Goal: Task Accomplishment & Management: Use online tool/utility

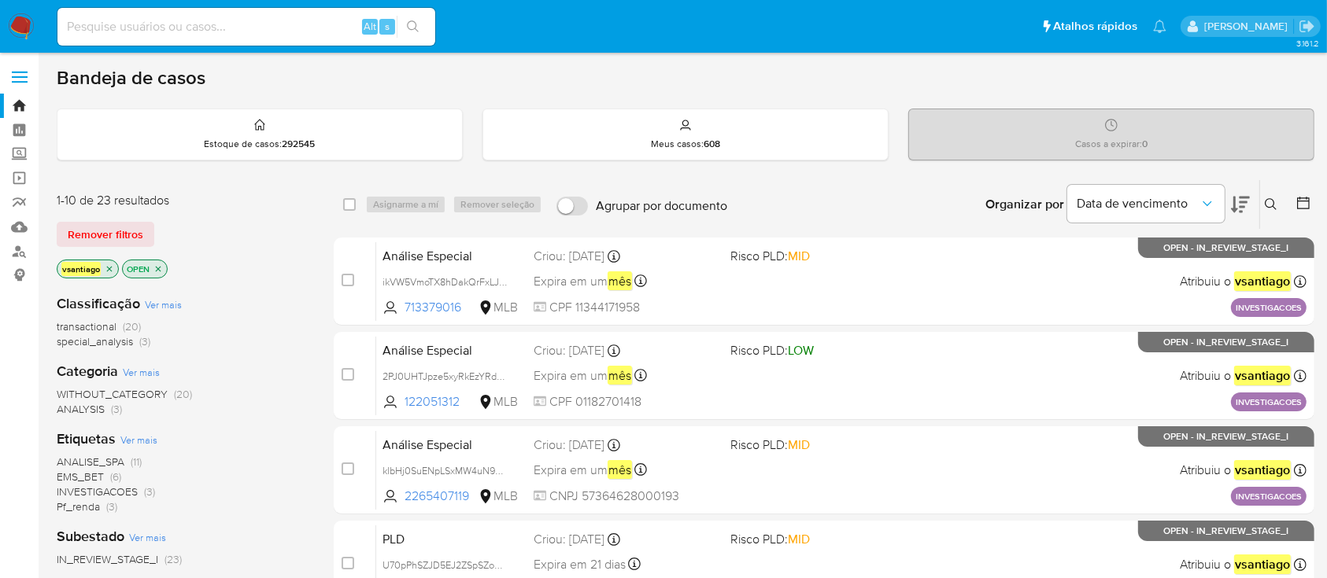
click at [282, 246] on div "1-10 de 23 resultados Remover filtros vsantiago OPEN" at bounding box center [183, 237] width 252 height 90
click at [1276, 198] on icon at bounding box center [1271, 204] width 13 height 13
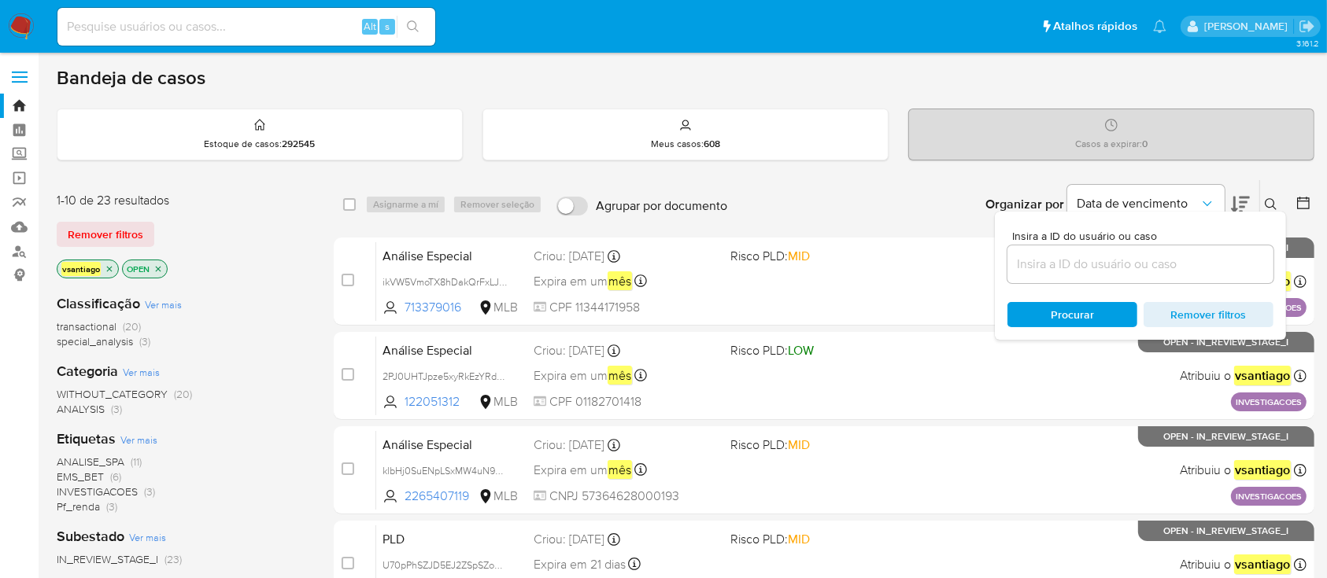
click at [1070, 260] on input at bounding box center [1140, 264] width 266 height 20
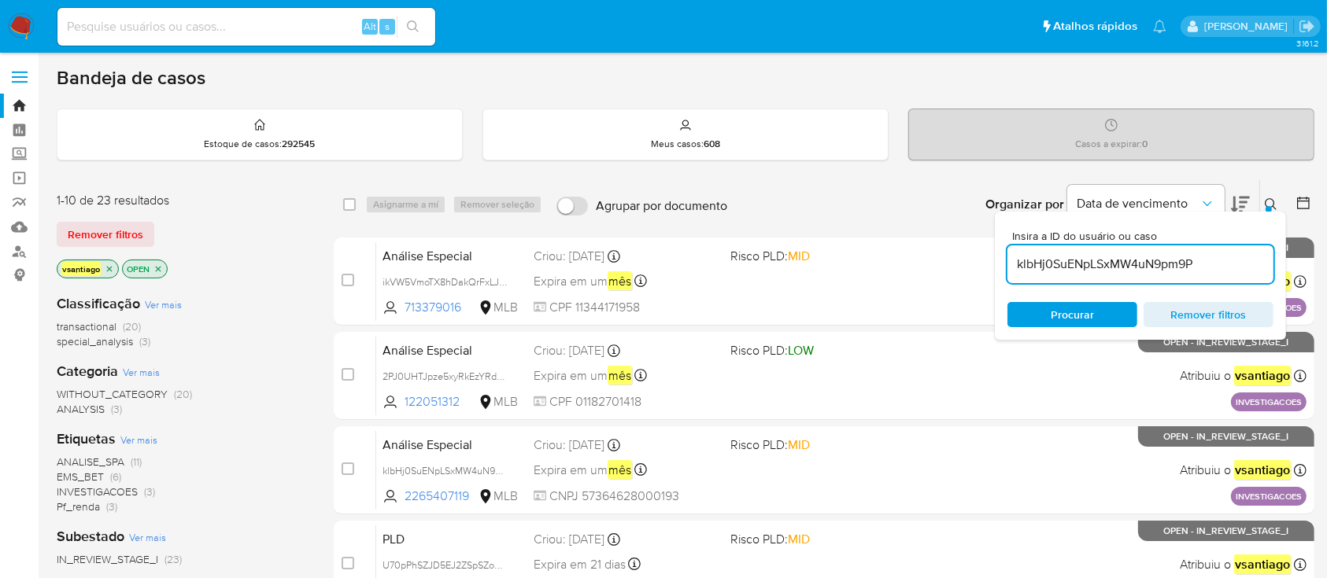
type input "klbHj0SuENpLSxMW4uN9pm9P"
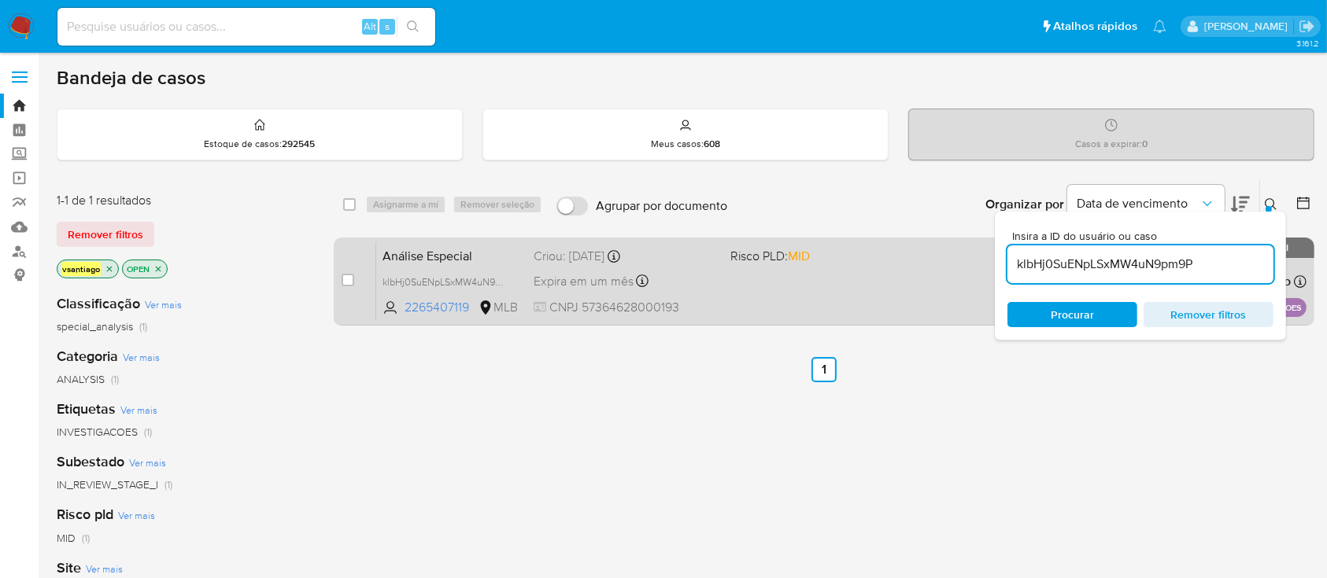
click at [749, 290] on div "Análise Especial klbHj0SuENpLSxMW4uN9pm9P 2265407119 MLB Risco PLD: MID Criou: …" at bounding box center [841, 281] width 930 height 79
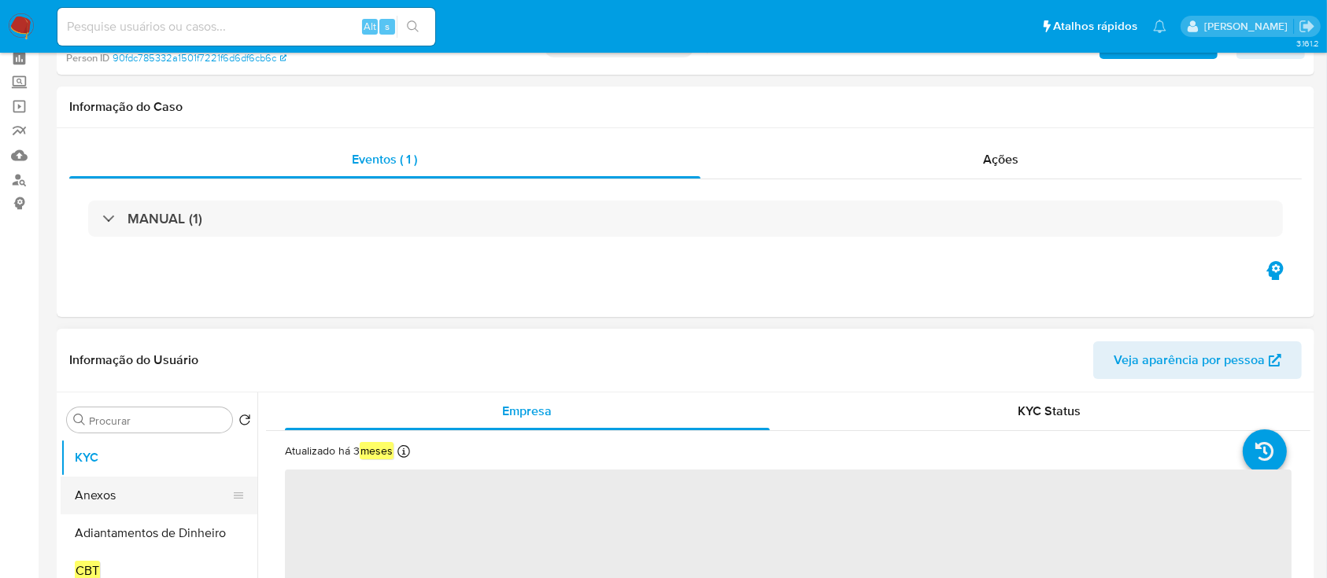
scroll to position [105, 0]
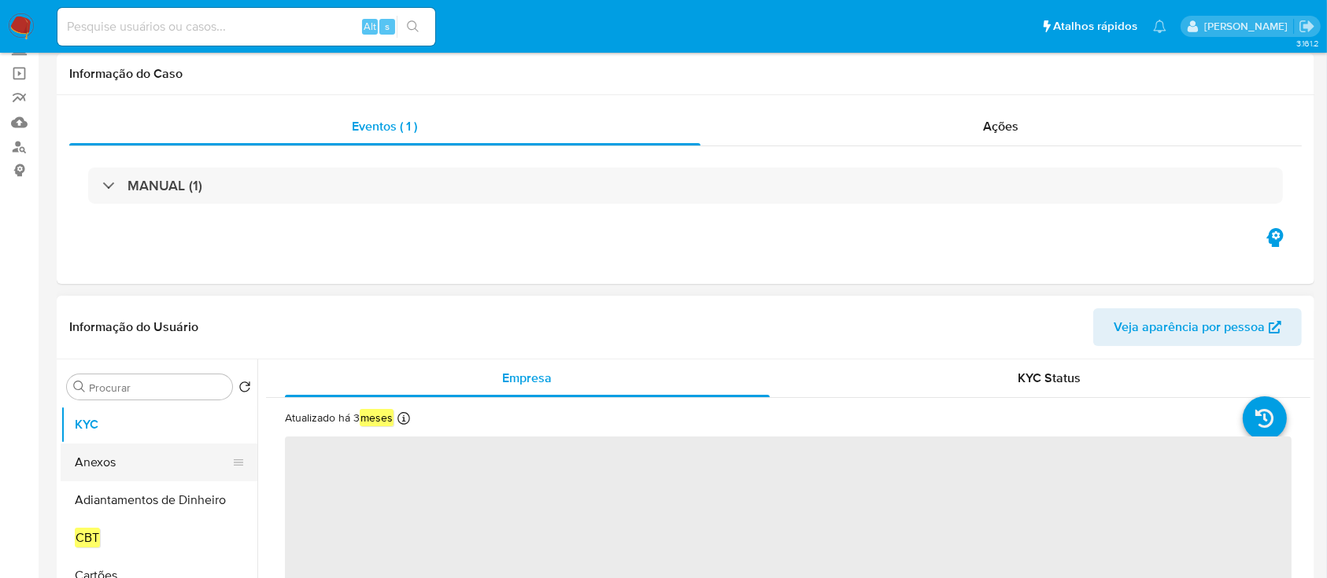
select select "10"
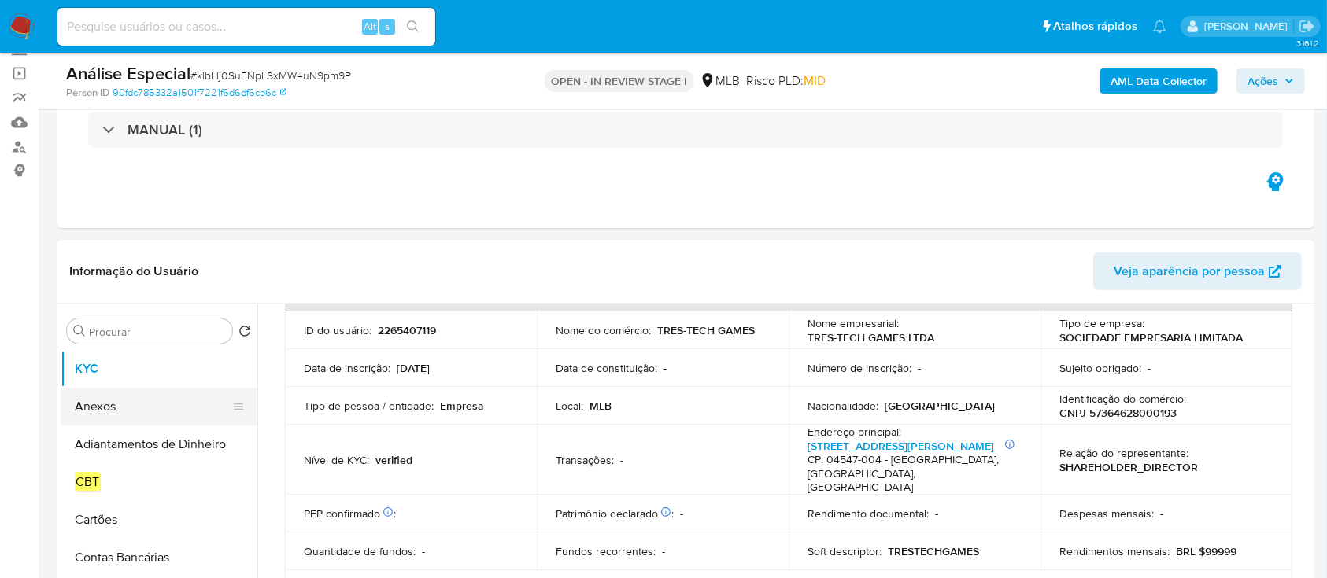
click at [107, 414] on button "Anexos" at bounding box center [153, 407] width 184 height 38
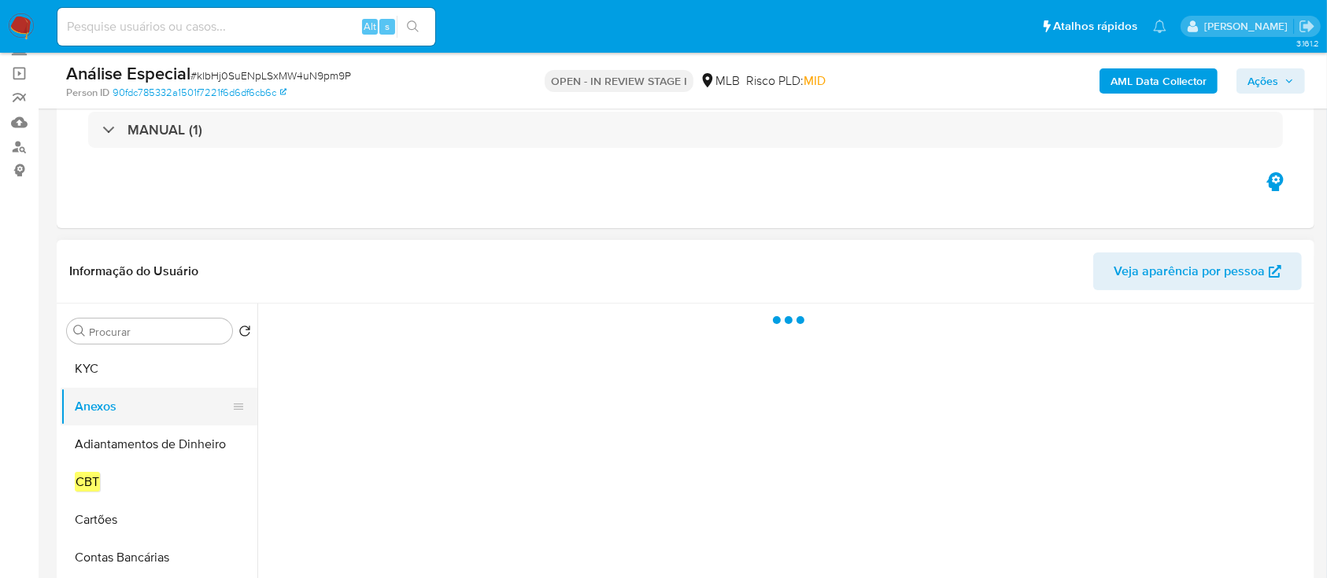
scroll to position [0, 0]
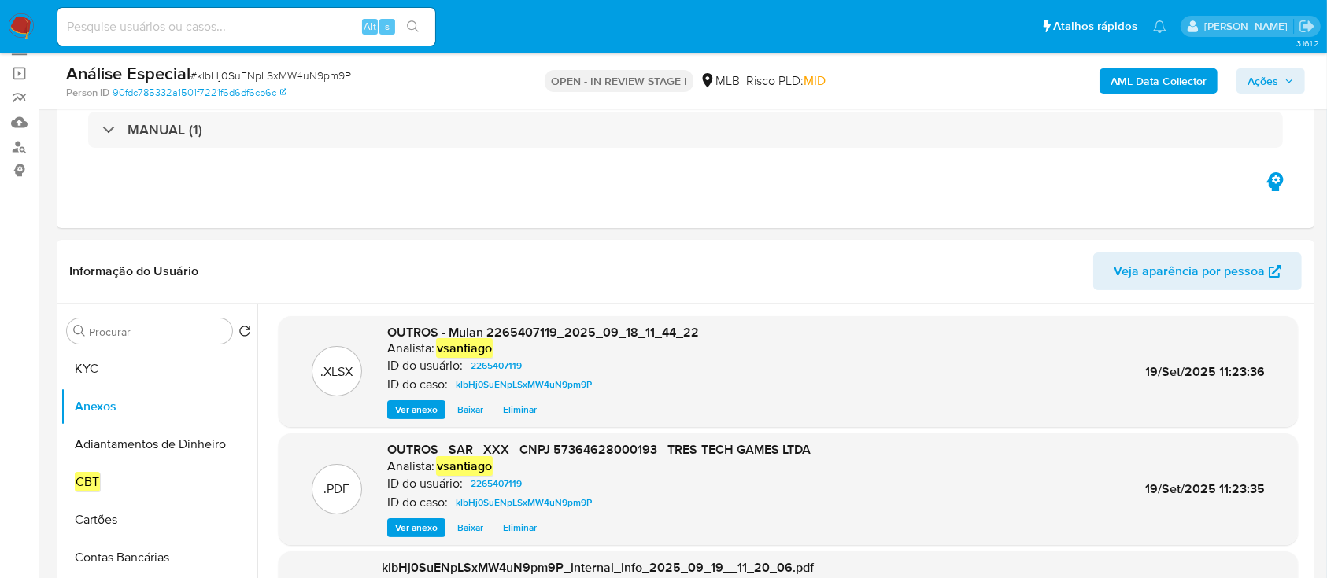
click at [1193, 85] on b "AML Data Collector" at bounding box center [1158, 80] width 96 height 25
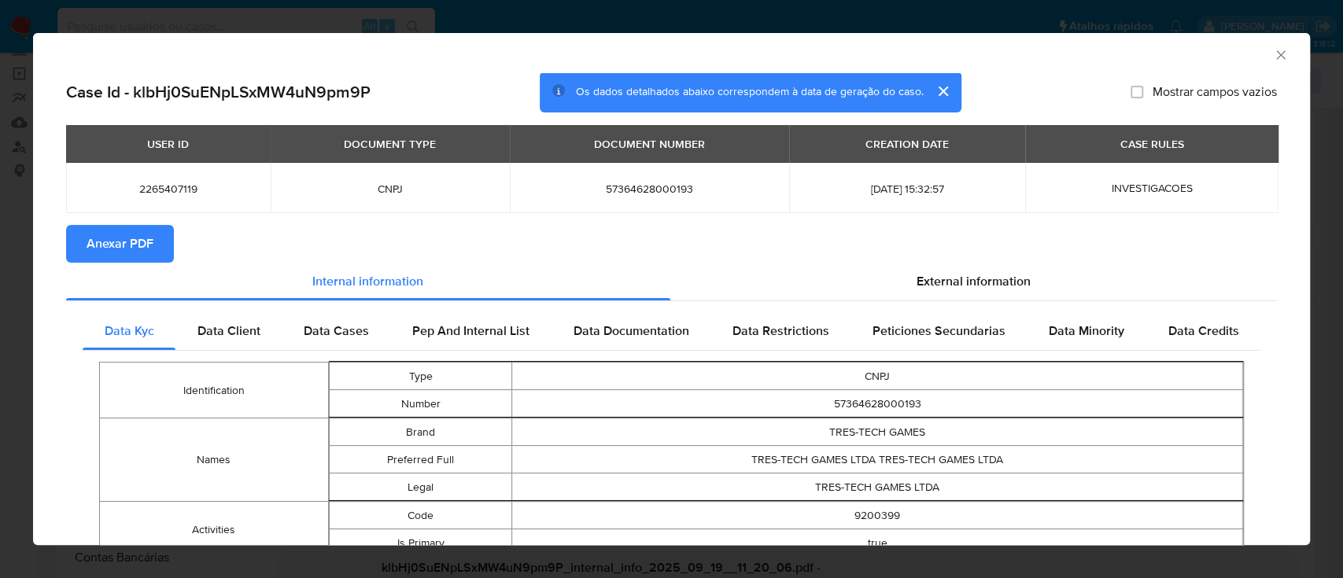
click at [936, 250] on section "Anexar PDF" at bounding box center [671, 244] width 1211 height 38
click at [138, 238] on span "Anexar PDF" at bounding box center [120, 244] width 67 height 35
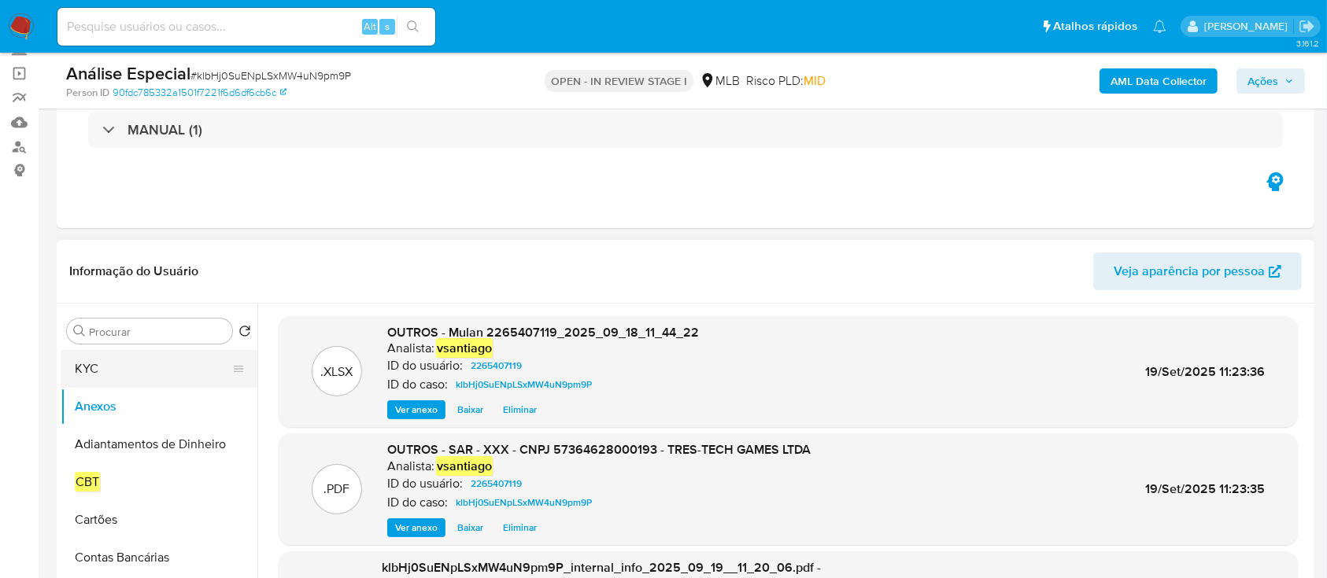
click at [139, 377] on button "KYC" at bounding box center [153, 369] width 184 height 38
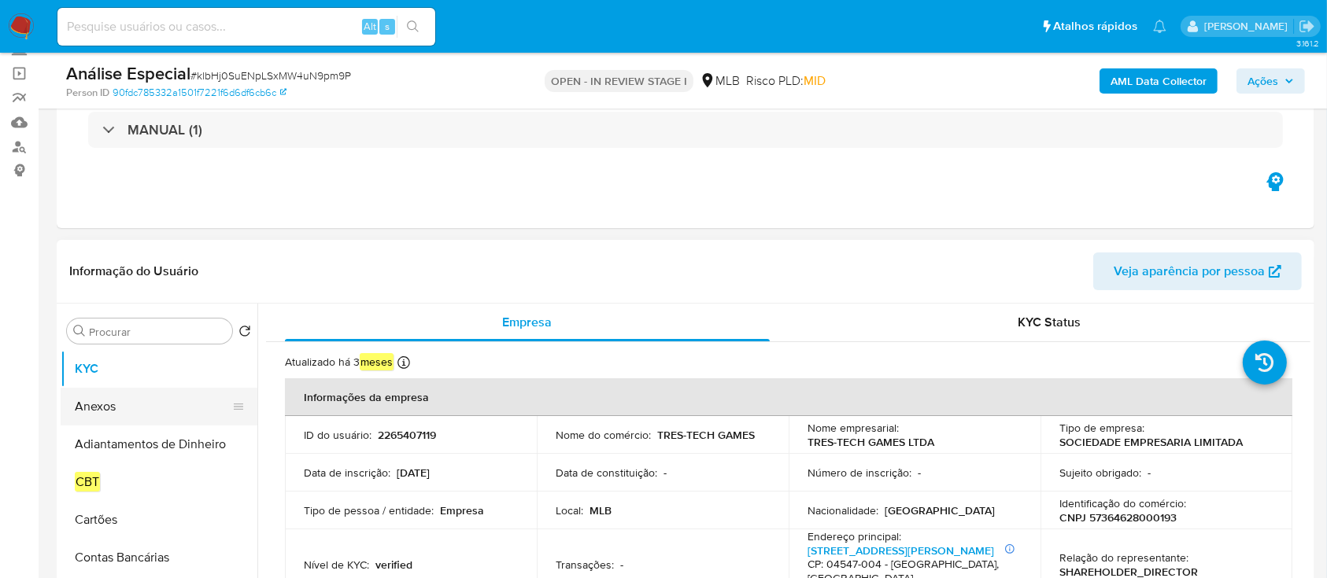
click at [120, 401] on button "Anexos" at bounding box center [153, 407] width 184 height 38
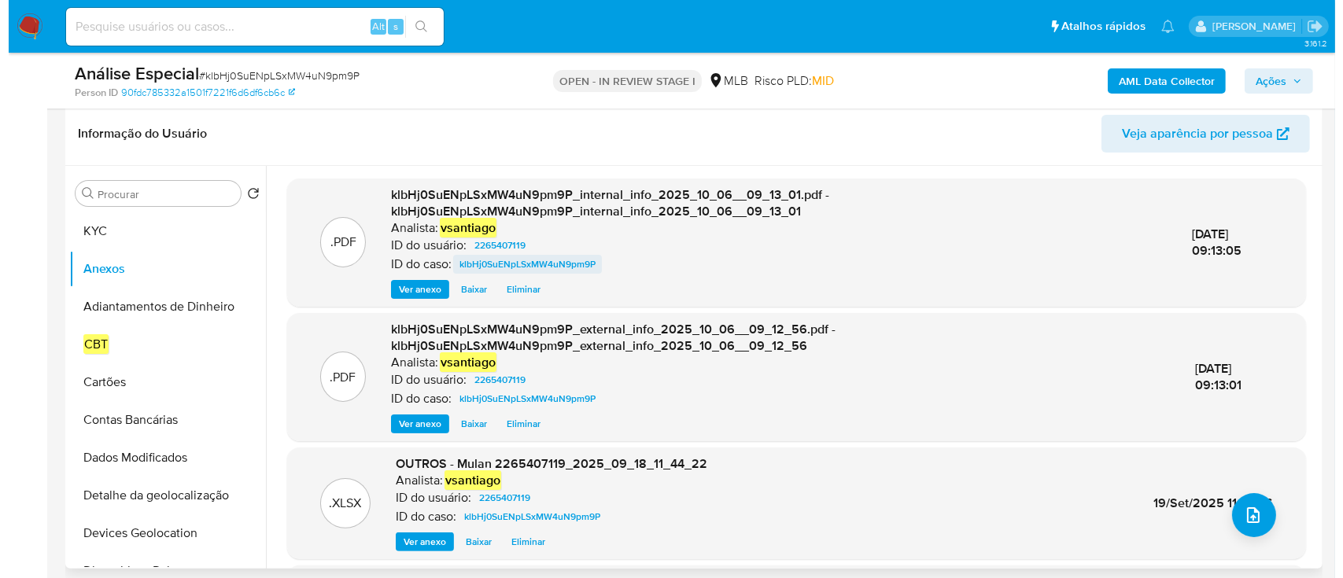
scroll to position [209, 0]
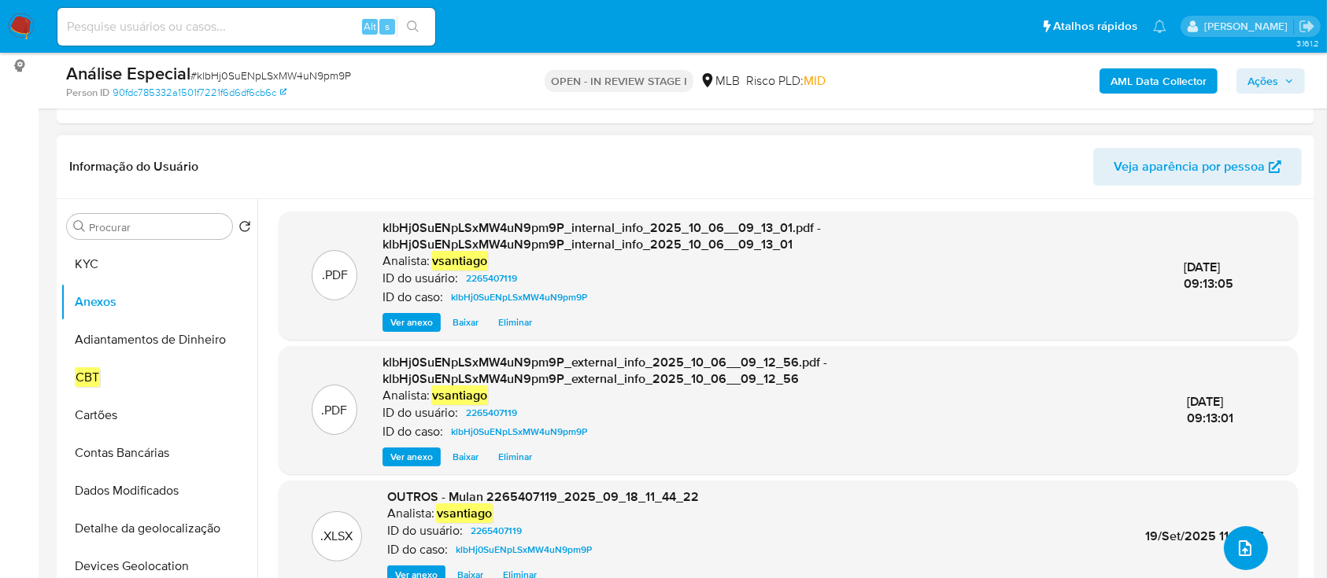
click at [1251, 561] on button "upload-file" at bounding box center [1246, 548] width 44 height 44
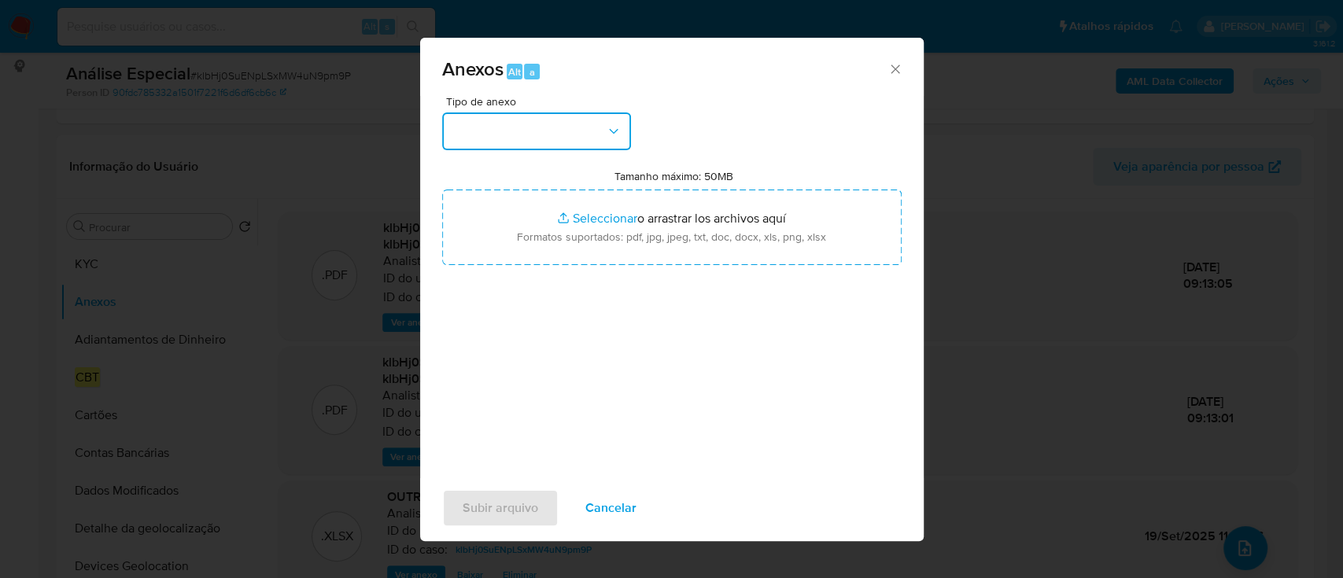
click at [543, 135] on button "button" at bounding box center [536, 132] width 189 height 38
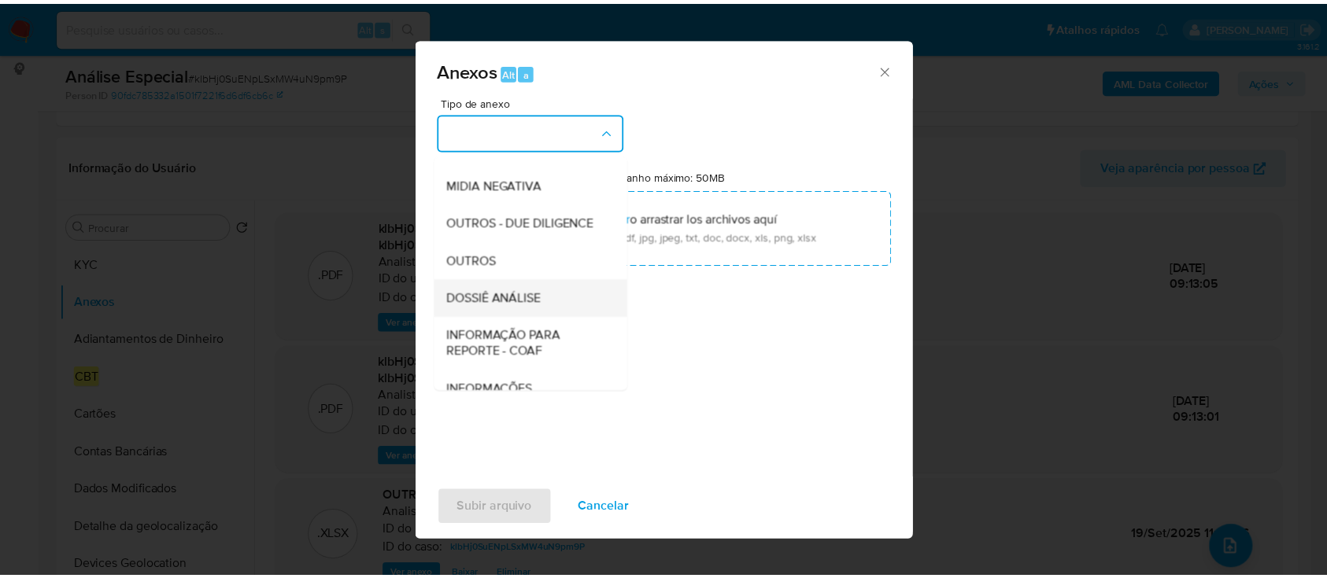
scroll to position [242, 0]
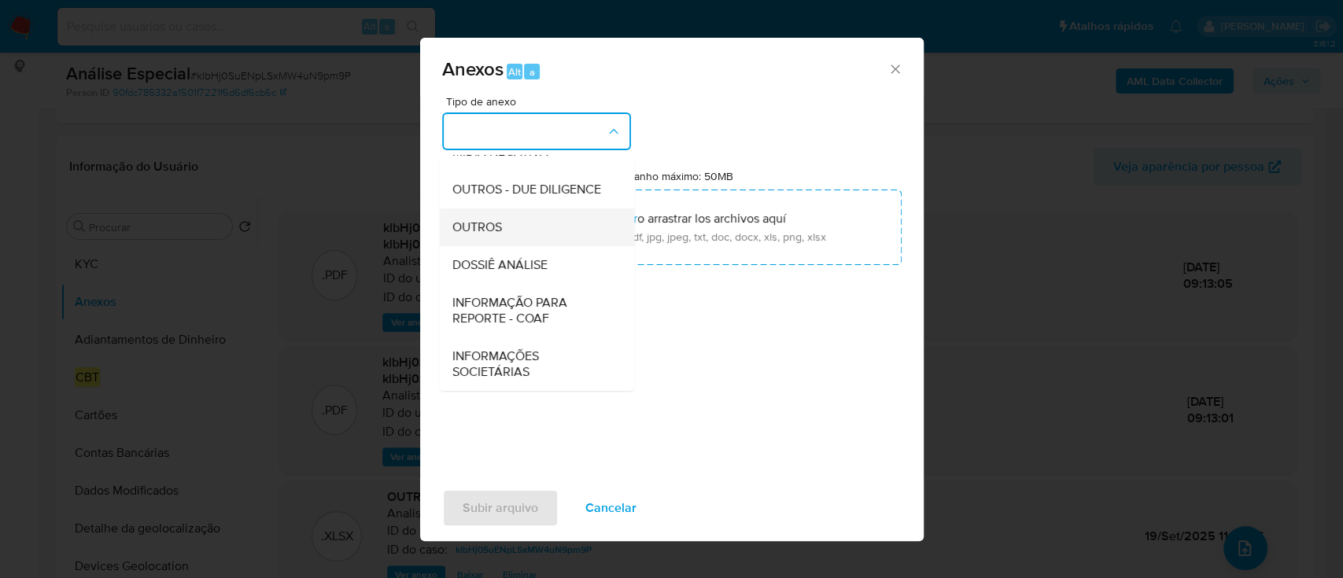
click at [510, 230] on div "OUTROS" at bounding box center [532, 228] width 161 height 38
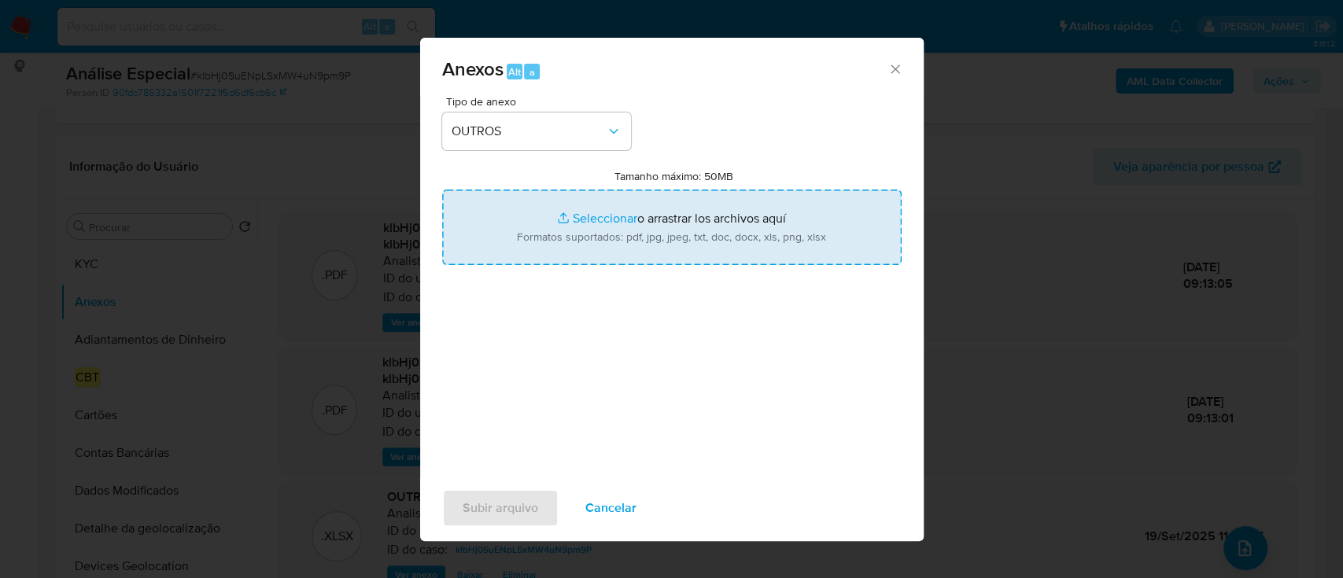
click at [576, 242] on input "Tamanho máximo: 50MB Seleccionar archivos" at bounding box center [672, 228] width 460 height 76
type input "C:\fakepath\Mulan 2265407119_2025_09_29_15_59_25 (1).xlsx"
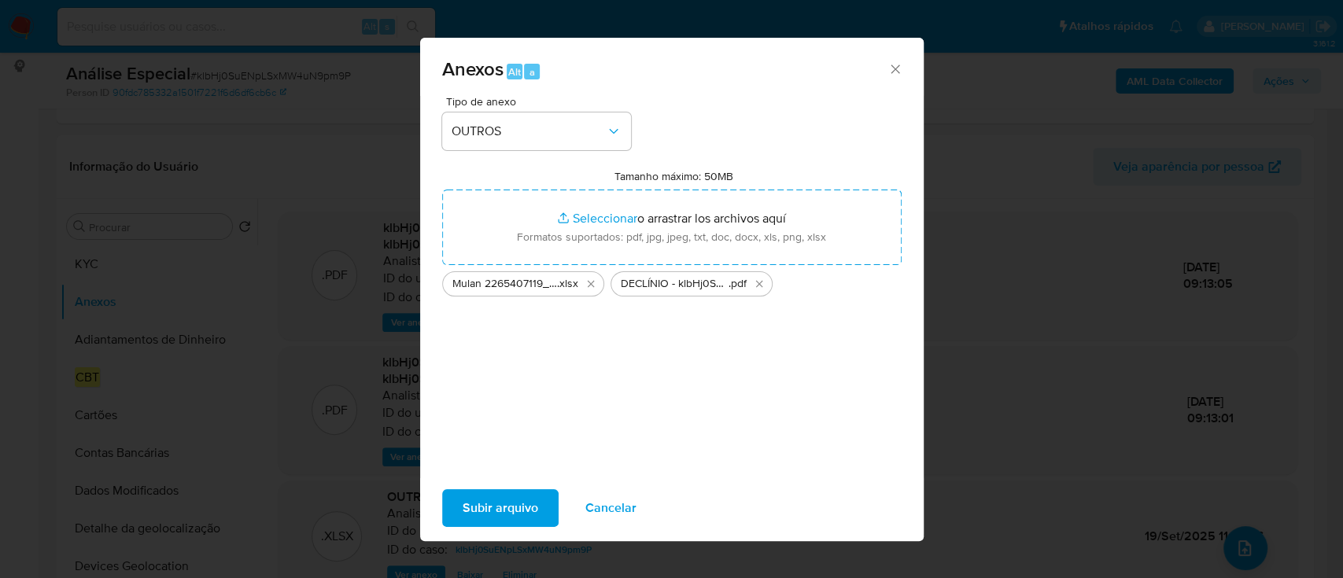
click at [527, 508] on span "Subir arquivo" at bounding box center [501, 508] width 76 height 35
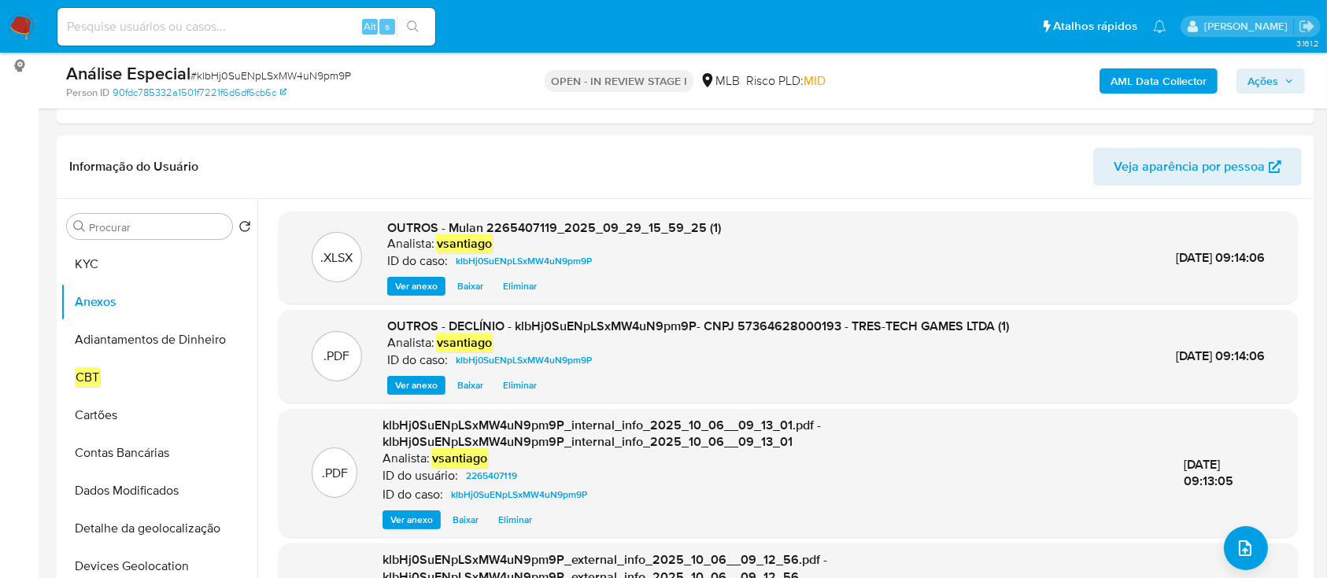
click at [1273, 84] on span "Ações" at bounding box center [1262, 80] width 31 height 25
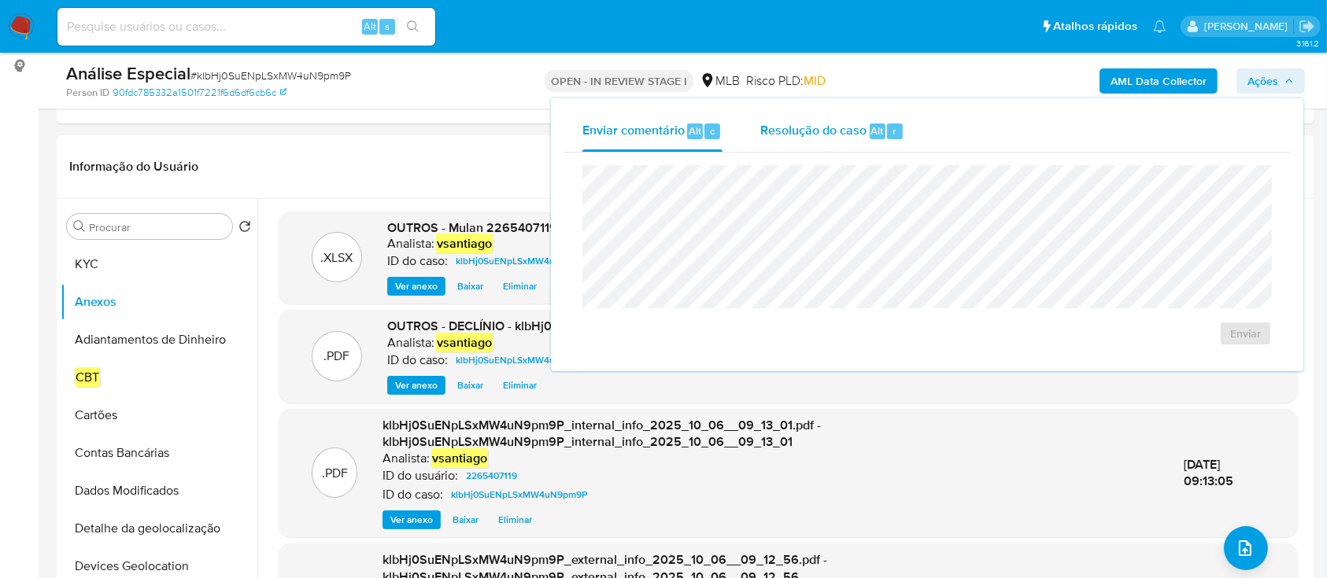
click at [844, 135] on span "Resolução do caso" at bounding box center [813, 130] width 106 height 18
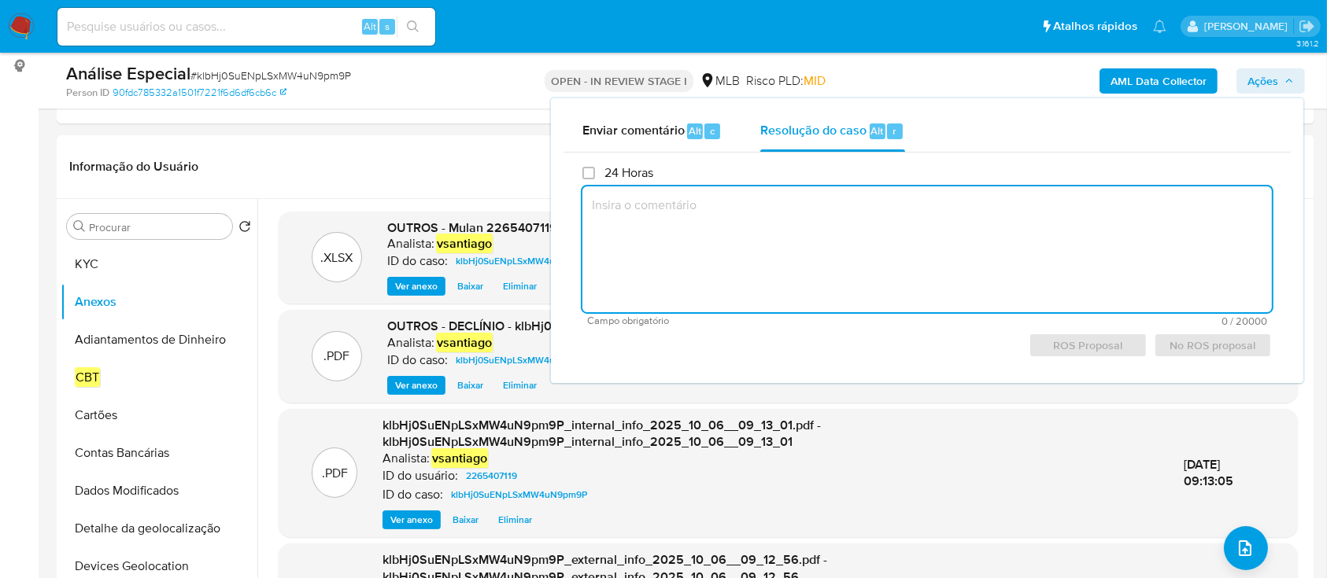
click at [674, 205] on textarea at bounding box center [926, 250] width 689 height 126
paste textarea "Fatos relevantes concluídos pelo analista: Cliente já reportado ao SPA por falt…"
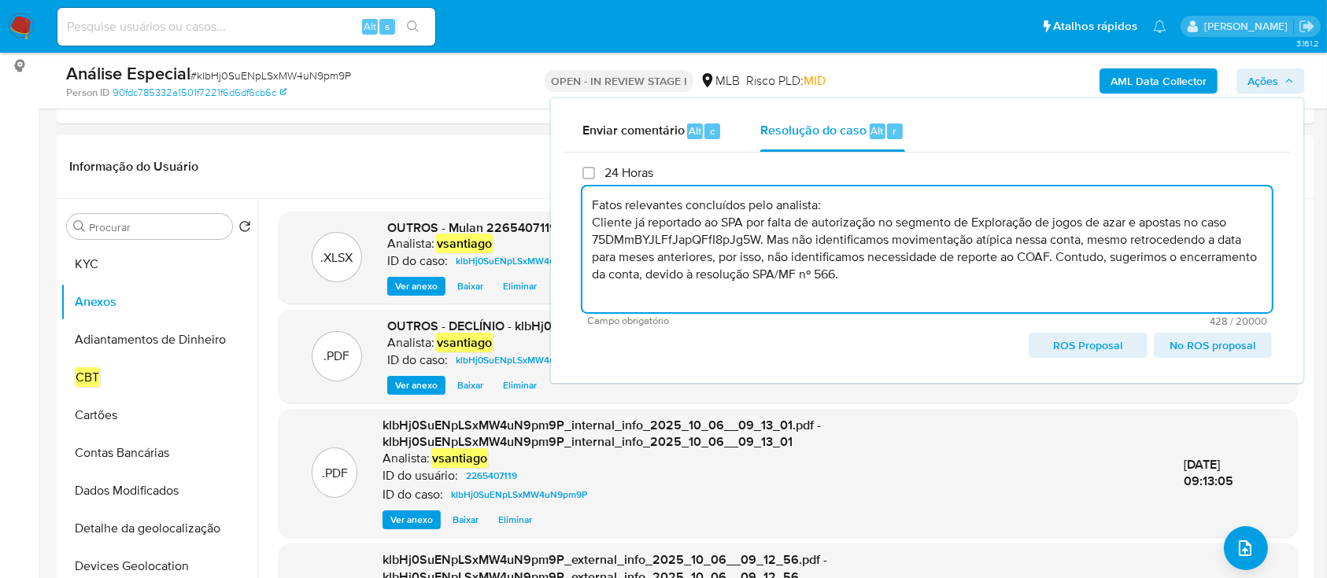
scroll to position [5, 0]
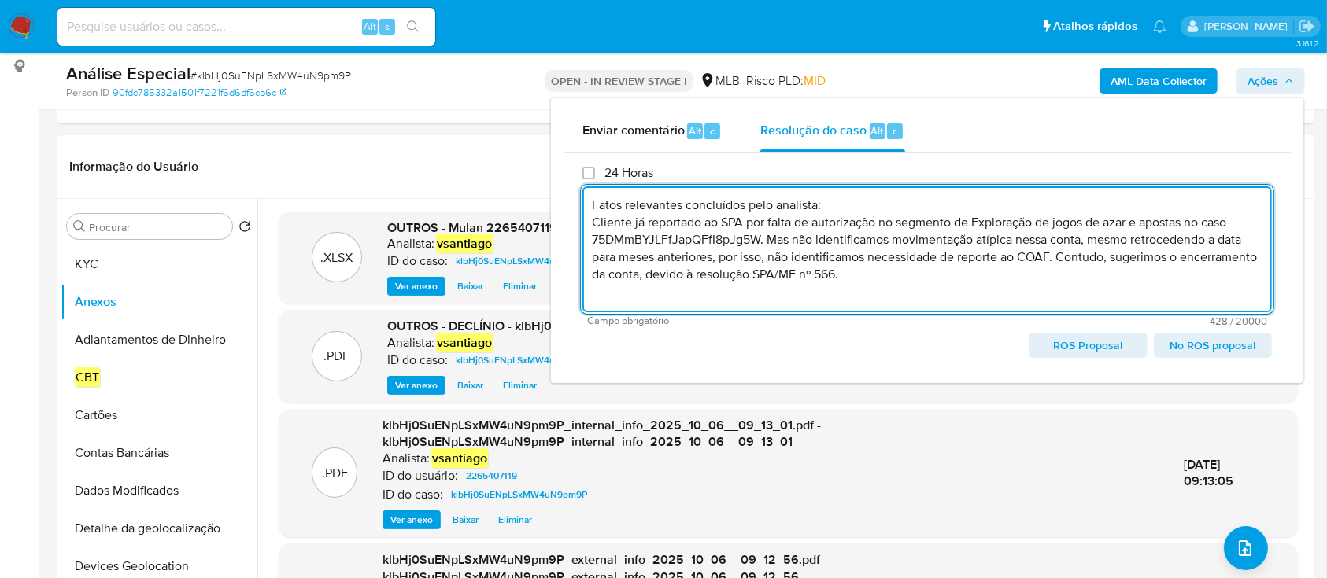
paste textarea "Conclusão do caso: - Declínio - Encerramento do relacionamento com a instituição"
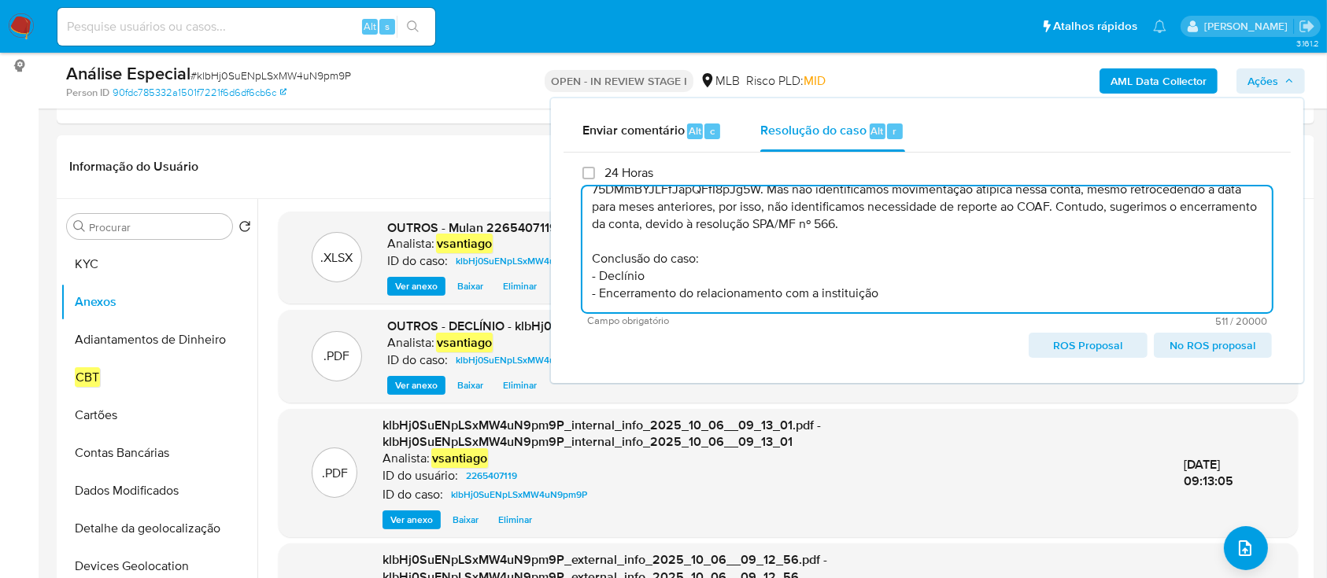
click at [775, 291] on textarea "Fatos relevantes concluídos pelo analista: Cliente já reportado ao SPA por falt…" at bounding box center [926, 250] width 689 height 126
click at [1230, 346] on span "No ROS proposal" at bounding box center [1213, 345] width 96 height 22
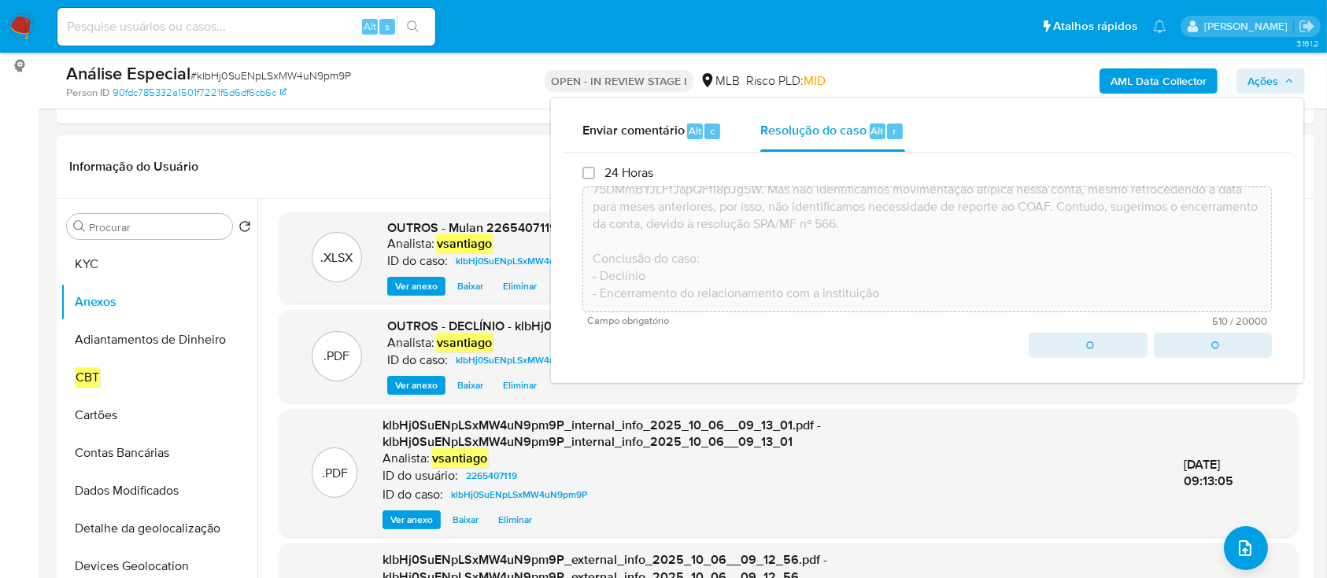
type textarea "Fatos relevantes concluídos pelo analista: Cliente já reportado ao SPA por falt…"
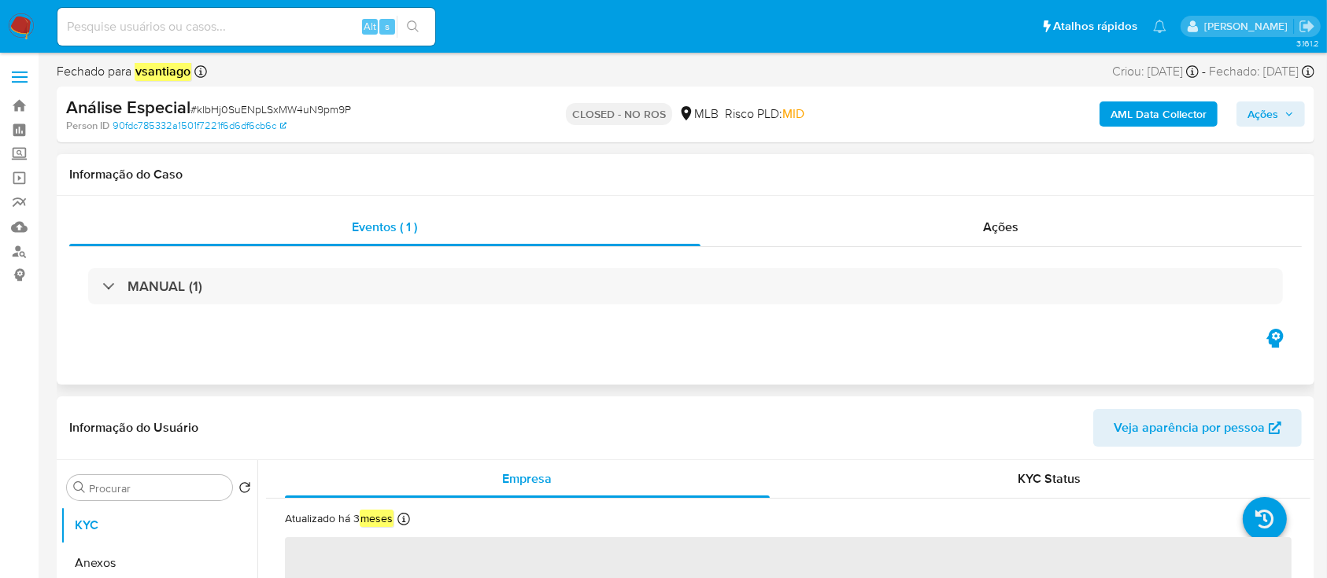
select select "10"
click at [15, 231] on link "Mulan" at bounding box center [93, 227] width 187 height 24
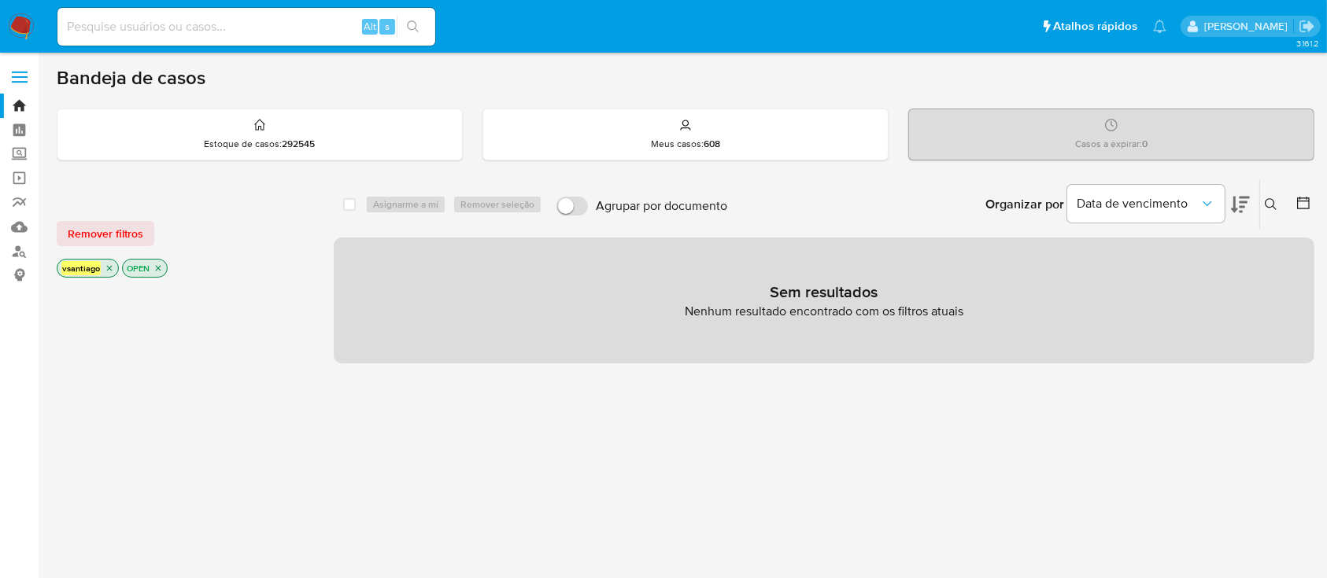
click at [209, 234] on div "Remover filtros" at bounding box center [183, 233] width 252 height 25
click at [17, 16] on img at bounding box center [21, 26] width 27 height 27
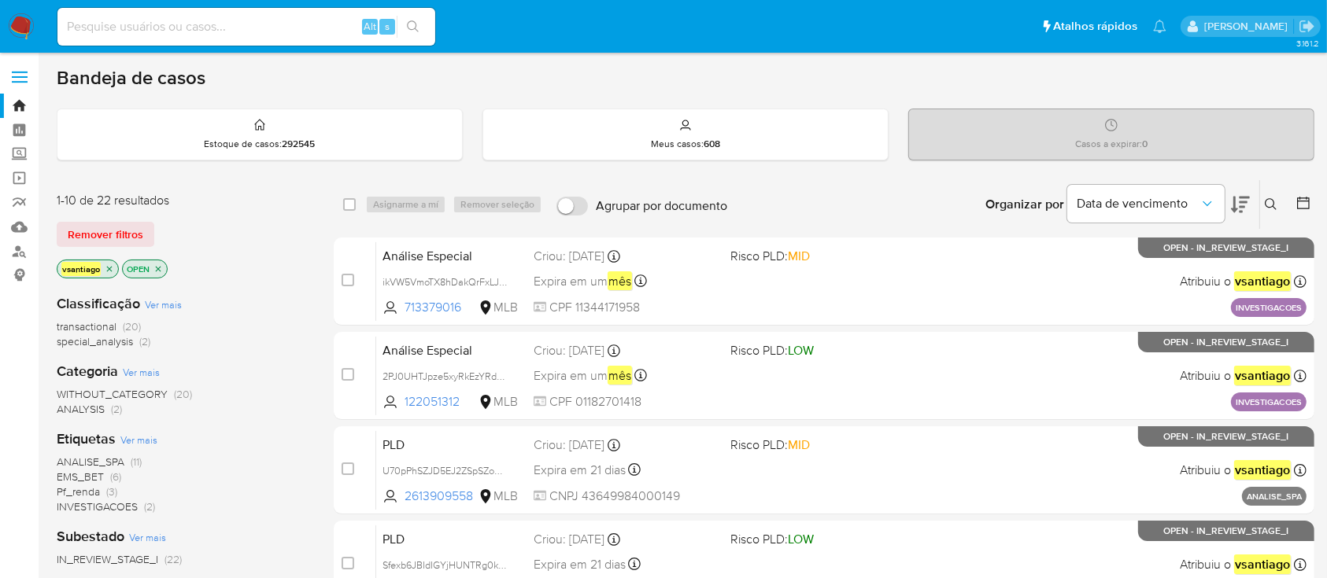
click at [285, 231] on div "Remover filtros" at bounding box center [183, 234] width 252 height 25
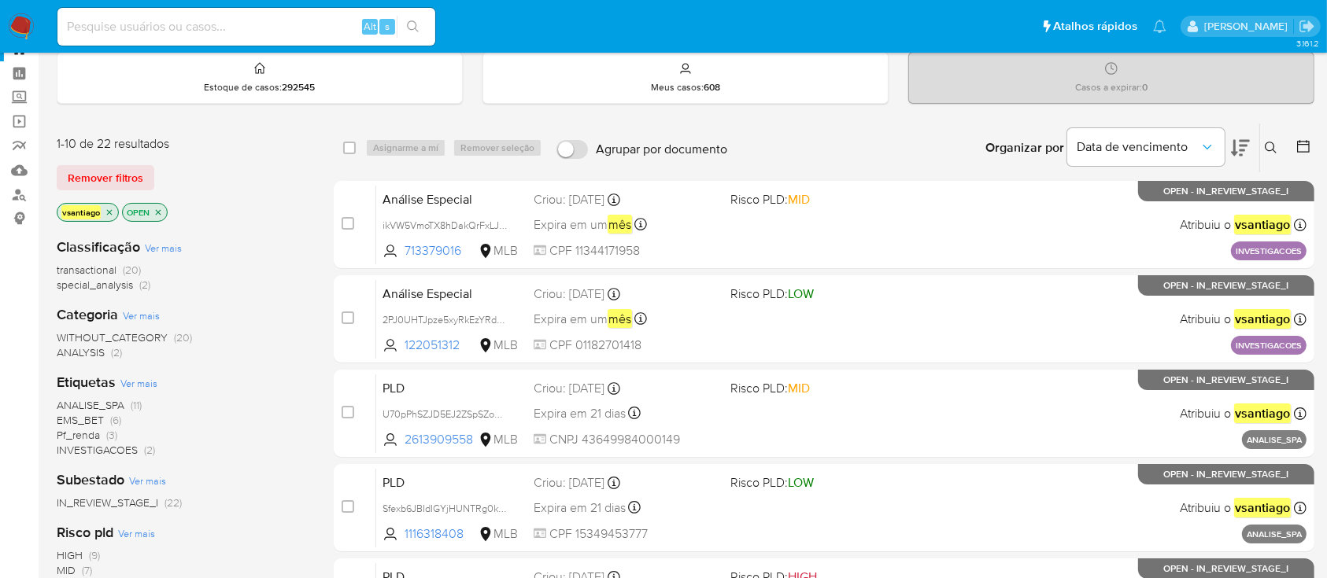
scroll to position [105, 0]
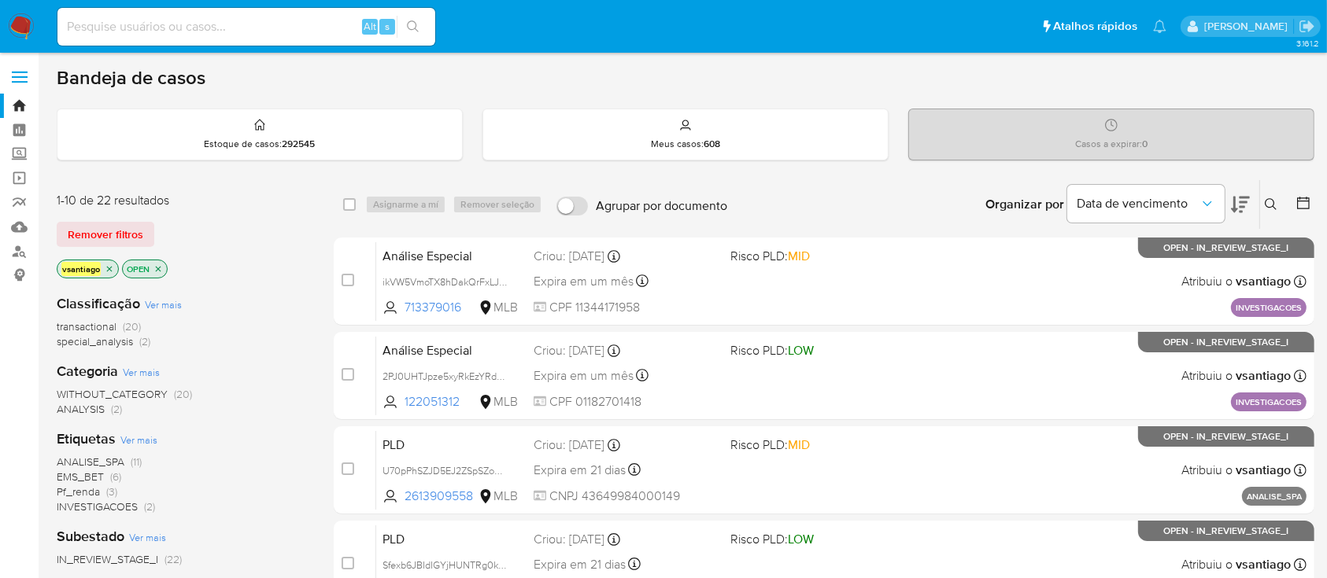
click at [234, 225] on div "Remover filtros" at bounding box center [183, 234] width 252 height 25
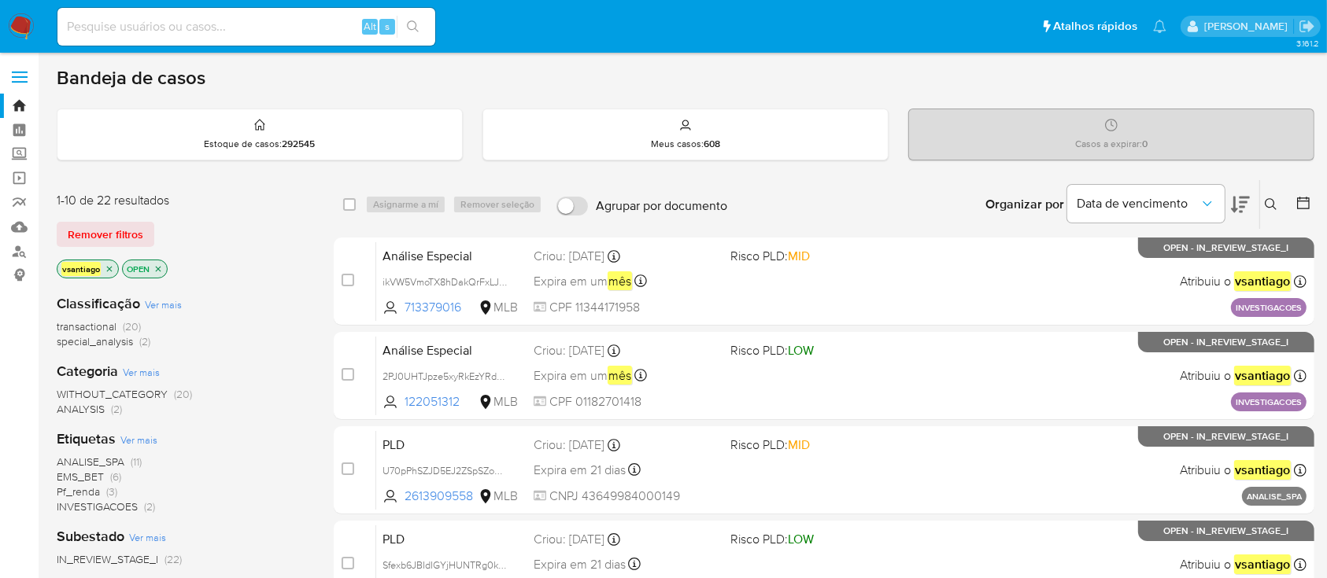
click at [296, 283] on div "Classificação Ver mais transactional (20) special_analysis (2) Categoria Ver ma…" at bounding box center [183, 549] width 252 height 535
click at [139, 341] on span "special_analysis (2)" at bounding box center [104, 341] width 94 height 15
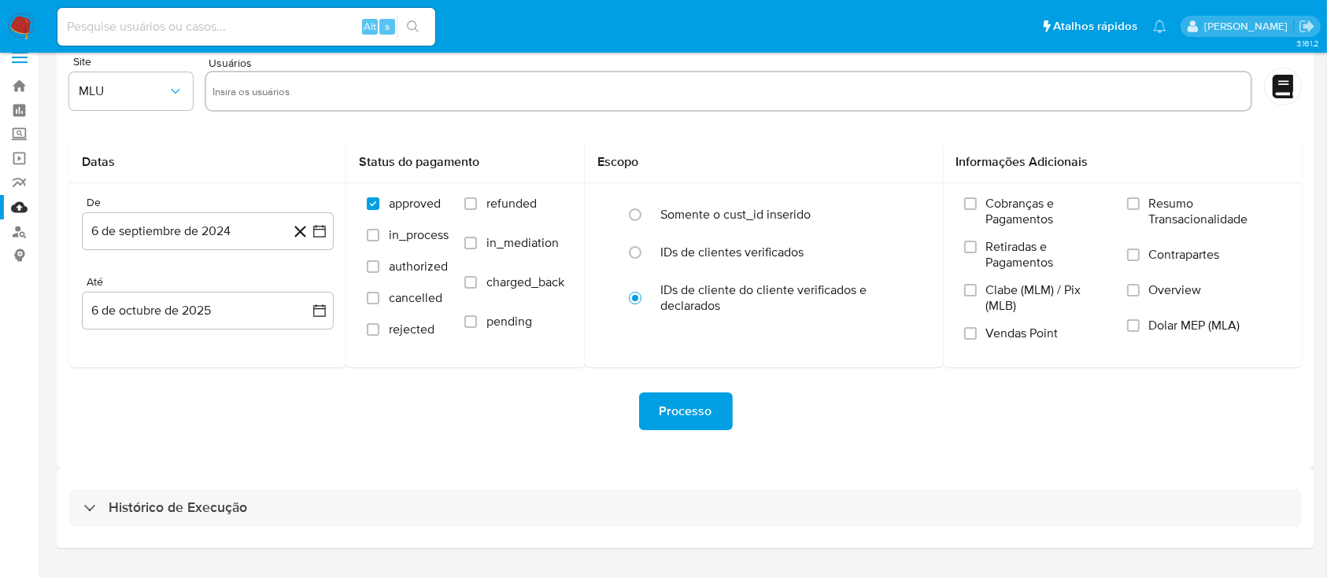
scroll to position [57, 0]
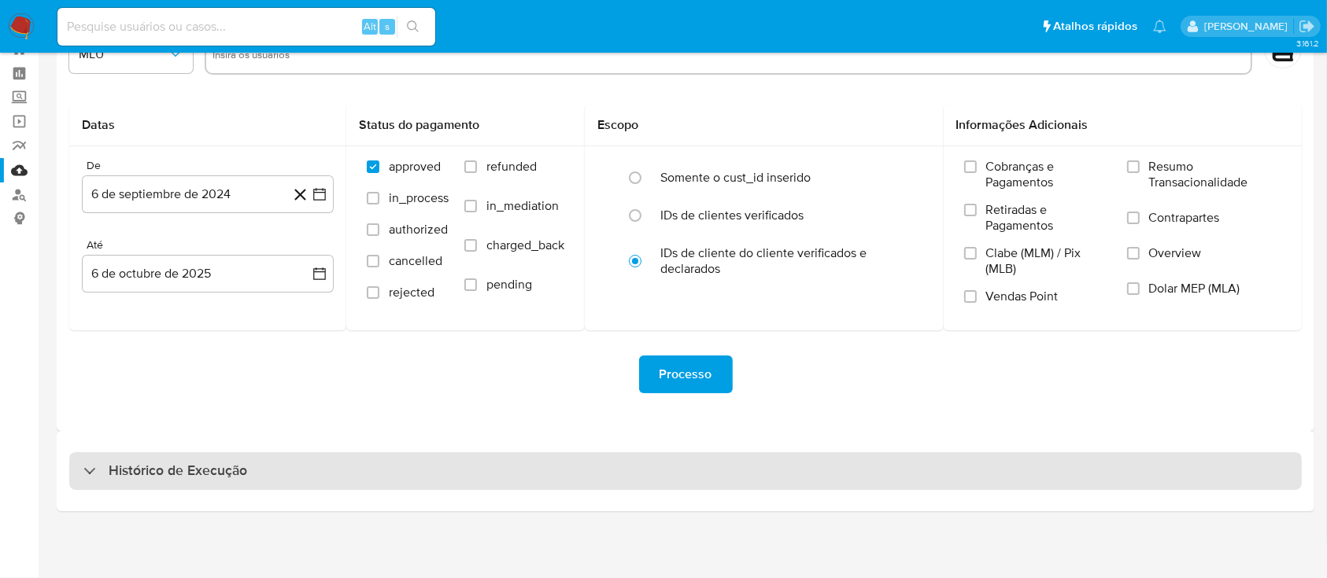
click at [874, 463] on div "Histórico de Execução" at bounding box center [685, 472] width 1232 height 38
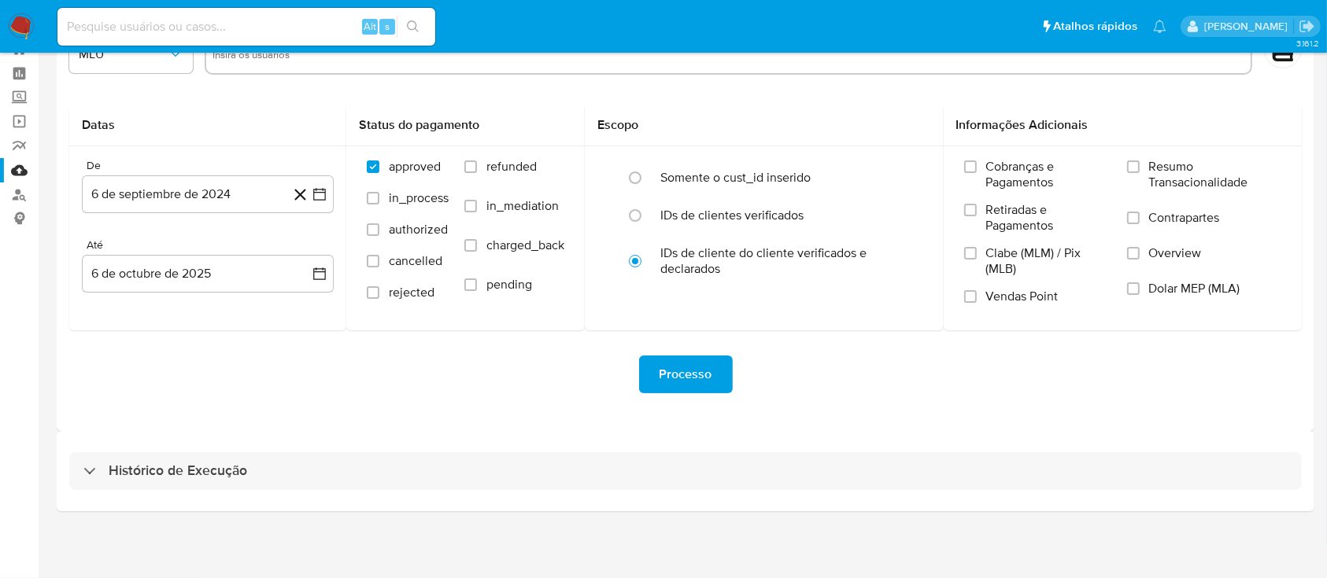
select select "10"
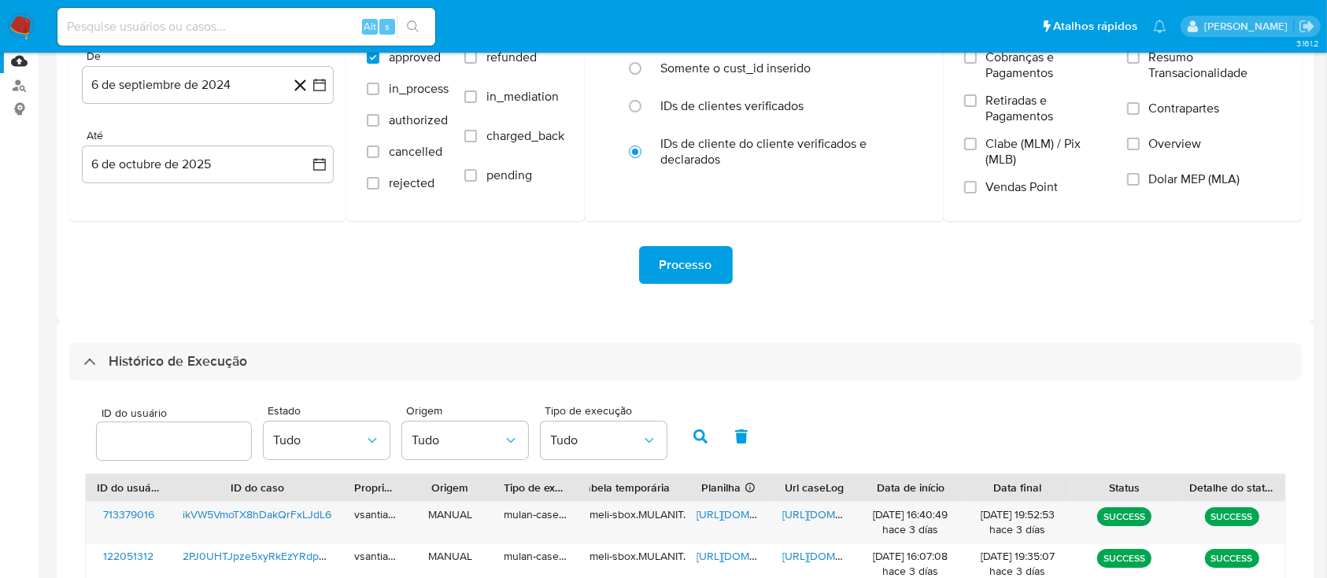
scroll to position [371, 0]
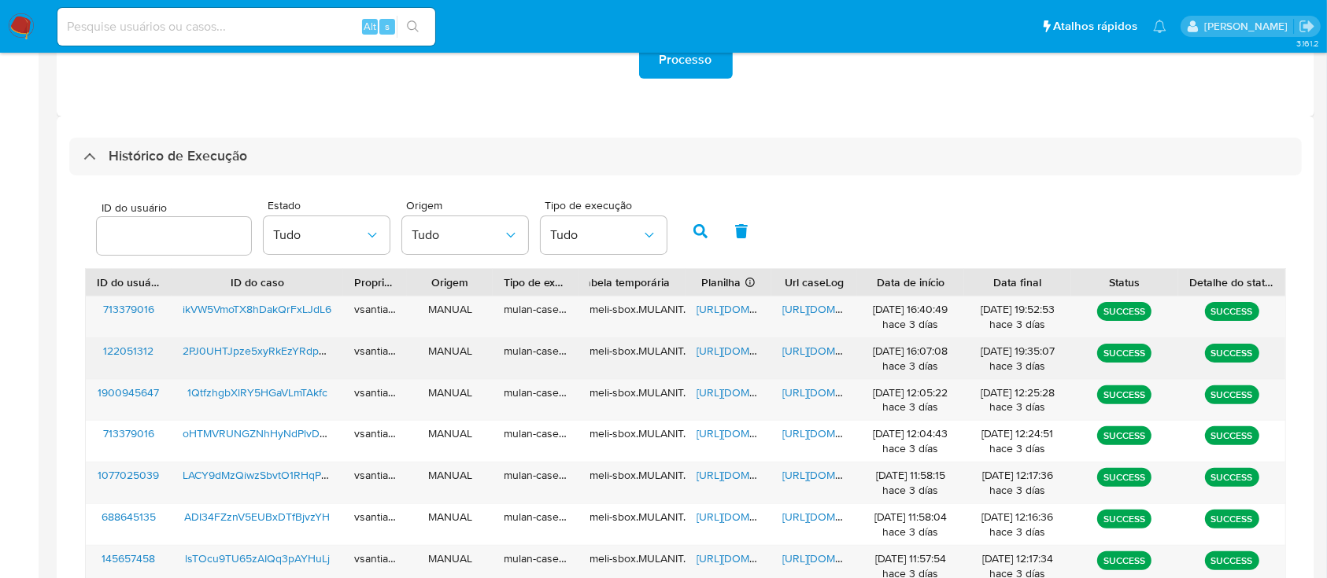
click at [290, 353] on span "2PJ0UHTJpze5xyRkEzYRdp2w" at bounding box center [258, 351] width 150 height 16
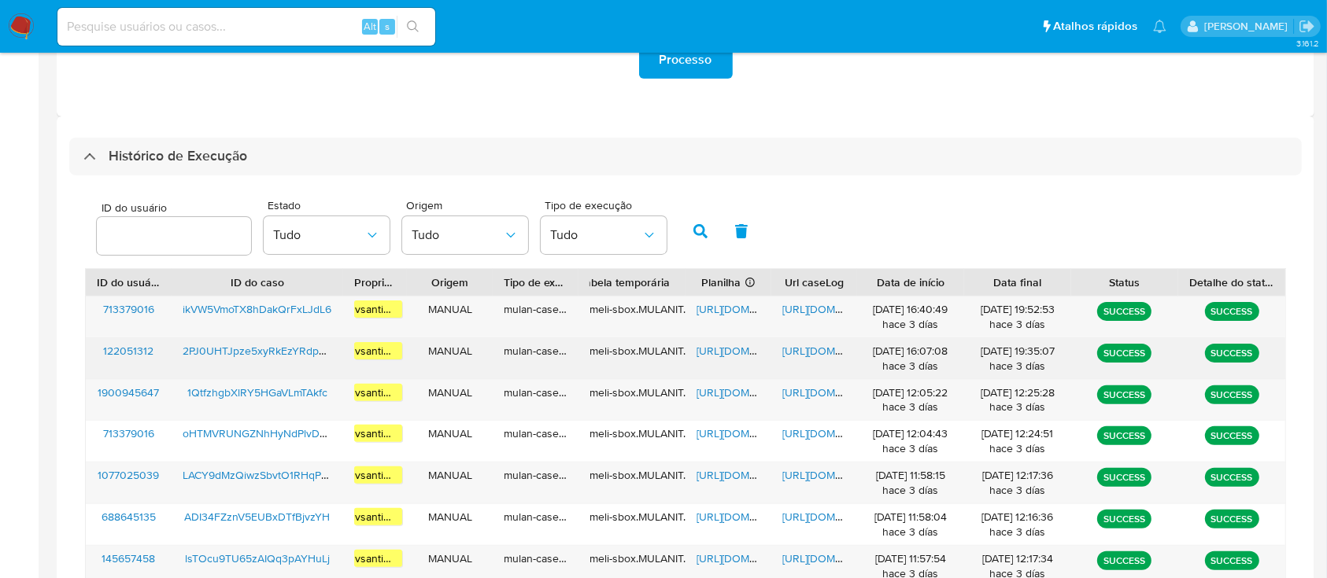
click at [748, 351] on span "https://docs.google.com/spreadsheets/d/1Ukv9dmtIY6SYvJ0S8kmTjHf0rBnS0_PUC4bj94w…" at bounding box center [750, 351] width 109 height 16
click at [812, 348] on span "https://docs.google.com/document/d/1ww_AqGvFMbfug8ZTn8hJdcJczakbKC_Lwas8YfEX2E4…" at bounding box center [836, 351] width 109 height 16
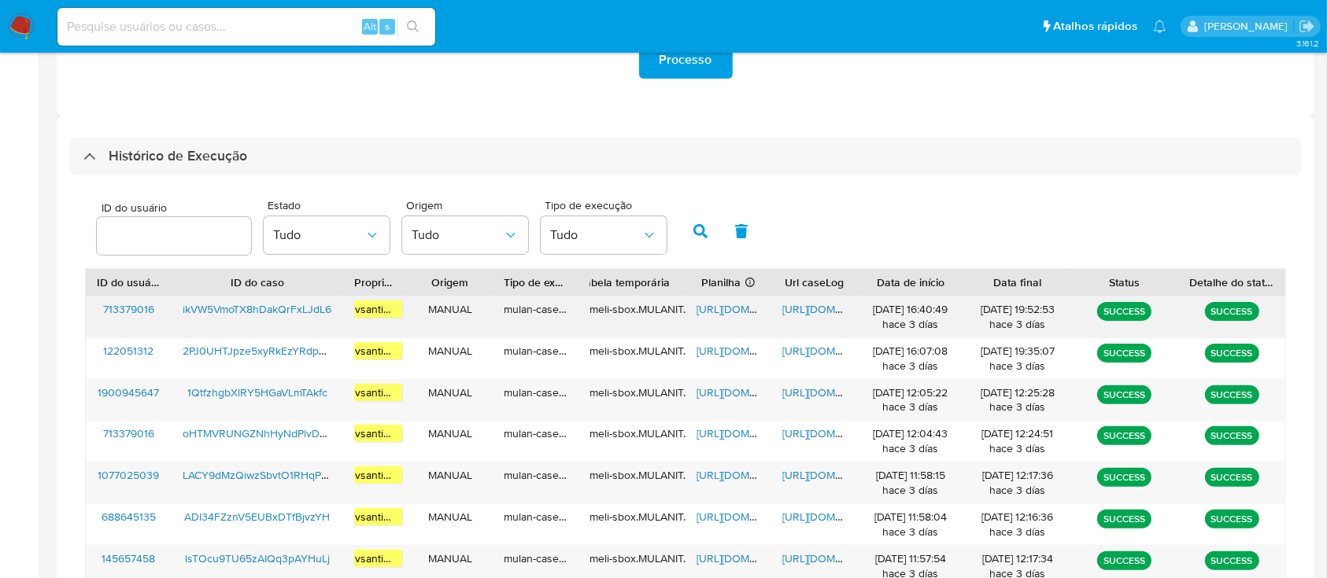
click at [295, 316] on span "ikVW5VmoTX8hDakQrFxLJdL6" at bounding box center [257, 309] width 149 height 16
click at [748, 312] on span "https://docs.google.com/spreadsheets/d/1zlmBg3hRDAKdjxqHBFds9umKsATCG-AQgafa9d_…" at bounding box center [750, 309] width 109 height 16
click at [826, 308] on span "https://docs.google.com/document/d/1Aui6IejDLNeB2WcCD7dtV2pme8U2Of9Z5VoEm4nh7-g…" at bounding box center [836, 309] width 109 height 16
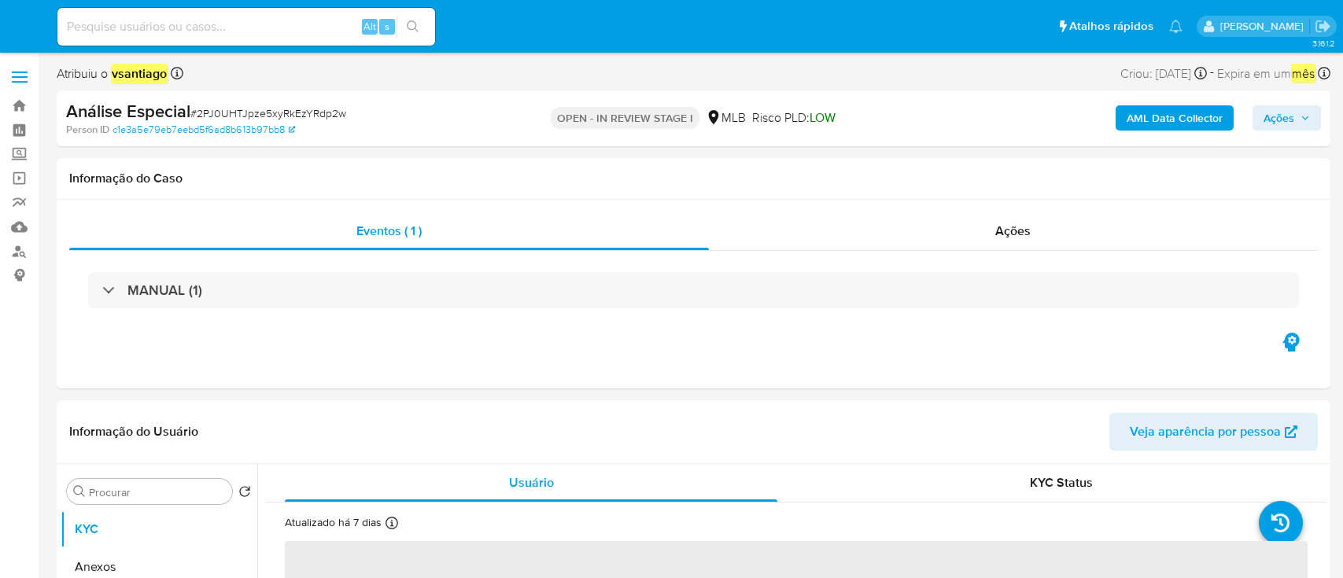
select select "10"
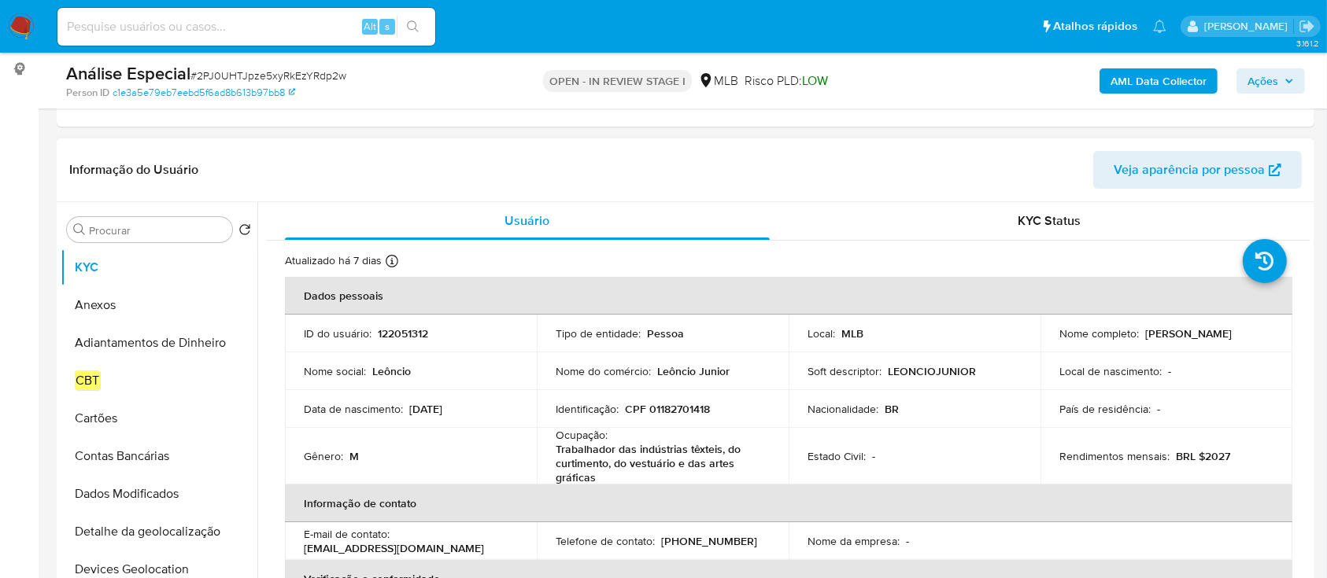
scroll to position [315, 0]
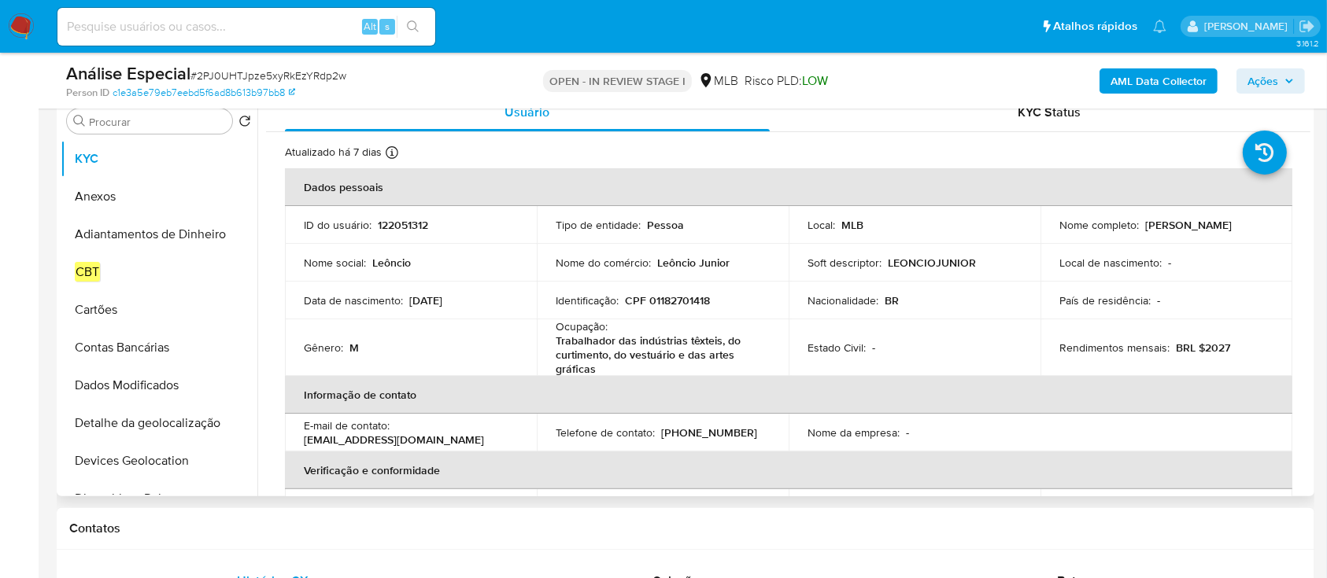
drag, startPoint x: 1081, startPoint y: 231, endPoint x: 1206, endPoint y: 235, distance: 126.0
click at [1206, 235] on td "Nome completo : [PERSON_NAME]" at bounding box center [1166, 225] width 252 height 38
copy p "[PERSON_NAME]"
click at [685, 297] on p "CPF 01182701418" at bounding box center [667, 301] width 85 height 14
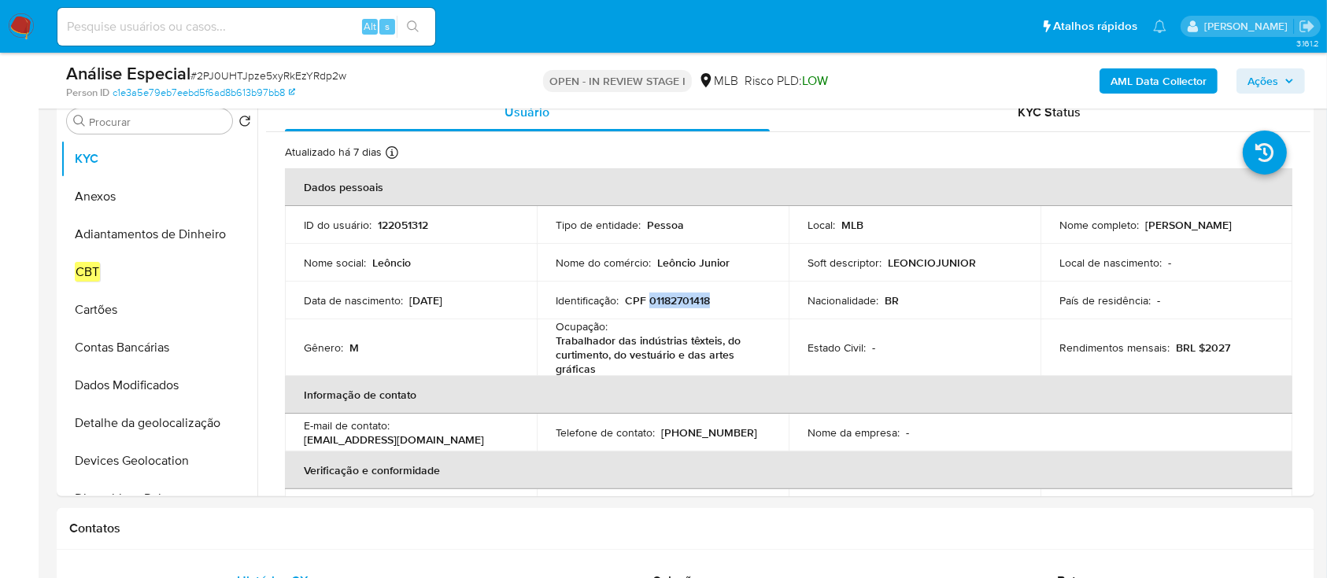
copy p "01182701418"
drag, startPoint x: 560, startPoint y: 355, endPoint x: 548, endPoint y: 331, distance: 26.4
click at [548, 331] on td "Ocupação : Trabalhador das indústrias têxteis, do curtimento, do vestuário e da…" at bounding box center [663, 348] width 252 height 57
copy div "Ocupação : Trabalhador das indústrias têxteis, do curtimento, do vestuário e da…"
click at [644, 348] on p "Trabalhador das indústrias têxteis, do curtimento, do vestuário e das artes grá…" at bounding box center [660, 355] width 208 height 42
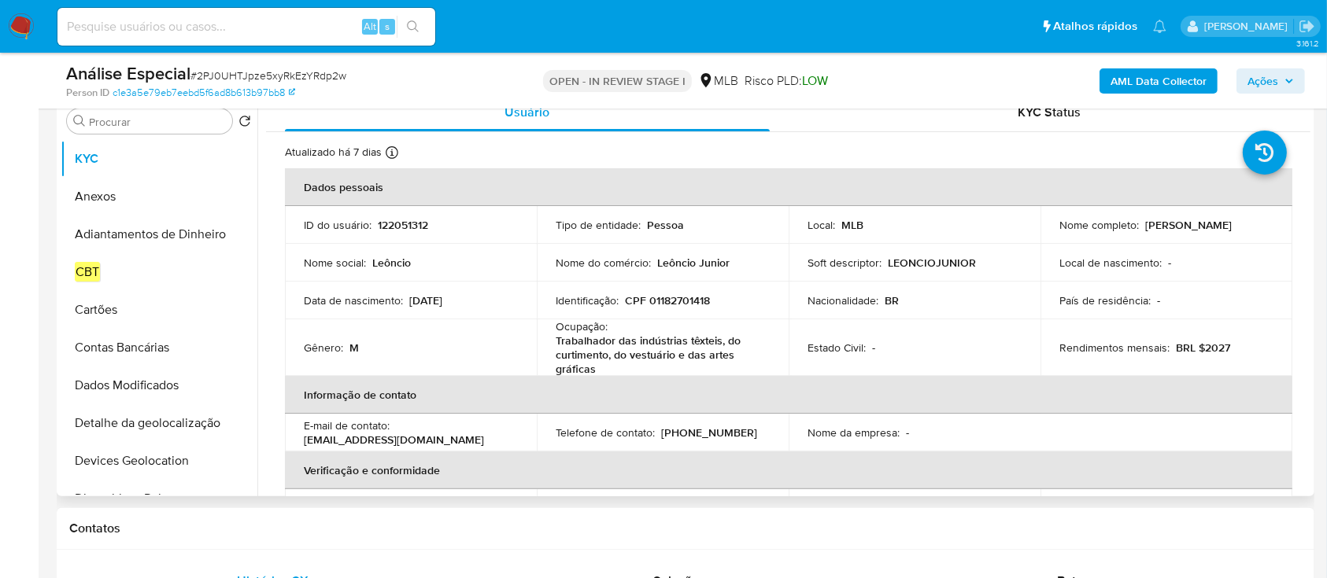
click at [937, 260] on p "LEONCIOJUNIOR" at bounding box center [932, 263] width 88 height 14
click at [1103, 275] on td "Local de nascimento : -" at bounding box center [1166, 263] width 252 height 38
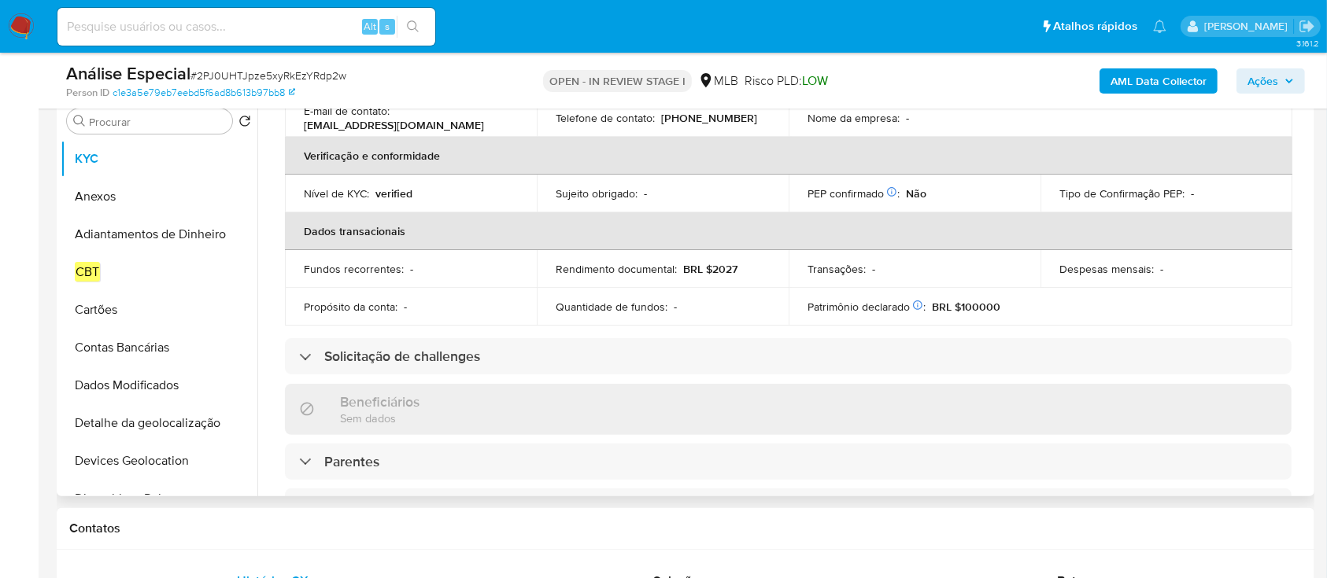
scroll to position [524, 0]
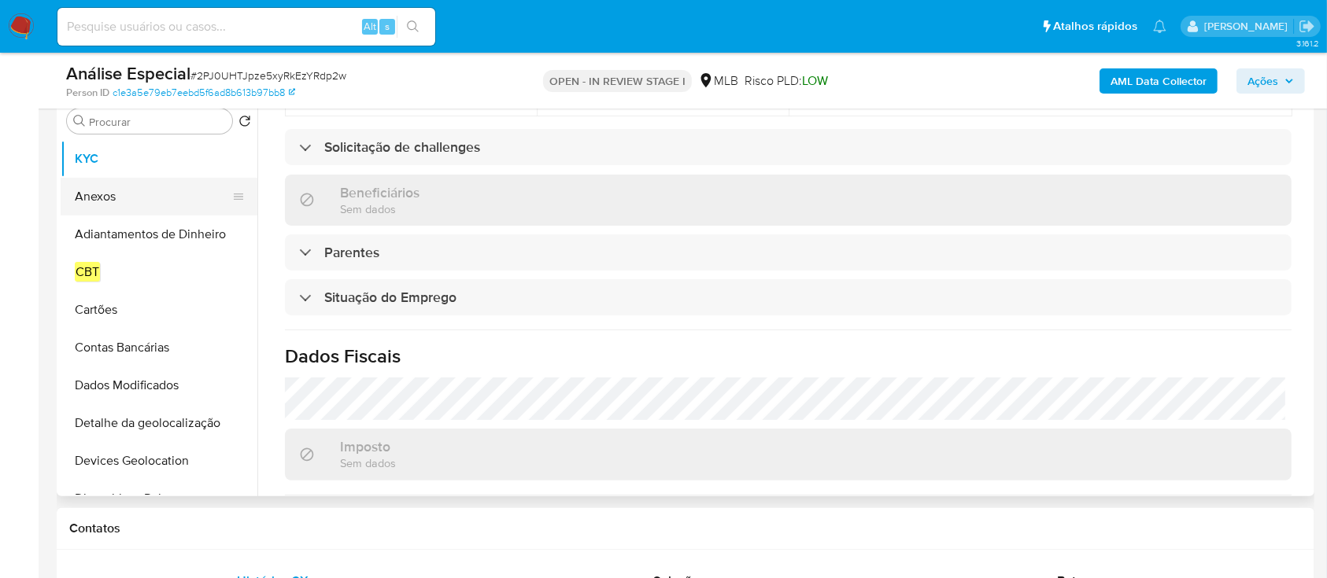
click at [76, 204] on button "Anexos" at bounding box center [153, 197] width 184 height 38
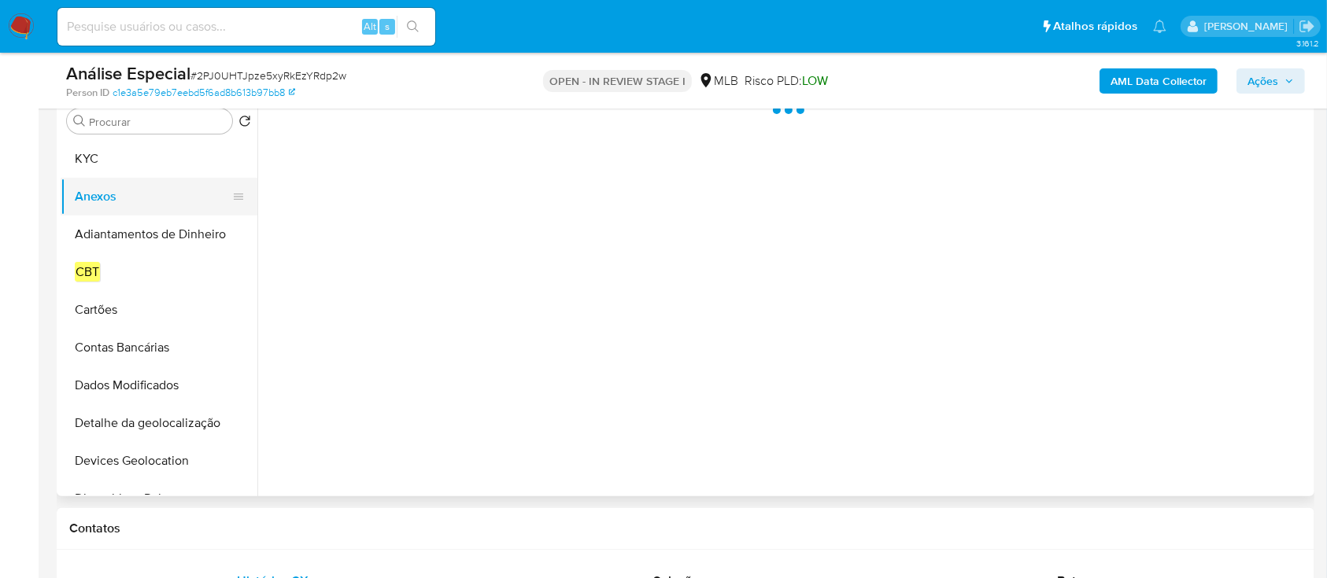
scroll to position [0, 0]
click at [146, 231] on button "Adiantamentos de Dinheiro" at bounding box center [153, 235] width 184 height 38
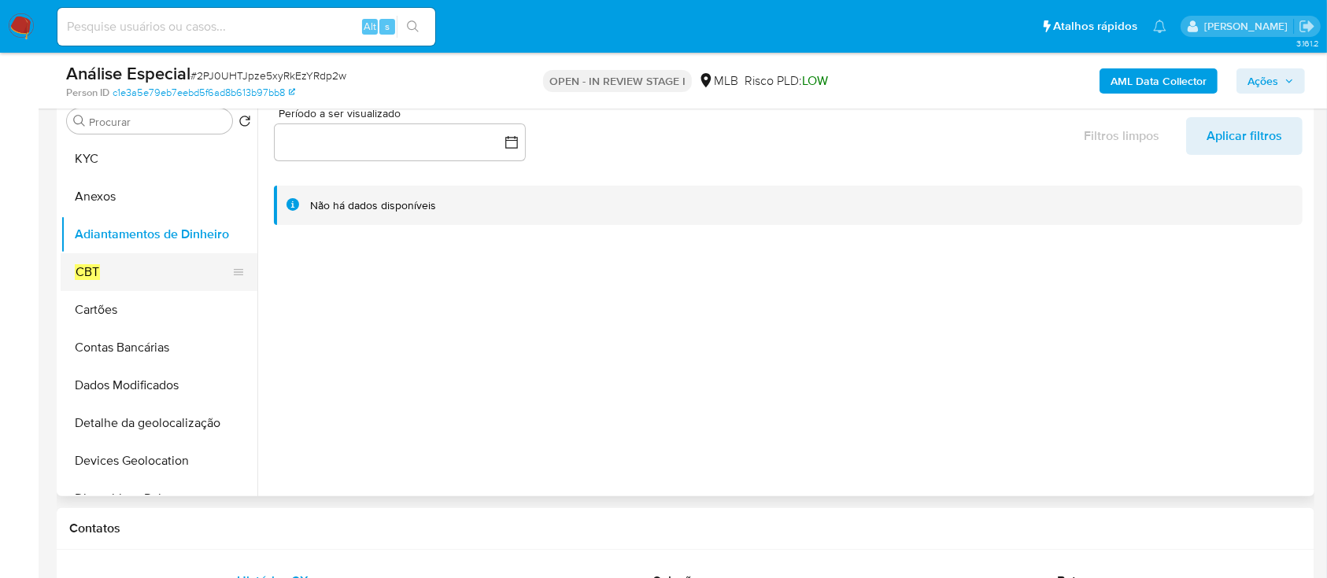
click at [142, 272] on button "CBT" at bounding box center [153, 272] width 184 height 38
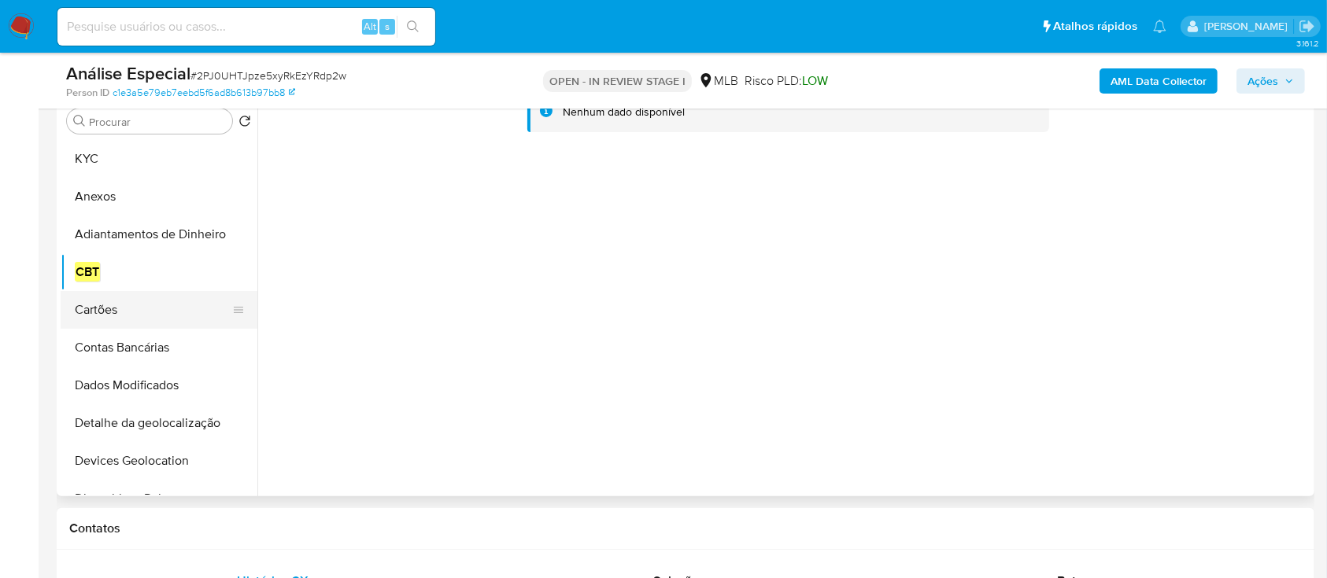
click at [120, 298] on button "Cartões" at bounding box center [153, 310] width 184 height 38
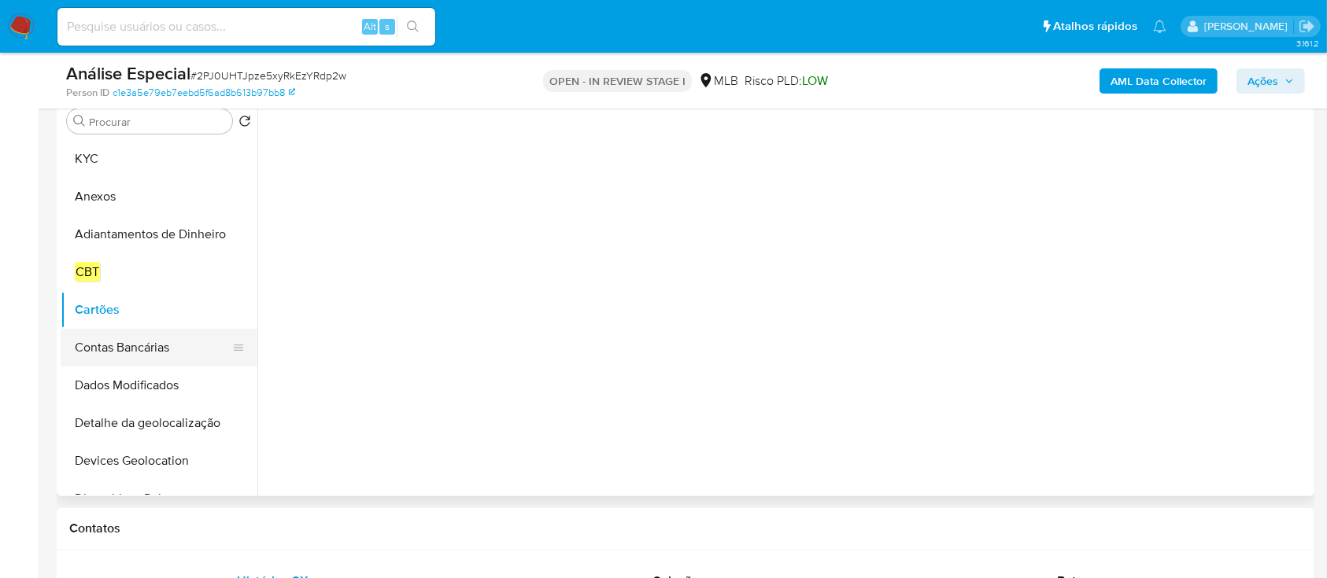
click at [122, 349] on button "Contas Bancárias" at bounding box center [153, 348] width 184 height 38
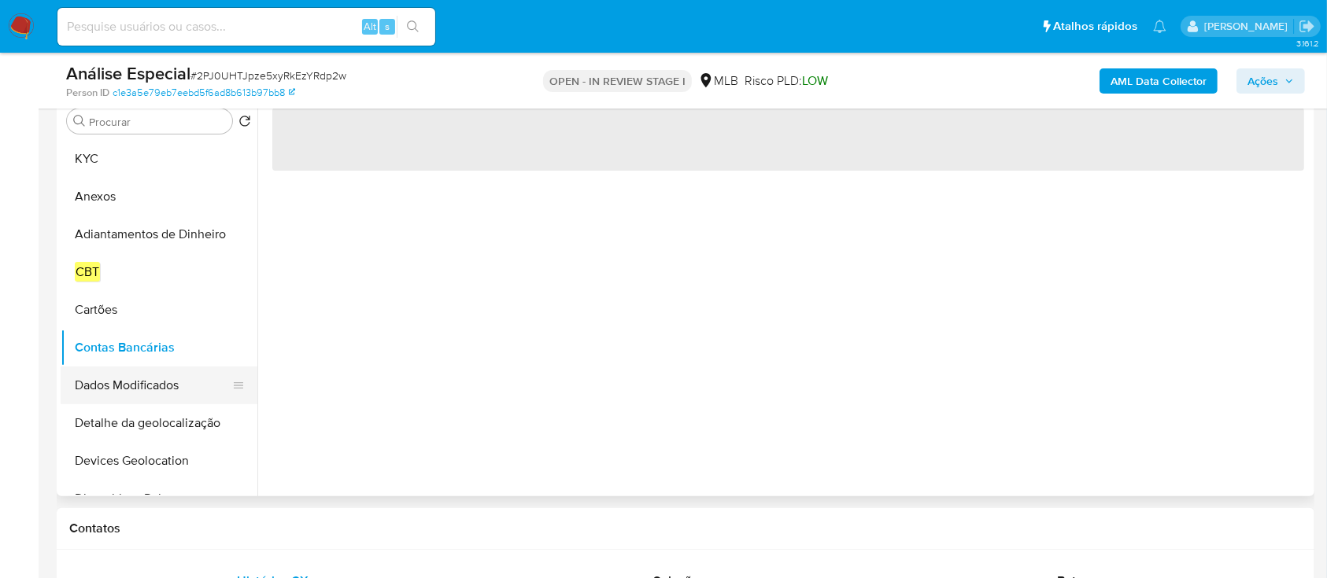
click at [140, 381] on button "Dados Modificados" at bounding box center [153, 386] width 184 height 38
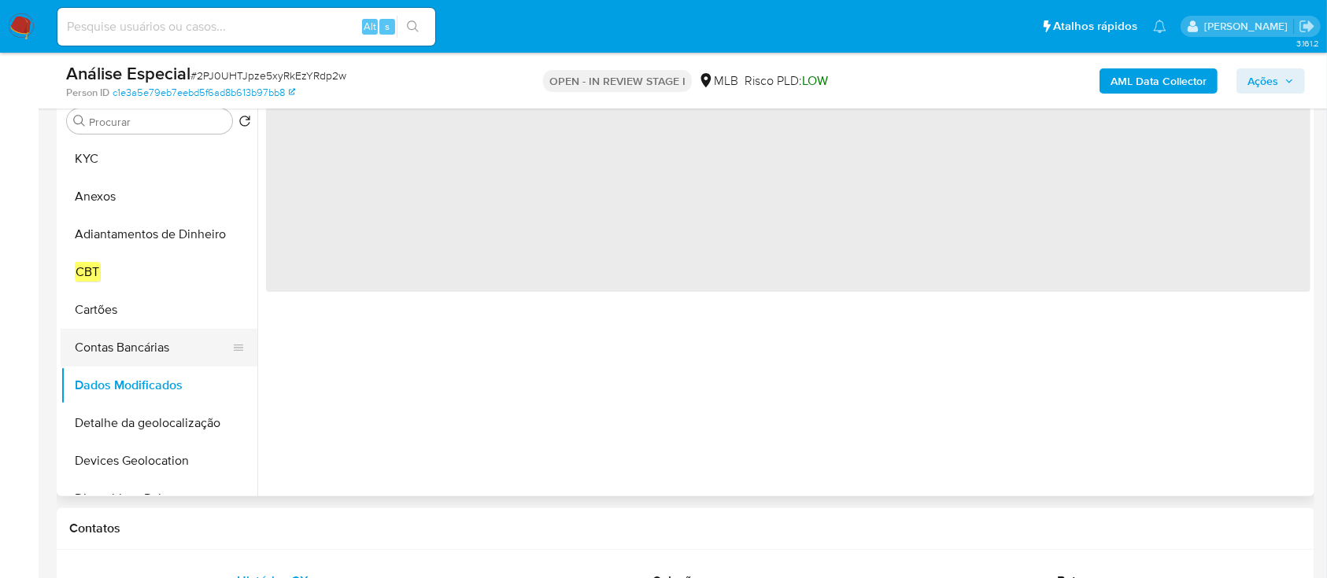
click at [152, 345] on button "Contas Bancárias" at bounding box center [153, 348] width 184 height 38
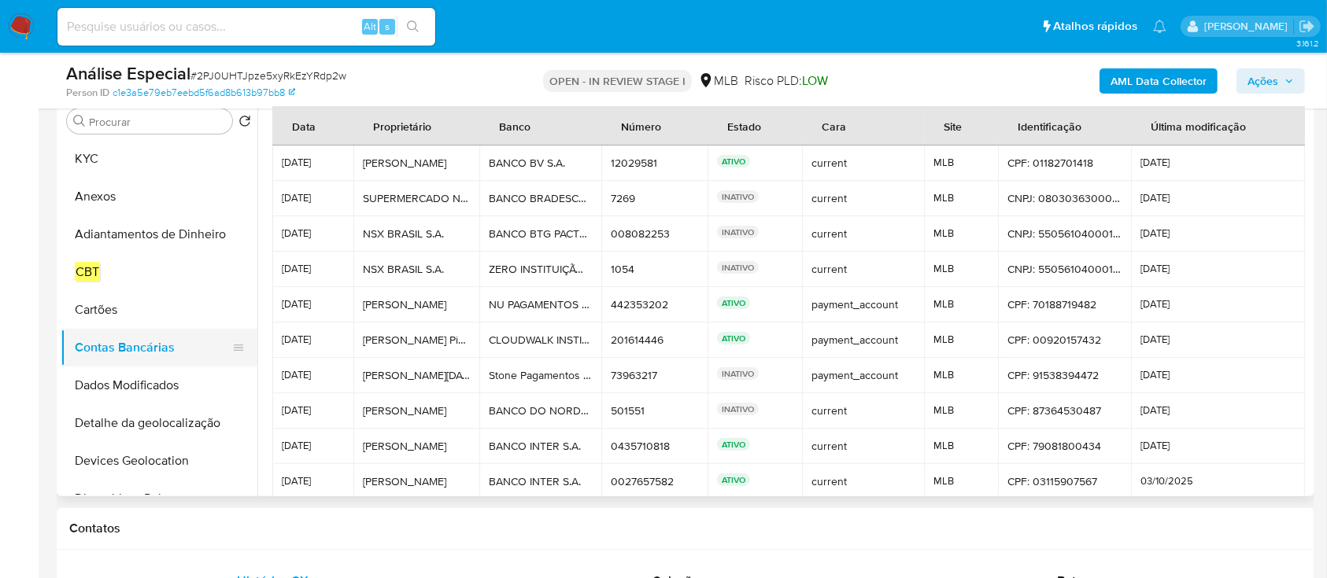
click at [126, 343] on button "Contas Bancárias" at bounding box center [153, 348] width 184 height 38
click at [145, 117] on input "Procurar" at bounding box center [157, 122] width 137 height 14
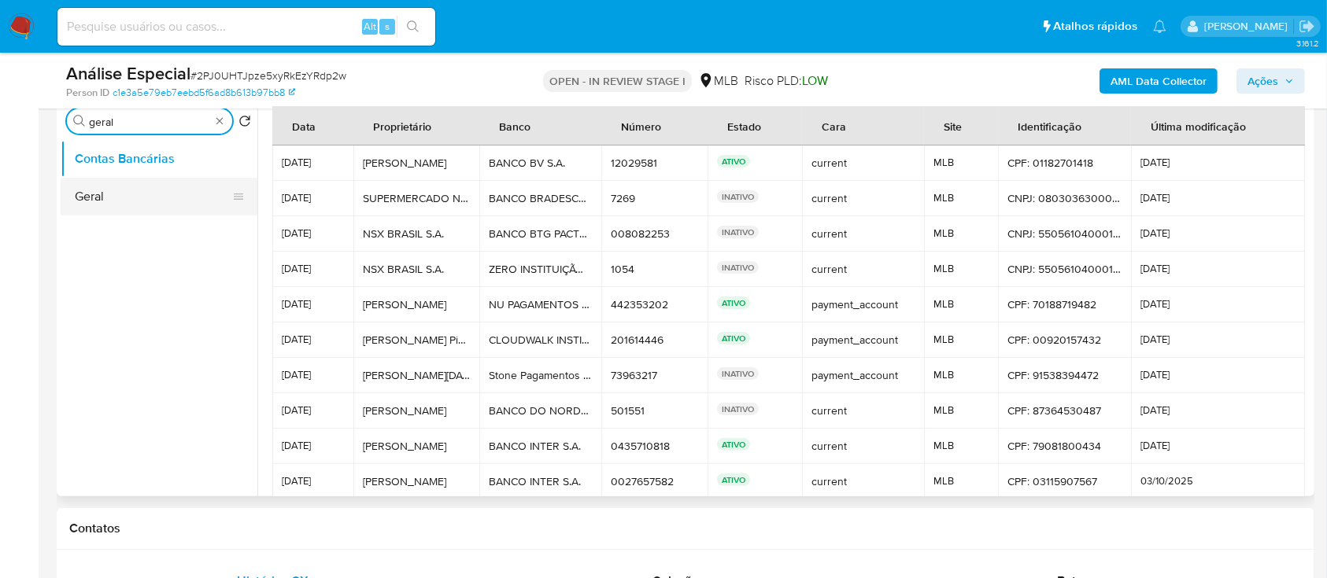
type input "geral"
click at [89, 191] on button "Geral" at bounding box center [153, 197] width 184 height 38
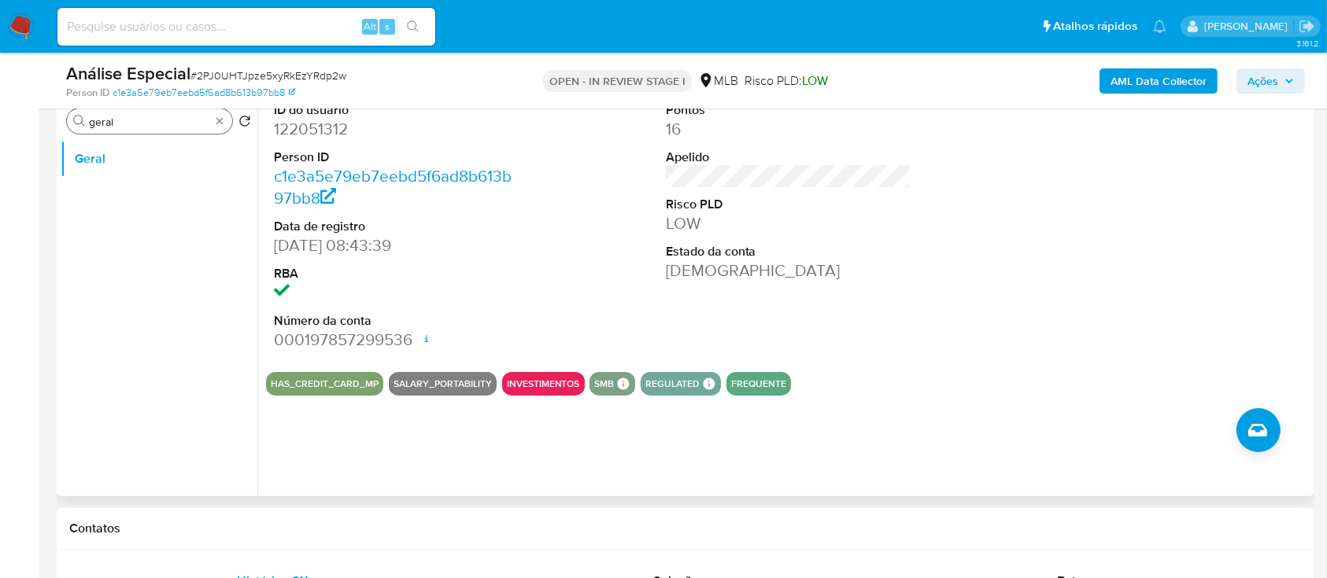
click at [159, 124] on input "geral" at bounding box center [149, 122] width 121 height 14
click at [160, 124] on input "geral" at bounding box center [149, 122] width 121 height 14
click at [146, 150] on button "Documentação" at bounding box center [153, 159] width 184 height 38
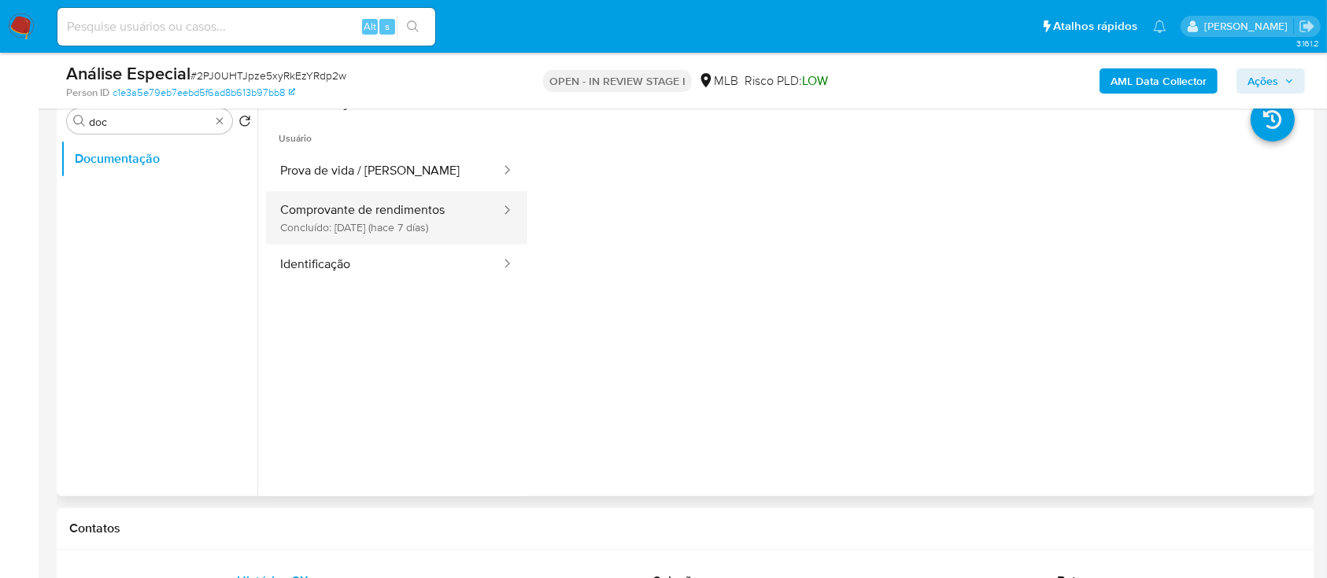
click at [395, 219] on button "Comprovante de rendimentos Concluído: 29/09/2025 (hace 7 días)" at bounding box center [384, 218] width 236 height 54
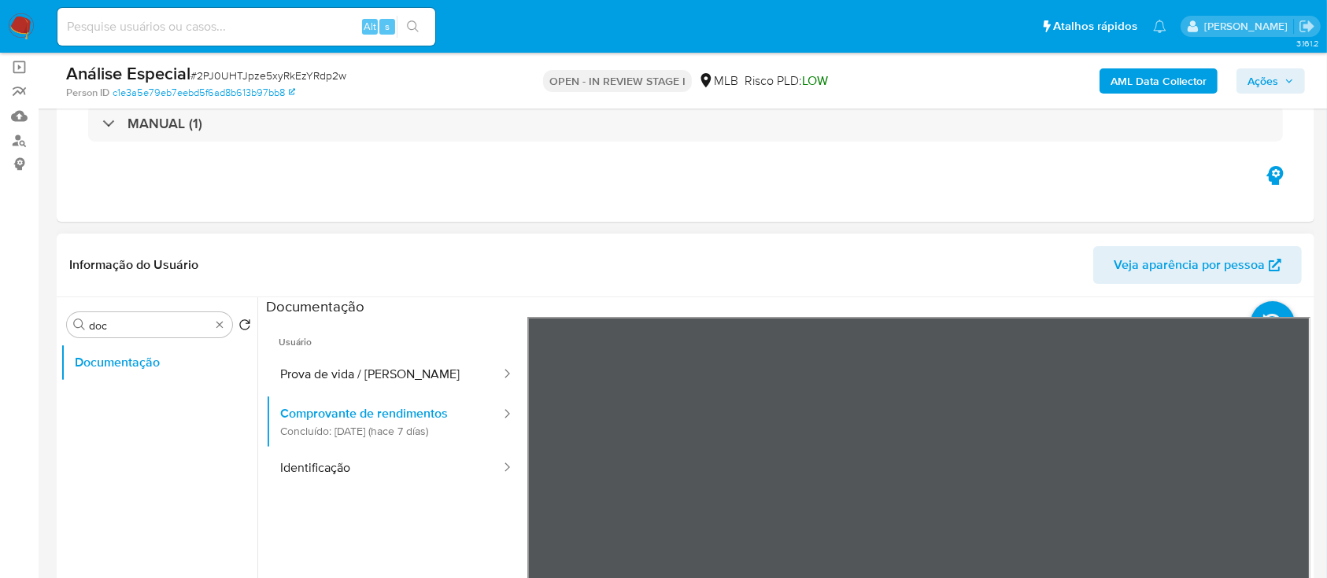
scroll to position [209, 0]
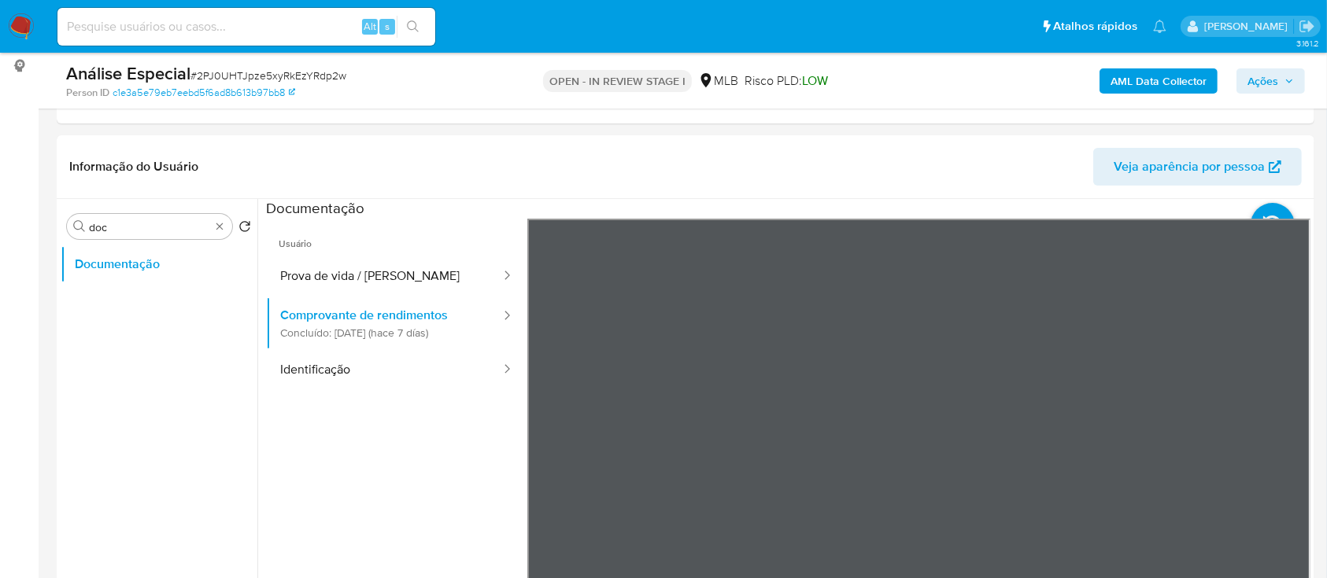
click at [1126, 205] on section at bounding box center [788, 460] width 1044 height 523
click at [126, 221] on input "doc" at bounding box center [149, 227] width 121 height 14
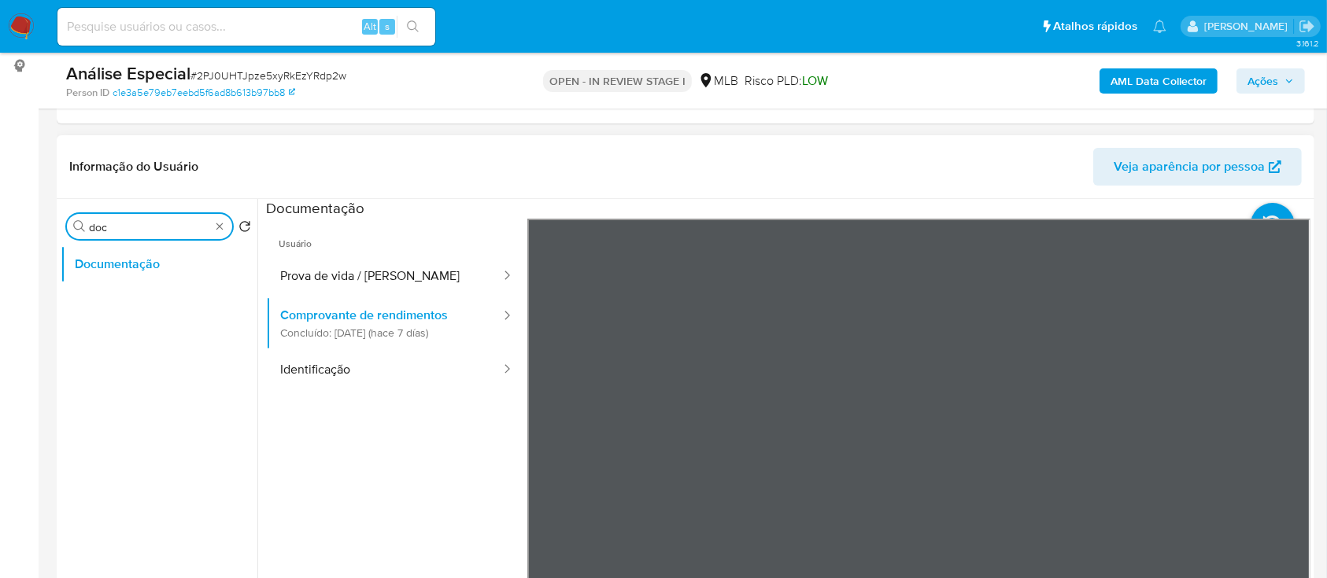
click at [126, 221] on input "doc" at bounding box center [149, 227] width 121 height 14
type input "kyc"
click at [119, 266] on button "KYC" at bounding box center [153, 265] width 184 height 38
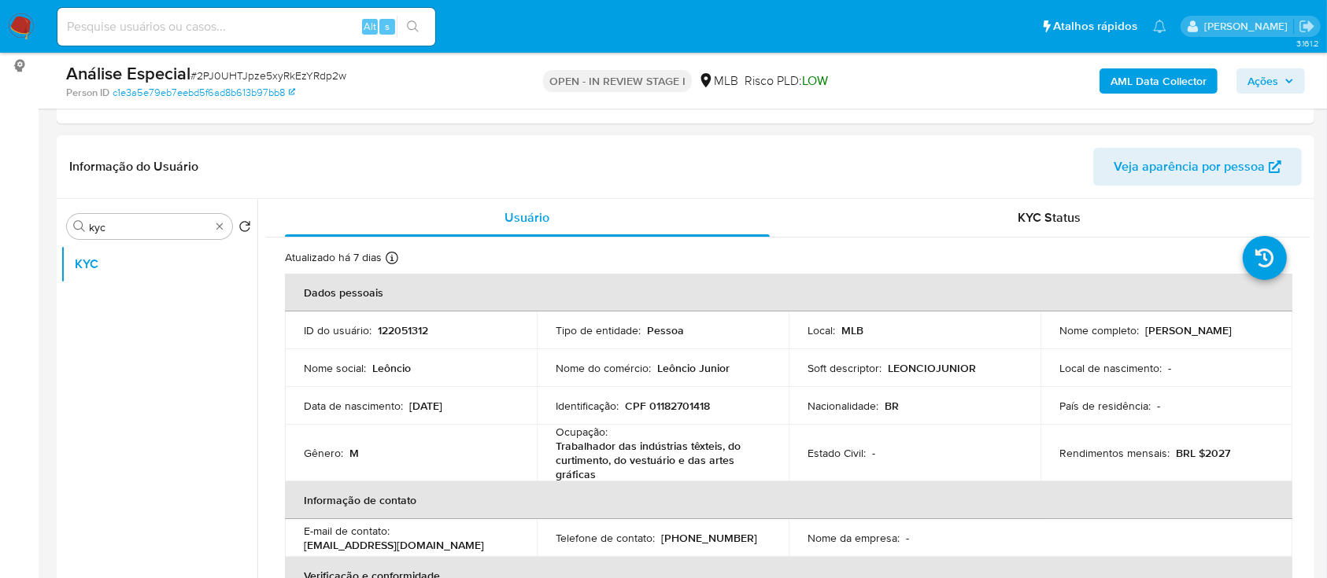
drag, startPoint x: 1053, startPoint y: 339, endPoint x: 1205, endPoint y: 345, distance: 152.0
click at [1205, 345] on td "Nome completo : Leoncio Pereira da Silva Junior" at bounding box center [1166, 331] width 252 height 38
copy p "Leoncio Pereira da Silva Junior"
click at [707, 407] on p "CPF 01182701418" at bounding box center [667, 406] width 85 height 14
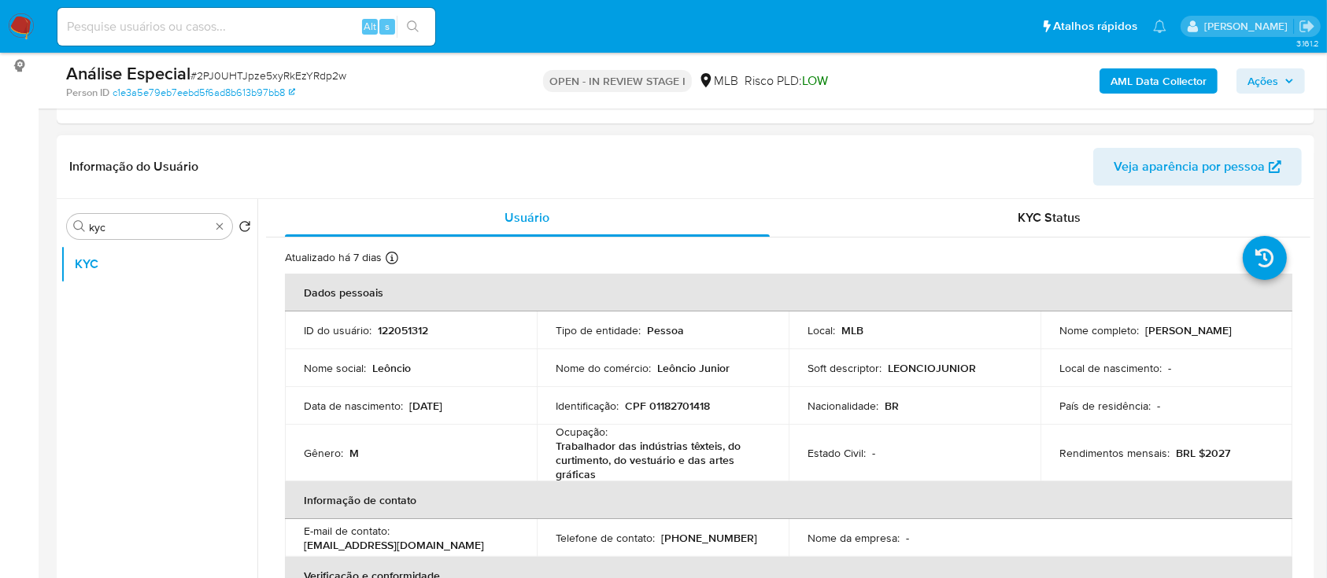
click at [693, 404] on p "CPF 01182701418" at bounding box center [667, 406] width 85 height 14
copy p "01182701418"
click at [157, 226] on input "kyc" at bounding box center [149, 227] width 121 height 14
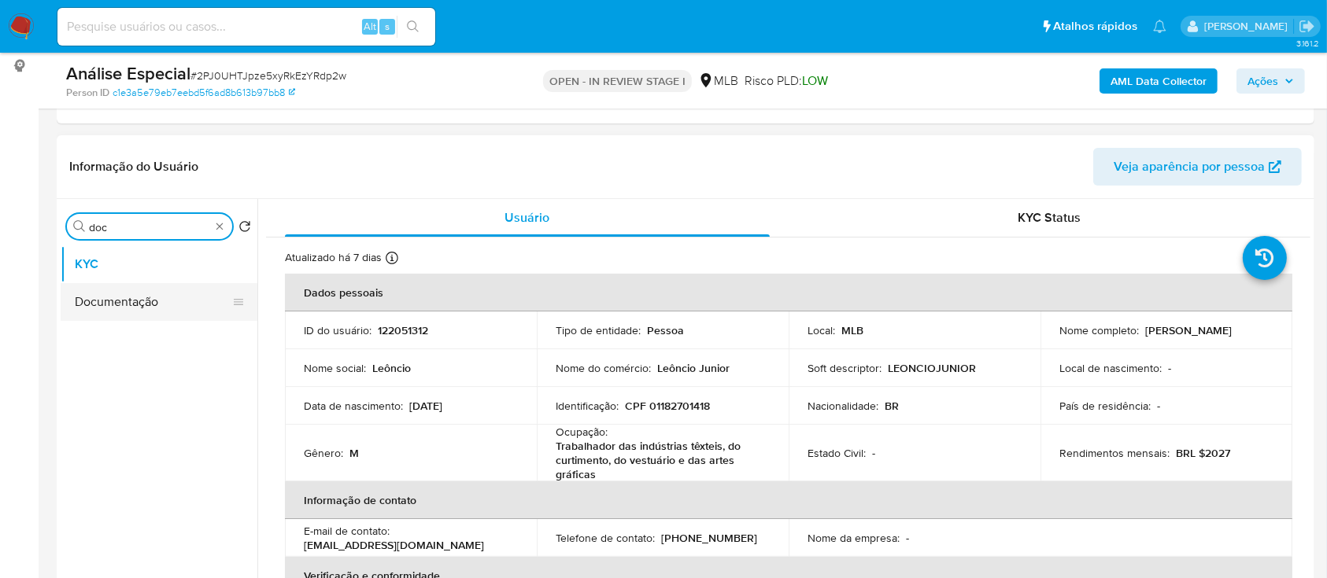
click at [110, 296] on button "Documentação" at bounding box center [153, 302] width 184 height 38
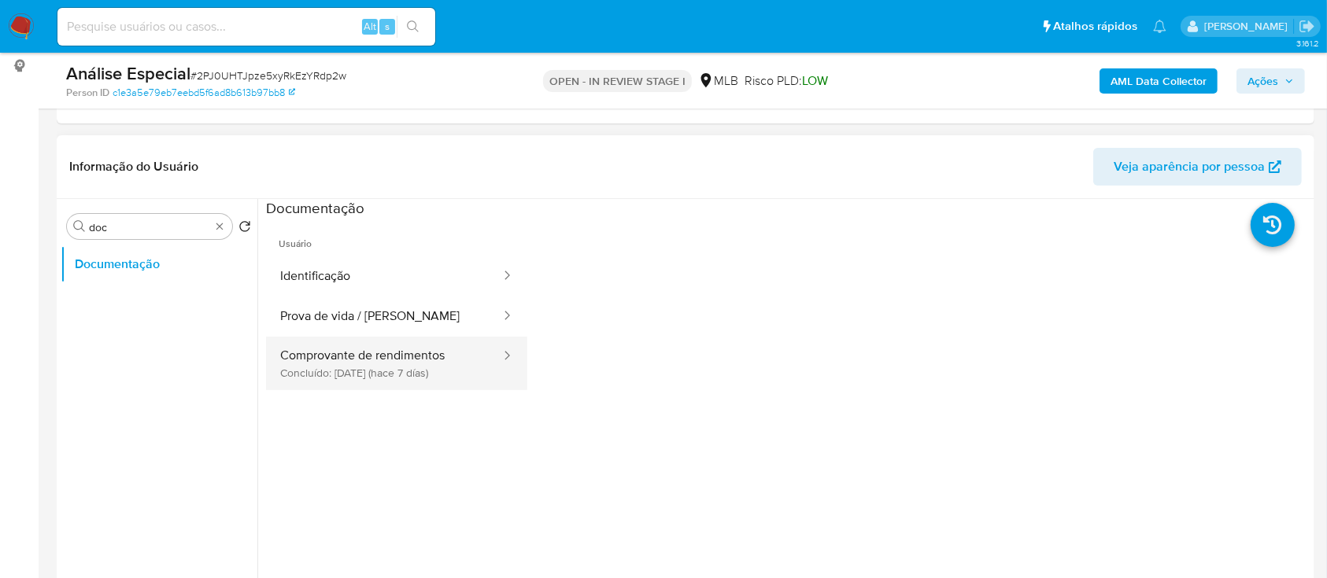
click at [393, 361] on button "Comprovante de rendimentos Concluído: 29/09/2025 (hace 7 días)" at bounding box center [384, 364] width 236 height 54
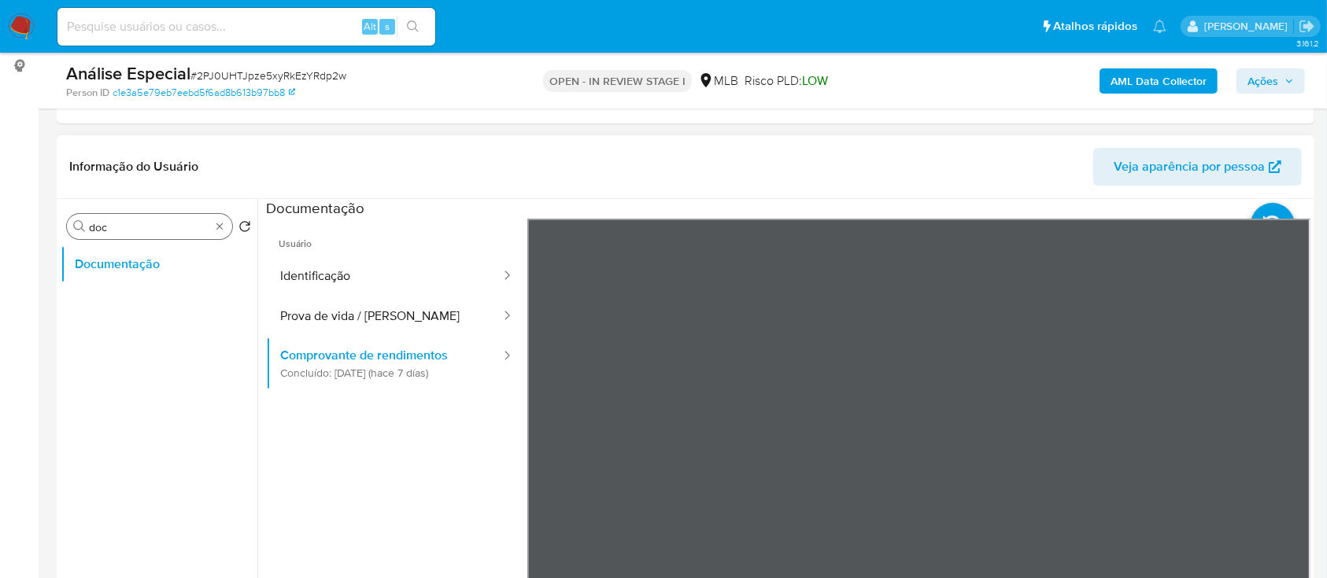
click at [164, 226] on input "doc" at bounding box center [149, 227] width 121 height 14
type input "gera"
click at [141, 300] on button "Geral" at bounding box center [153, 302] width 184 height 38
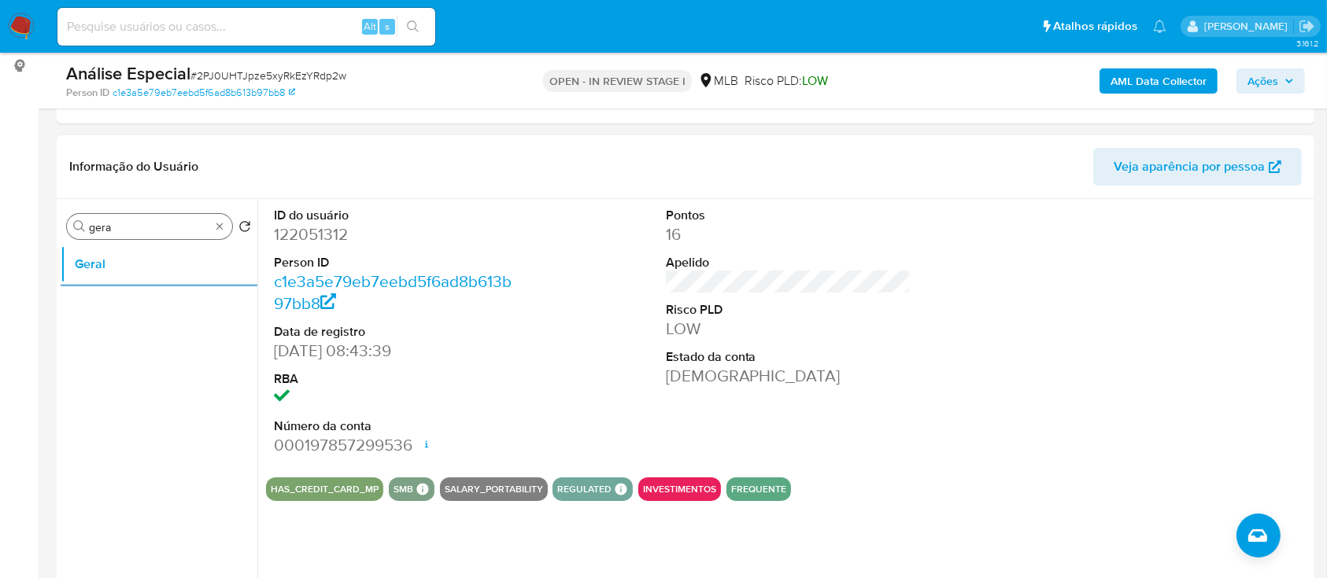
click at [137, 227] on input "gera" at bounding box center [149, 227] width 121 height 14
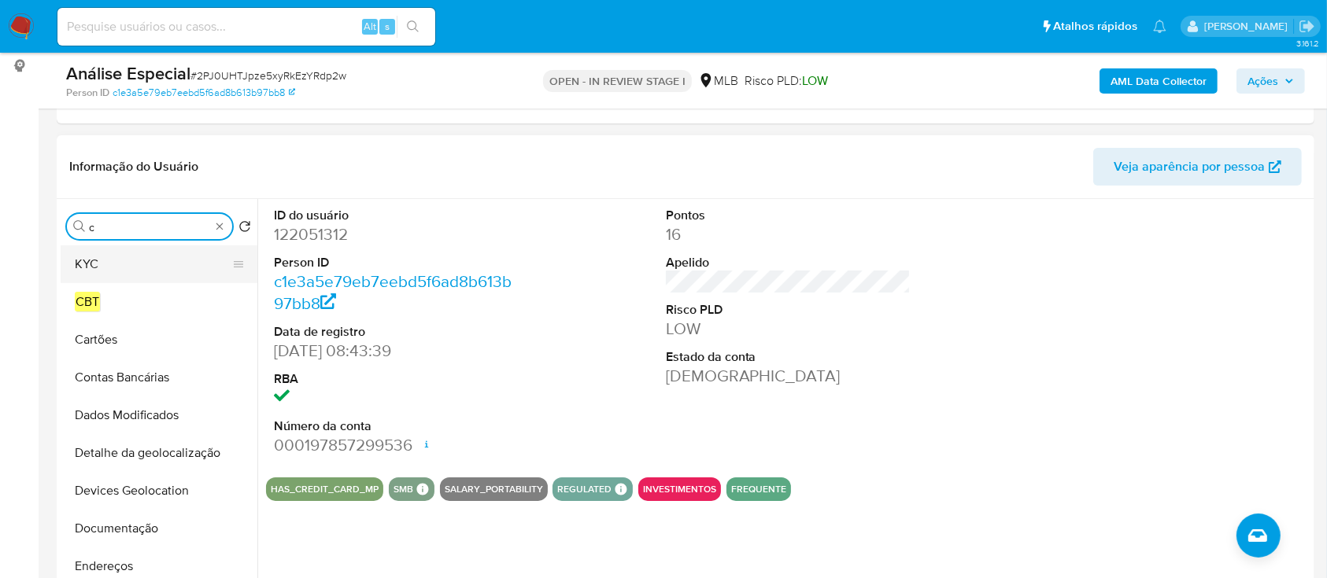
click at [122, 266] on button "KYC" at bounding box center [153, 265] width 184 height 38
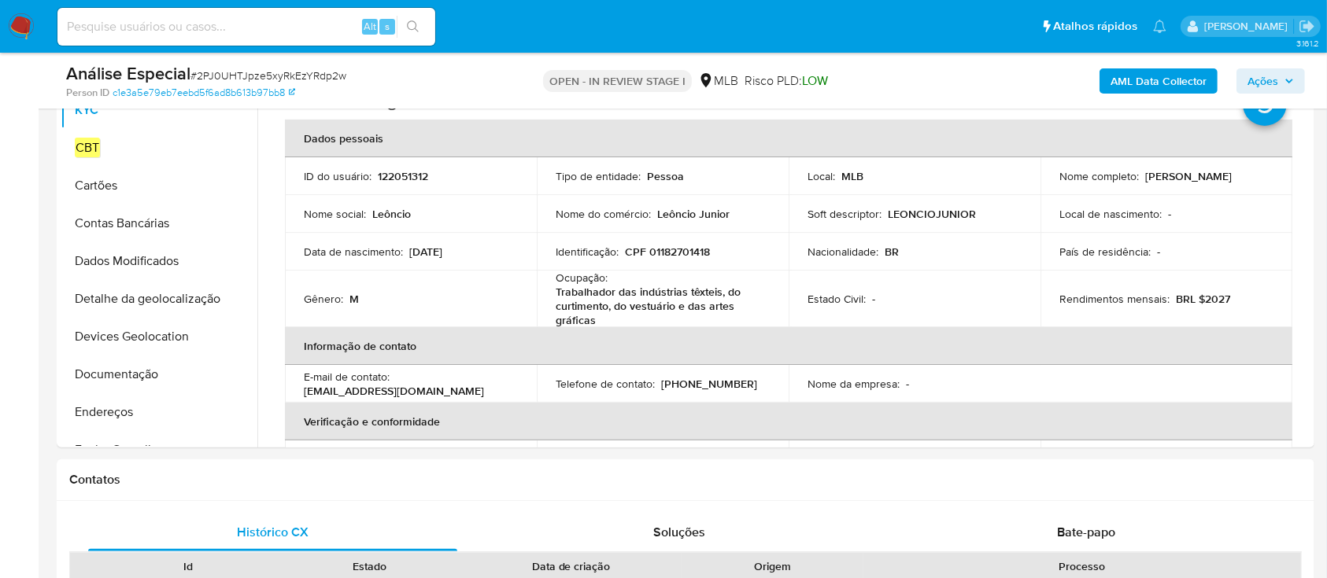
scroll to position [357, 0]
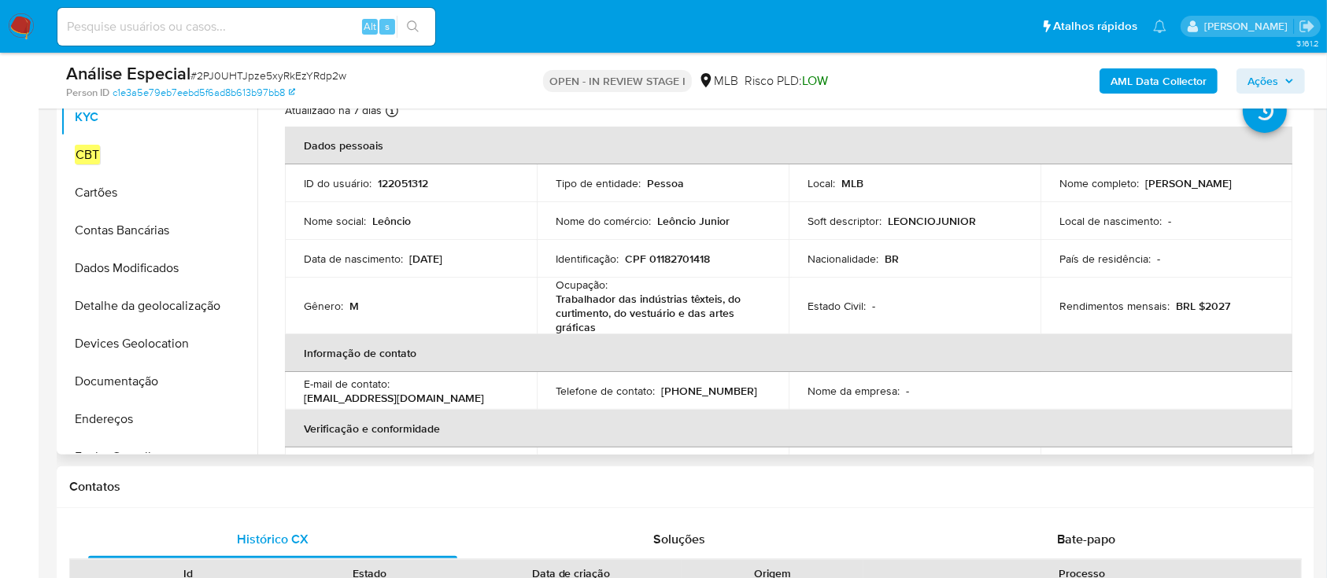
drag, startPoint x: 1303, startPoint y: 167, endPoint x: 1303, endPoint y: 189, distance: 22.0
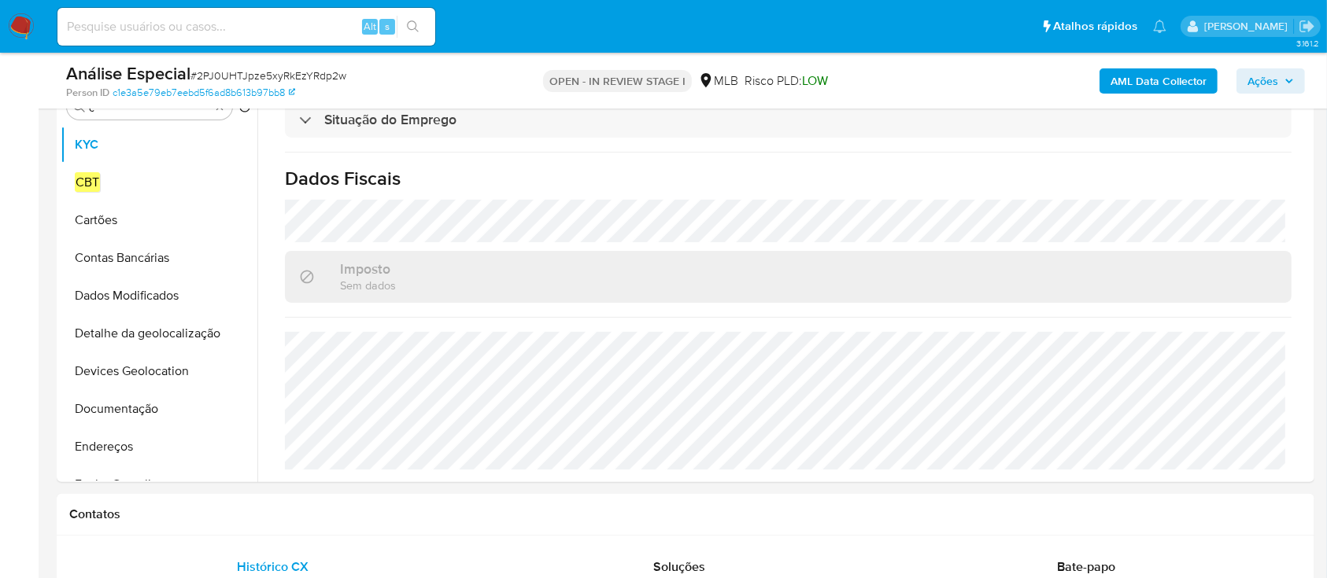
scroll to position [285, 0]
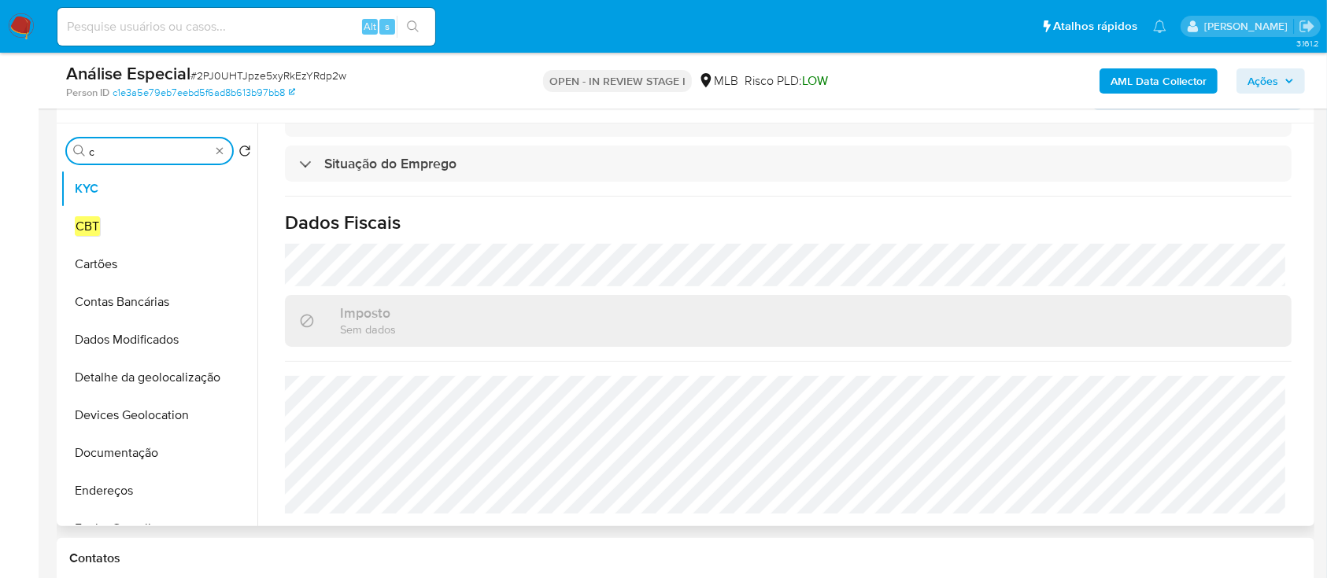
click at [141, 147] on input "c" at bounding box center [149, 152] width 121 height 14
click at [142, 147] on input "c" at bounding box center [149, 152] width 121 height 14
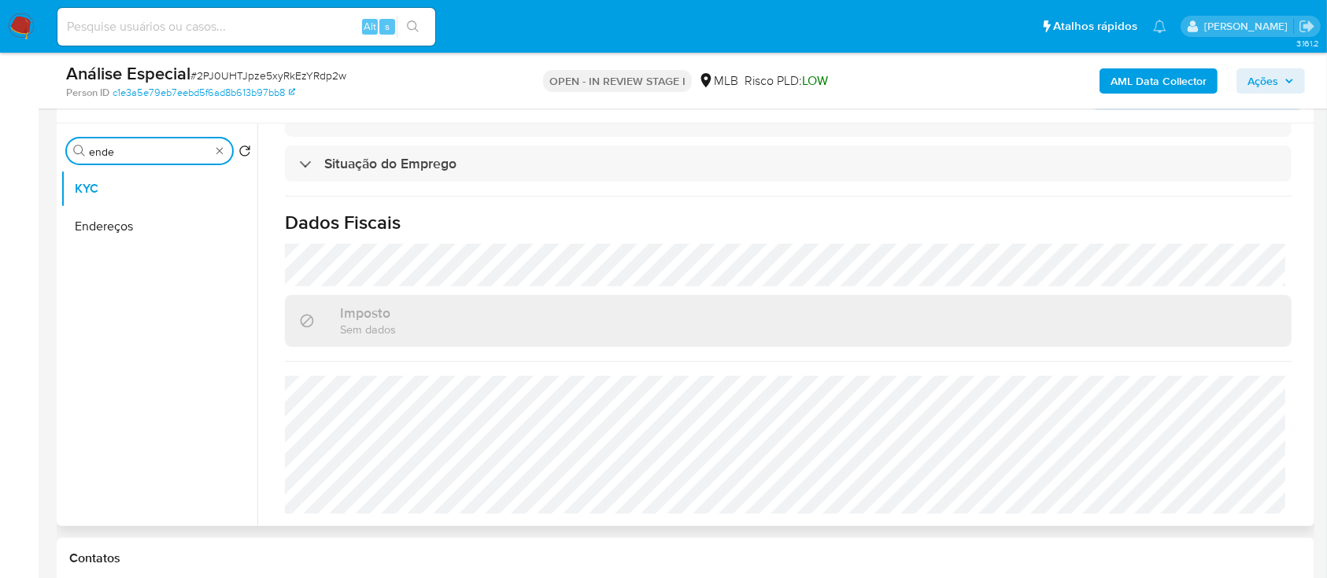
type input "ende"
click at [112, 249] on ul "KYC Endereços" at bounding box center [159, 347] width 197 height 355
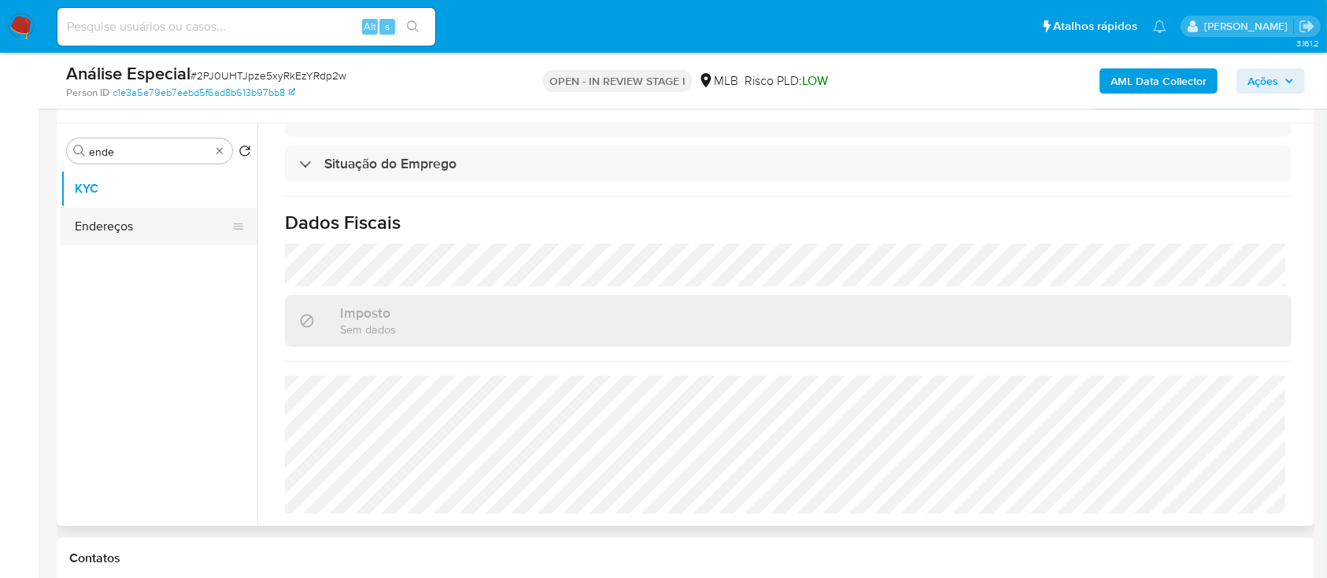
click at [116, 240] on button "Endereços" at bounding box center [153, 227] width 184 height 38
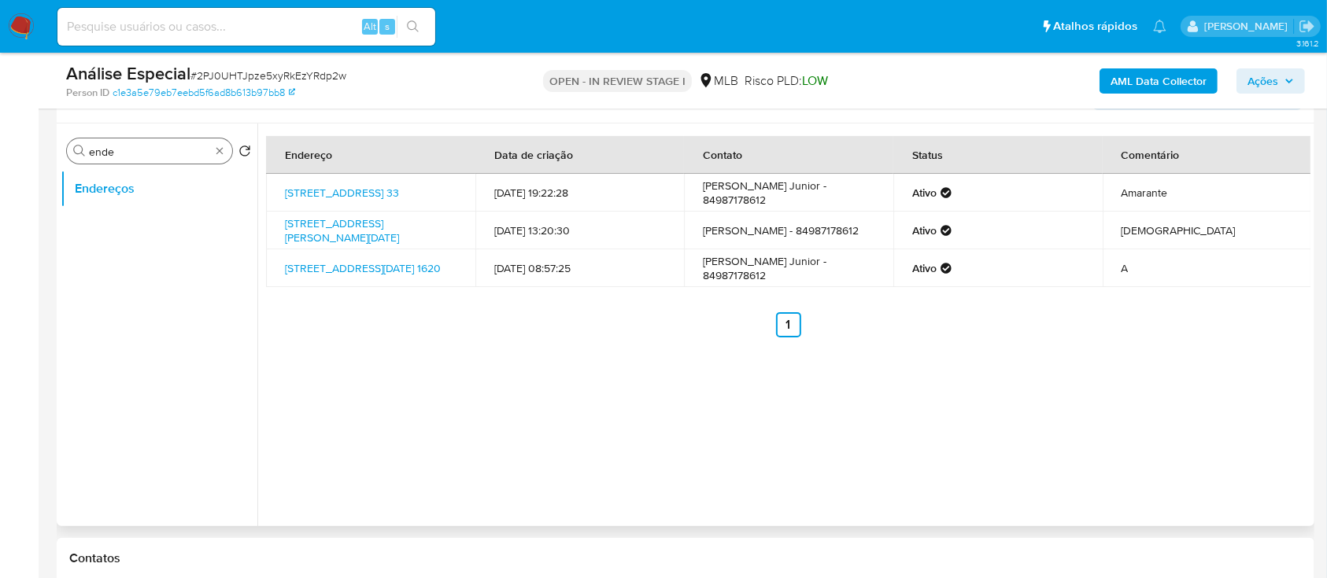
click at [118, 142] on div "Procurar ende" at bounding box center [149, 151] width 165 height 25
click at [128, 161] on div "Procurar ende" at bounding box center [149, 151] width 165 height 25
click at [146, 153] on input "ende" at bounding box center [149, 152] width 121 height 14
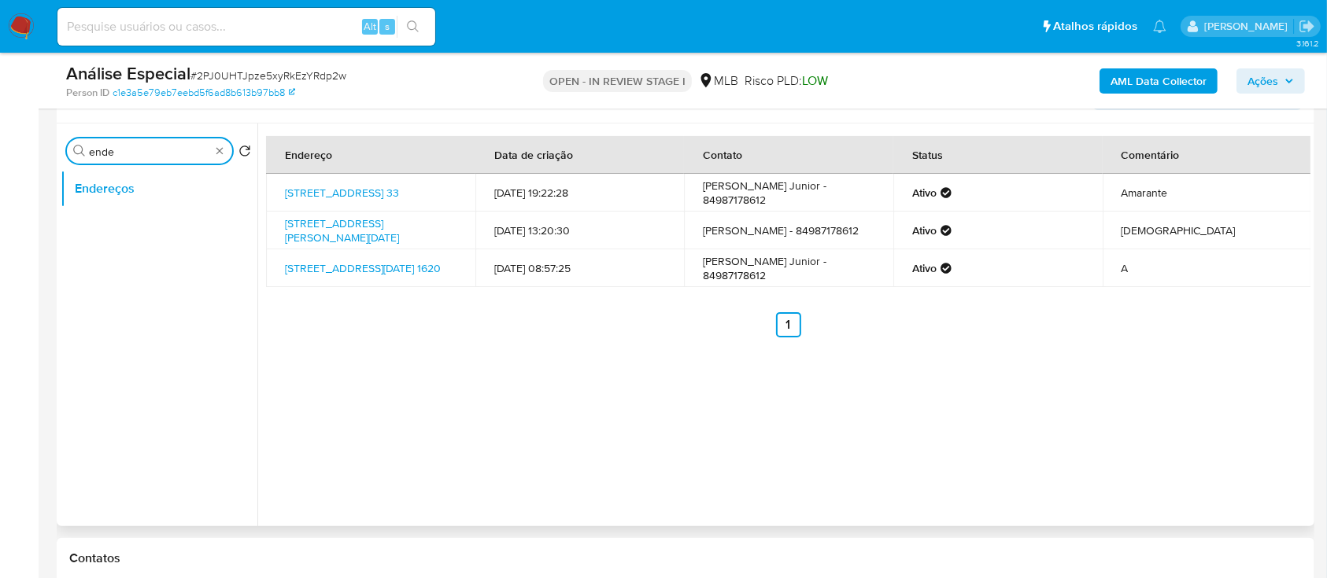
click at [146, 153] on input "ende" at bounding box center [149, 152] width 121 height 14
type input "geo"
click at [154, 186] on button "Detalhe da geolocalização" at bounding box center [153, 189] width 184 height 38
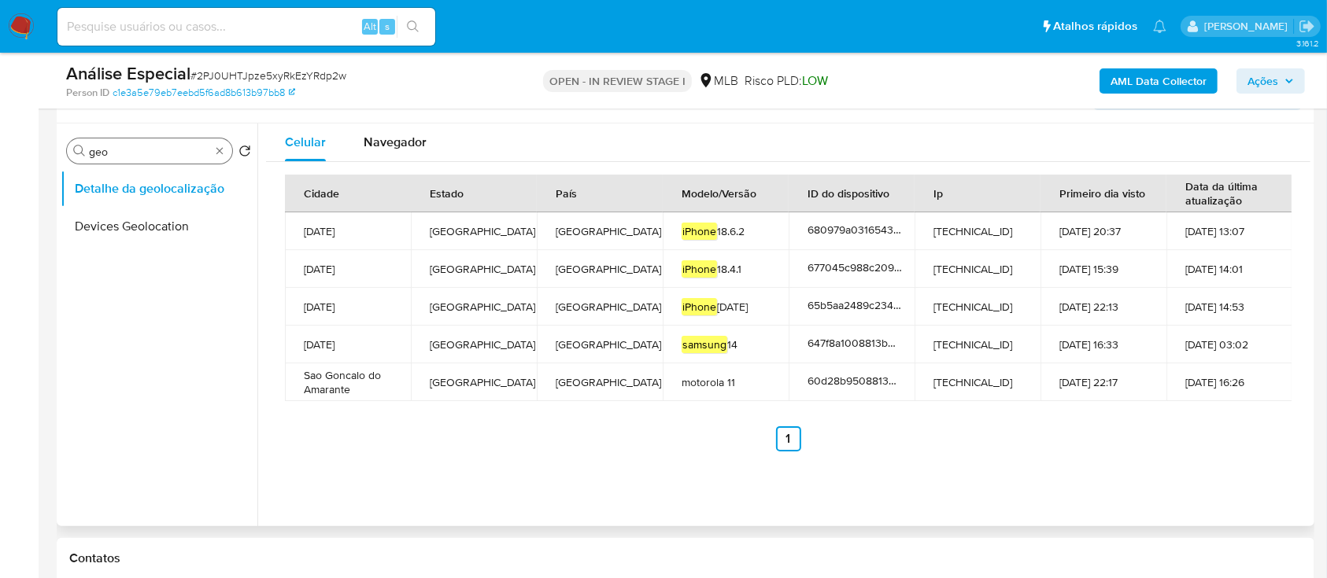
click at [139, 152] on input "geo" at bounding box center [149, 152] width 121 height 14
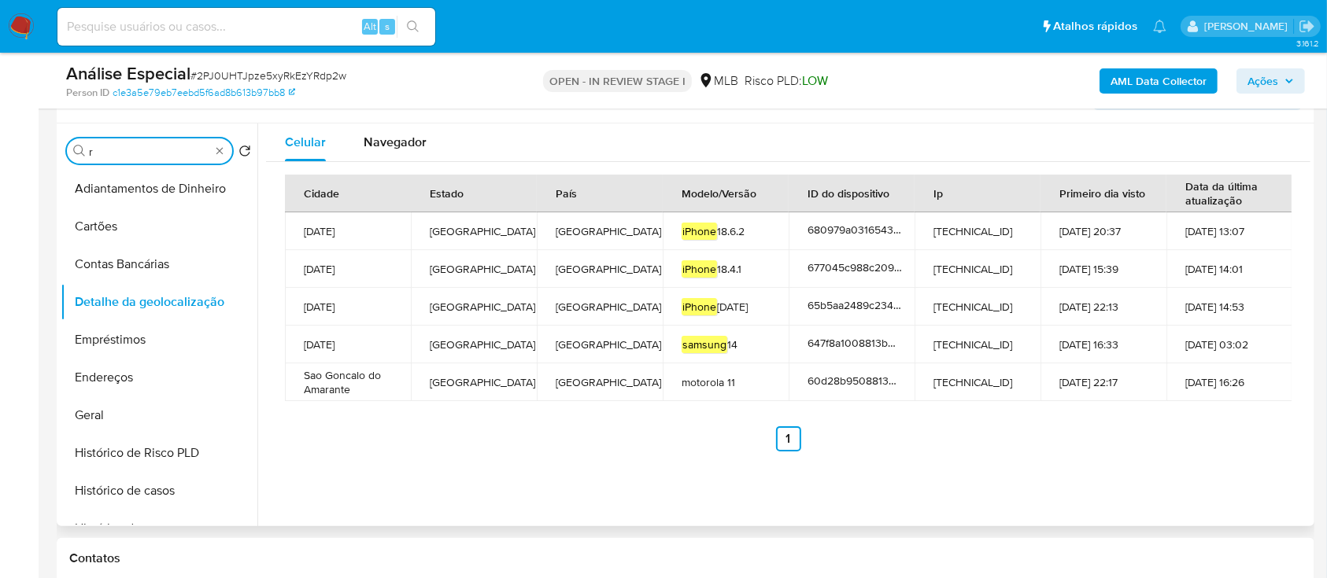
click at [139, 152] on input "r" at bounding box center [149, 152] width 121 height 14
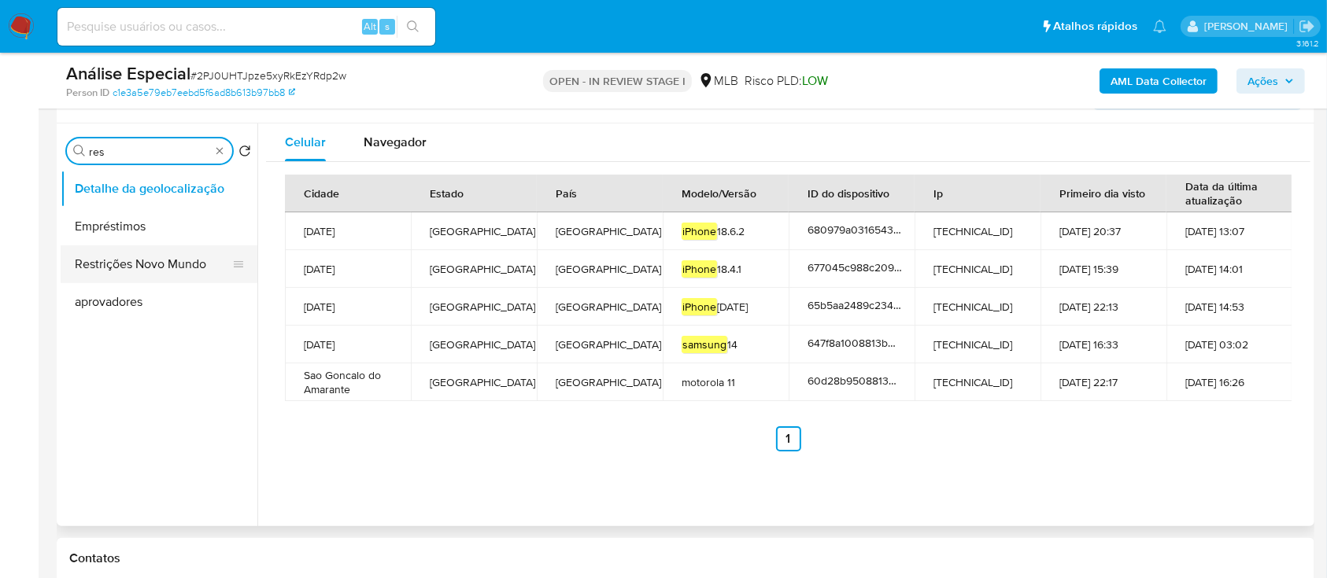
type input "res"
click at [153, 265] on button "Restrições Novo Mundo" at bounding box center [153, 265] width 184 height 38
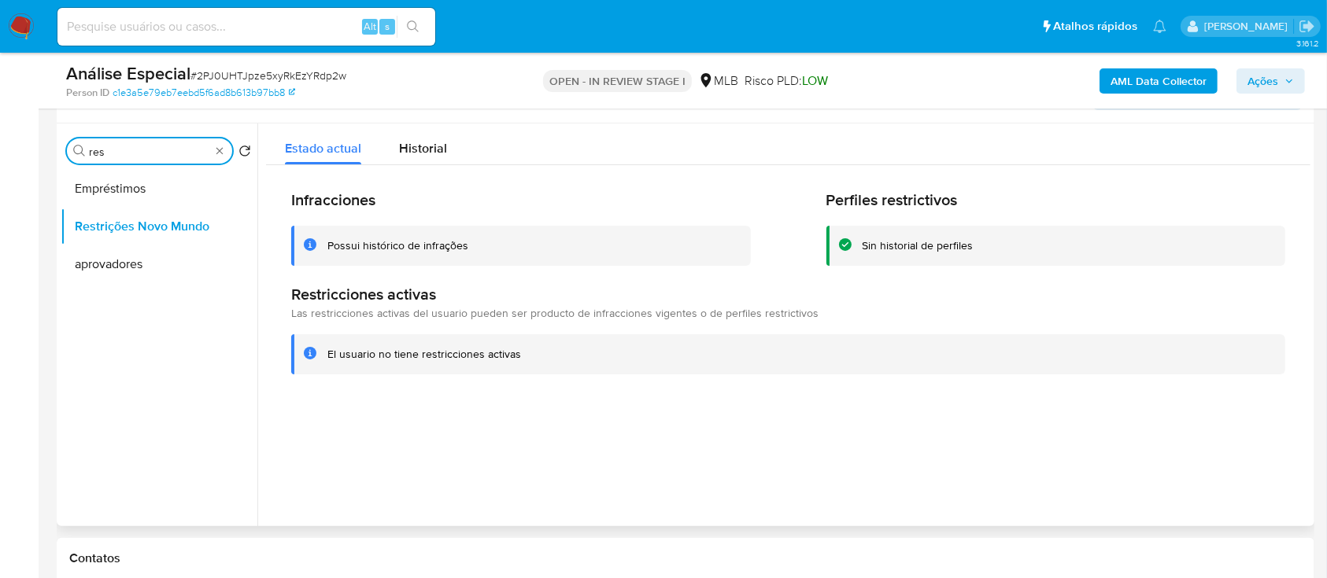
click at [165, 147] on input "res" at bounding box center [149, 152] width 121 height 14
type input "point"
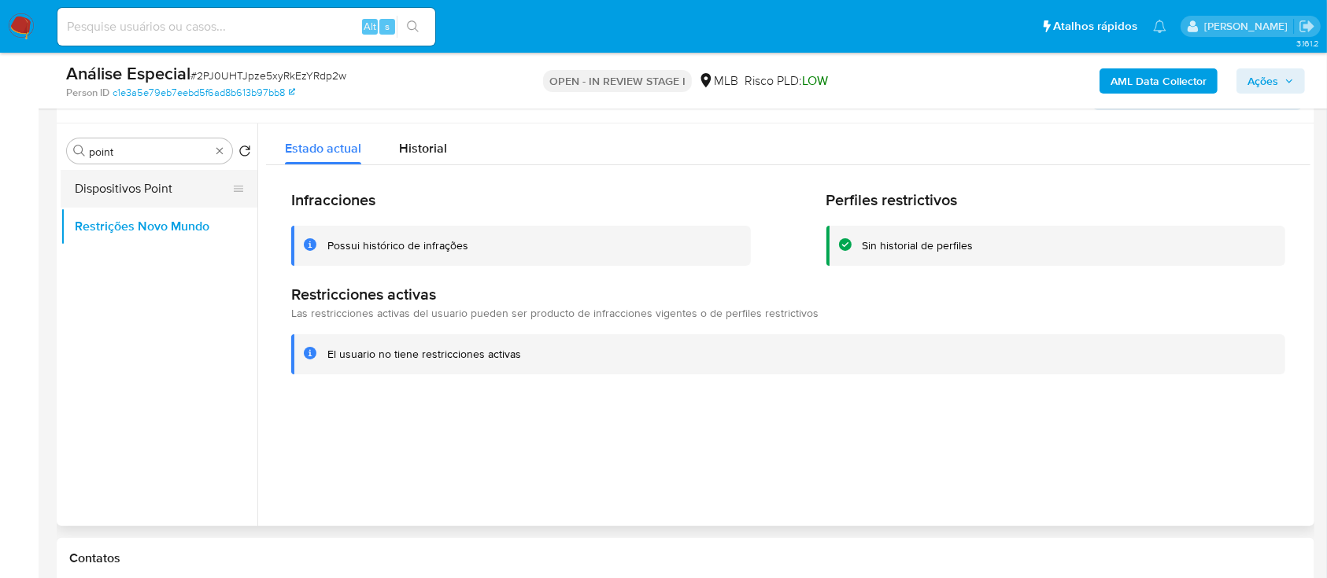
click at [140, 194] on button "Dispositivos Point" at bounding box center [153, 189] width 184 height 38
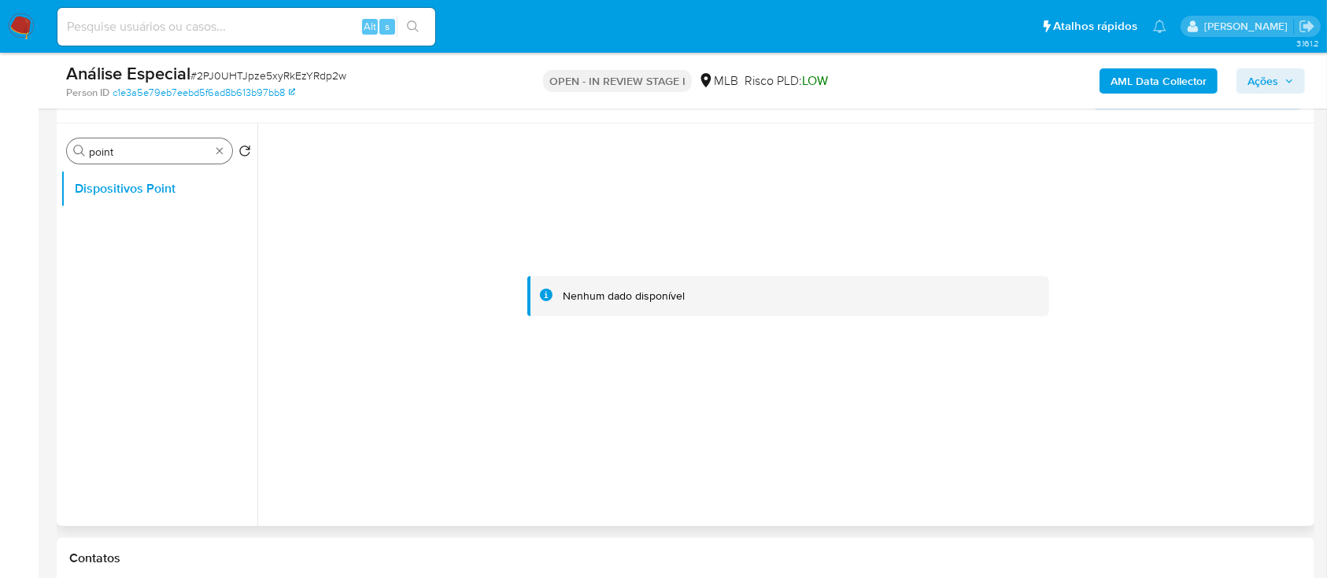
click at [171, 147] on input "point" at bounding box center [149, 152] width 121 height 14
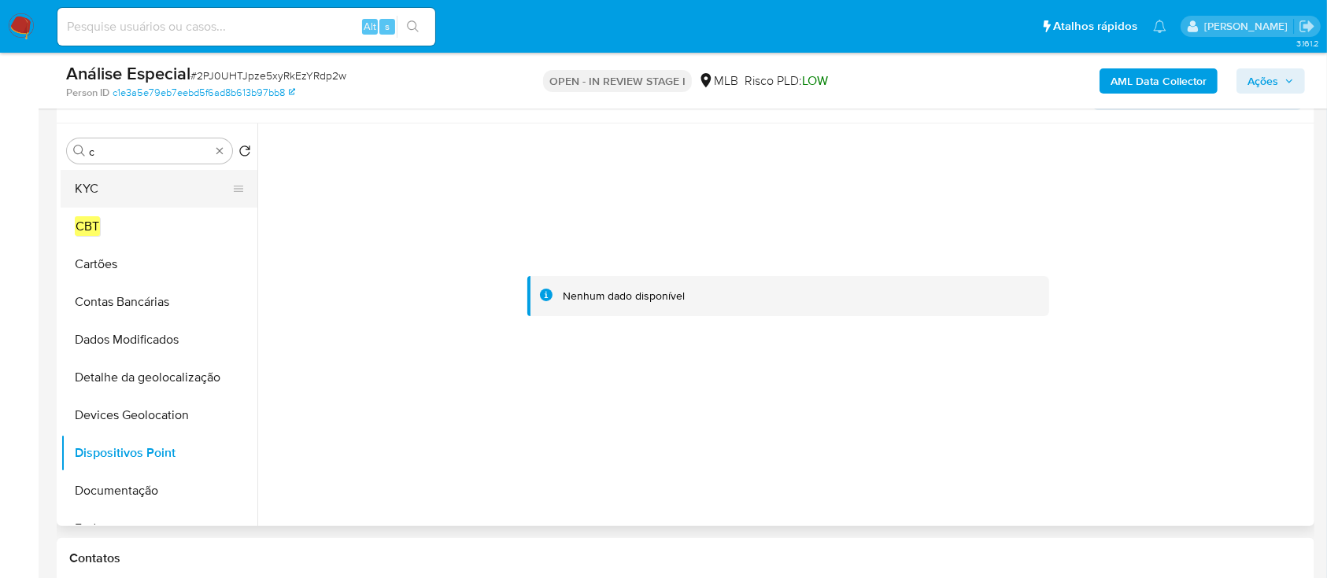
click at [136, 187] on button "KYC" at bounding box center [153, 189] width 184 height 38
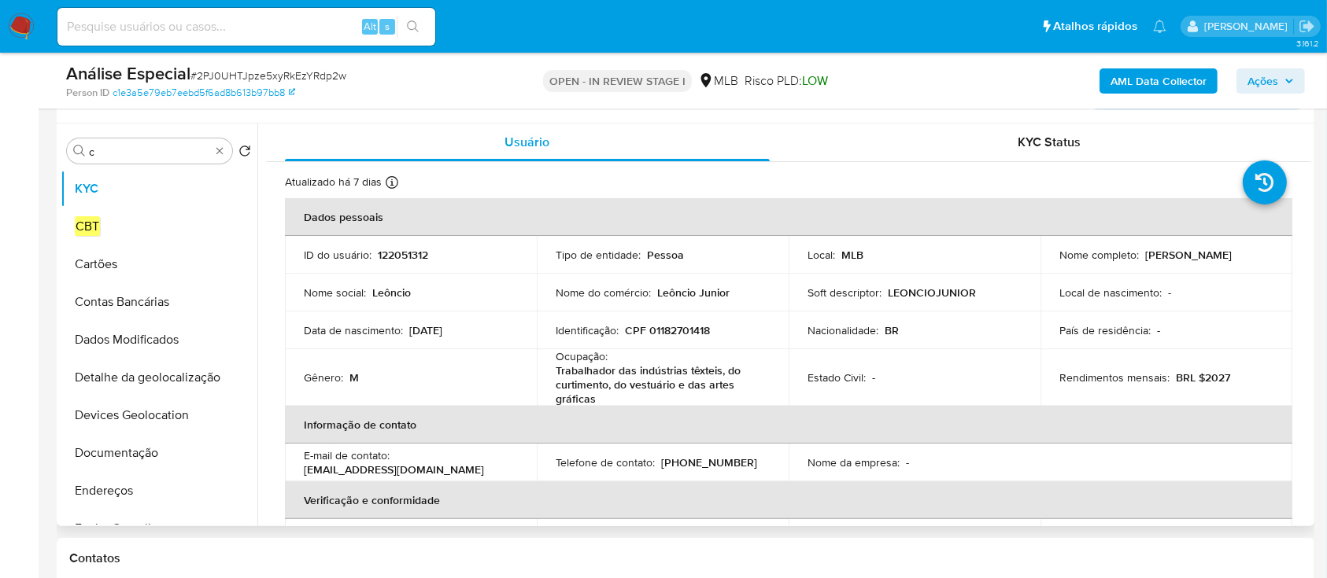
drag, startPoint x: 1054, startPoint y: 261, endPoint x: 1206, endPoint y: 265, distance: 151.9
click at [1206, 262] on div "Nome completo : Leoncio Pereira da Silva Junior" at bounding box center [1166, 255] width 214 height 14
copy p "Leoncio Pereira da Silva Junior"
click at [670, 326] on p "CPF 01182701418" at bounding box center [667, 330] width 85 height 14
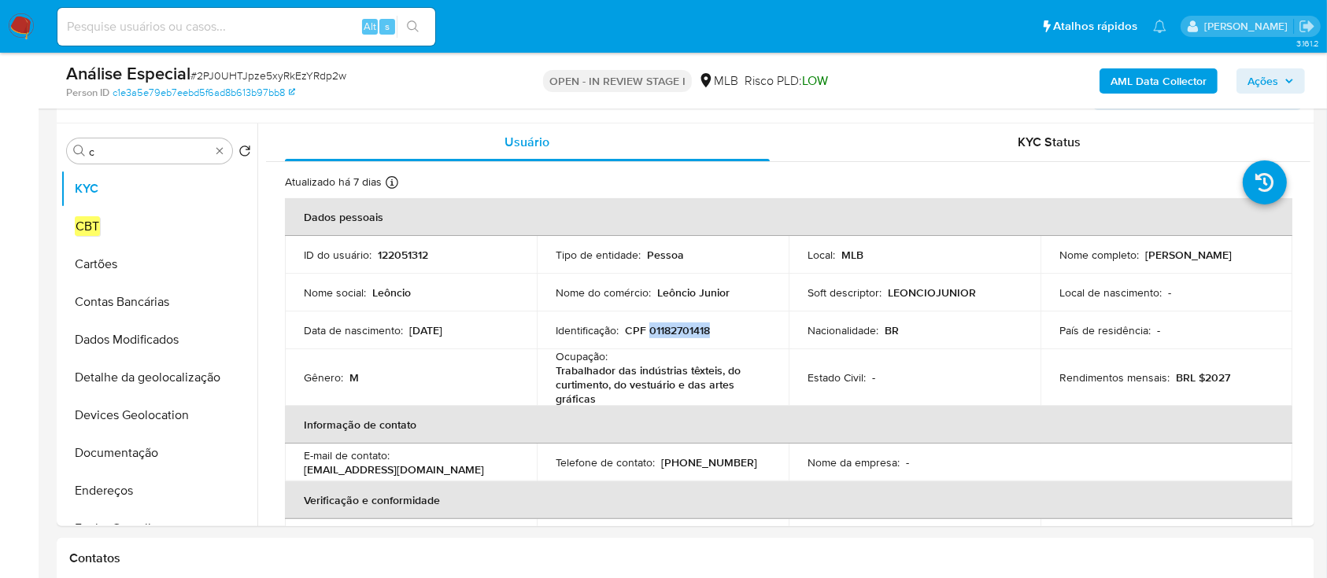
copy p "01182701418"
drag, startPoint x: 1041, startPoint y: 263, endPoint x: 1217, endPoint y: 266, distance: 176.3
click at [1217, 266] on td "Nome completo : Leoncio Pereira da Silva Junior" at bounding box center [1166, 255] width 252 height 38
copy p "Leoncio Pereira da Silva Junior"
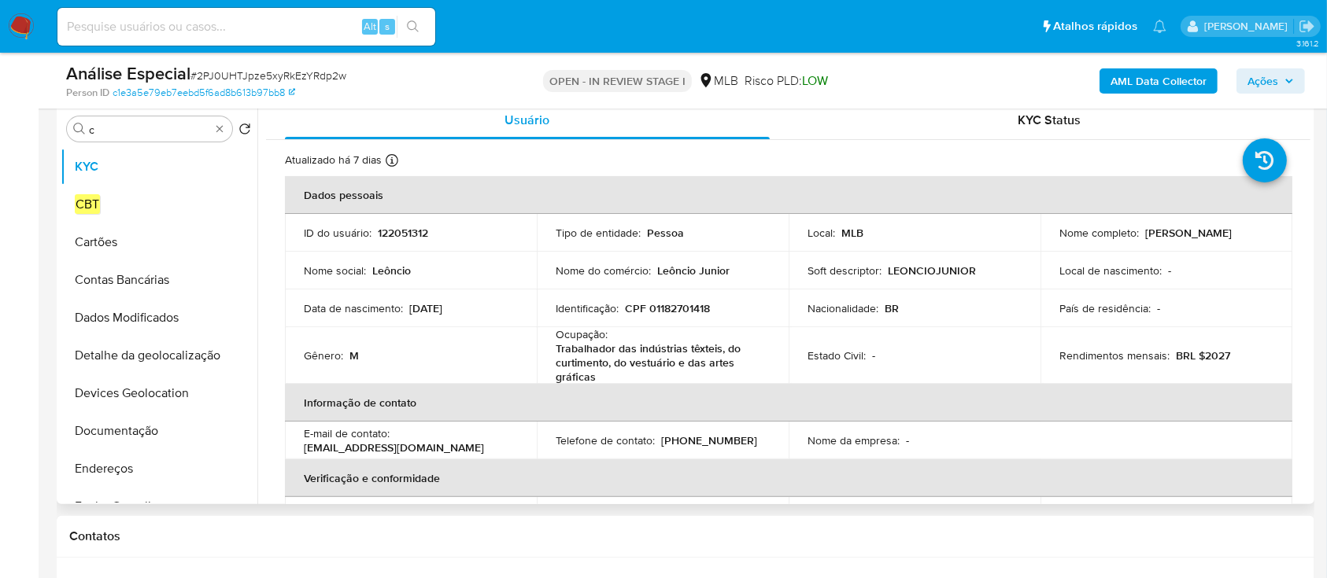
scroll to position [315, 0]
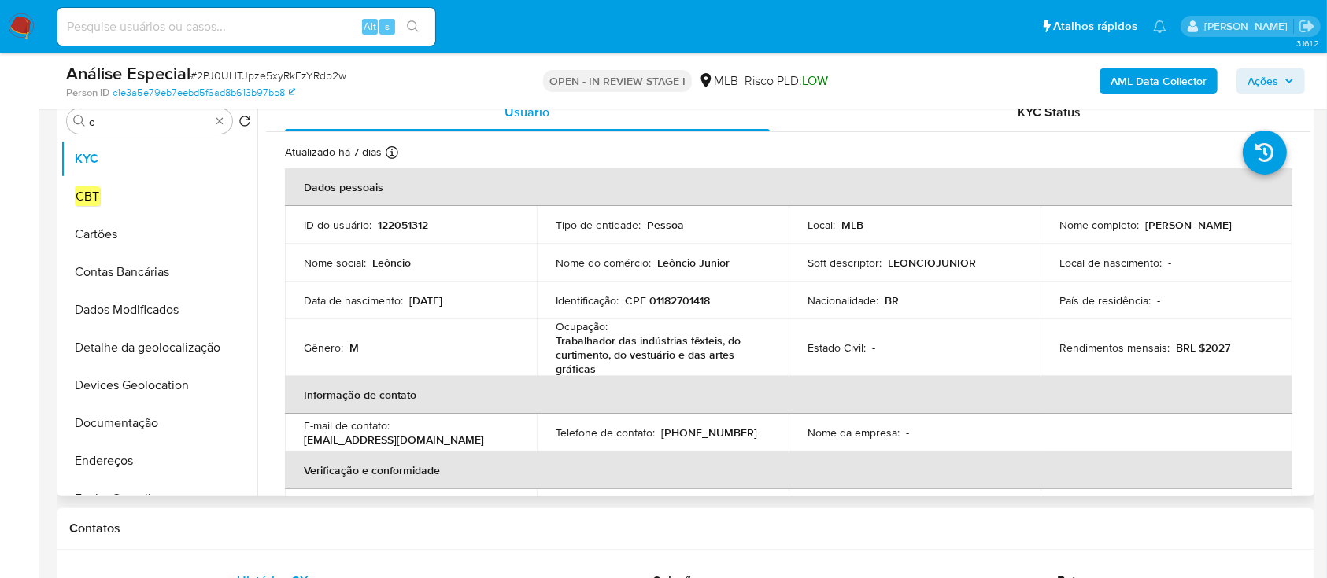
click at [674, 305] on p "CPF 01182701418" at bounding box center [667, 301] width 85 height 14
copy p "01182701418"
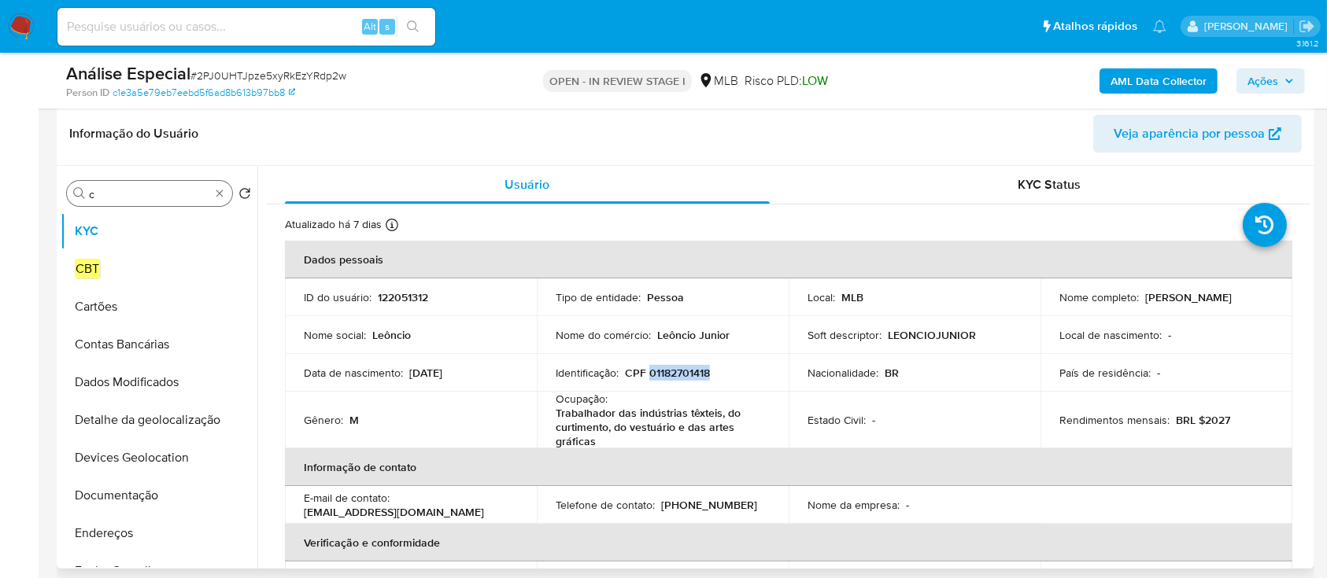
scroll to position [209, 0]
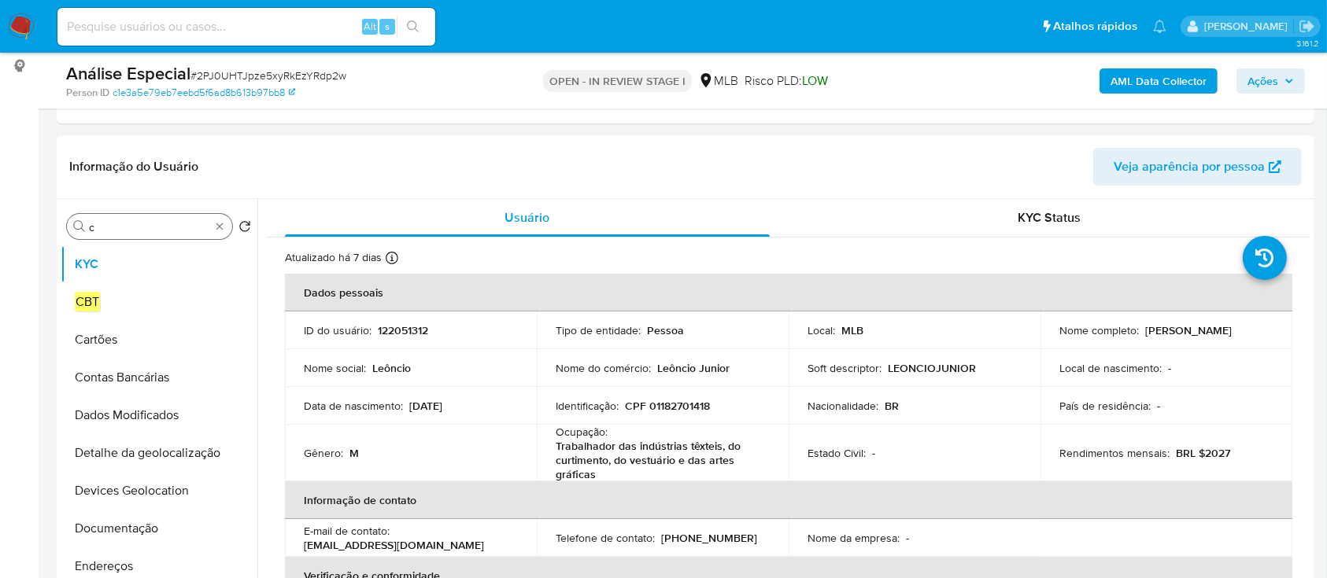
click at [129, 235] on div "Procurar c" at bounding box center [149, 226] width 165 height 25
click at [135, 232] on input "c" at bounding box center [149, 227] width 121 height 14
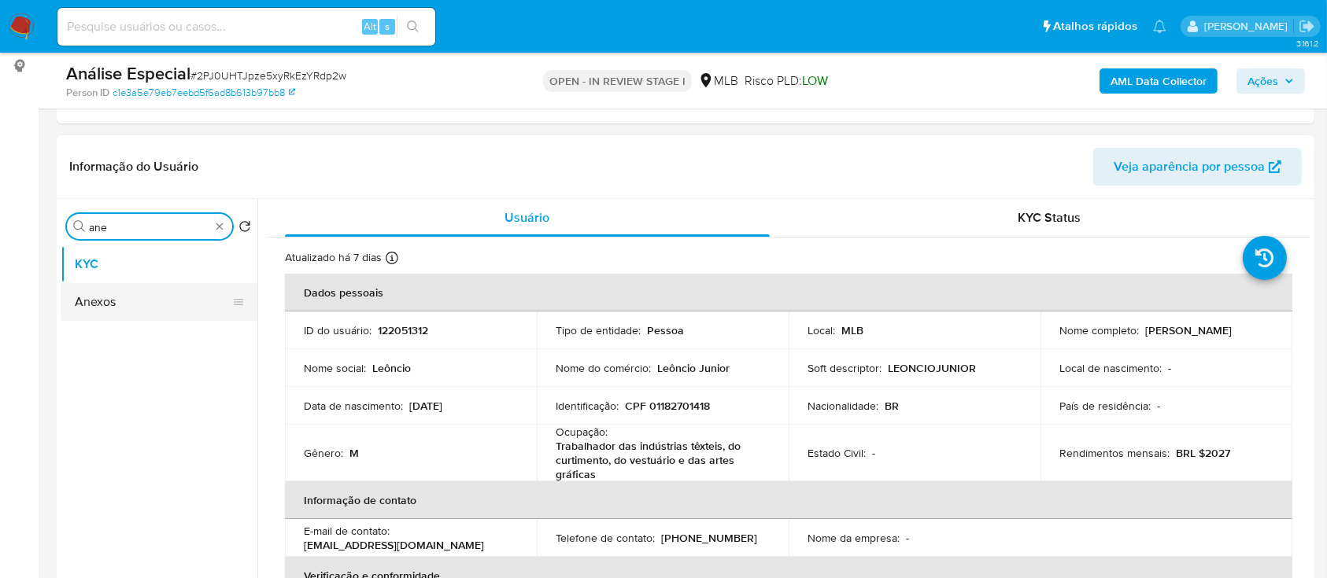
type input "ane"
click at [162, 299] on button "Anexos" at bounding box center [153, 302] width 184 height 38
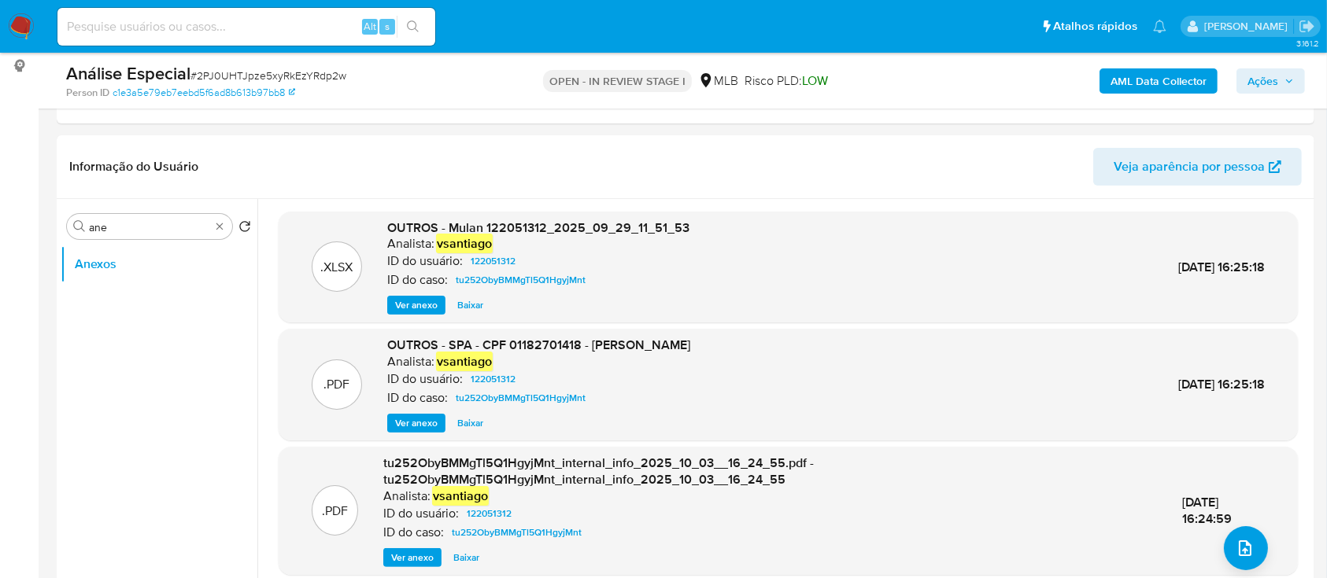
click at [1265, 83] on span "Ações" at bounding box center [1262, 80] width 31 height 25
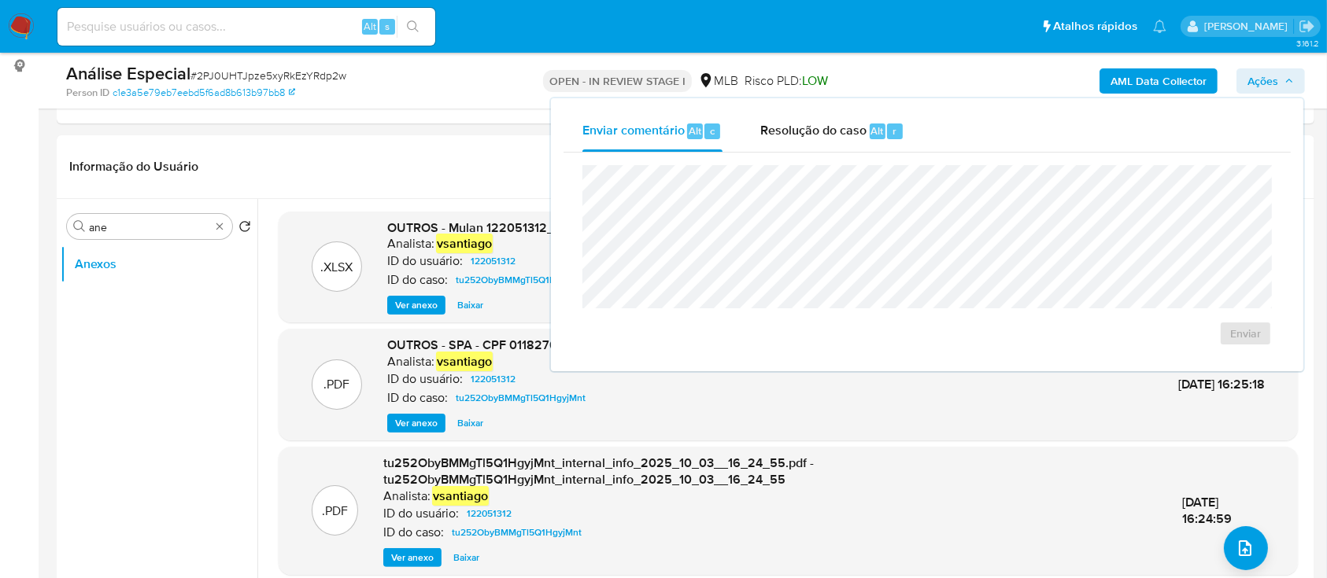
drag, startPoint x: 1248, startPoint y: 86, endPoint x: 1231, endPoint y: 91, distance: 18.2
click at [1251, 86] on span "Ações" at bounding box center [1262, 80] width 31 height 25
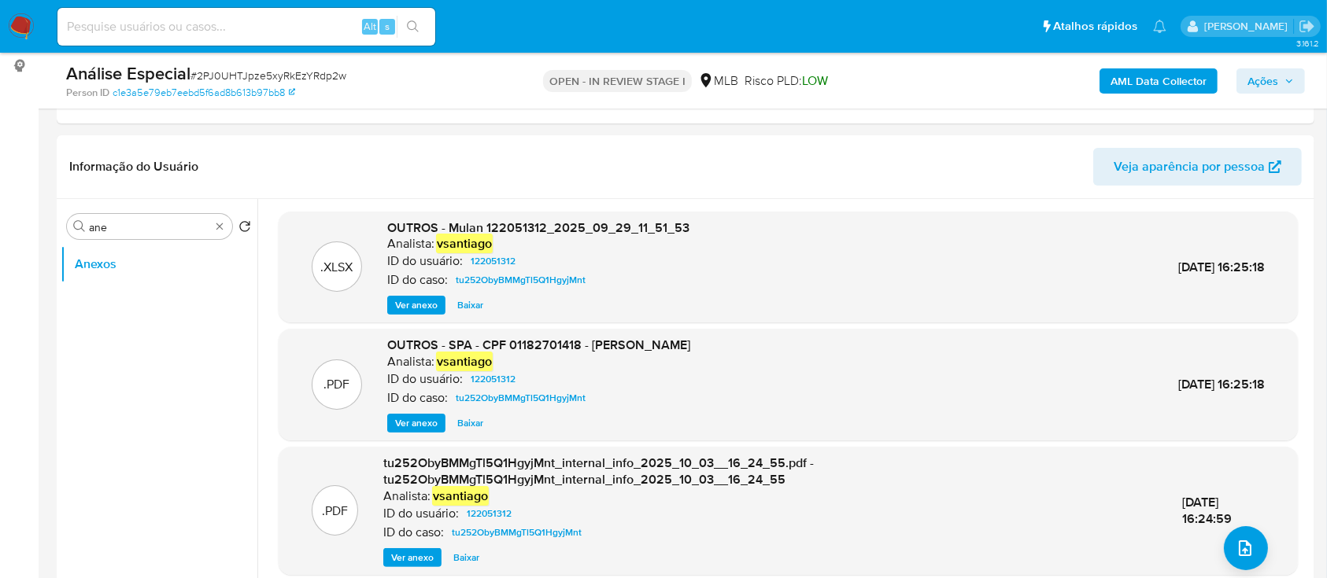
click at [1184, 87] on b "AML Data Collector" at bounding box center [1158, 80] width 96 height 25
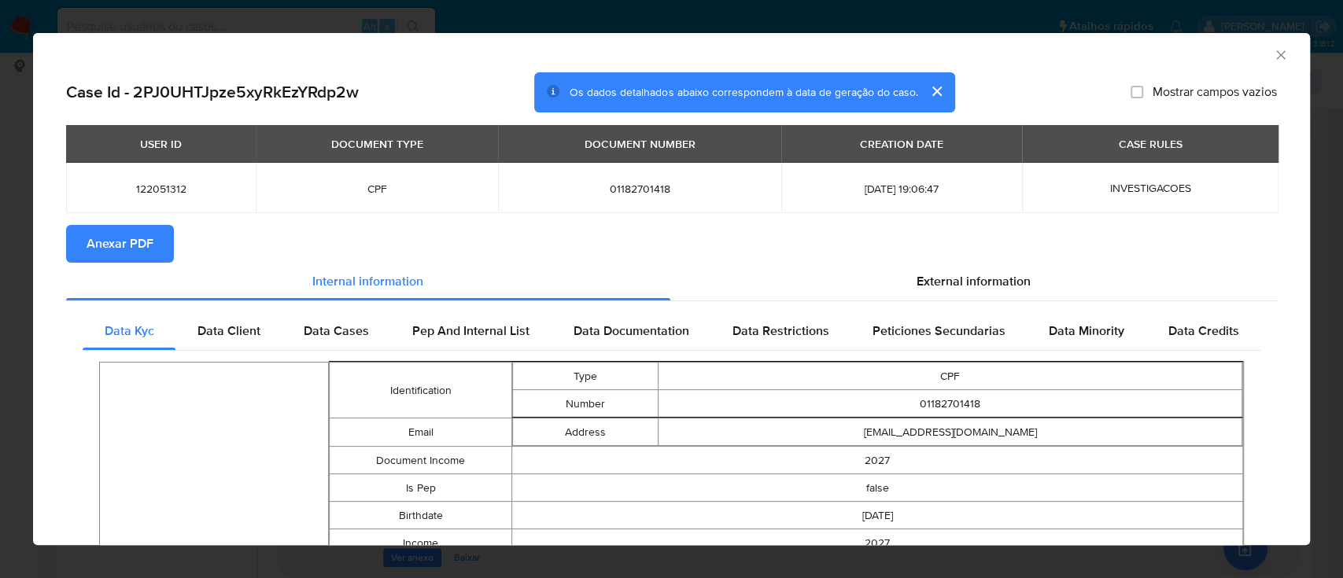
click at [142, 240] on span "Anexar PDF" at bounding box center [120, 244] width 67 height 35
click at [1273, 54] on icon "Fechar a janela" at bounding box center [1281, 55] width 16 height 16
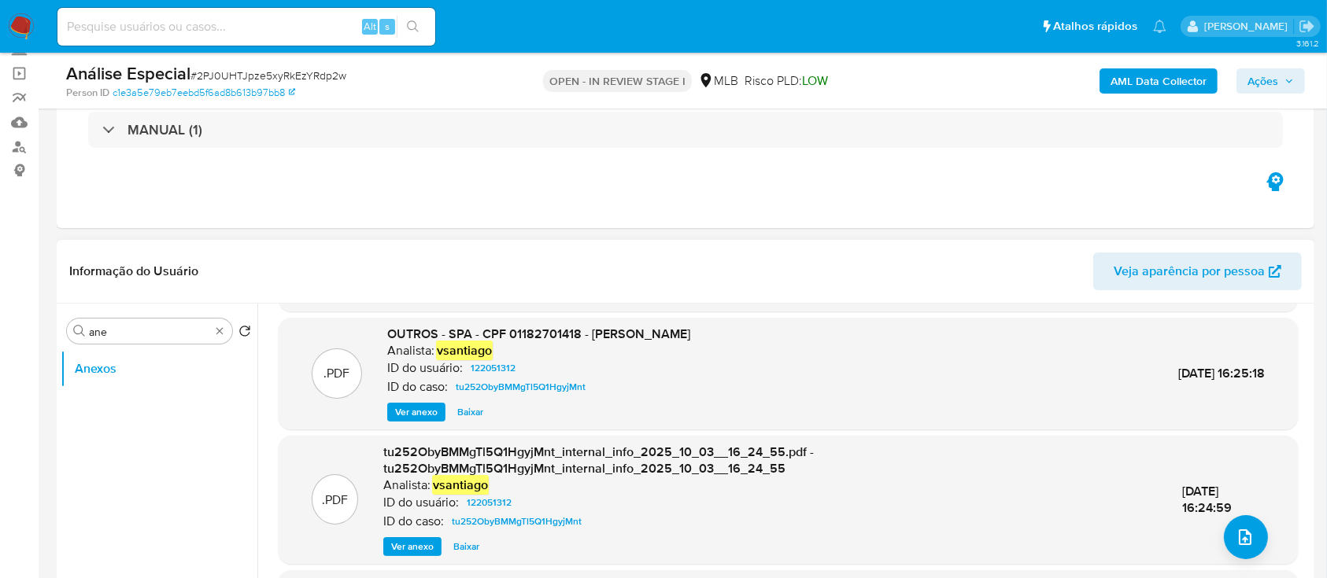
scroll to position [122, 0]
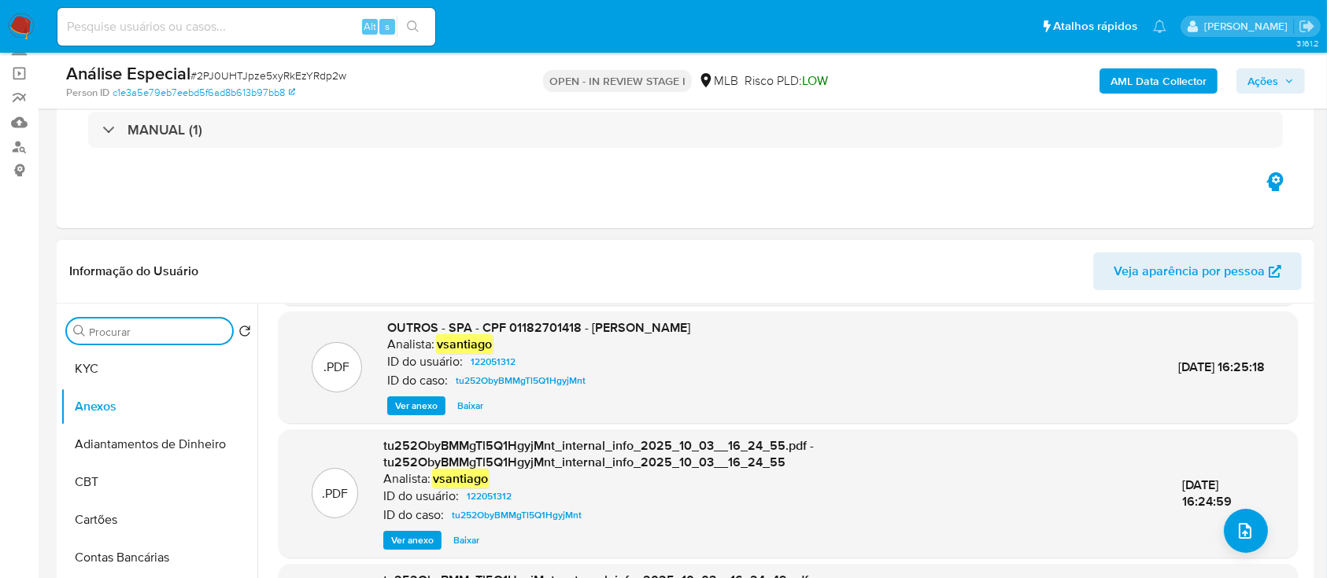
drag, startPoint x: 220, startPoint y: 325, endPoint x: 119, endPoint y: 389, distance: 119.9
click at [104, 399] on button "Anexos" at bounding box center [153, 407] width 184 height 38
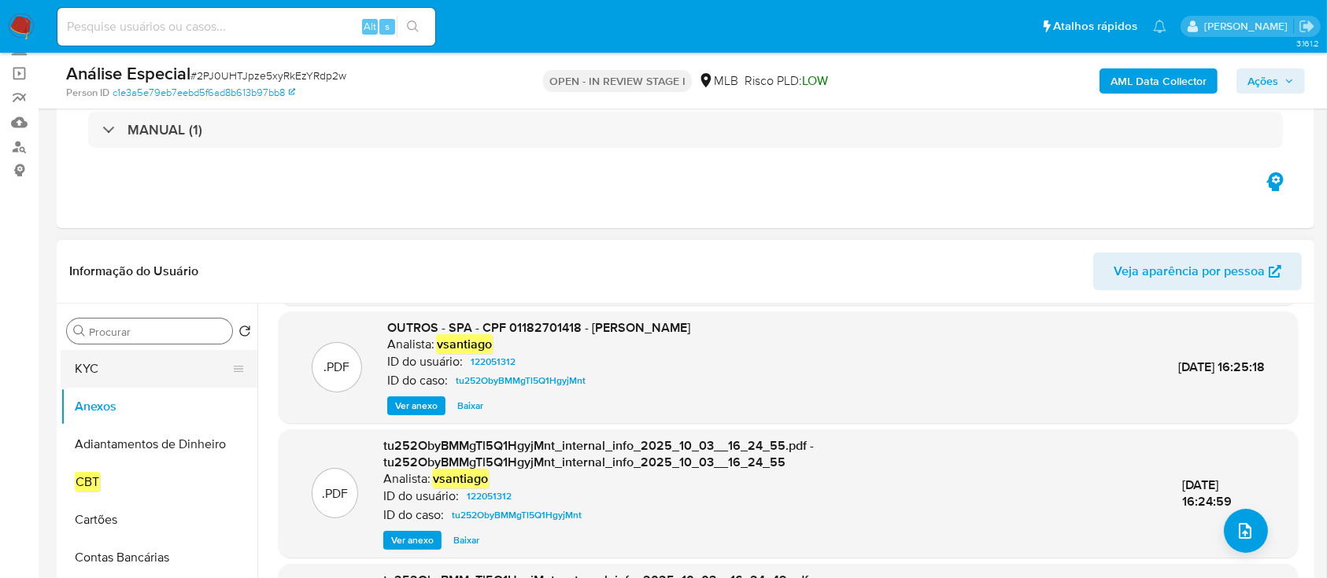
click at [135, 358] on button "KYC" at bounding box center [153, 369] width 184 height 38
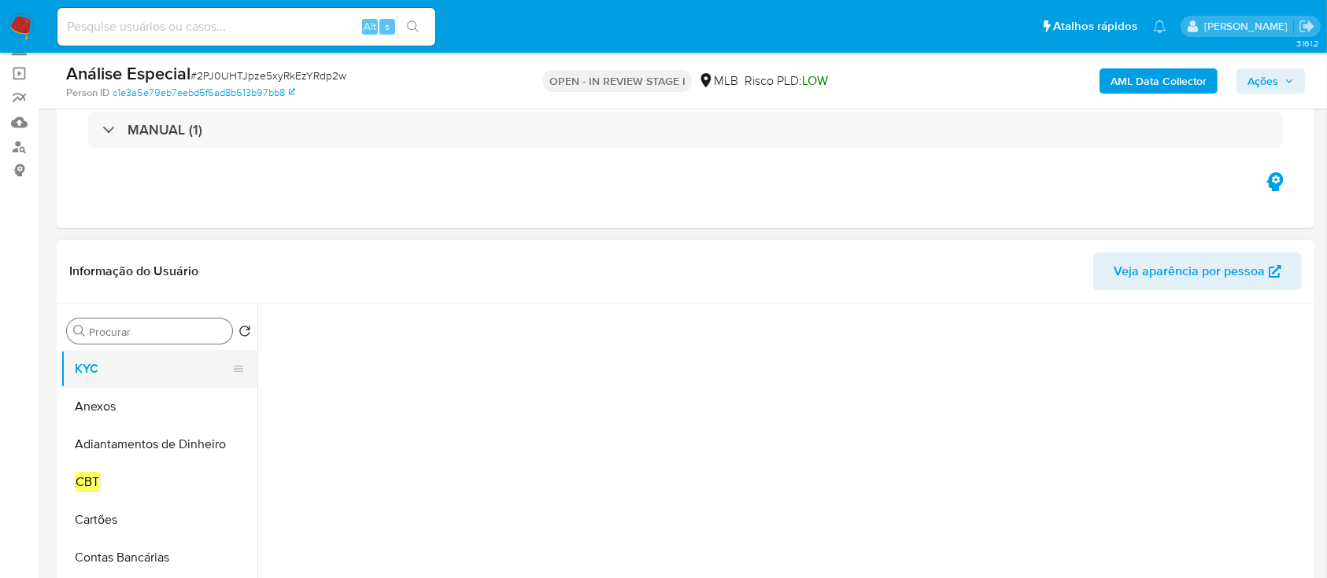
scroll to position [0, 0]
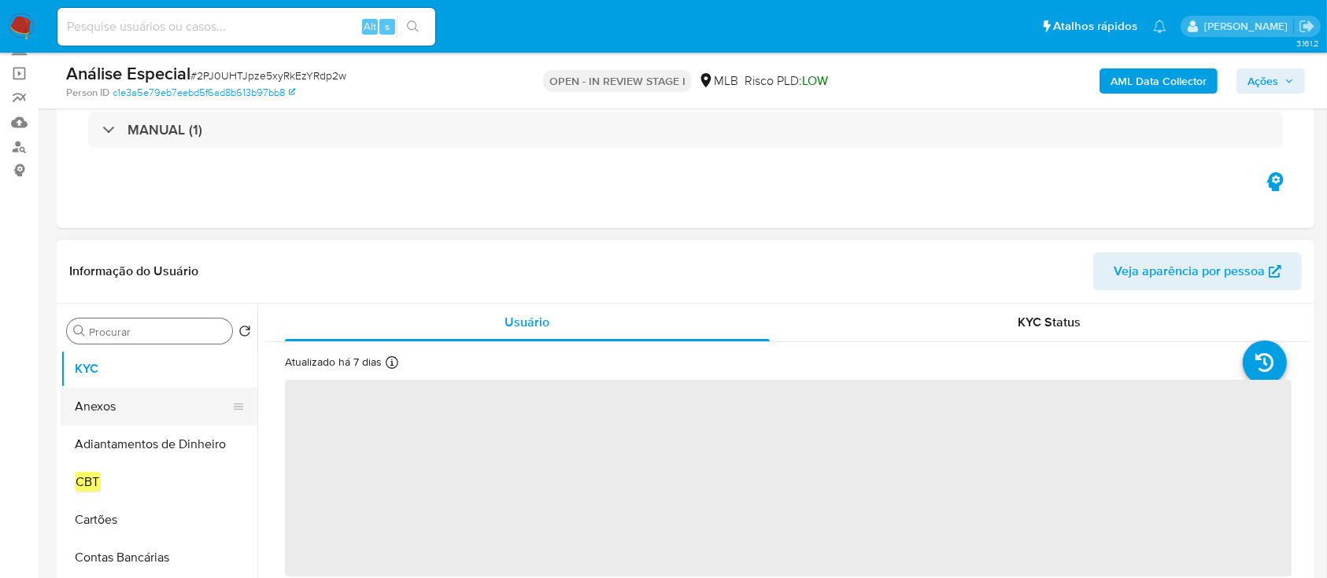
click at [117, 419] on button "Anexos" at bounding box center [153, 407] width 184 height 38
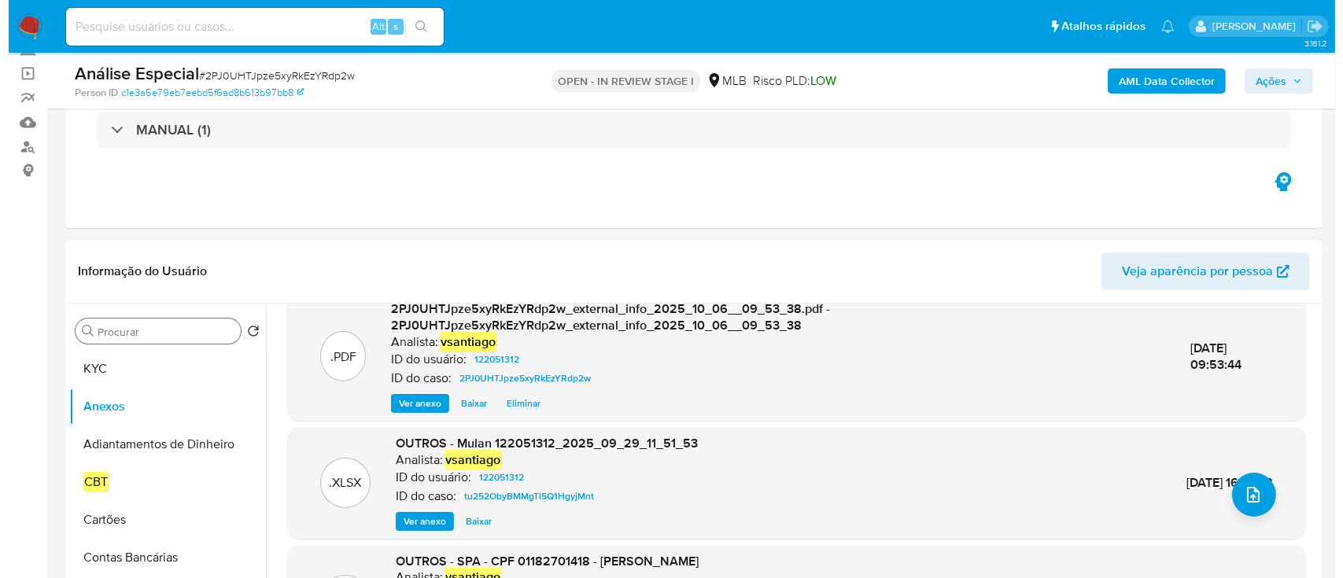
scroll to position [166, 0]
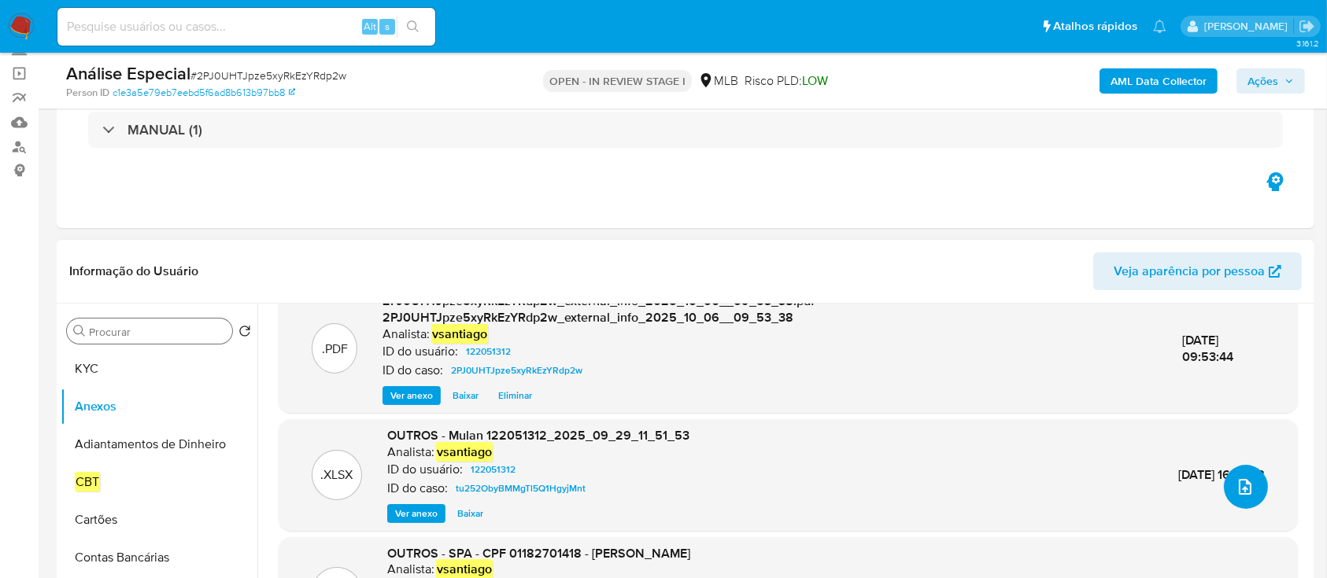
click at [1236, 494] on span "upload-file" at bounding box center [1245, 487] width 19 height 19
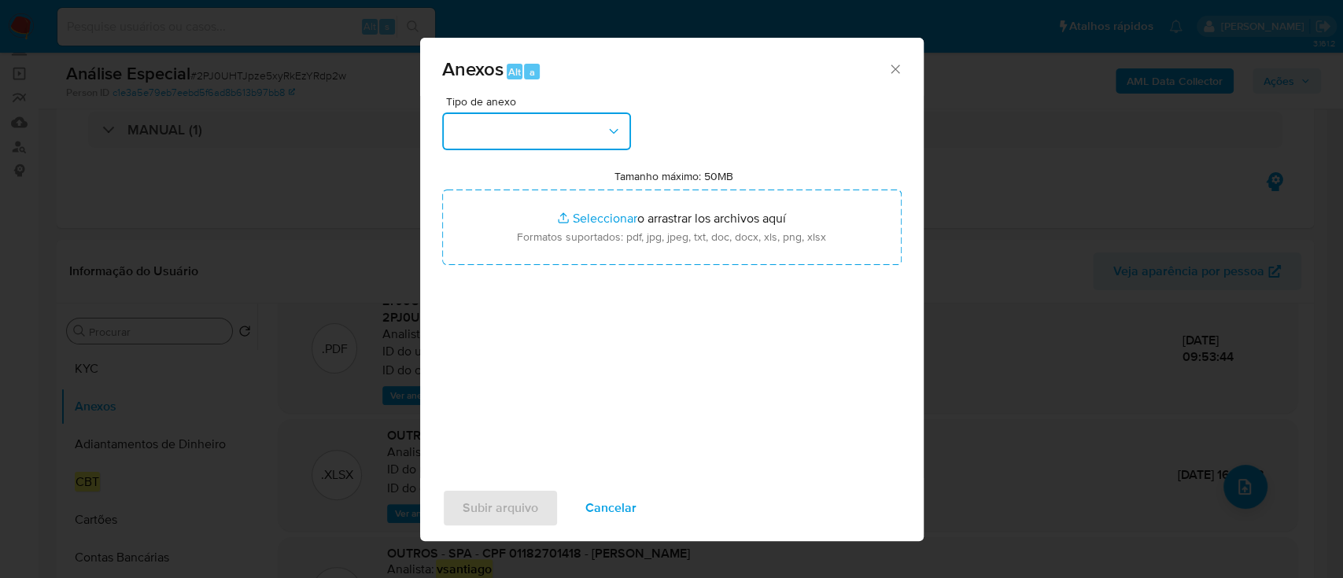
click at [513, 132] on button "button" at bounding box center [536, 132] width 189 height 38
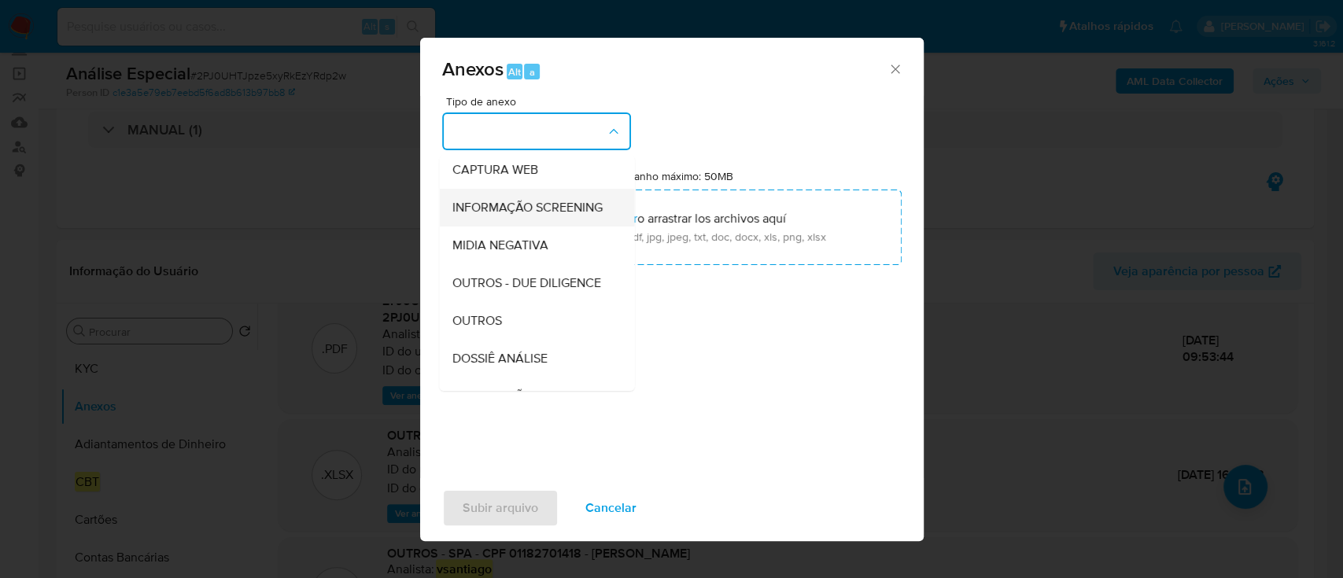
scroll to position [242, 0]
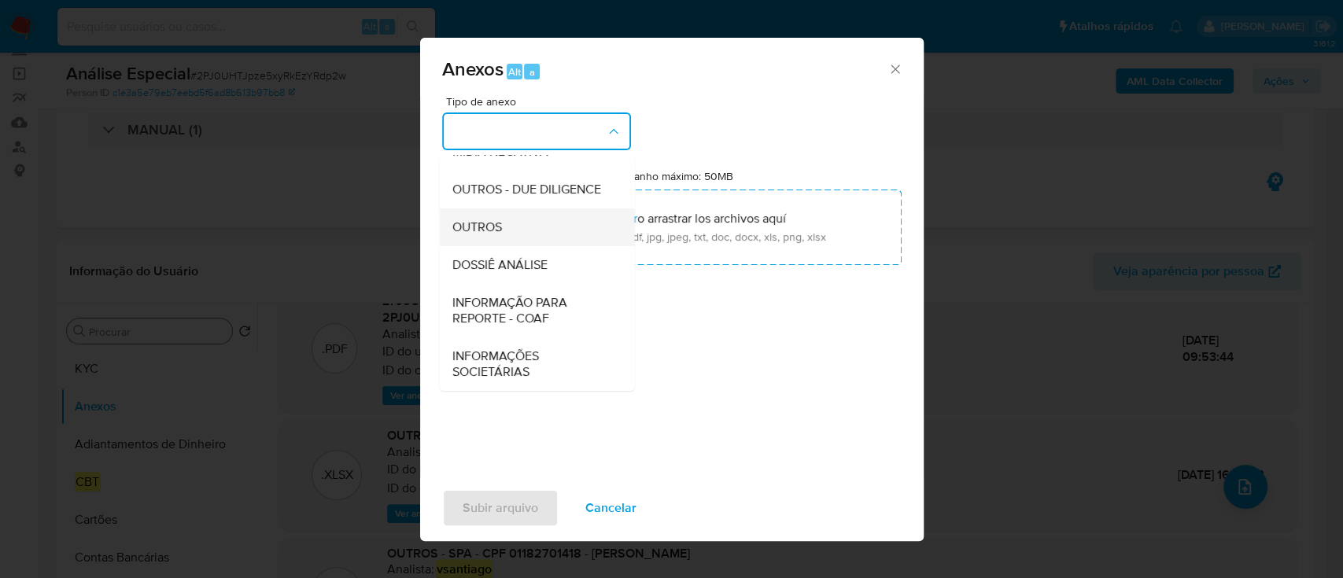
click at [511, 235] on div "OUTROS" at bounding box center [532, 228] width 161 height 38
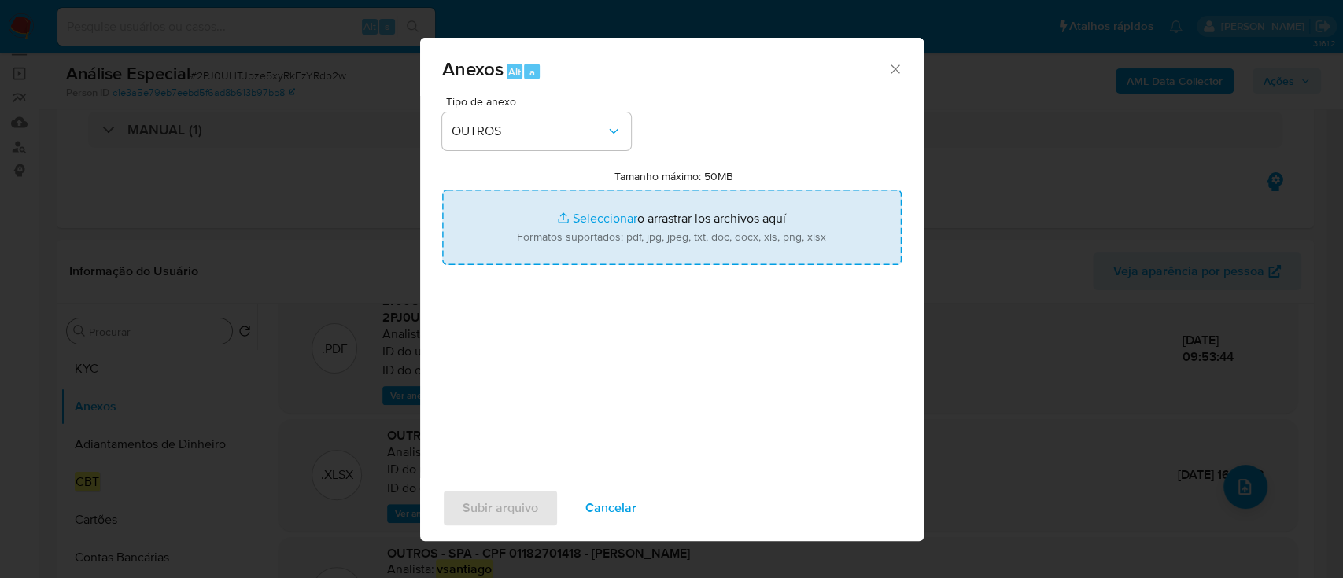
click at [645, 239] on input "Tamanho máximo: 50MB Seleccionar archivos" at bounding box center [672, 228] width 460 height 76
type input "C:\fakepath\SAR - XXX - CPF 01182701418 - LEONCIO PEREIRA DA SILVA JUNIOR.pdf"
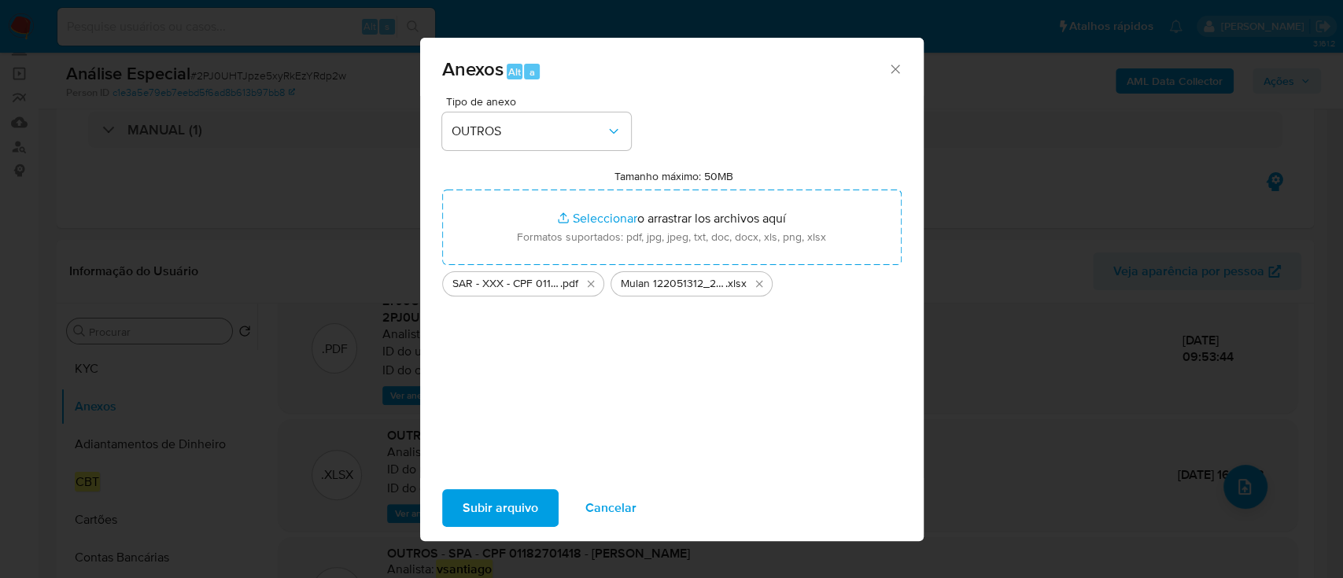
click at [526, 503] on span "Subir arquivo" at bounding box center [501, 508] width 76 height 35
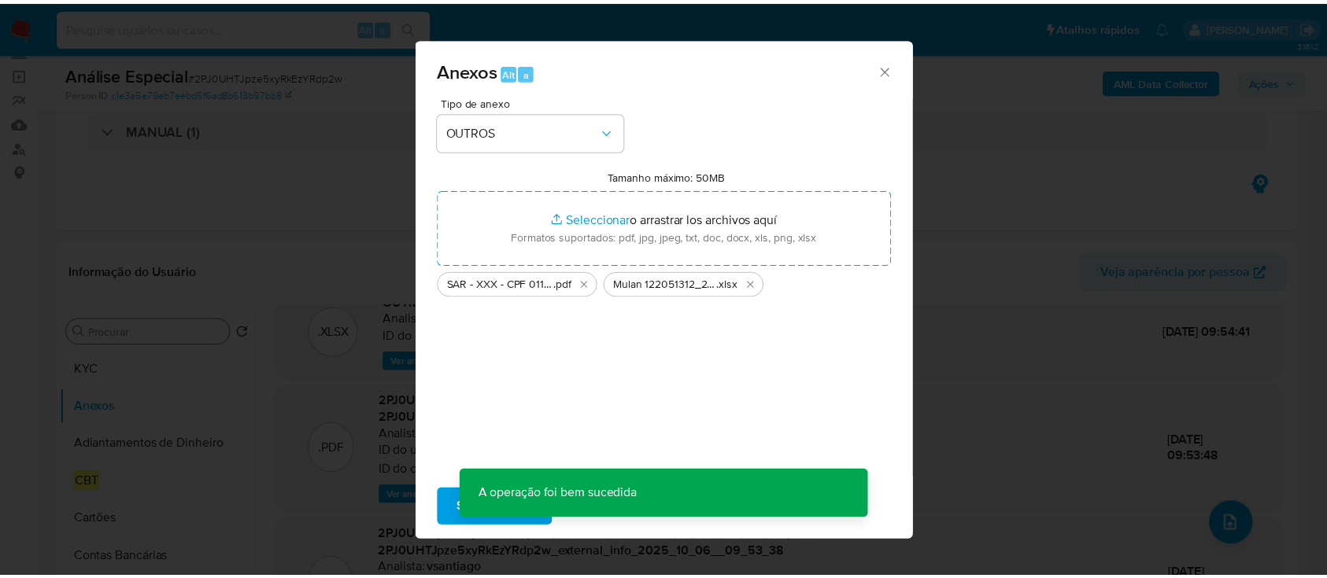
scroll to position [128, 0]
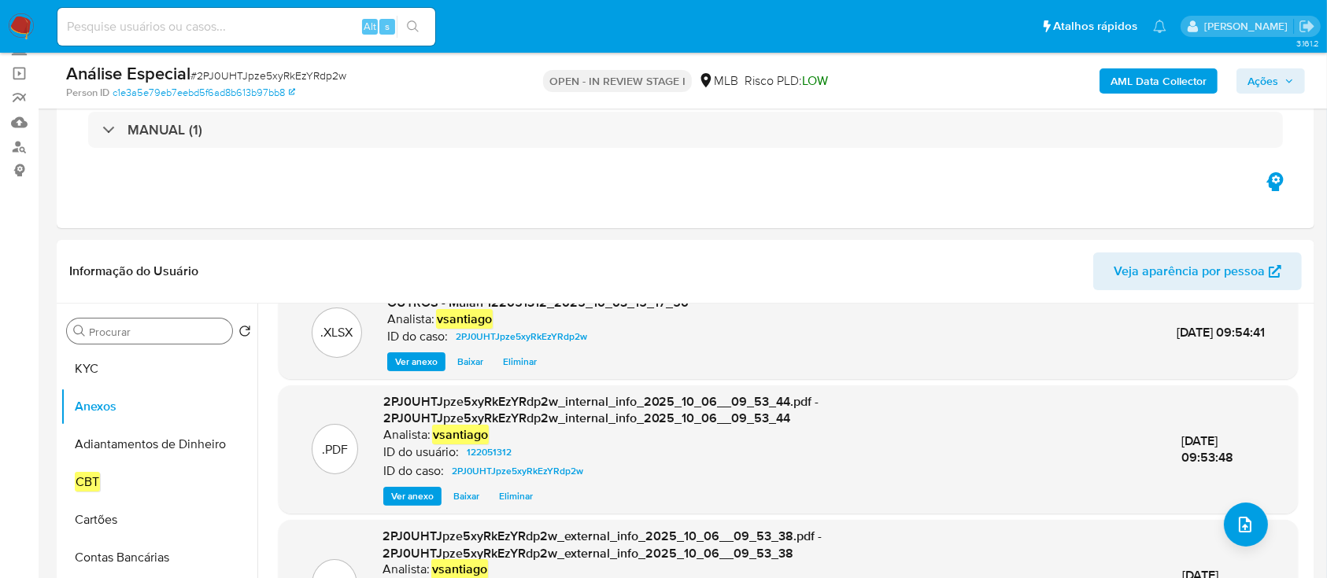
click at [1286, 73] on span "Ações" at bounding box center [1270, 81] width 46 height 22
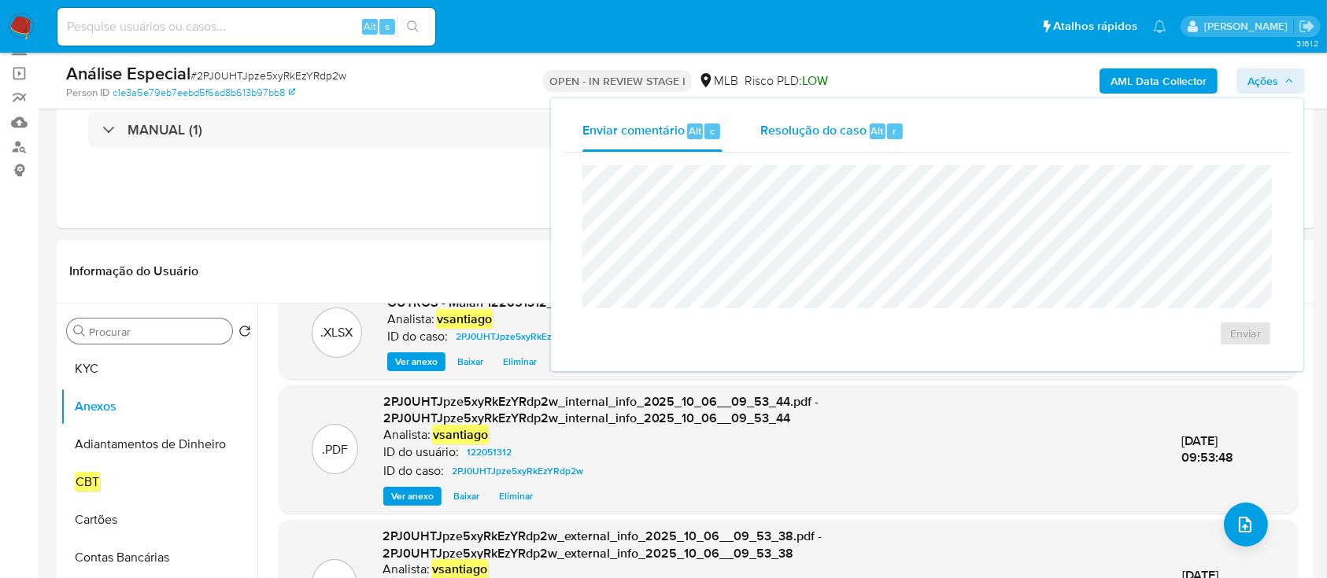
click at [843, 142] on div "Resolução do caso Alt r" at bounding box center [832, 131] width 144 height 41
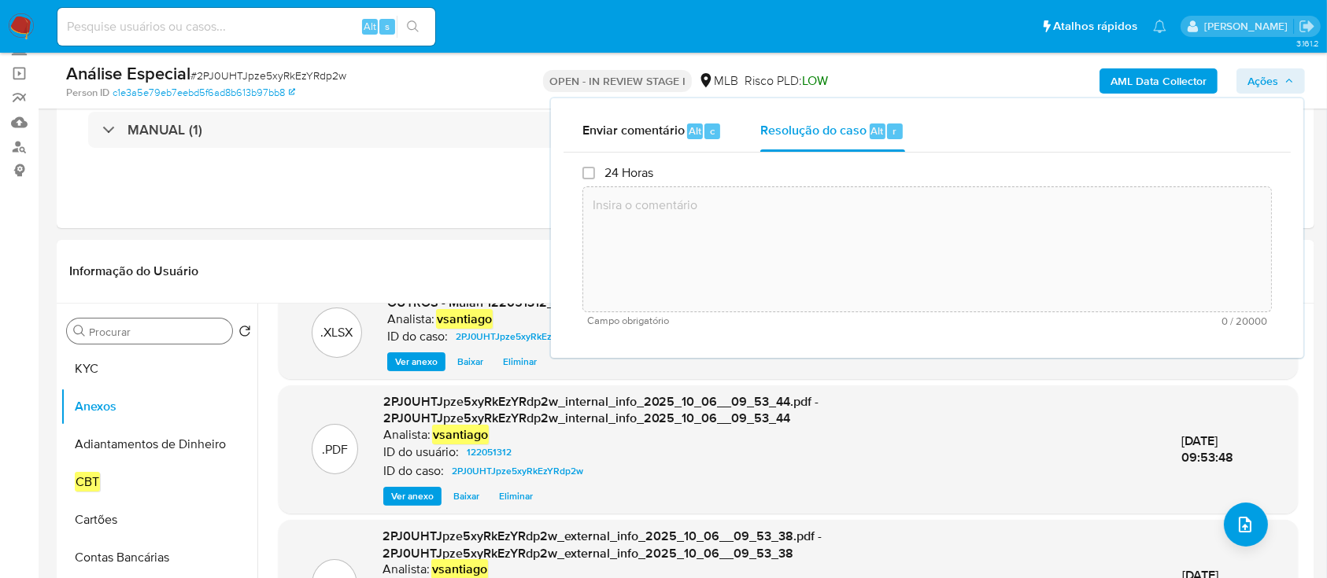
click at [829, 234] on textarea at bounding box center [927, 250] width 688 height 126
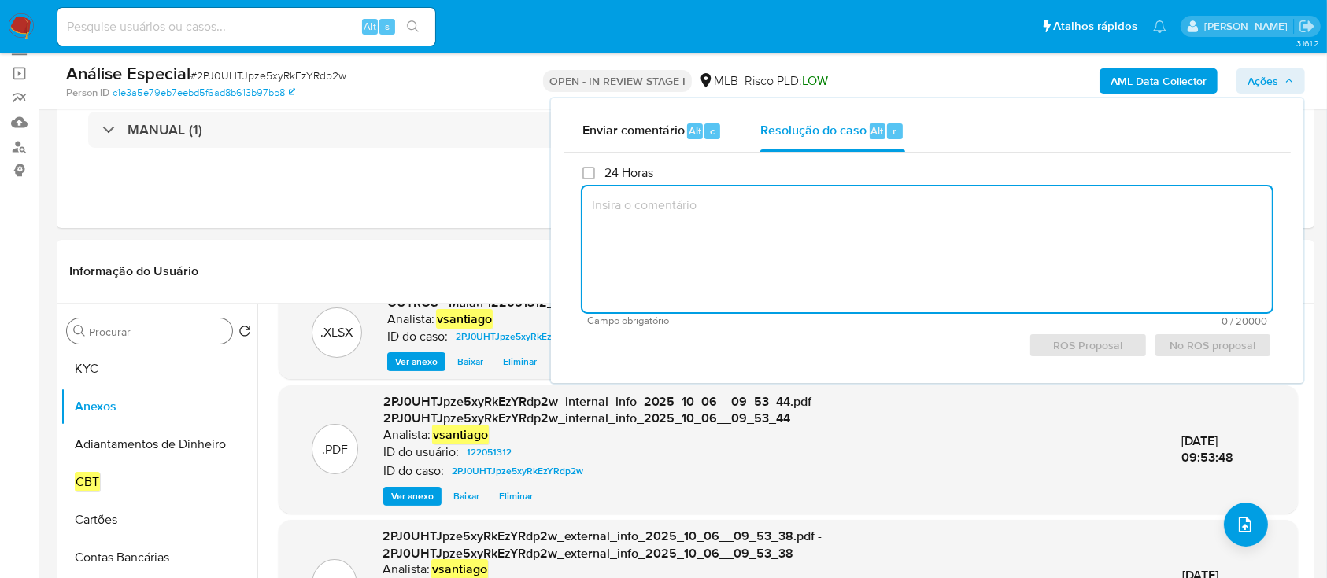
paste textarea "Fatos relevantes concluídos pelo analista: Aparentemente a movimentação de recu…"
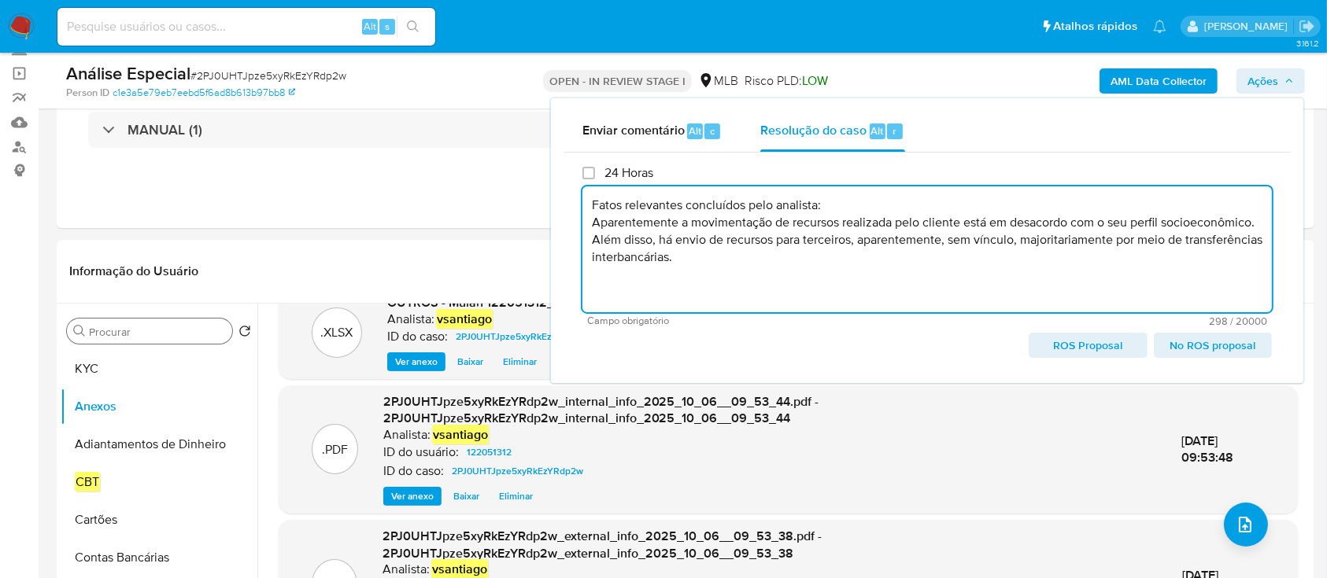
paste textarea "Conclusão do caso: - Comunicação ao COAF - Manutenção do relacionamento com a i…"
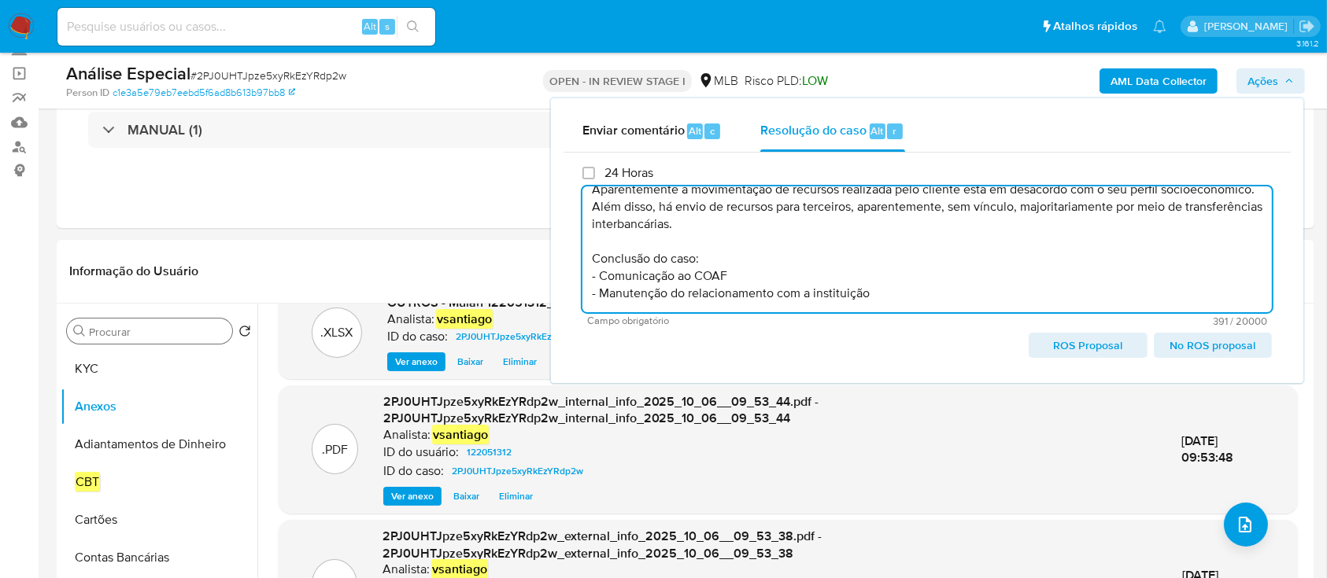
click at [776, 292] on textarea "Fatos relevantes concluídos pelo analista: Aparentemente a movimentação de recu…" at bounding box center [926, 250] width 689 height 126
click at [1066, 343] on span "ROS Proposal" at bounding box center [1088, 345] width 96 height 22
type textarea "Fatos relevantes concluídos pelo analista: Aparentemente a movimentação de recu…"
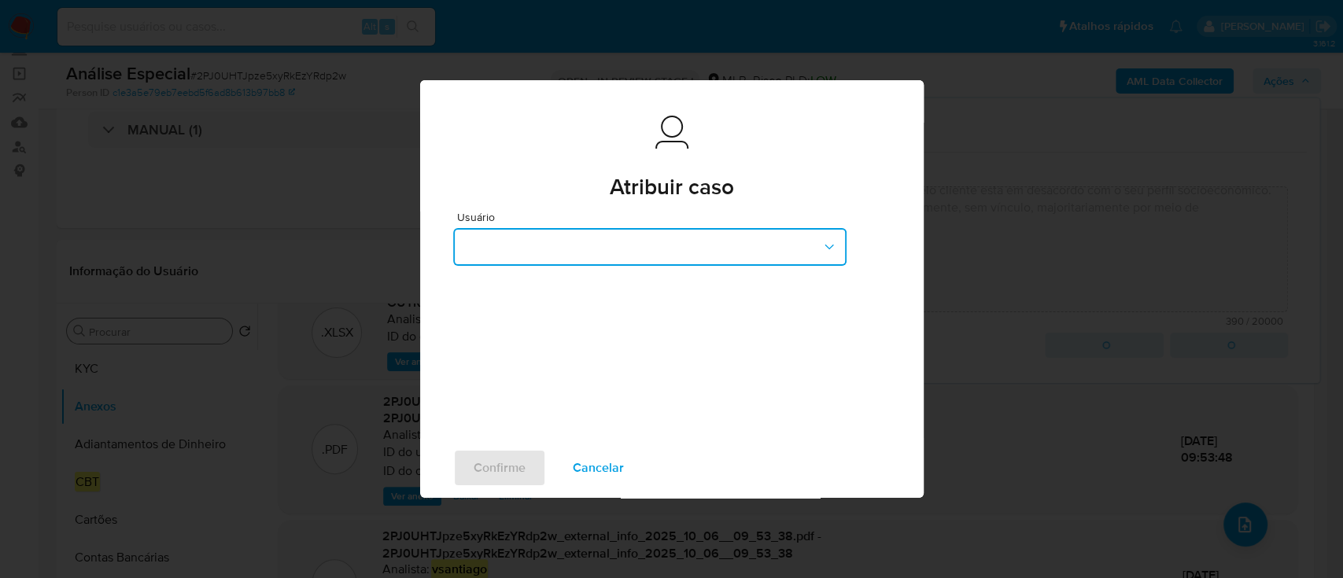
click at [541, 238] on button "button" at bounding box center [649, 247] width 393 height 38
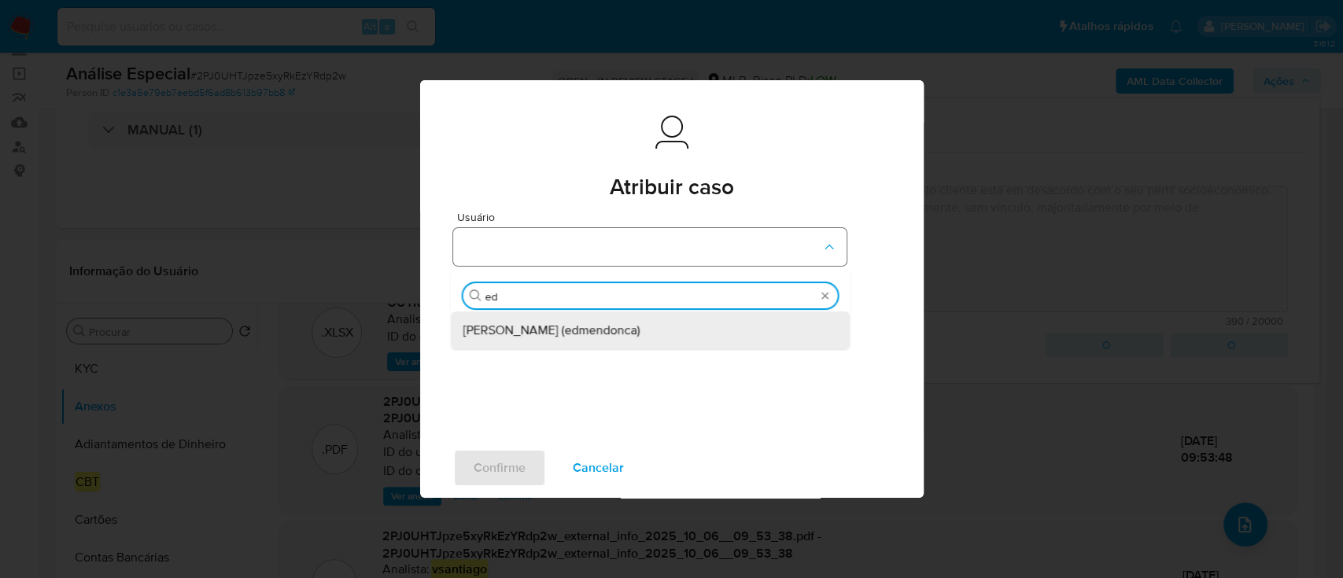
type input "edu"
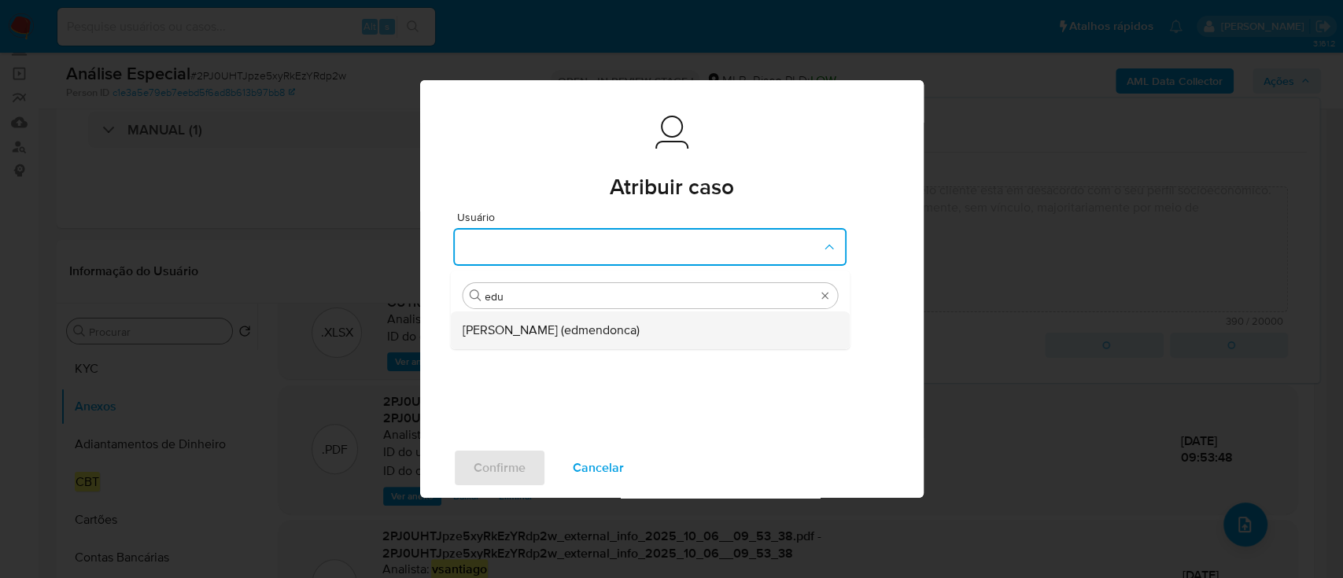
click at [640, 323] on span "Eduardo Mendonca Dutra (edmendonca)" at bounding box center [551, 331] width 177 height 16
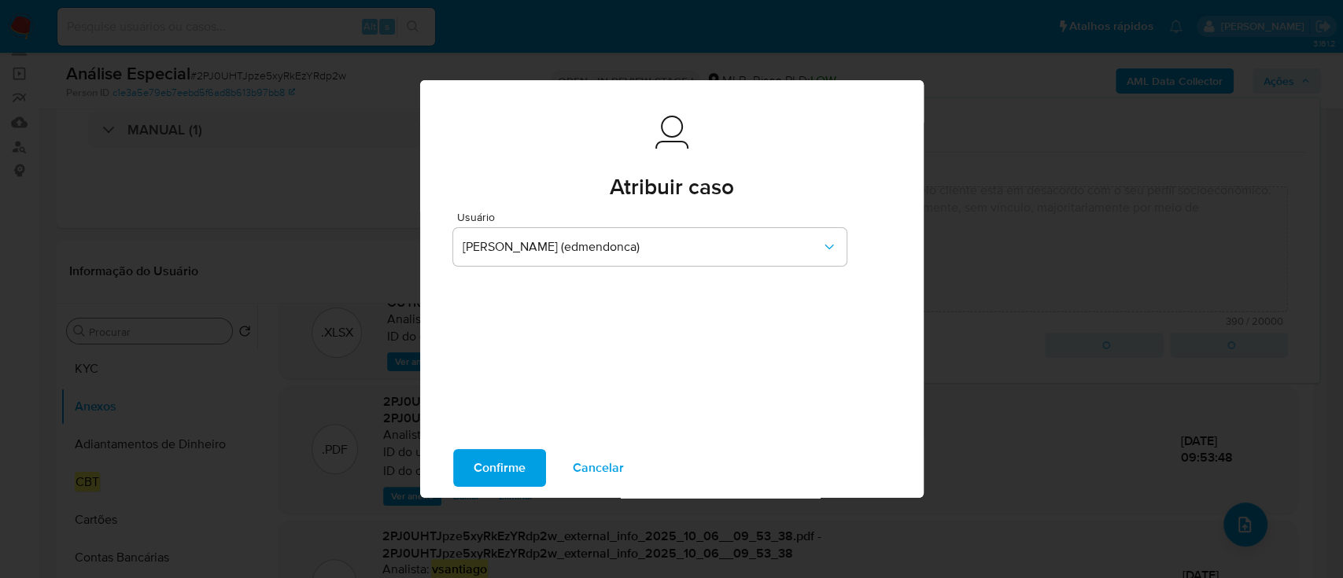
click at [527, 469] on button "Confirme" at bounding box center [499, 468] width 93 height 38
type textarea "Fatos relevantes concluídos pelo analista: Aparentemente a movimentação de recu…"
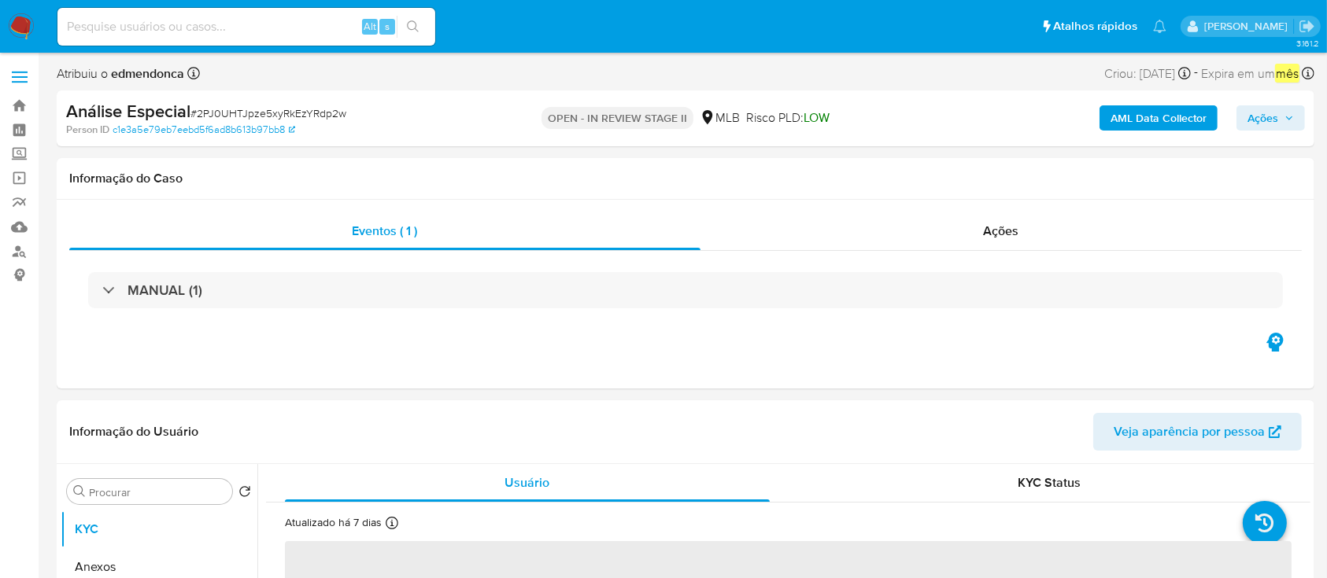
select select "10"
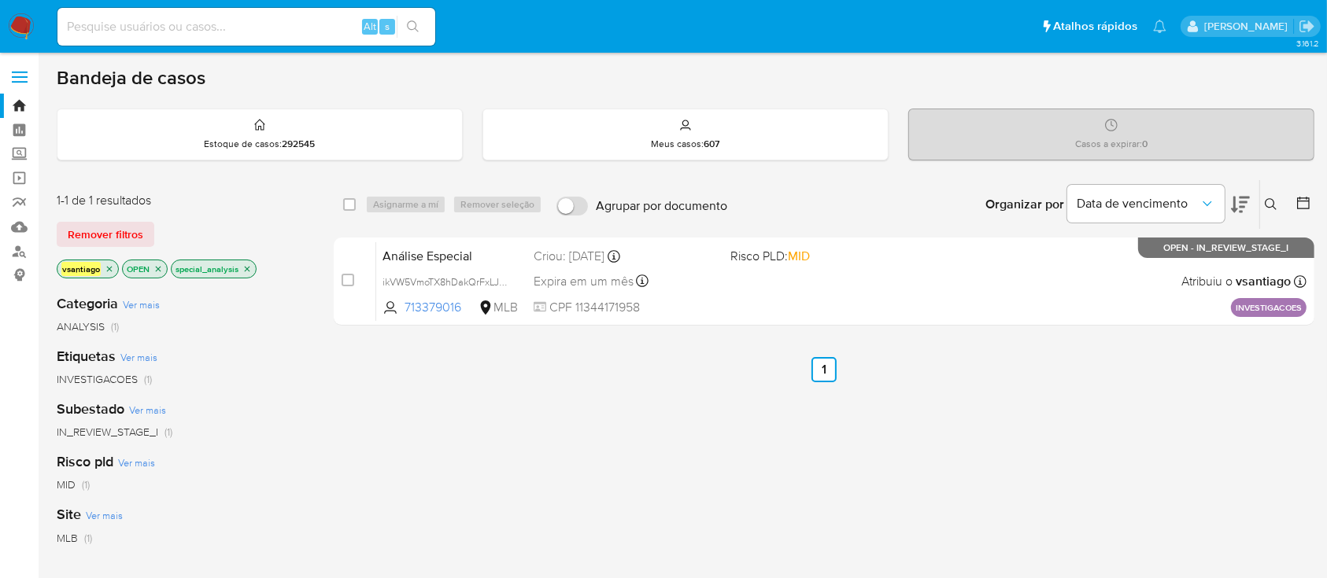
click at [249, 270] on icon "close-filter" at bounding box center [246, 268] width 9 height 9
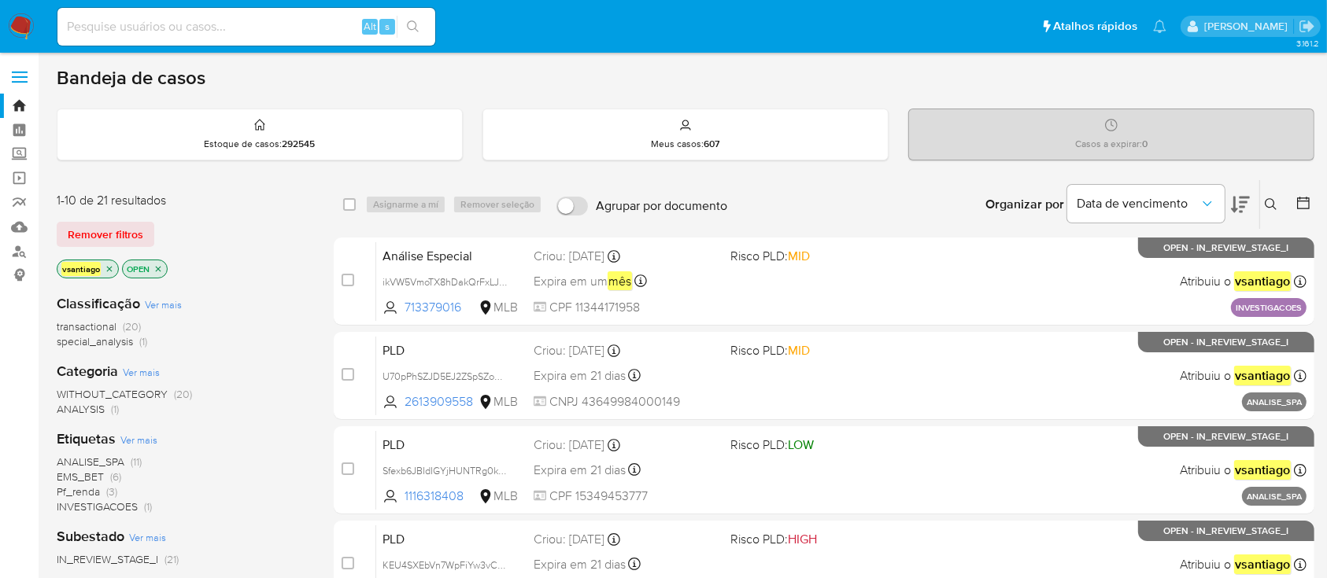
click at [250, 222] on div "Remover filtros" at bounding box center [183, 234] width 252 height 25
click at [233, 267] on div "vsantiago OPEN" at bounding box center [183, 271] width 252 height 22
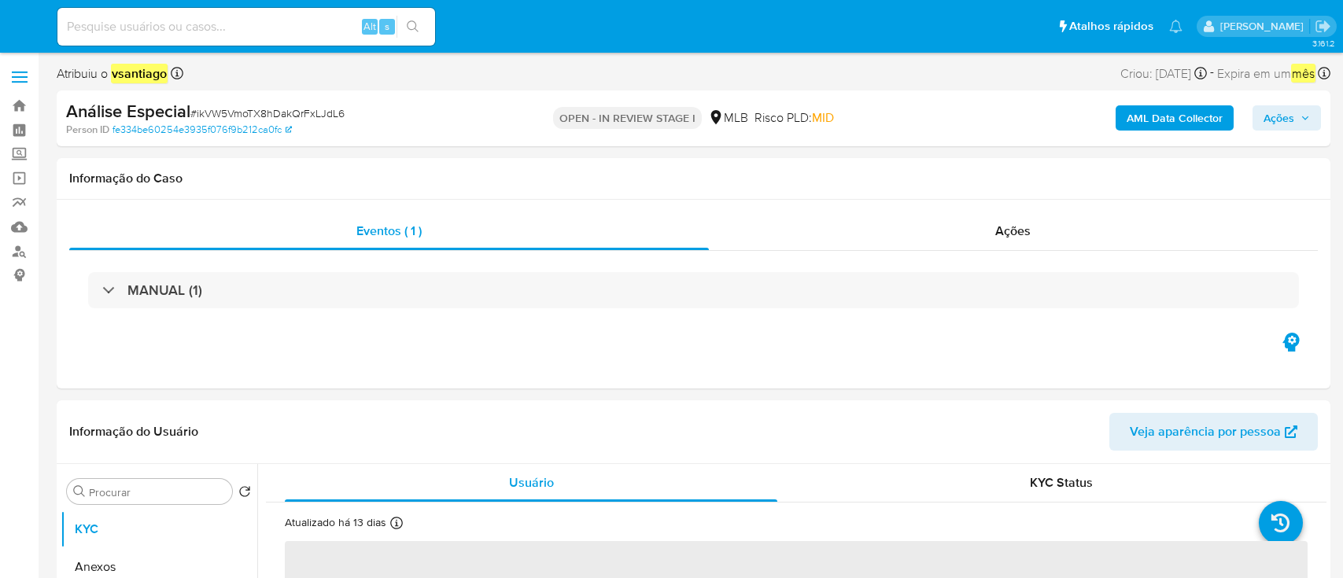
select select "10"
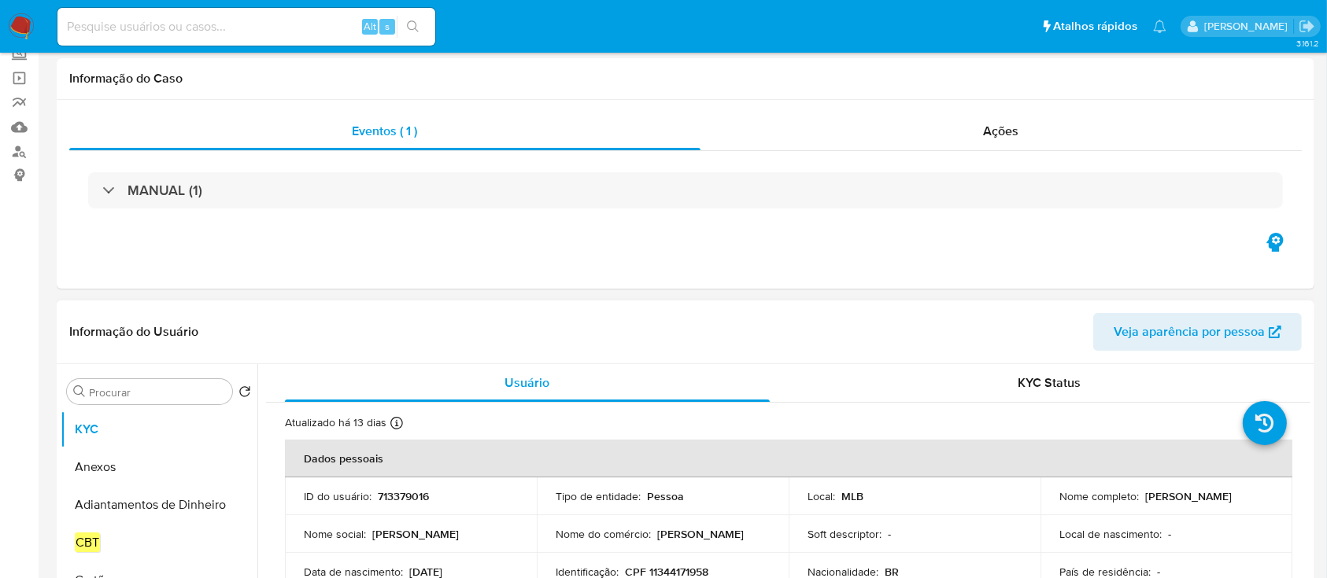
scroll to position [209, 0]
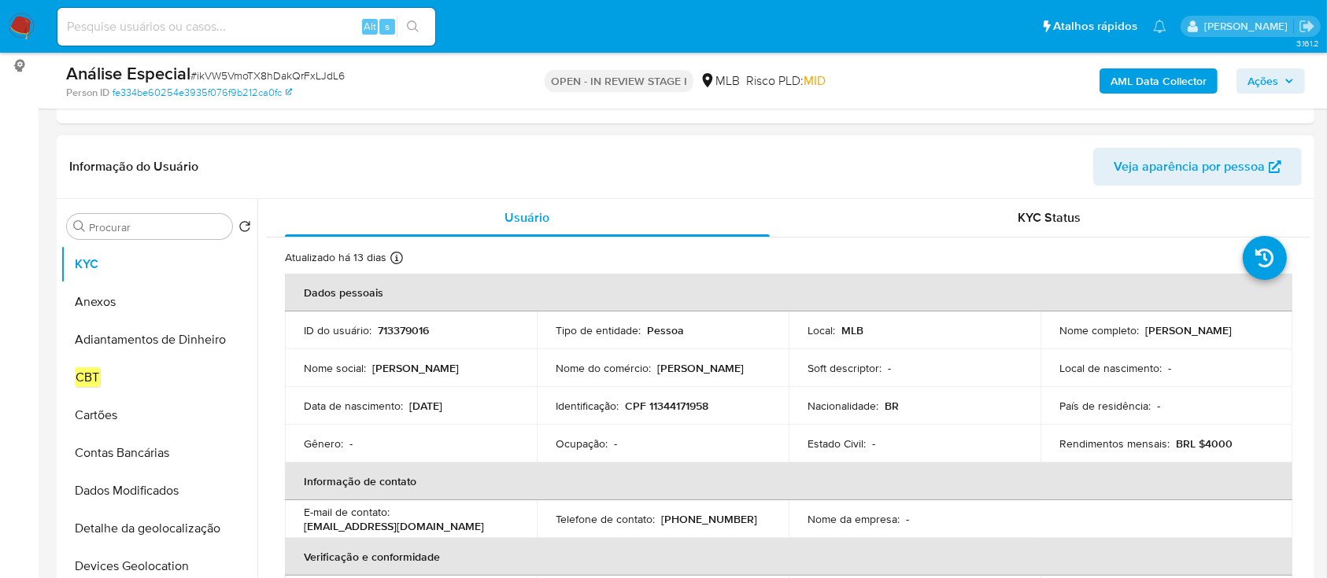
drag, startPoint x: 1136, startPoint y: 333, endPoint x: 1240, endPoint y: 333, distance: 103.9
click at [1240, 333] on div "Nome completo : [PERSON_NAME]" at bounding box center [1166, 330] width 214 height 14
copy div "Paola Carina Caliari"
click at [667, 409] on p "CPF 11344171958" at bounding box center [666, 406] width 83 height 14
drag, startPoint x: 667, startPoint y: 409, endPoint x: 664, endPoint y: 392, distance: 17.6
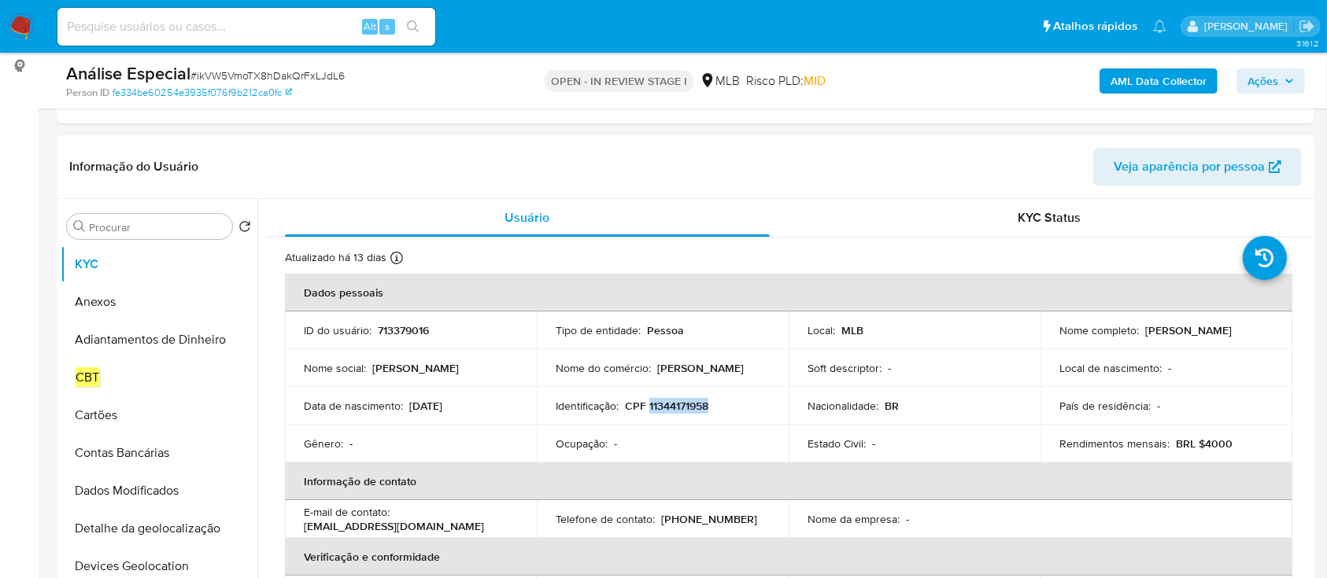
click at [669, 409] on p "CPF 11344171958" at bounding box center [666, 406] width 83 height 14
copy p "11344171958"
click at [164, 224] on input "Procurar" at bounding box center [157, 227] width 137 height 14
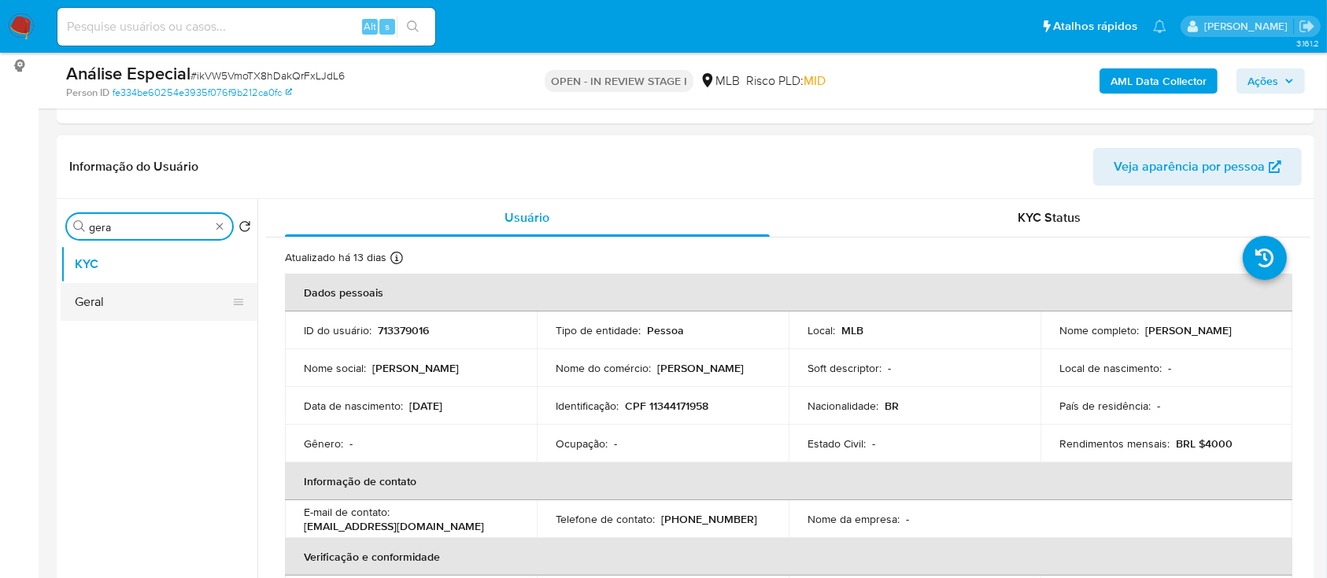
type input "gera"
click at [127, 304] on button "Geral" at bounding box center [153, 302] width 184 height 38
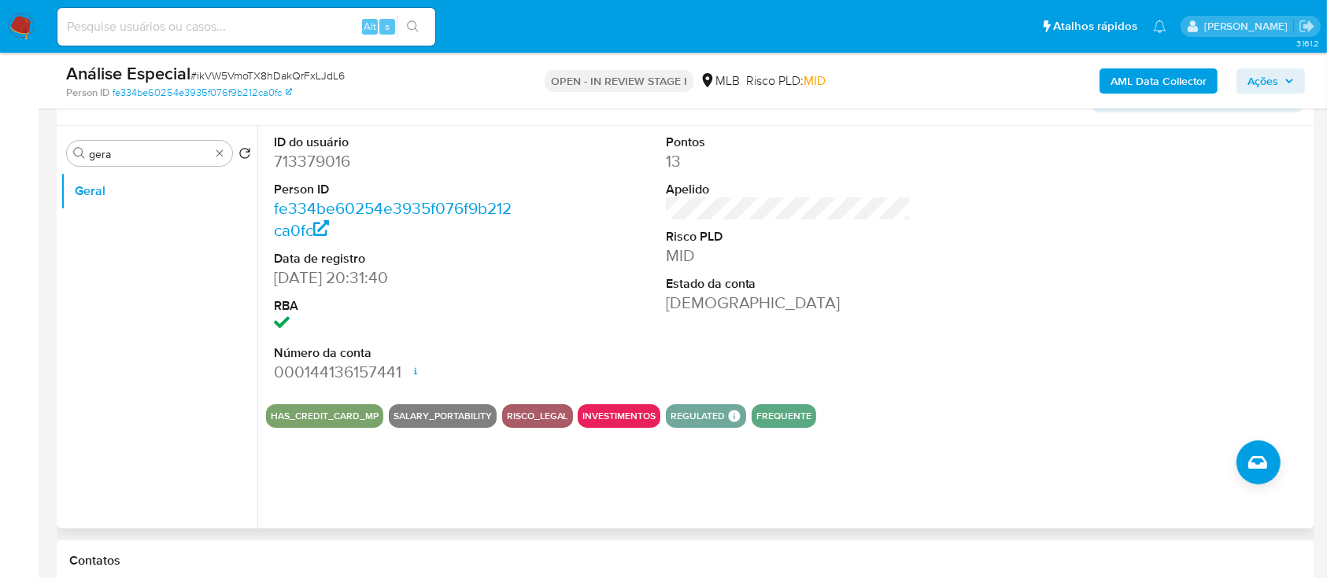
scroll to position [315, 0]
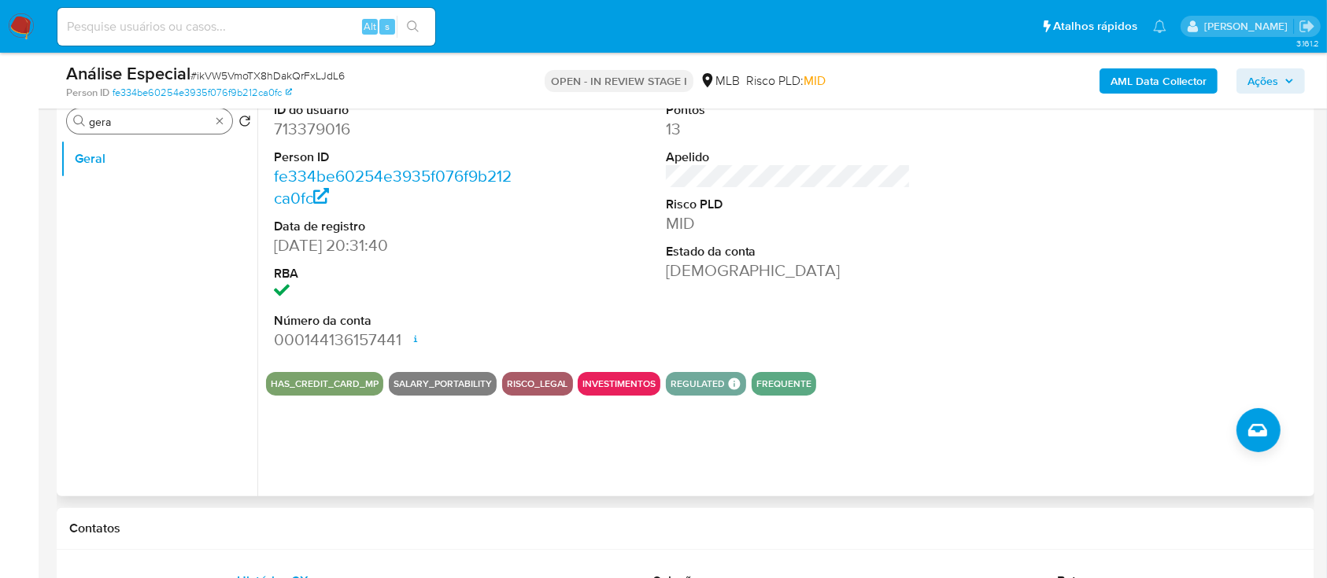
click at [168, 122] on input "gera" at bounding box center [149, 122] width 121 height 14
click at [168, 122] on input "dc" at bounding box center [149, 122] width 121 height 14
click at [137, 123] on input "kc" at bounding box center [149, 122] width 121 height 14
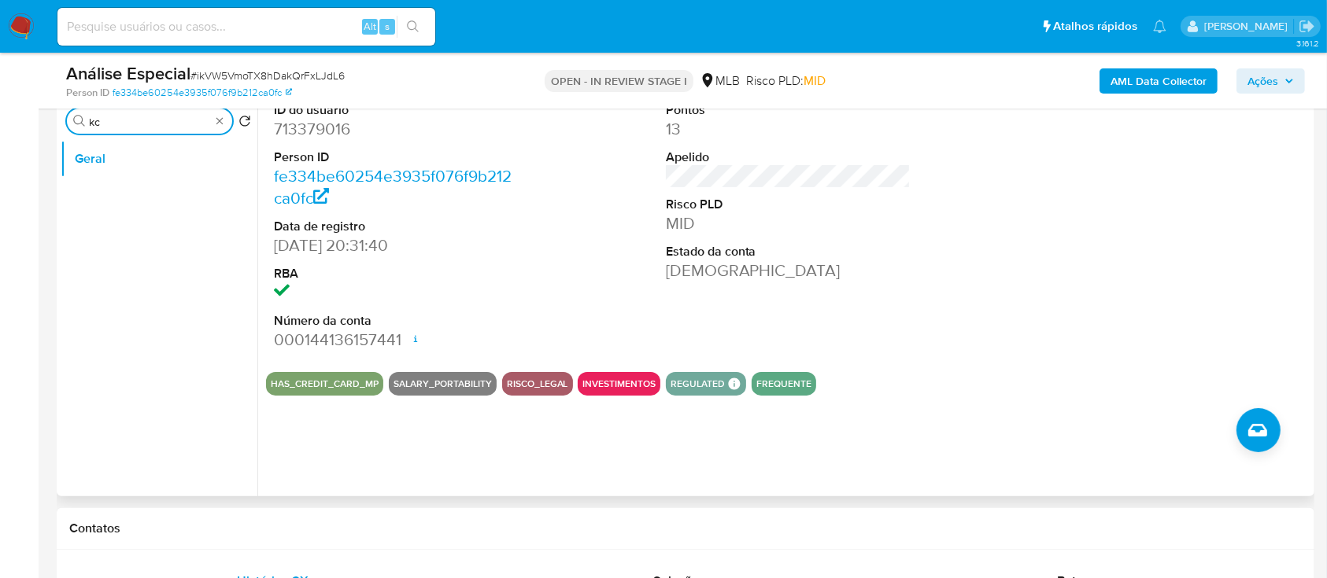
click at [137, 123] on input "kc" at bounding box center [149, 122] width 121 height 14
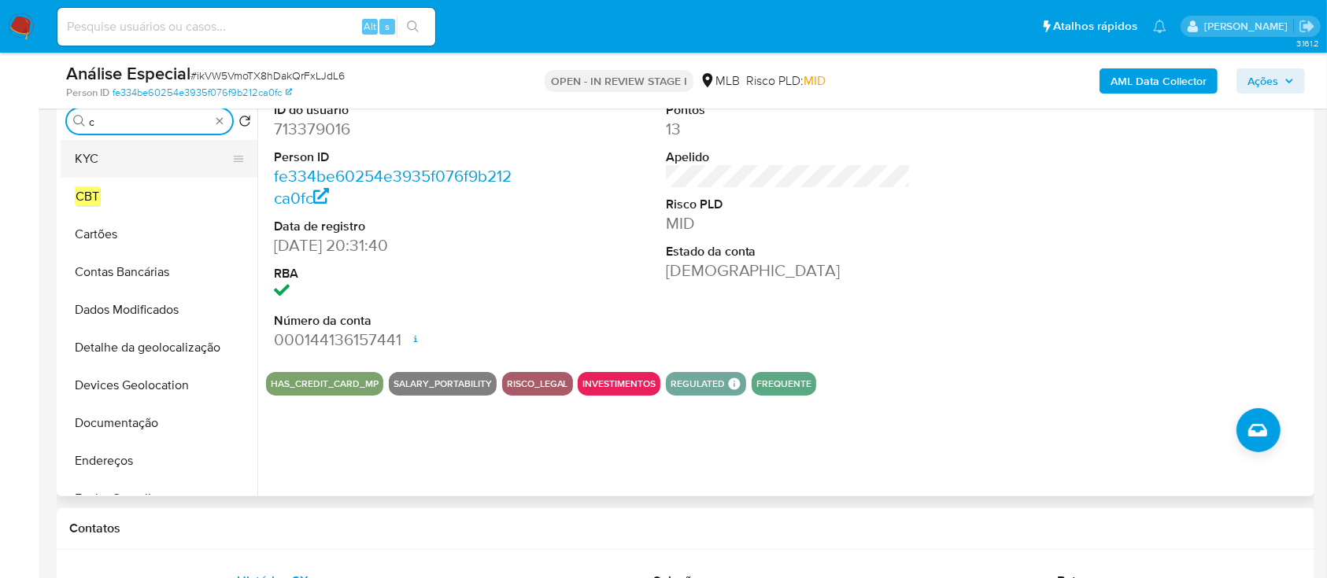
type input "c"
click at [132, 160] on button "KYC" at bounding box center [153, 159] width 184 height 38
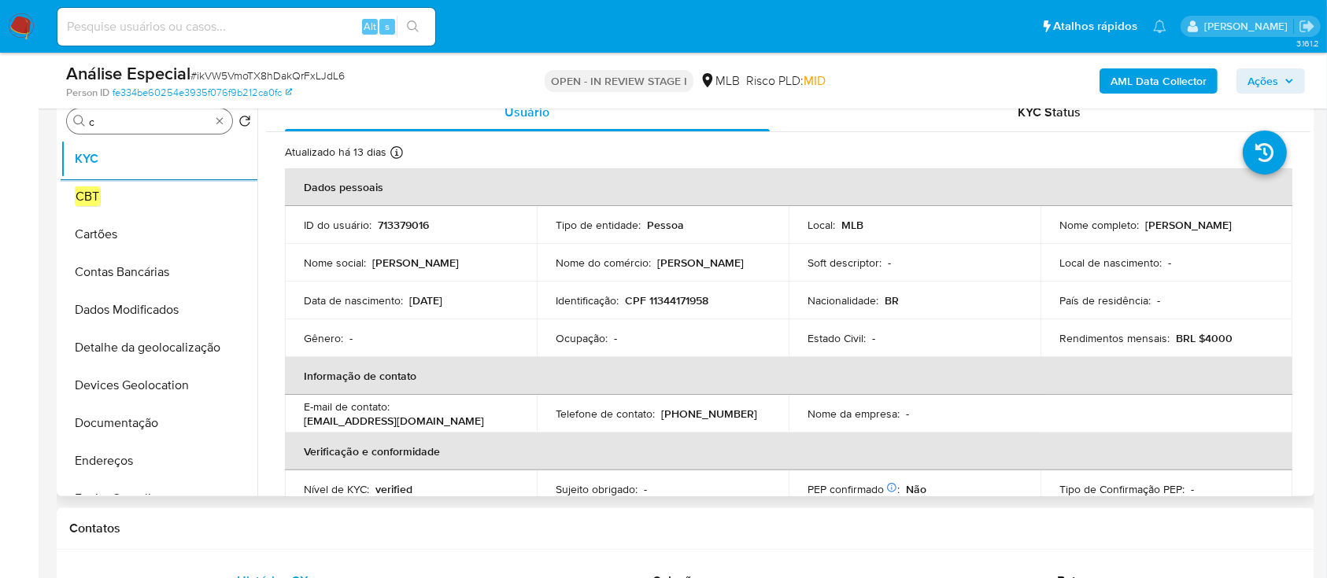
click at [124, 127] on input "c" at bounding box center [149, 122] width 121 height 14
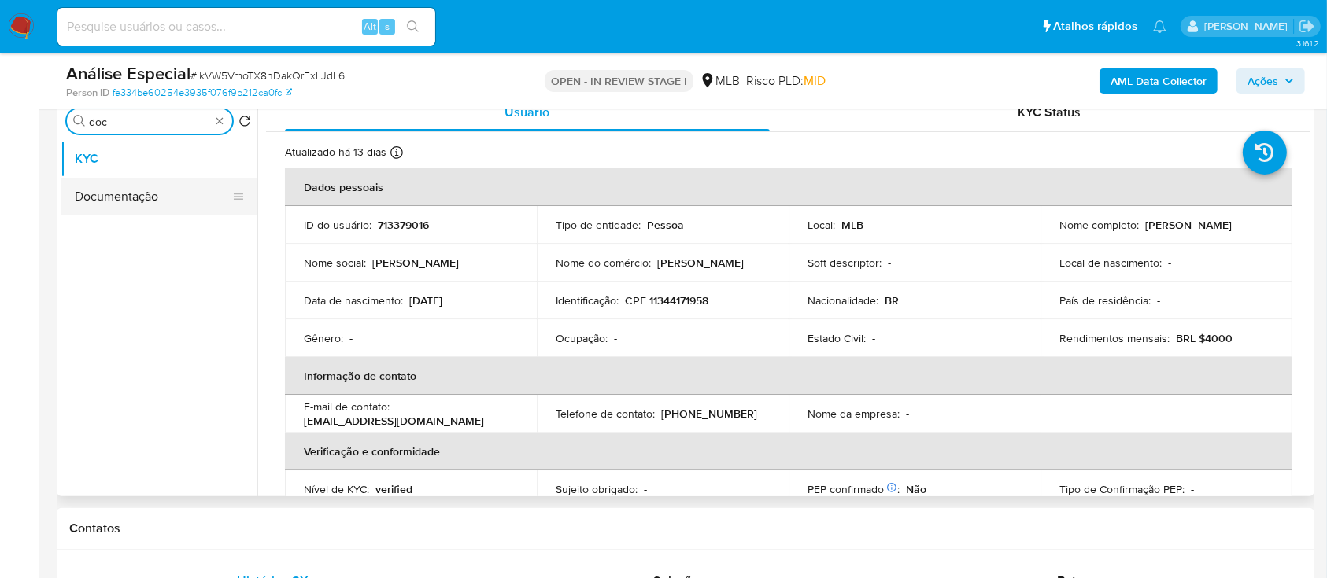
type input "doc"
click at [127, 194] on button "Documentação" at bounding box center [153, 197] width 184 height 38
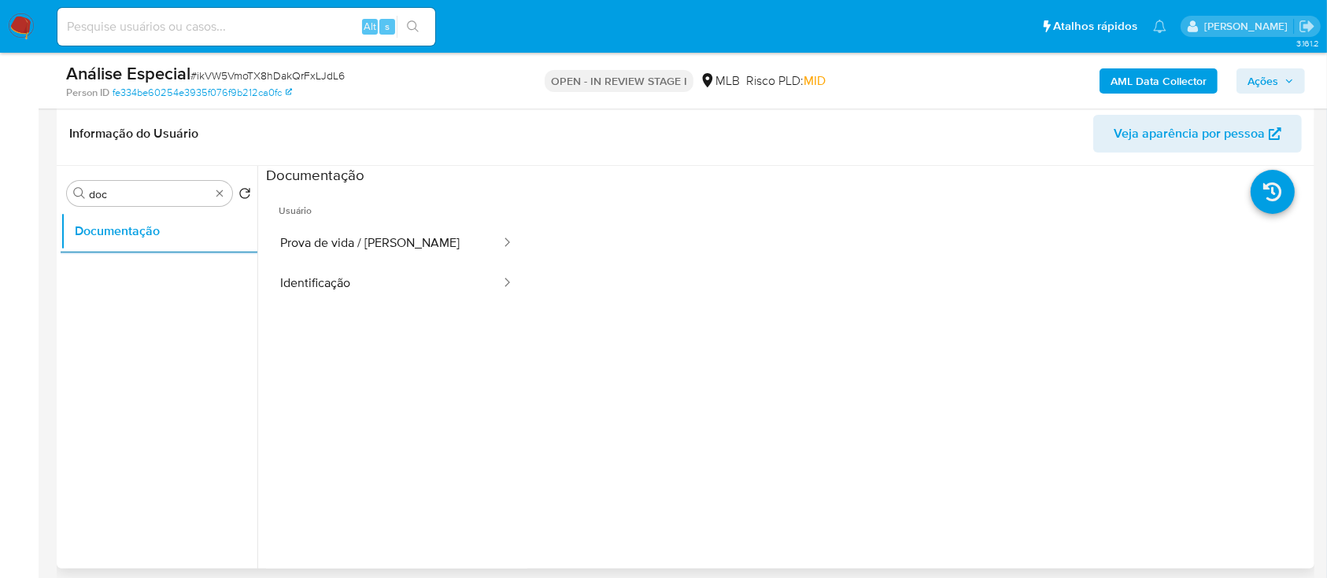
scroll to position [209, 0]
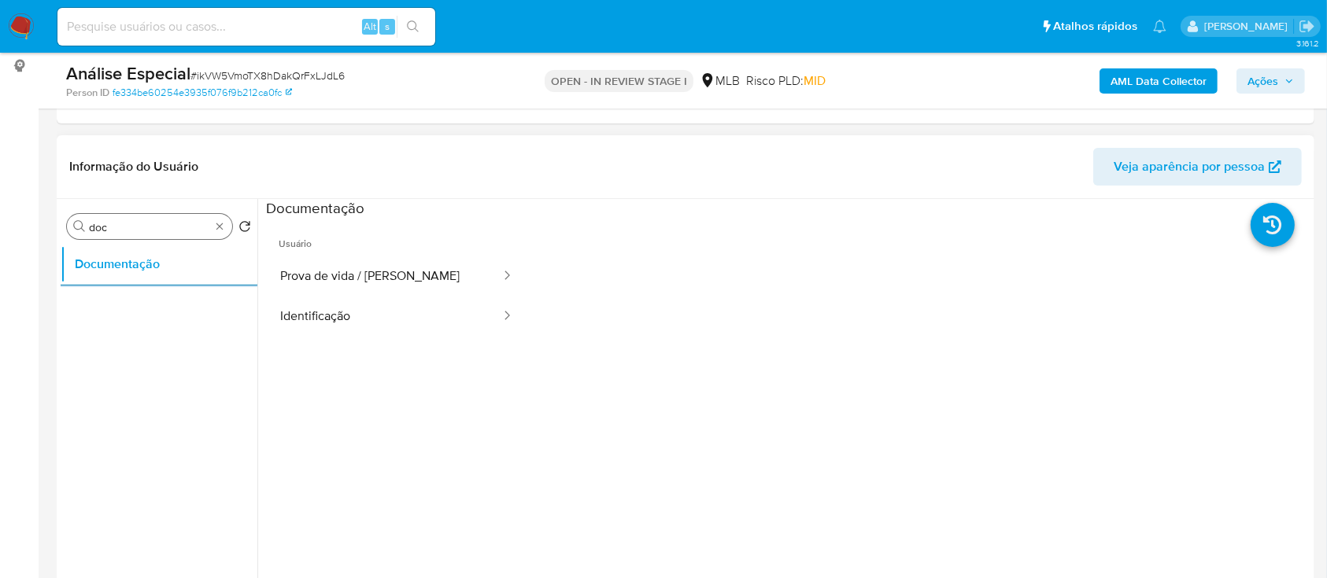
click at [165, 223] on input "doc" at bounding box center [149, 227] width 121 height 14
click at [126, 308] on button "Geral" at bounding box center [153, 302] width 184 height 38
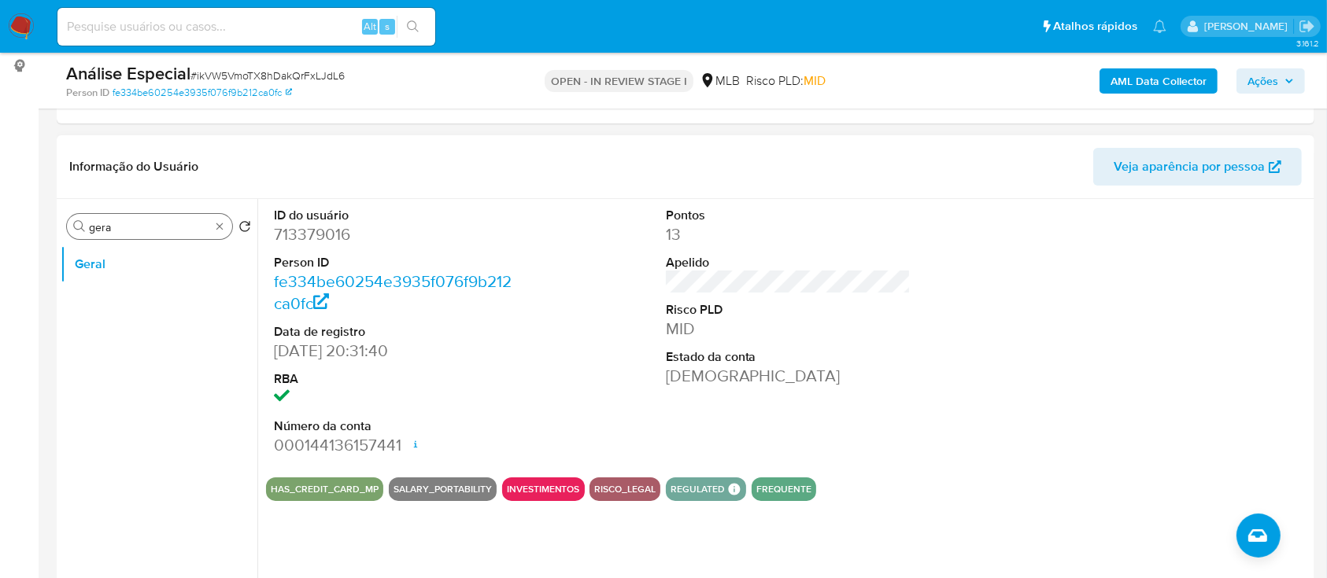
click at [84, 216] on div "Procurar gera" at bounding box center [149, 226] width 165 height 25
click at [163, 225] on input "gera" at bounding box center [149, 227] width 121 height 14
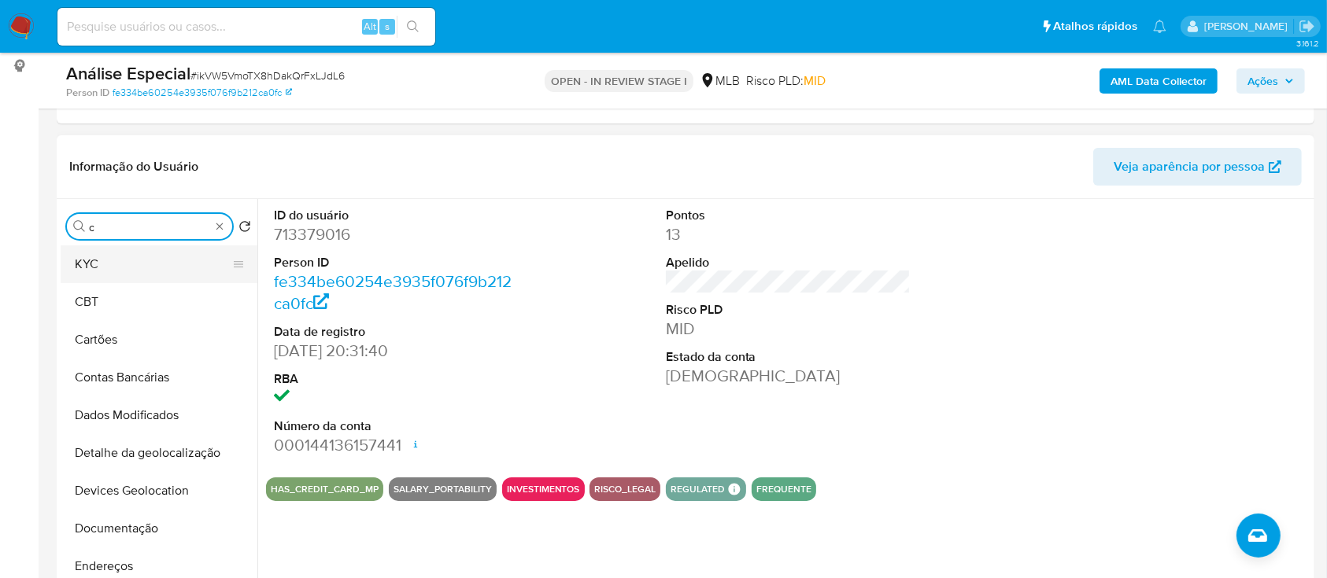
click at [131, 262] on button "KYC" at bounding box center [153, 265] width 184 height 38
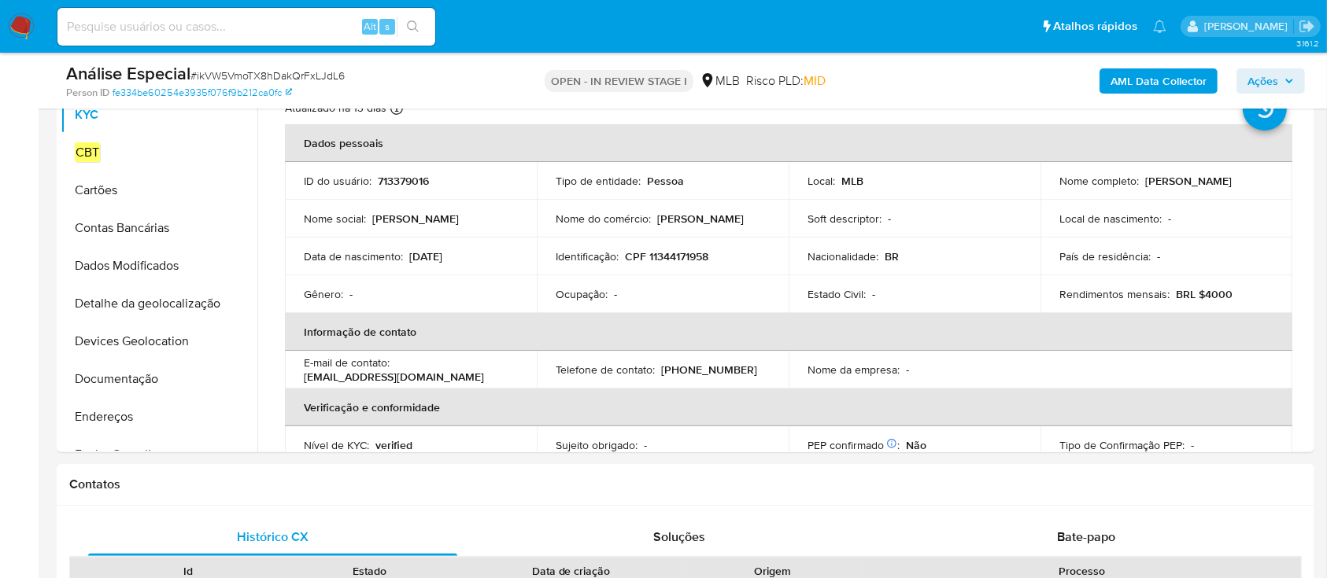
scroll to position [380, 0]
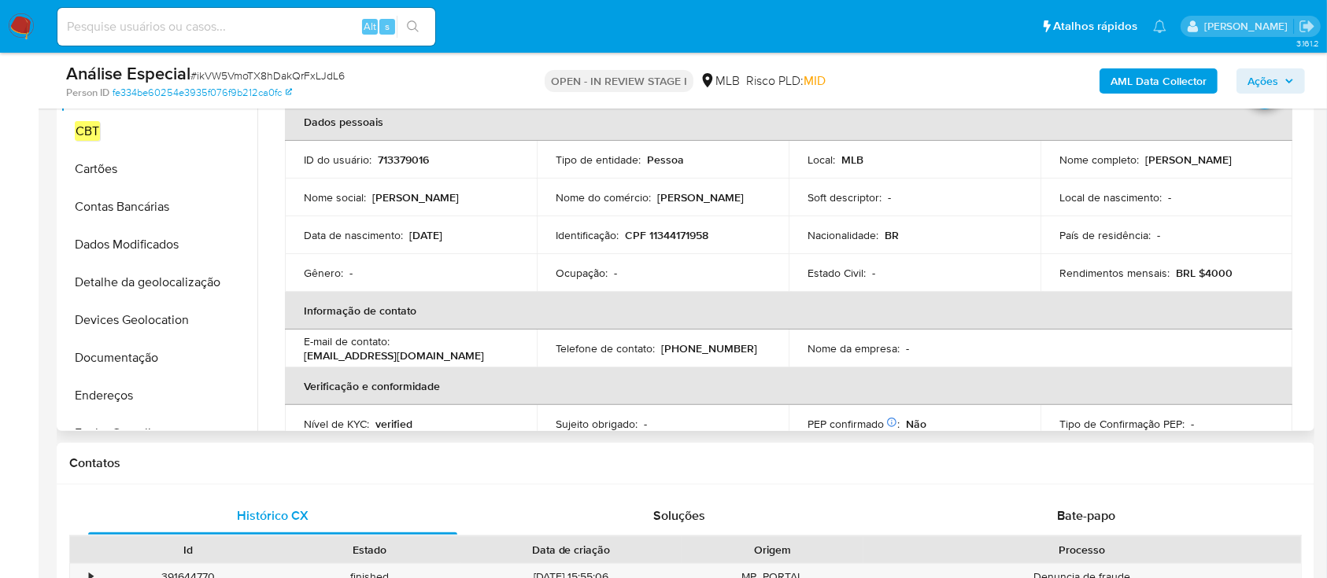
drag, startPoint x: 1301, startPoint y: 168, endPoint x: 1302, endPoint y: 182, distance: 13.4
click at [1302, 182] on div "Atualizado há 13 dias Criado: [DATE] 21:31:46 Atualizado: [DATE] 10:42:52 Dados…" at bounding box center [788, 584] width 1044 height 1034
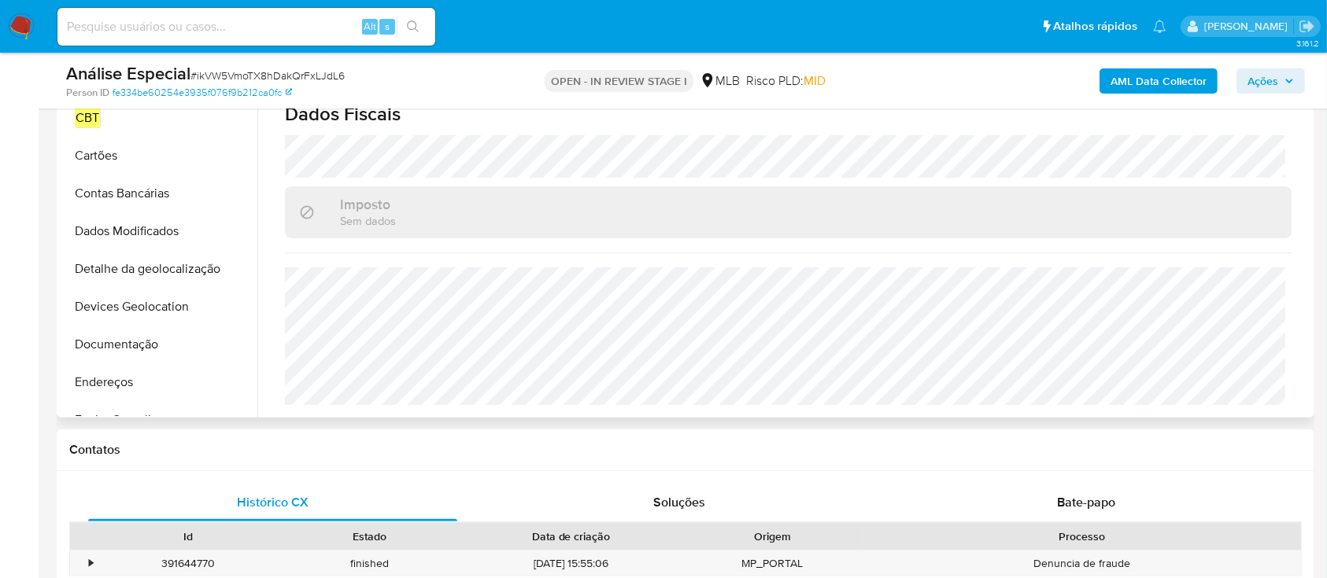
scroll to position [275, 0]
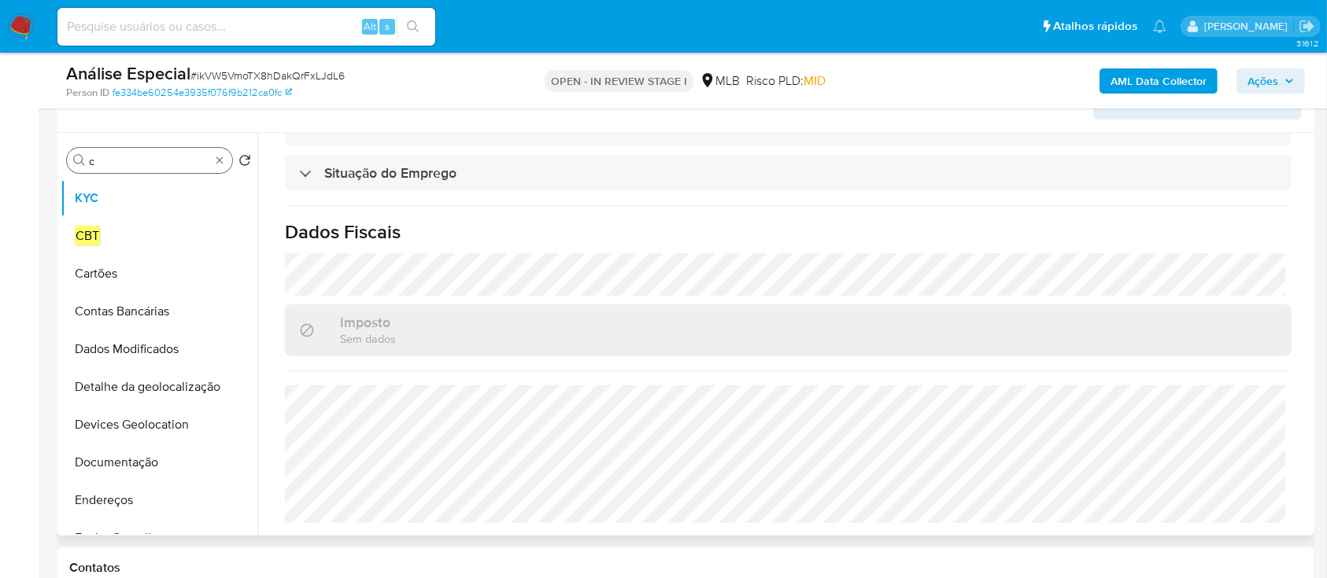
click at [141, 150] on div "Procurar c" at bounding box center [149, 160] width 165 height 25
click at [146, 173] on div "Procurar c Retornar ao pedido padrão KYC CBT Cartões Contas Bancárias Dados Mod…" at bounding box center [159, 335] width 197 height 401
click at [150, 151] on div "Procurar c" at bounding box center [149, 160] width 165 height 25
click at [158, 164] on input "c" at bounding box center [149, 161] width 121 height 14
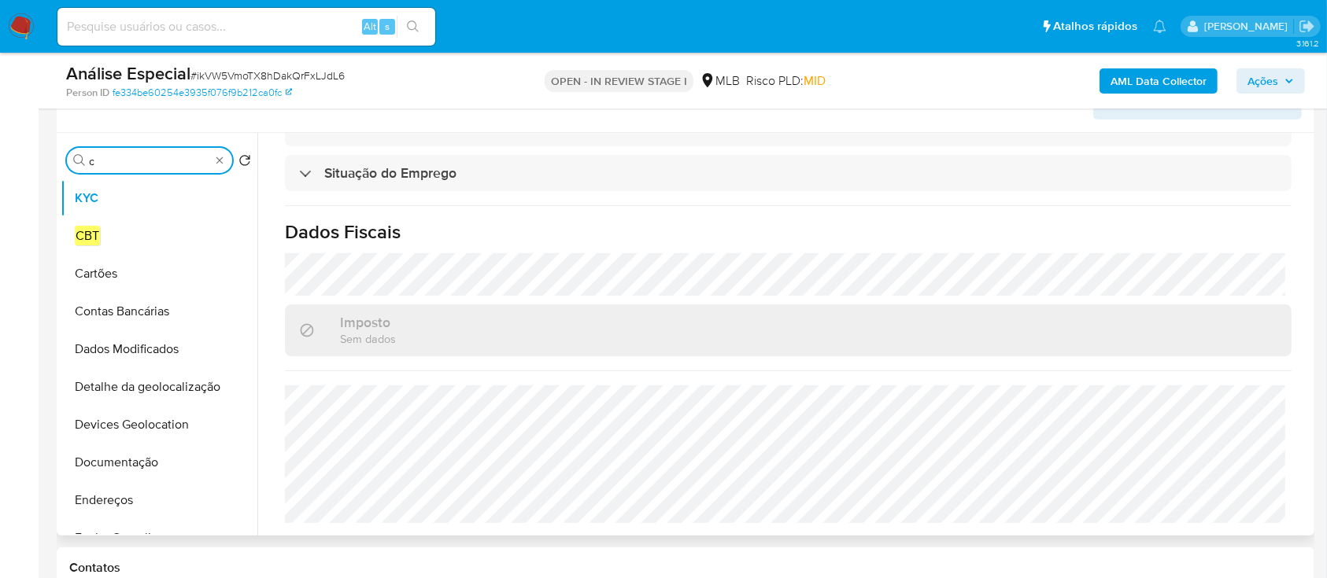
drag, startPoint x: 158, startPoint y: 164, endPoint x: 128, endPoint y: 152, distance: 32.4
click at [159, 165] on input "c" at bounding box center [149, 161] width 121 height 14
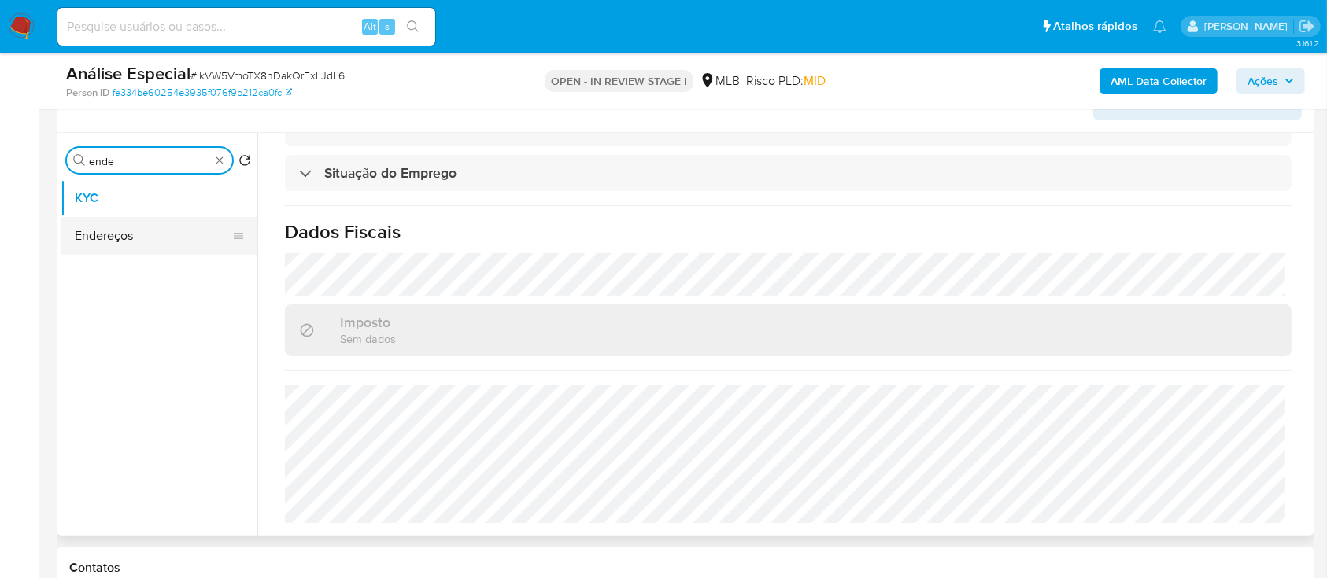
type input "ende"
click at [85, 231] on button "Endereços" at bounding box center [159, 236] width 197 height 38
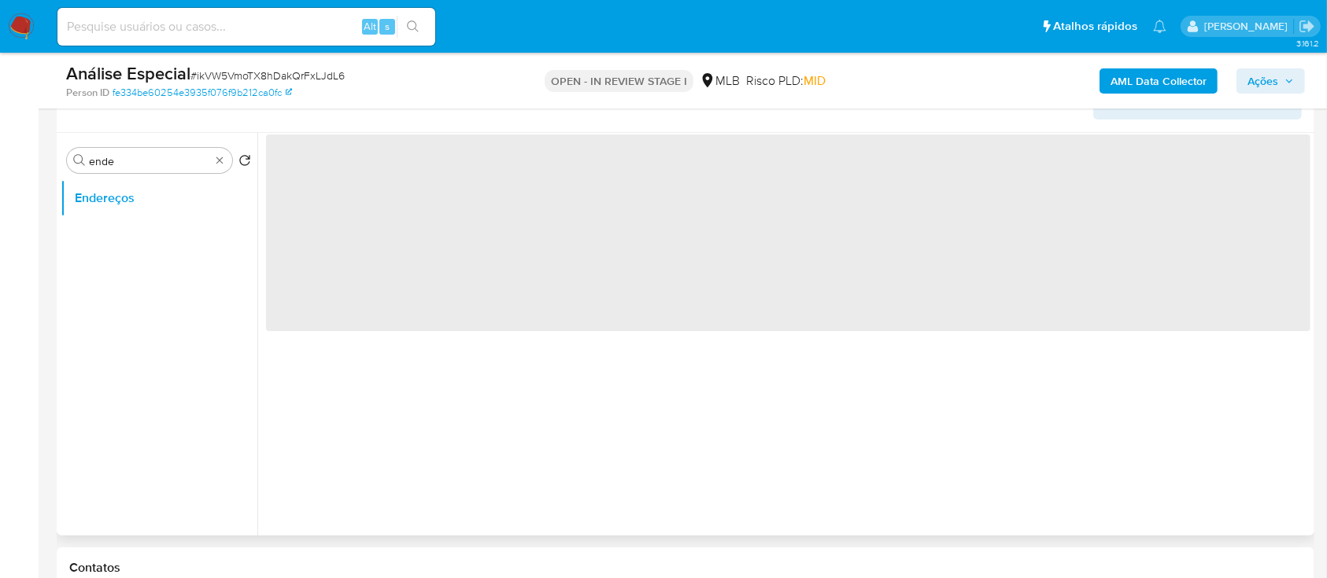
scroll to position [0, 0]
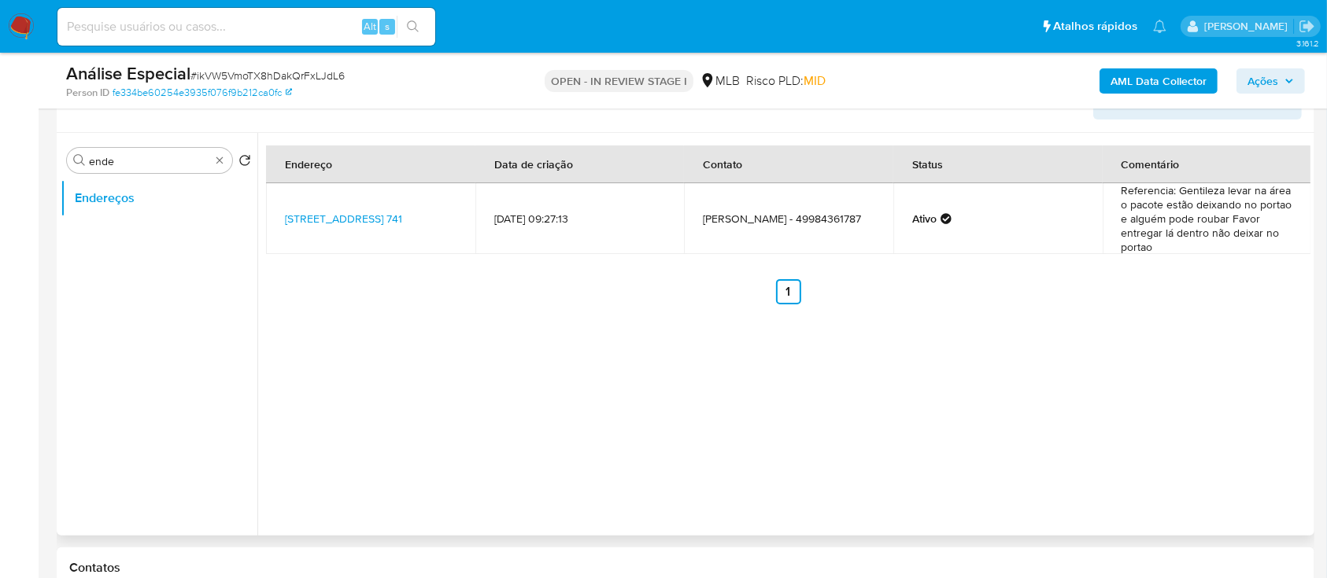
drag, startPoint x: 398, startPoint y: 232, endPoint x: 283, endPoint y: 205, distance: 118.7
click at [283, 205] on td "Rua Sete De Setembro 741, Ponte Serrada, Santa Catarina, 89683000, Brasil 741" at bounding box center [370, 218] width 209 height 71
copy link "Rua Sete De Setembro 741, Ponte Serrada, Santa Catarina, 89683000, Brasil 741"
click at [133, 168] on div "Procurar ende" at bounding box center [149, 160] width 165 height 25
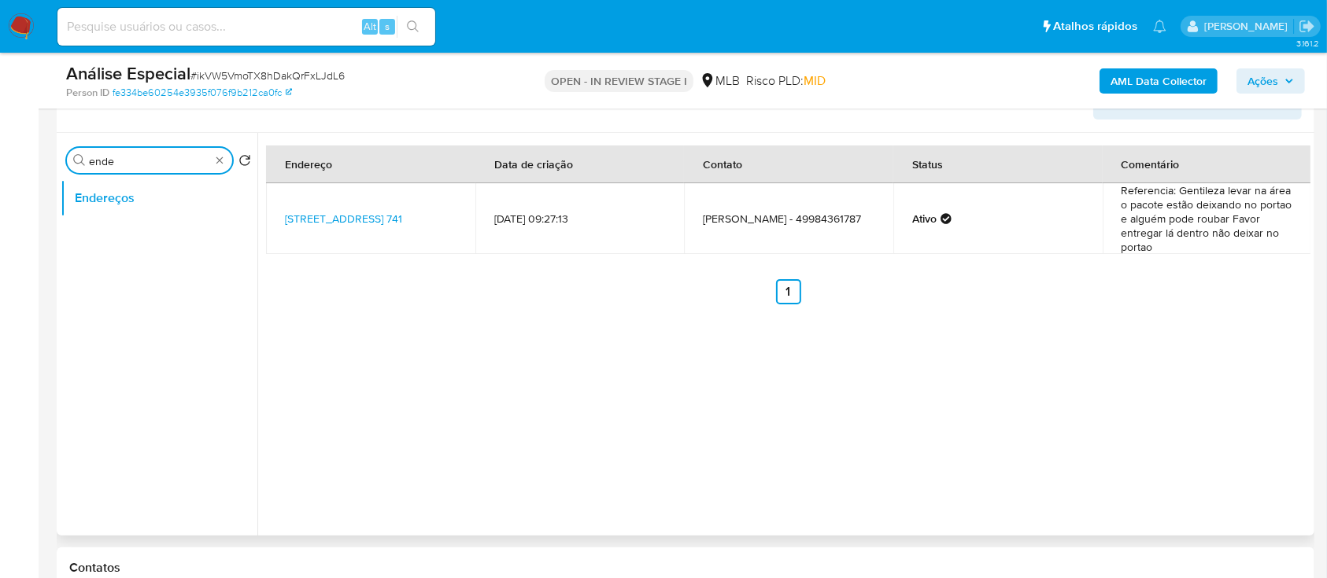
click at [142, 161] on input "ende" at bounding box center [149, 161] width 121 height 14
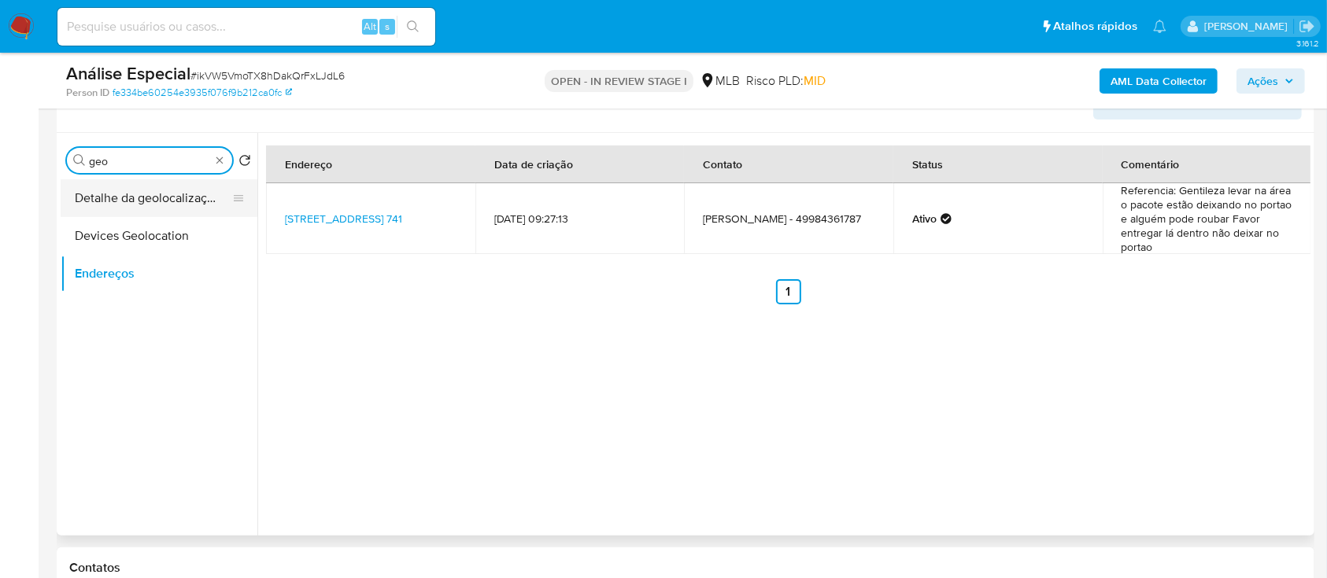
type input "geo"
click at [142, 204] on button "Detalhe da geolocalização" at bounding box center [153, 198] width 184 height 38
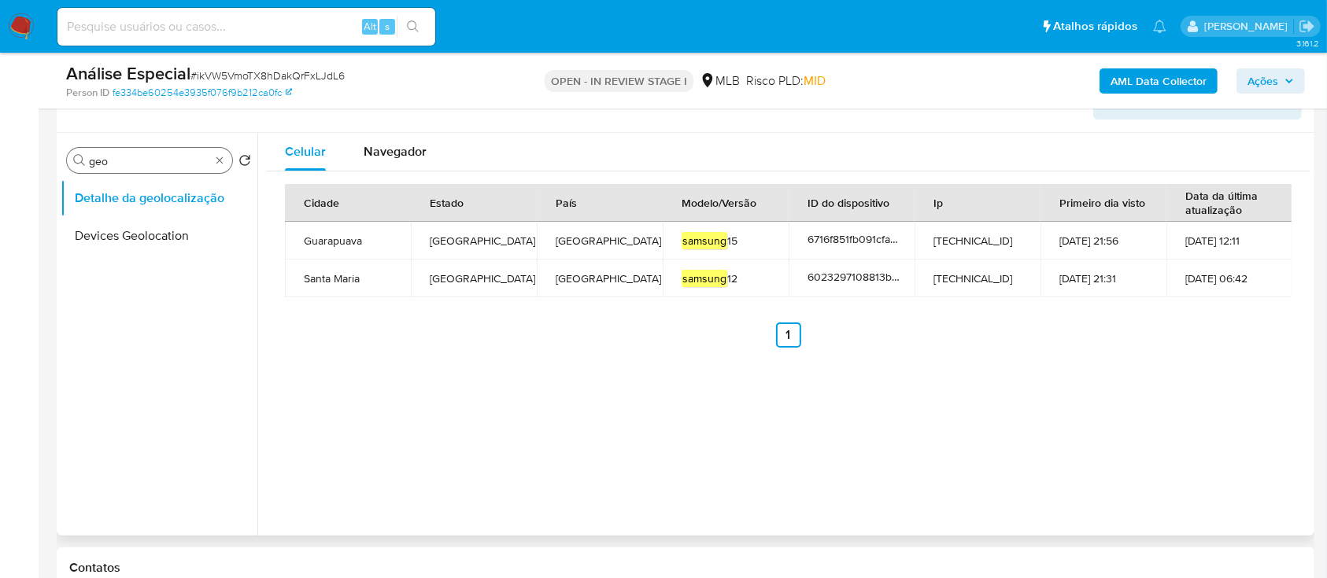
click at [154, 162] on input "geo" at bounding box center [149, 161] width 121 height 14
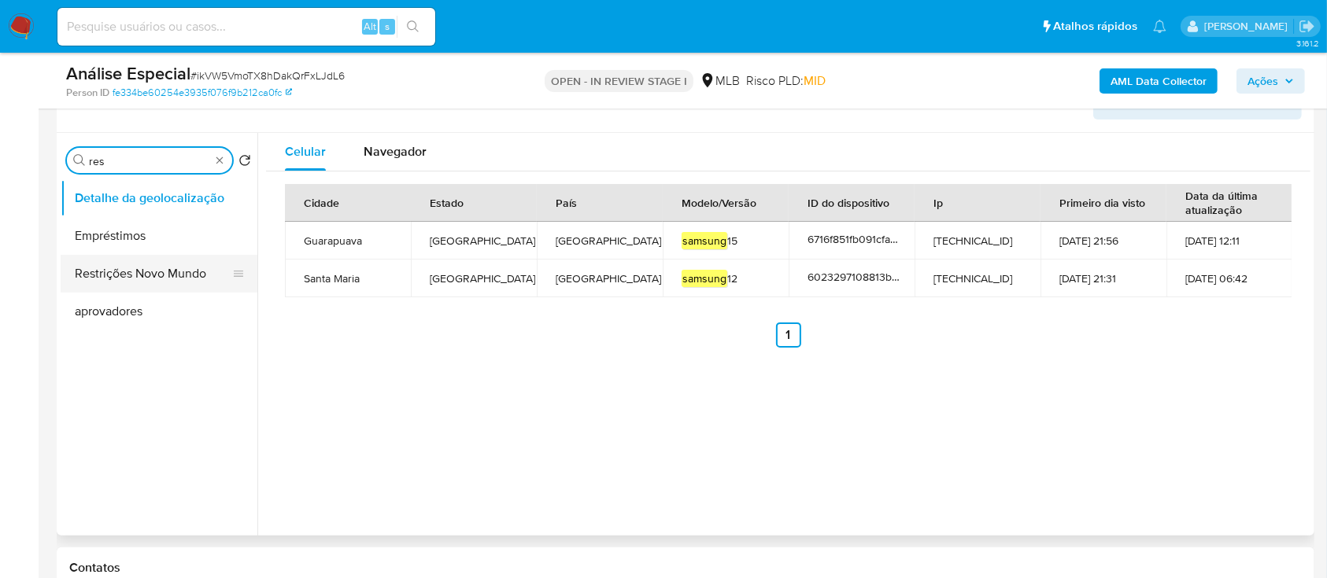
type input "res"
click at [167, 276] on button "Restrições Novo Mundo" at bounding box center [153, 274] width 184 height 38
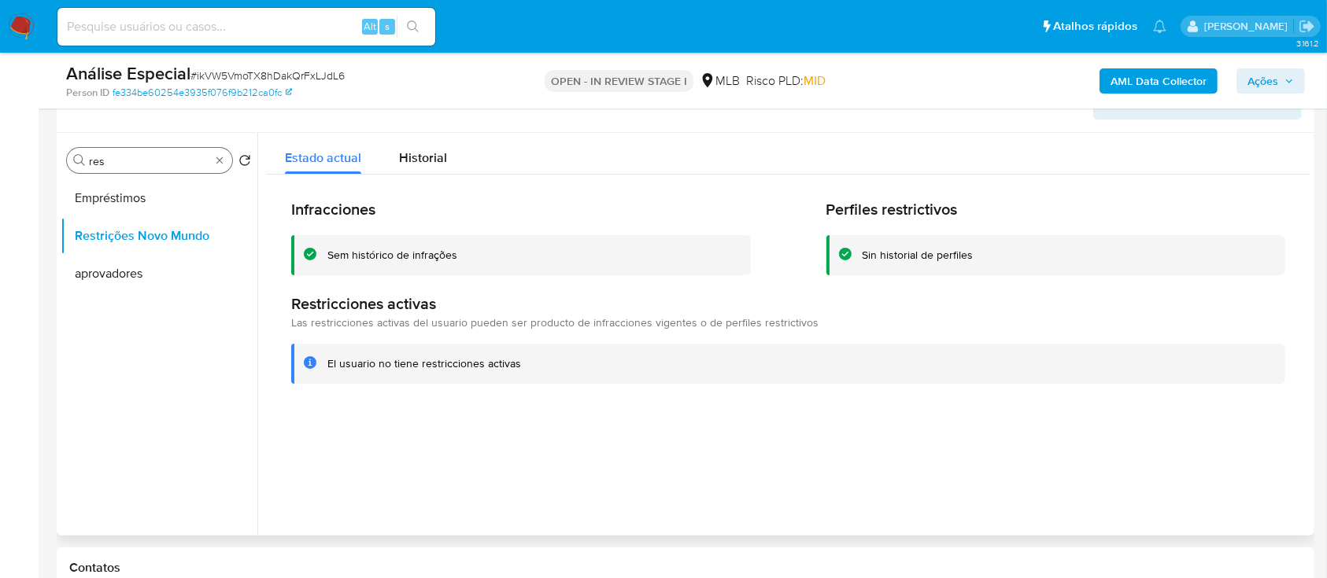
click at [104, 163] on input "res" at bounding box center [149, 161] width 121 height 14
type input "poi"
click at [86, 198] on button "Dispositivos Point" at bounding box center [153, 198] width 184 height 38
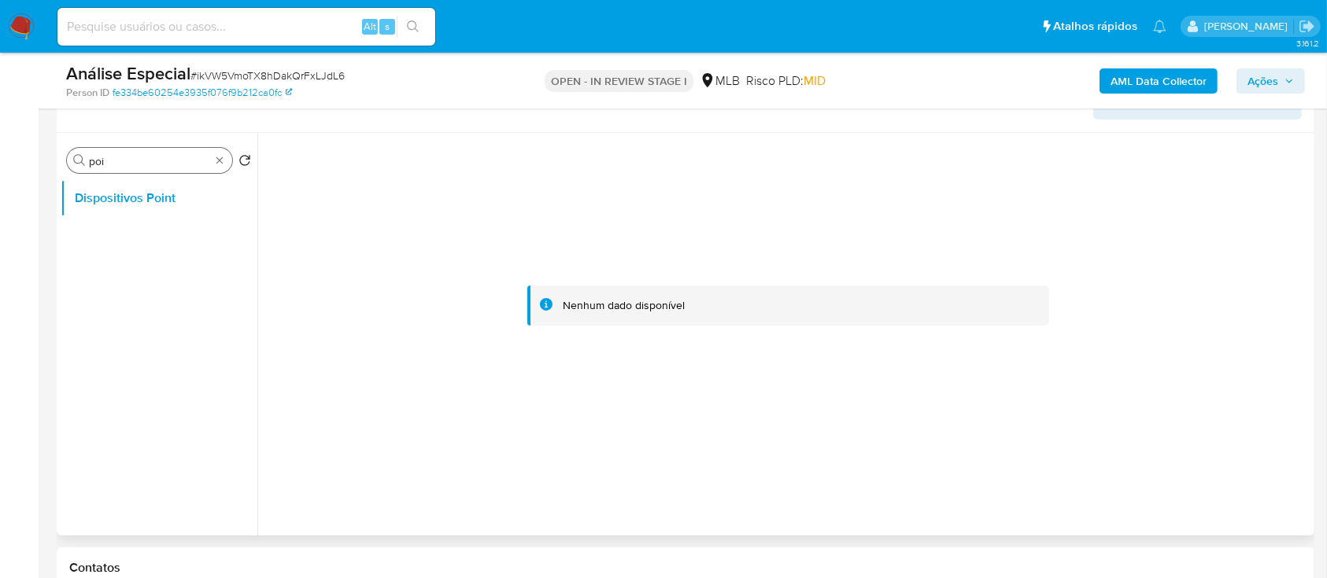
click at [153, 161] on input "poi" at bounding box center [149, 161] width 121 height 14
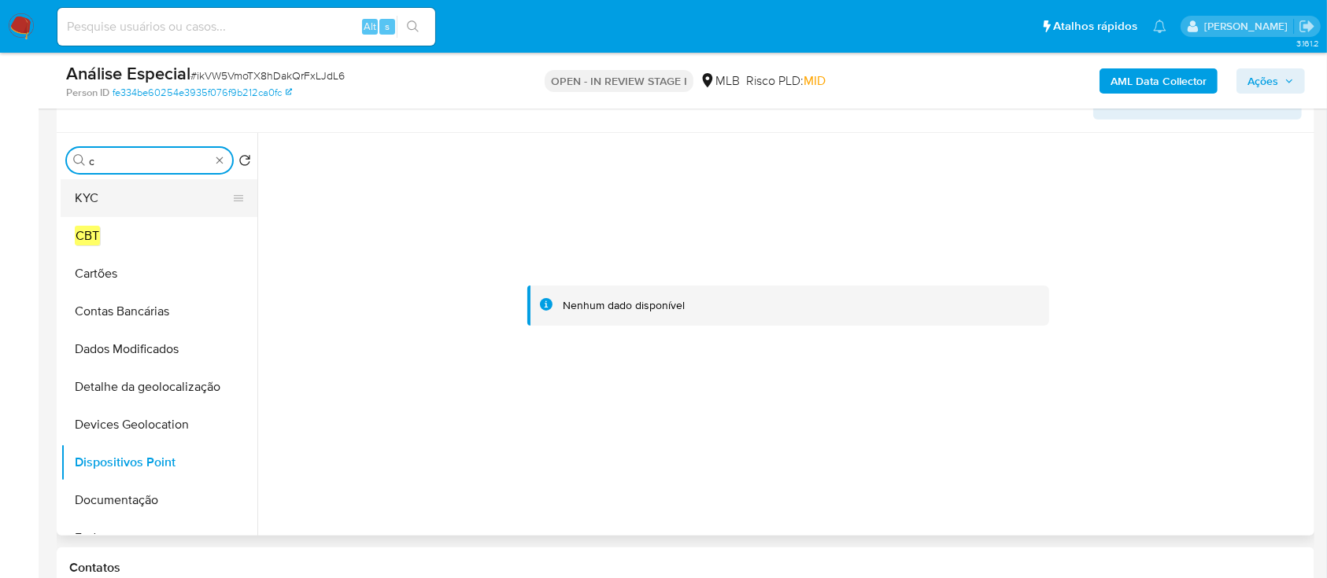
click at [113, 199] on button "KYC" at bounding box center [153, 198] width 184 height 38
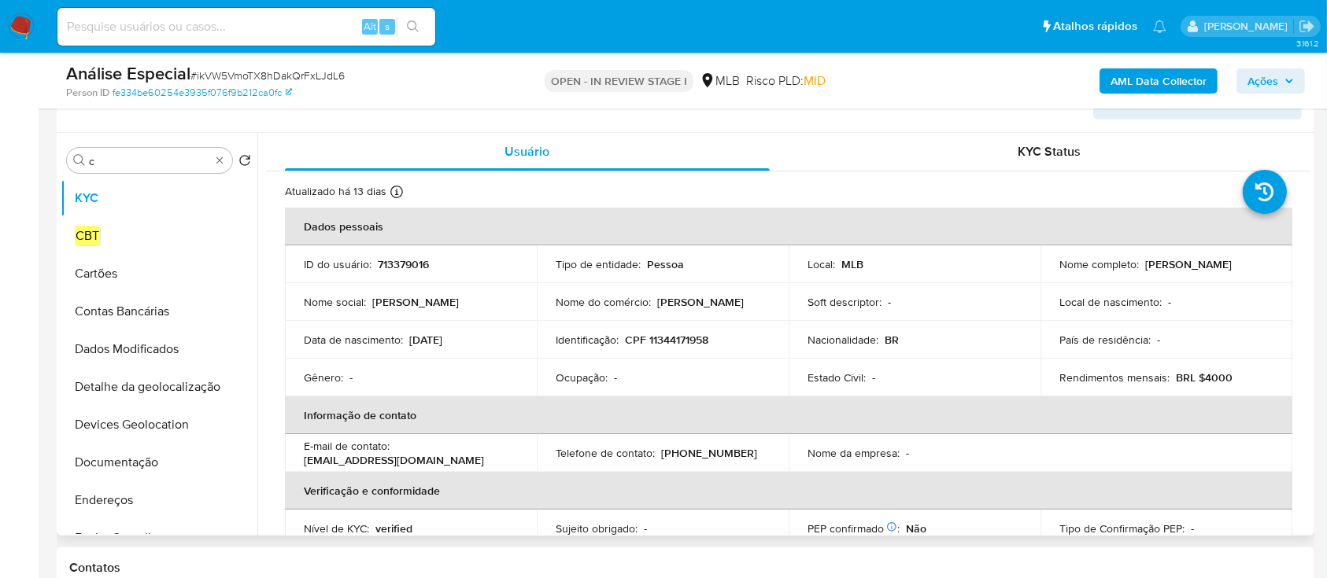
drag, startPoint x: 1143, startPoint y: 270, endPoint x: 1221, endPoint y: 270, distance: 77.9
click at [1221, 269] on p "[PERSON_NAME]" at bounding box center [1188, 264] width 87 height 14
drag, startPoint x: 1169, startPoint y: 282, endPoint x: 1146, endPoint y: 278, distance: 23.2
click at [1164, 283] on td "Local de nascimento : -" at bounding box center [1166, 302] width 252 height 38
drag, startPoint x: 1140, startPoint y: 267, endPoint x: 1069, endPoint y: 224, distance: 83.3
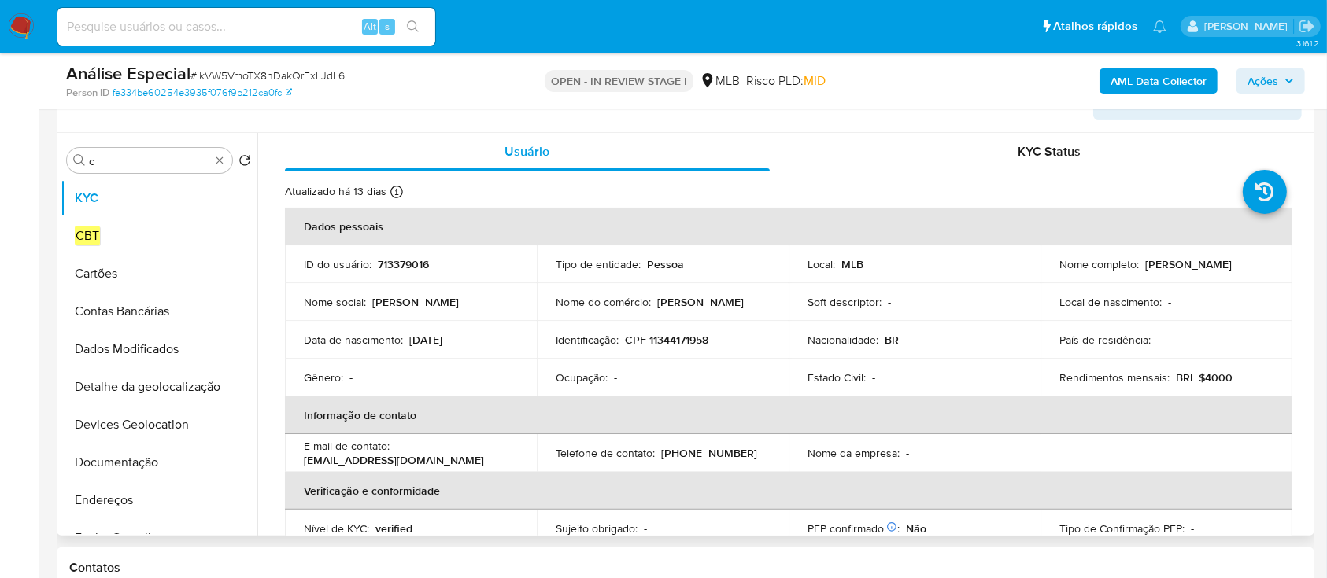
click at [1240, 266] on div "Nome completo : Paola Carina Caliari" at bounding box center [1166, 264] width 214 height 14
copy p "[PERSON_NAME]"
click at [655, 336] on p "CPF 11344171958" at bounding box center [666, 340] width 83 height 14
copy p "11344171958"
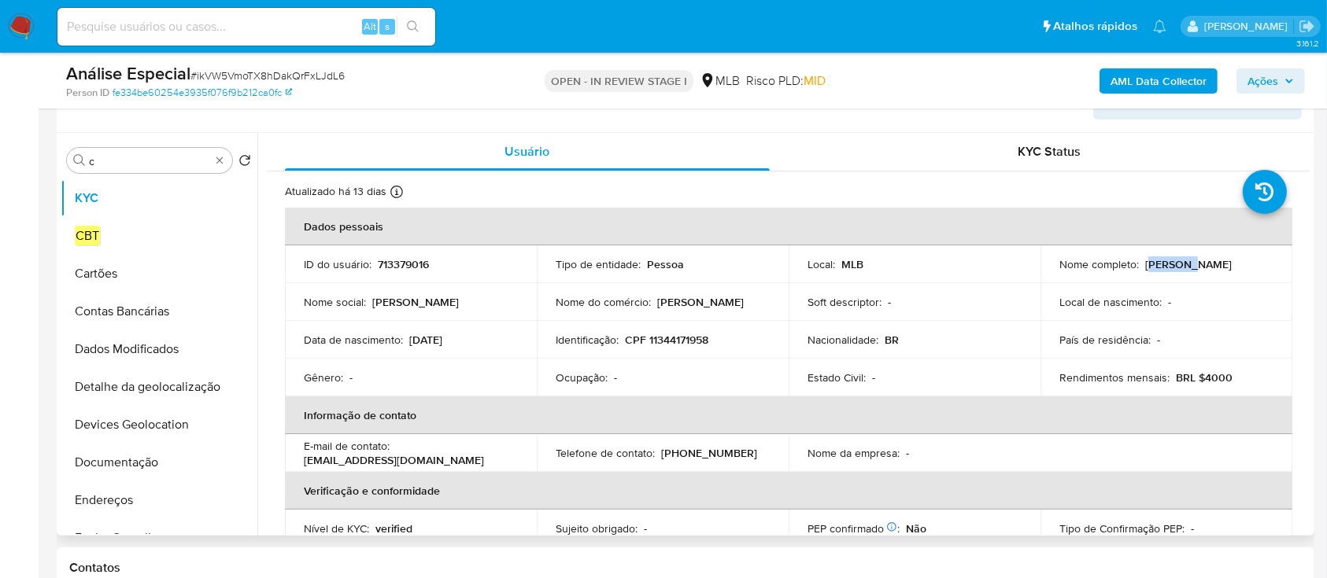
drag, startPoint x: 1144, startPoint y: 269, endPoint x: 1169, endPoint y: 272, distance: 24.6
click at [1183, 269] on p "[PERSON_NAME]" at bounding box center [1188, 264] width 87 height 14
click at [1152, 276] on td "Nome completo : Paola Carina Caliari" at bounding box center [1166, 265] width 252 height 38
drag, startPoint x: 1140, startPoint y: 264, endPoint x: 1243, endPoint y: 266, distance: 103.1
click at [1243, 266] on div "Nome completo : Paola Carina Caliari" at bounding box center [1166, 264] width 214 height 14
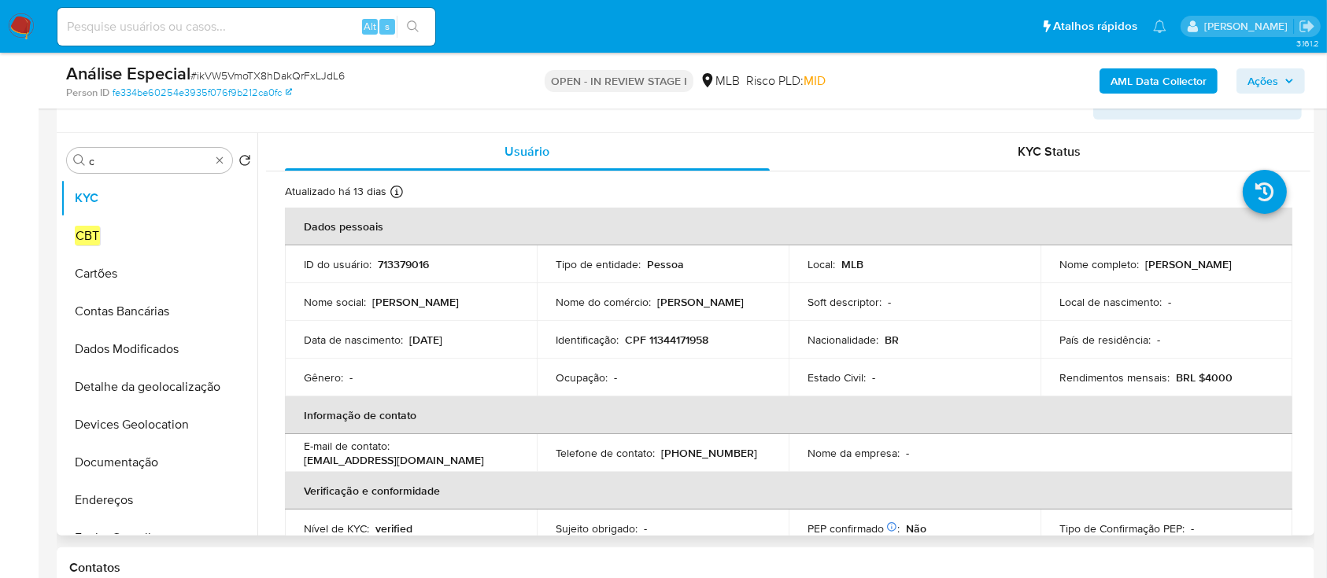
copy p "[PERSON_NAME]"
click at [677, 340] on p "CPF 11344171958" at bounding box center [666, 340] width 83 height 14
copy p "1"
click at [679, 340] on p "CPF 11344171958" at bounding box center [666, 340] width 83 height 14
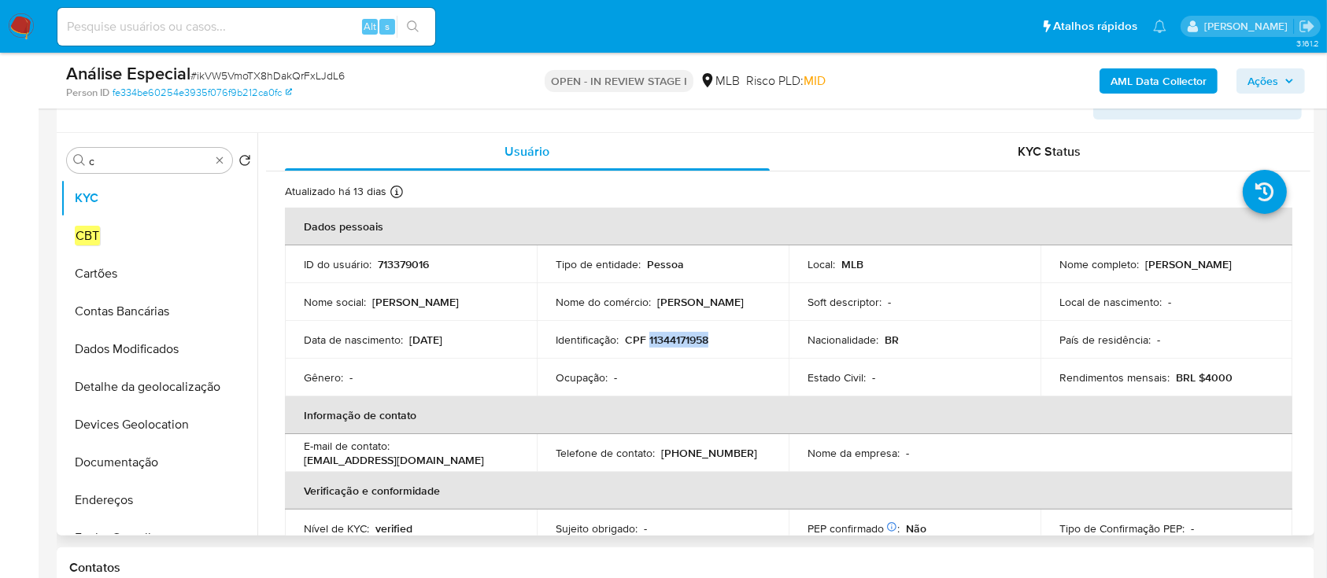
click at [679, 340] on p "CPF 11344171958" at bounding box center [666, 340] width 83 height 14
drag, startPoint x: 1143, startPoint y: 265, endPoint x: 1234, endPoint y: 260, distance: 91.5
click at [1240, 260] on div "Nome completo : Paola Carina Caliari" at bounding box center [1166, 264] width 214 height 14
copy p "[PERSON_NAME]"
click at [685, 338] on p "CPF 11344171958" at bounding box center [666, 340] width 83 height 14
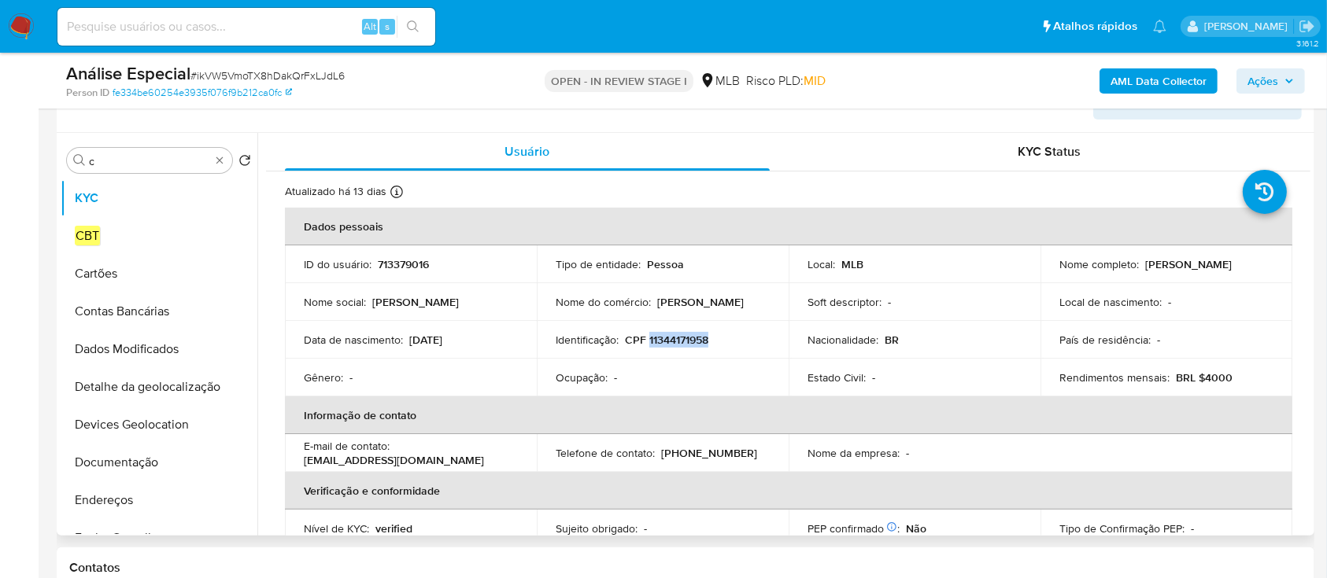
click at [685, 338] on p "CPF 11344171958" at bounding box center [666, 340] width 83 height 14
copy p "11344171958"
click at [680, 338] on p "CPF 11344171958" at bounding box center [666, 340] width 83 height 14
copy p "23/09/2025"
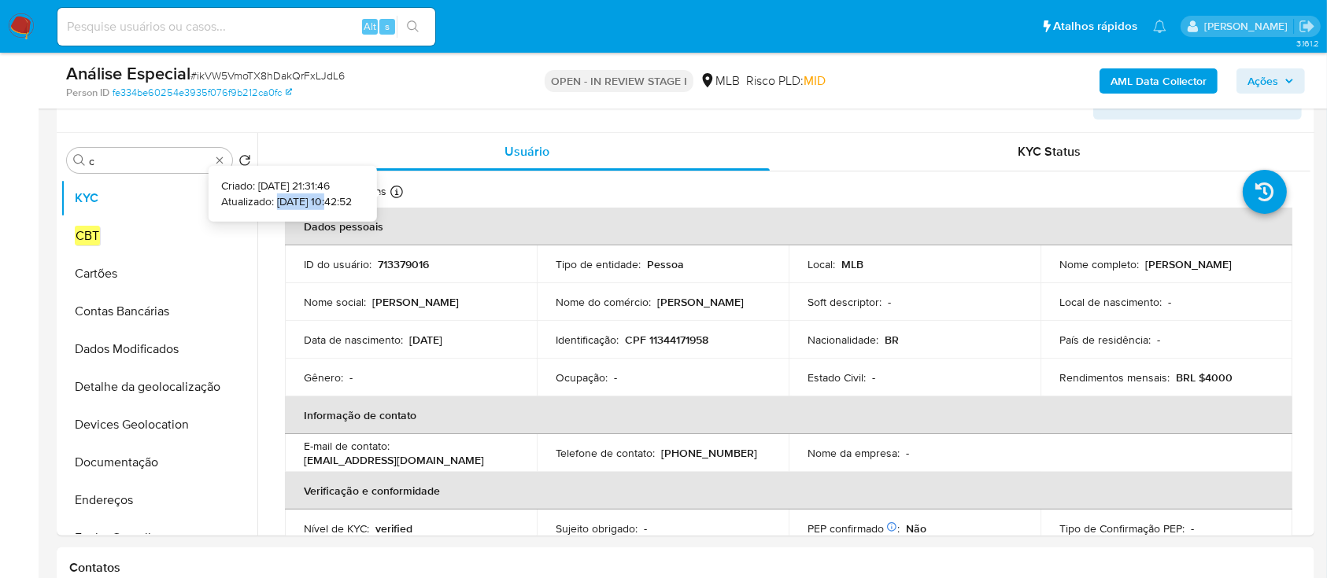
drag, startPoint x: 251, startPoint y: 201, endPoint x: 307, endPoint y: 201, distance: 55.9
click at [307, 201] on p "Atualizado: [DATE] 10:42:52" at bounding box center [286, 202] width 131 height 16
drag, startPoint x: 483, startPoint y: 343, endPoint x: 411, endPoint y: 343, distance: 72.4
click at [411, 343] on div "Data de nascimento : 25/09/2001" at bounding box center [411, 340] width 214 height 14
click at [161, 164] on input "c" at bounding box center [149, 161] width 121 height 14
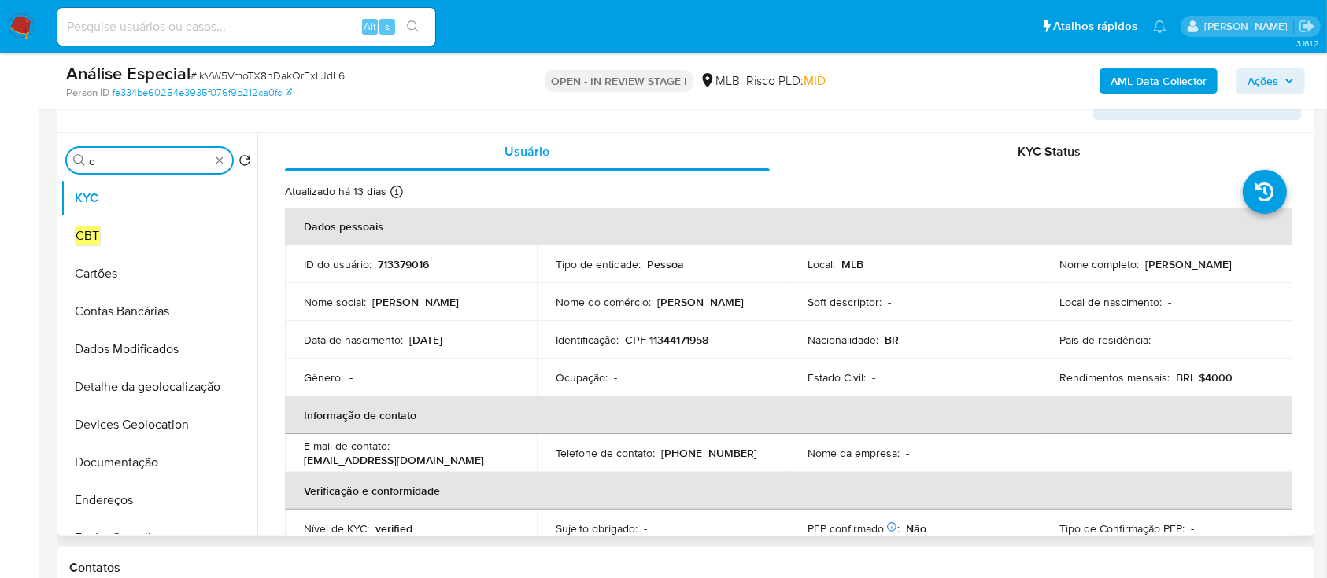
click at [161, 164] on input "c" at bounding box center [149, 161] width 121 height 14
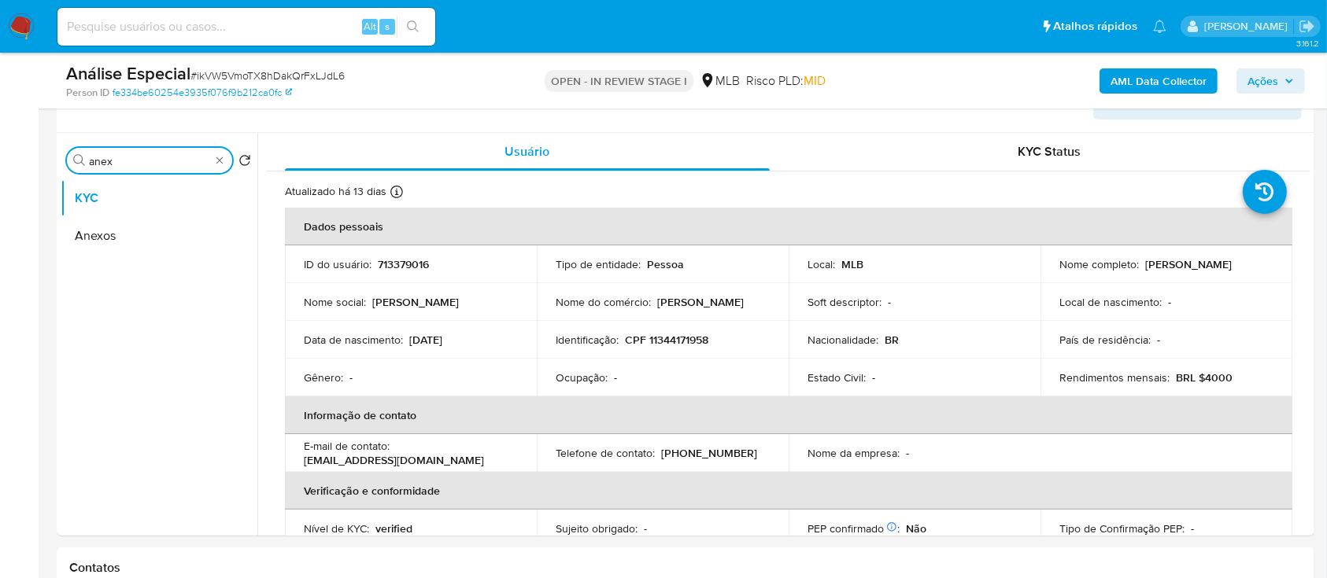
type input "anex"
click at [359, 100] on div "Análise Especial # ikVW5VmoTX8hDakQrFxLJdL6 Person ID fe334be60254e3935f076f9b2…" at bounding box center [686, 81] width 1258 height 56
click at [126, 235] on button "Anexos" at bounding box center [153, 236] width 184 height 38
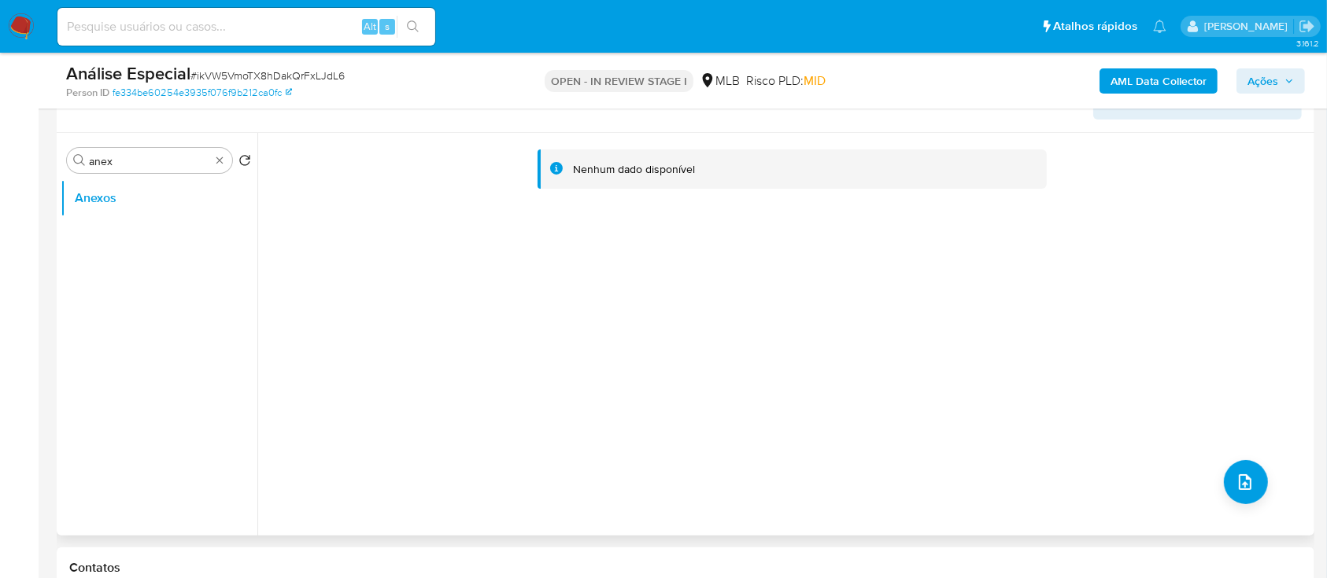
click at [736, 408] on div "Nenhum dado disponível" at bounding box center [783, 334] width 1053 height 403
click at [1151, 80] on b "AML Data Collector" at bounding box center [1158, 80] width 96 height 25
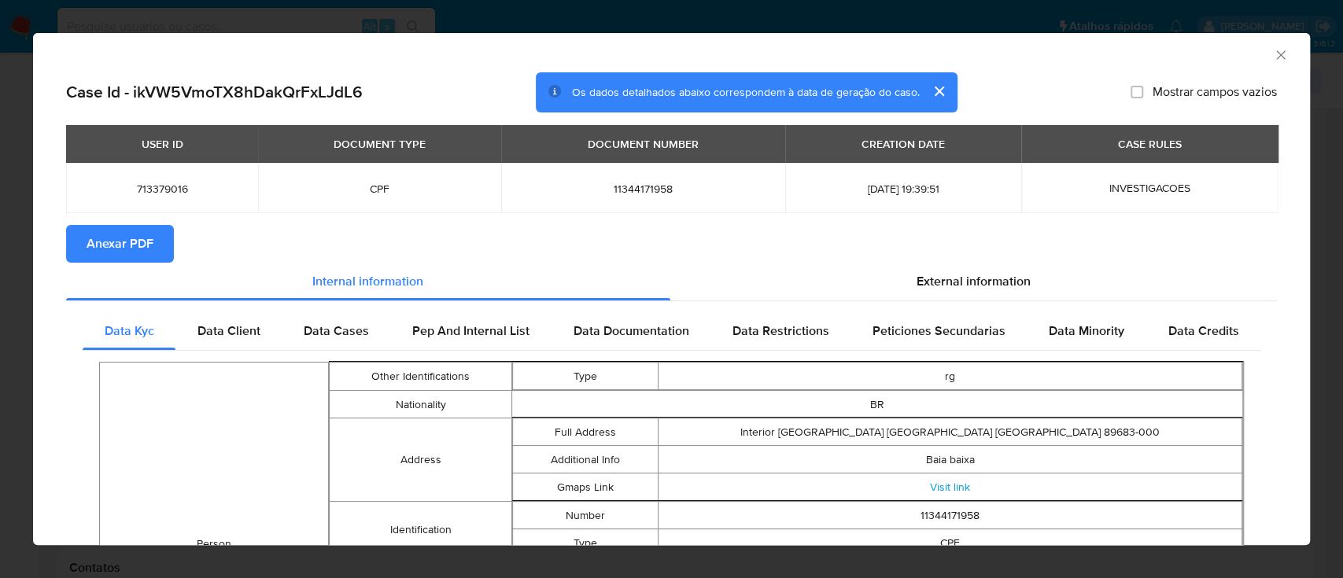
click at [138, 239] on span "Anexar PDF" at bounding box center [120, 244] width 67 height 35
click at [1273, 62] on icon "Fechar a janela" at bounding box center [1281, 55] width 16 height 16
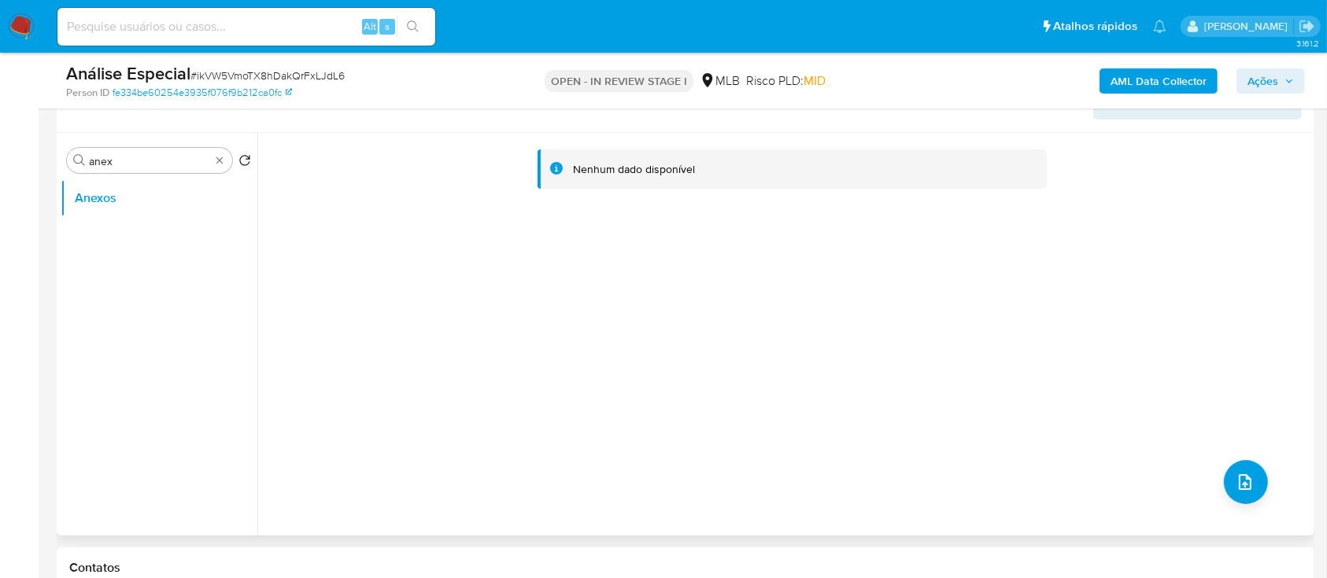
click at [241, 159] on icon "Retornar ao pedido padrão" at bounding box center [244, 160] width 13 height 13
click at [248, 162] on div "Procurar anex" at bounding box center [159, 160] width 184 height 25
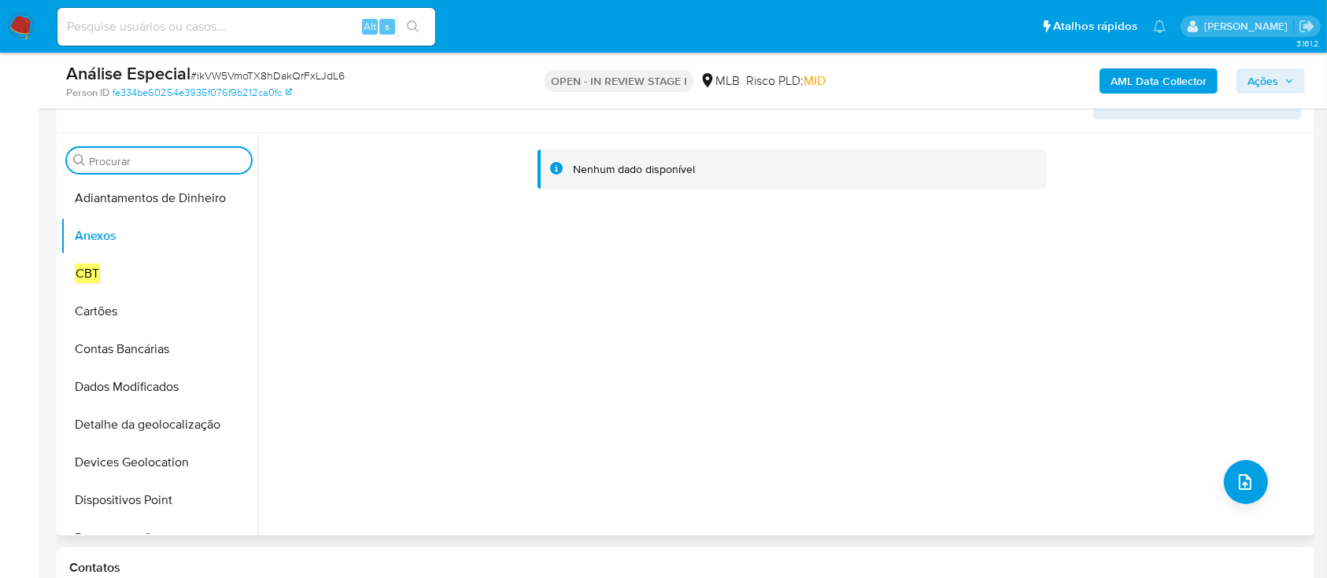
click at [150, 159] on input "Procurar" at bounding box center [167, 161] width 156 height 14
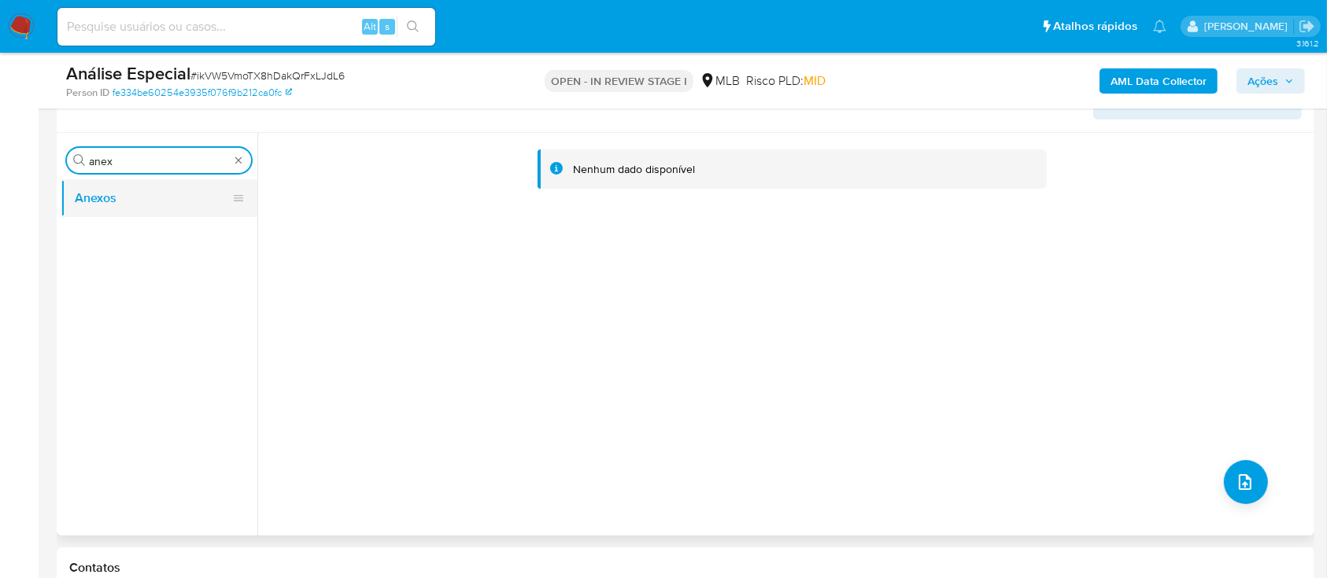
click at [150, 191] on button "Anexos" at bounding box center [153, 198] width 184 height 38
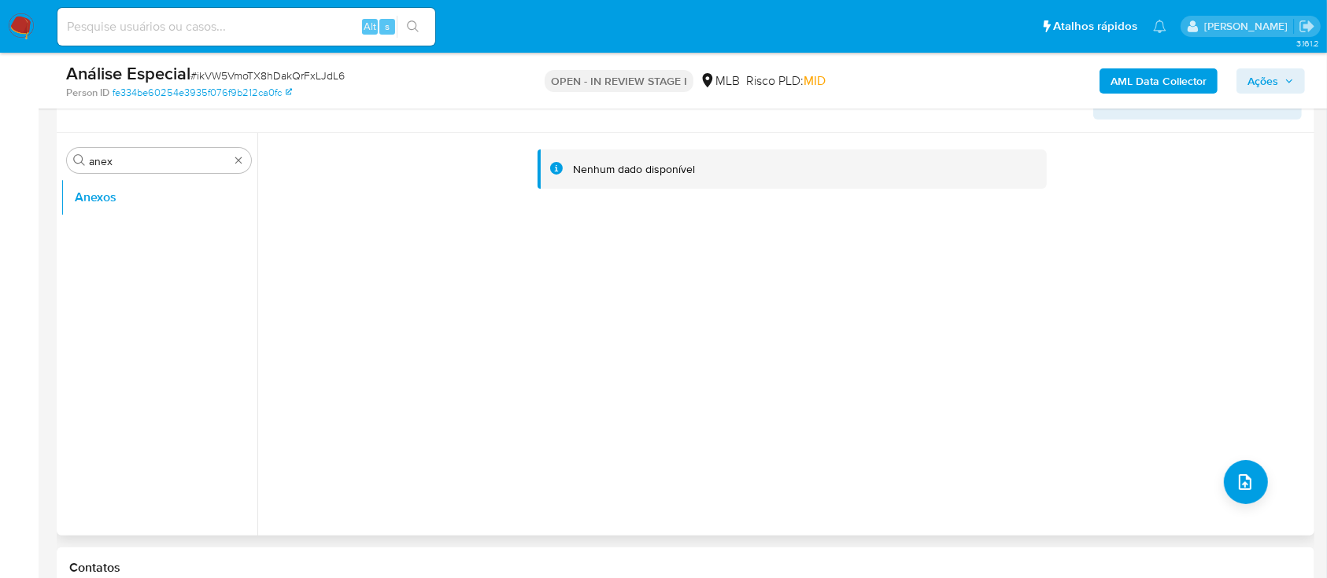
click at [232, 201] on icon at bounding box center [238, 198] width 13 height 13
click at [120, 209] on button "Anexos" at bounding box center [153, 198] width 184 height 38
click at [148, 163] on input "anex" at bounding box center [149, 161] width 121 height 14
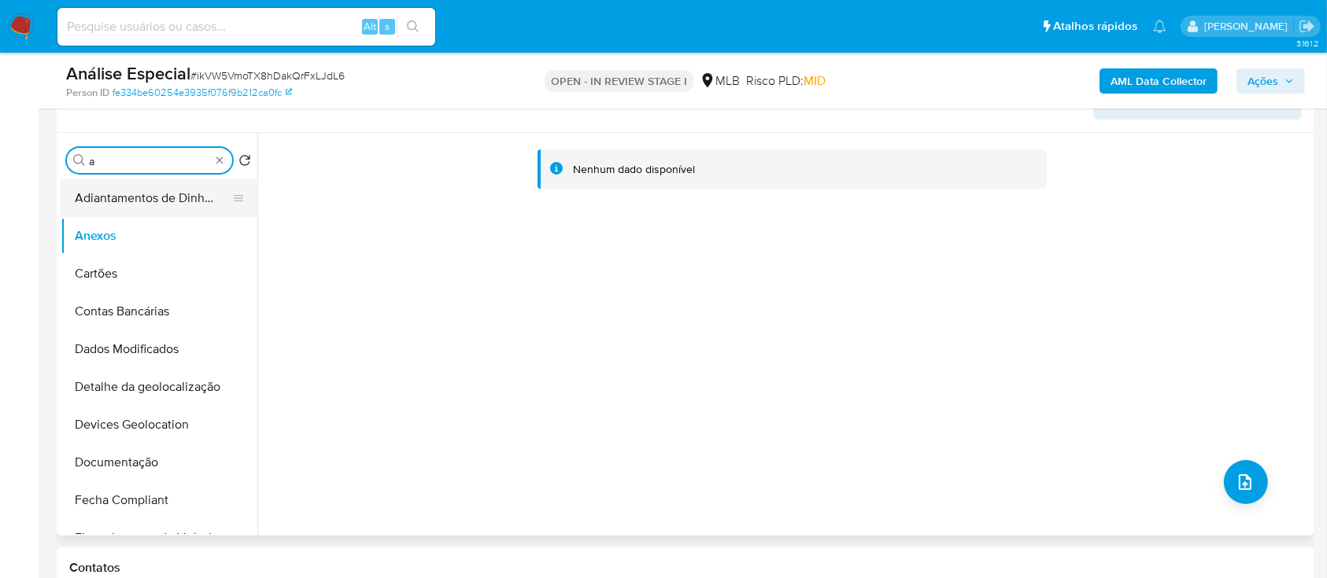
click at [123, 201] on button "Adiantamentos de Dinheiro" at bounding box center [153, 198] width 184 height 38
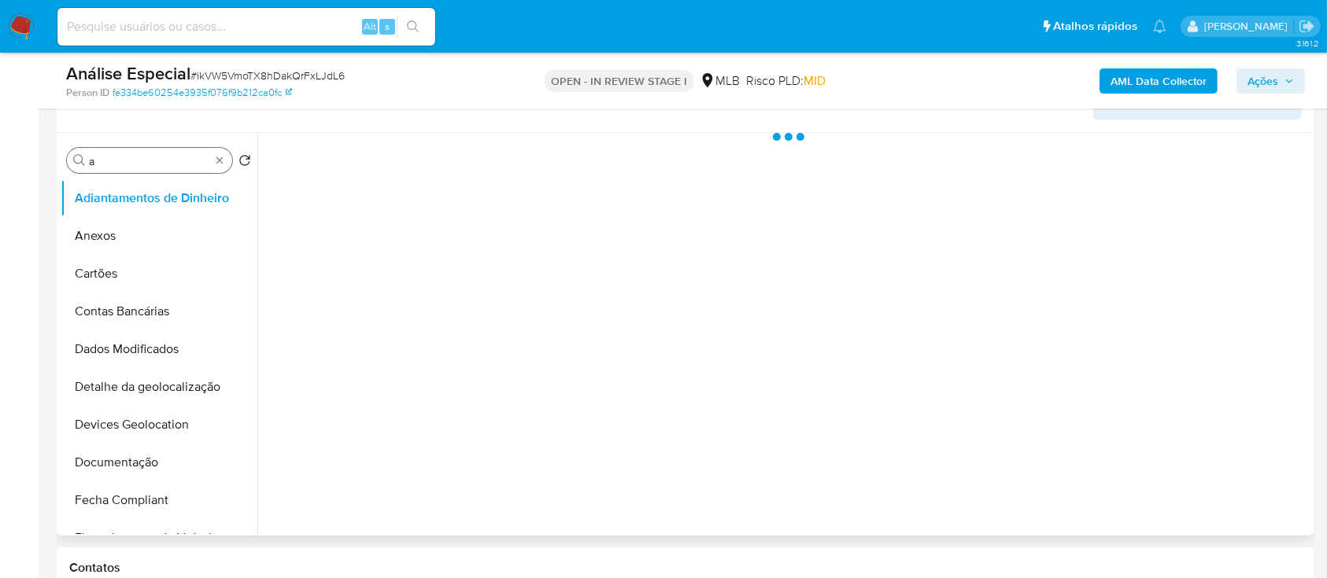
click at [151, 157] on input "a" at bounding box center [149, 161] width 121 height 14
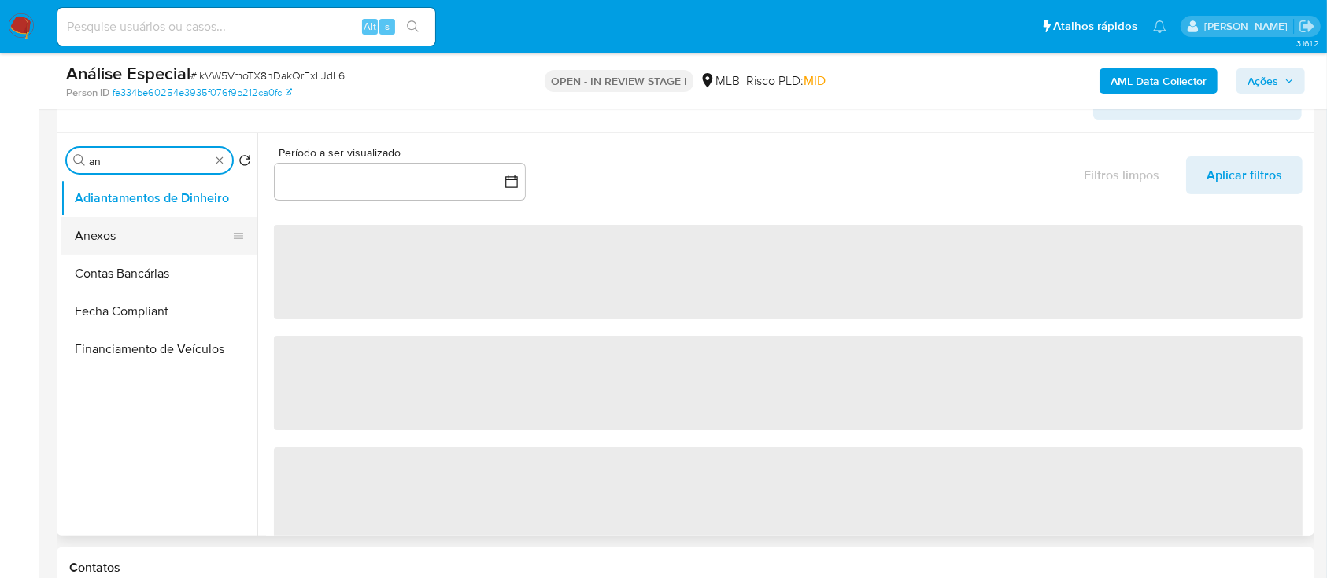
type input "an"
click at [139, 249] on button "Anexos" at bounding box center [153, 236] width 184 height 38
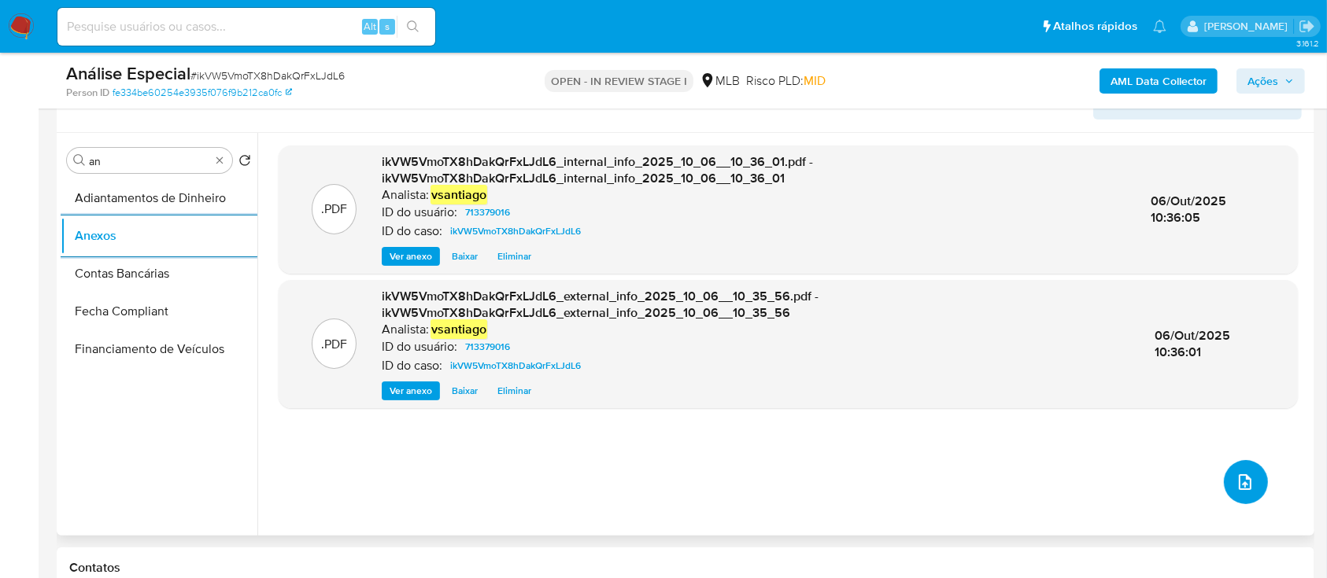
click at [1253, 474] on button "upload-file" at bounding box center [1246, 482] width 44 height 44
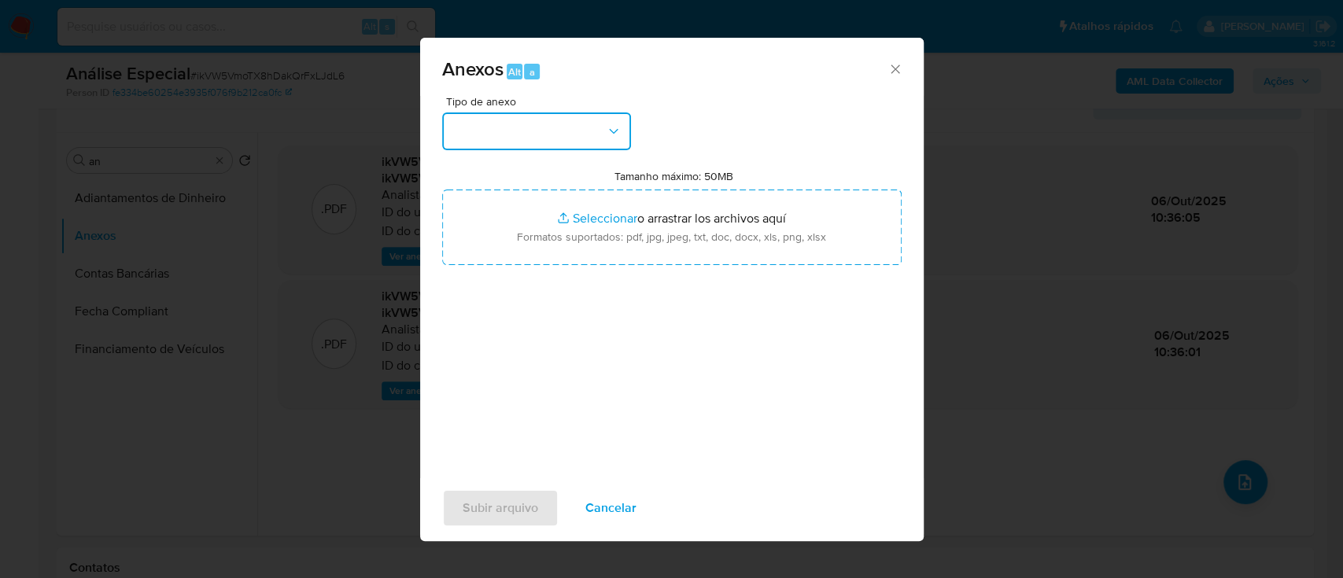
click at [580, 138] on button "button" at bounding box center [536, 132] width 189 height 38
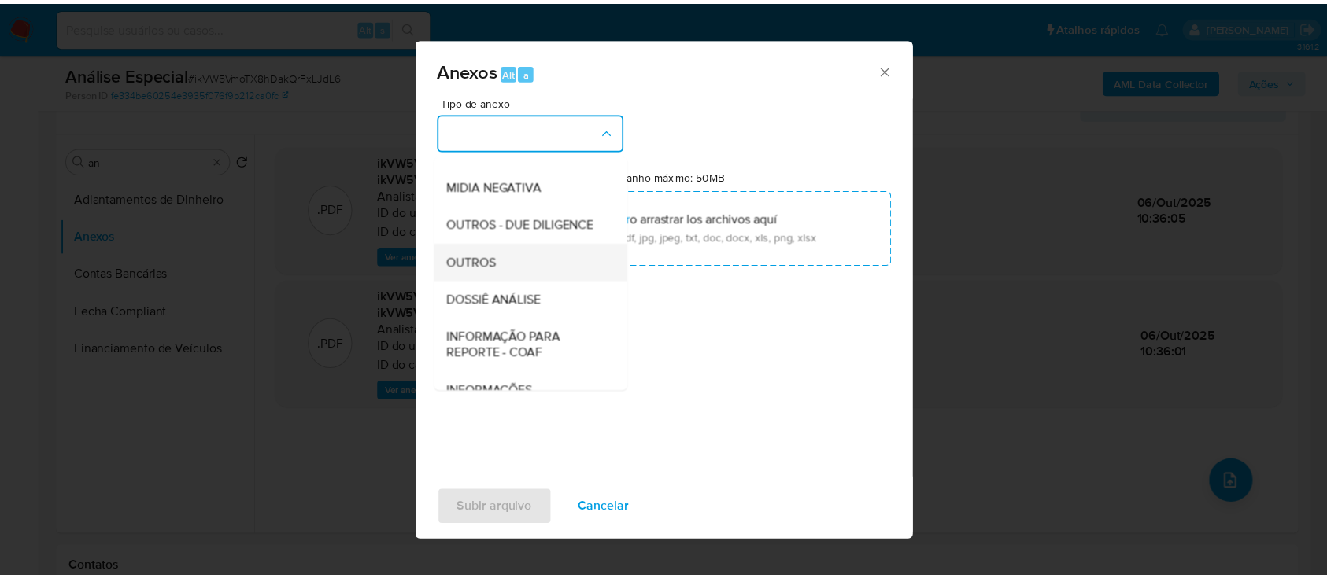
scroll to position [242, 0]
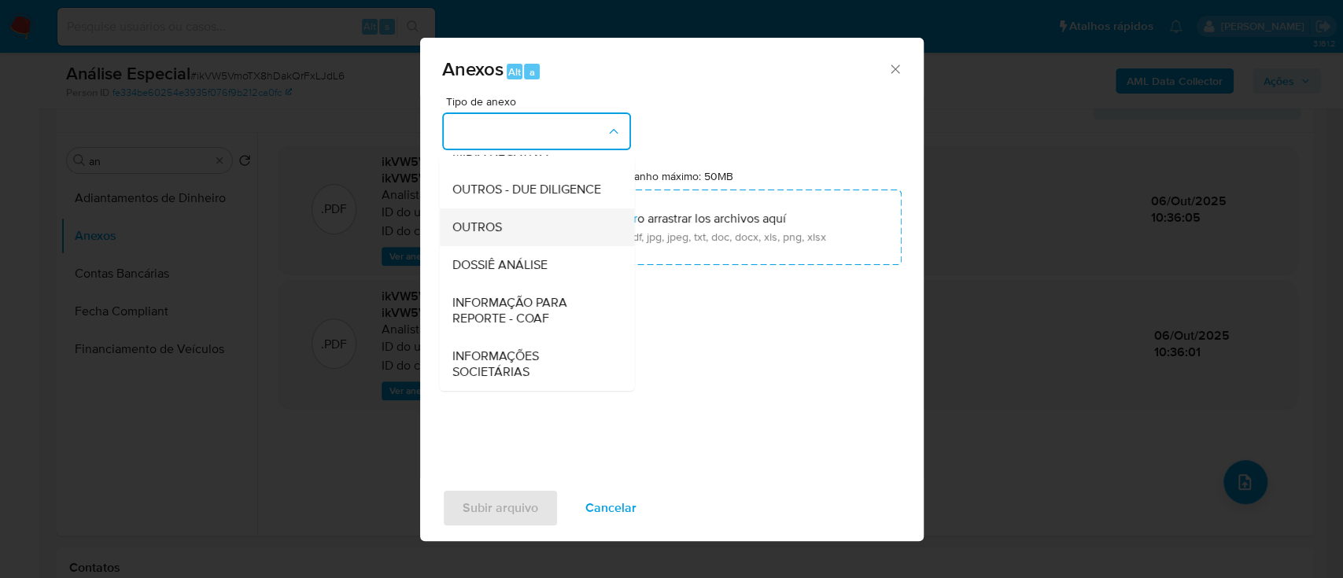
click at [512, 238] on div "OUTROS" at bounding box center [532, 228] width 161 height 38
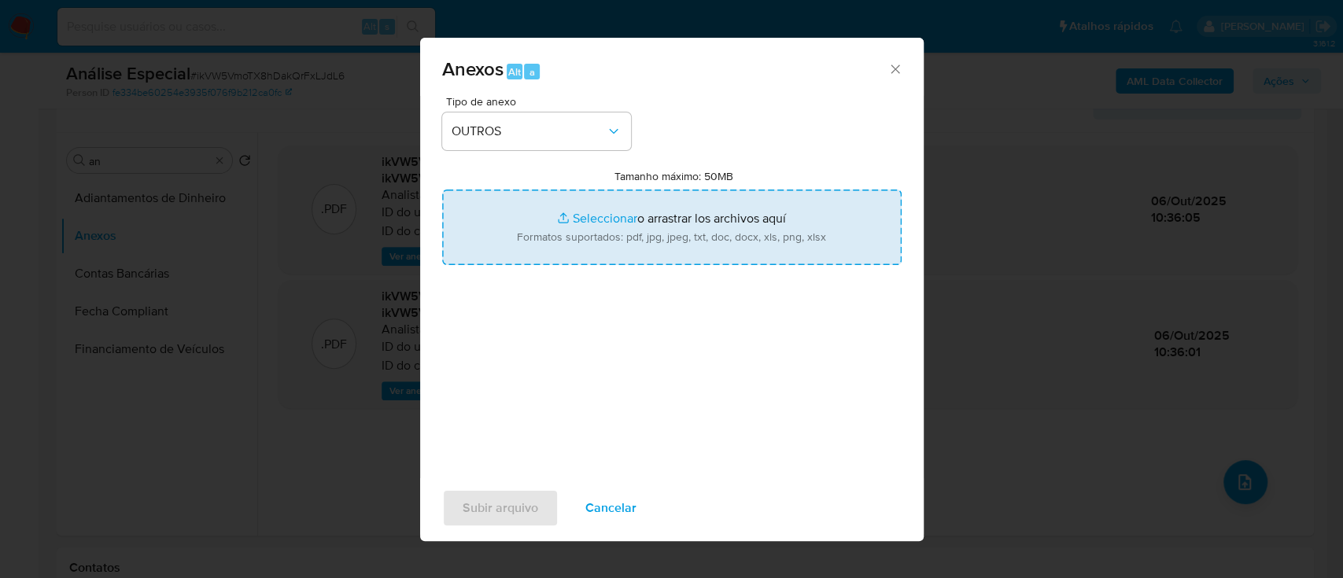
click at [675, 242] on input "Tamanho máximo: 50MB Seleccionar archivos" at bounding box center [672, 228] width 460 height 76
type input "C:\fakepath\SAR - XXX - CPF 11344171958 - PAOLA CARINA CALIARI.pdf"
click at [723, 242] on input "Tamanho máximo: 50MB Seleccionar archivos" at bounding box center [672, 228] width 460 height 76
type input "C:\fakepath\Mulan 713379016_2025_10_03_15_48_21.xlsx"
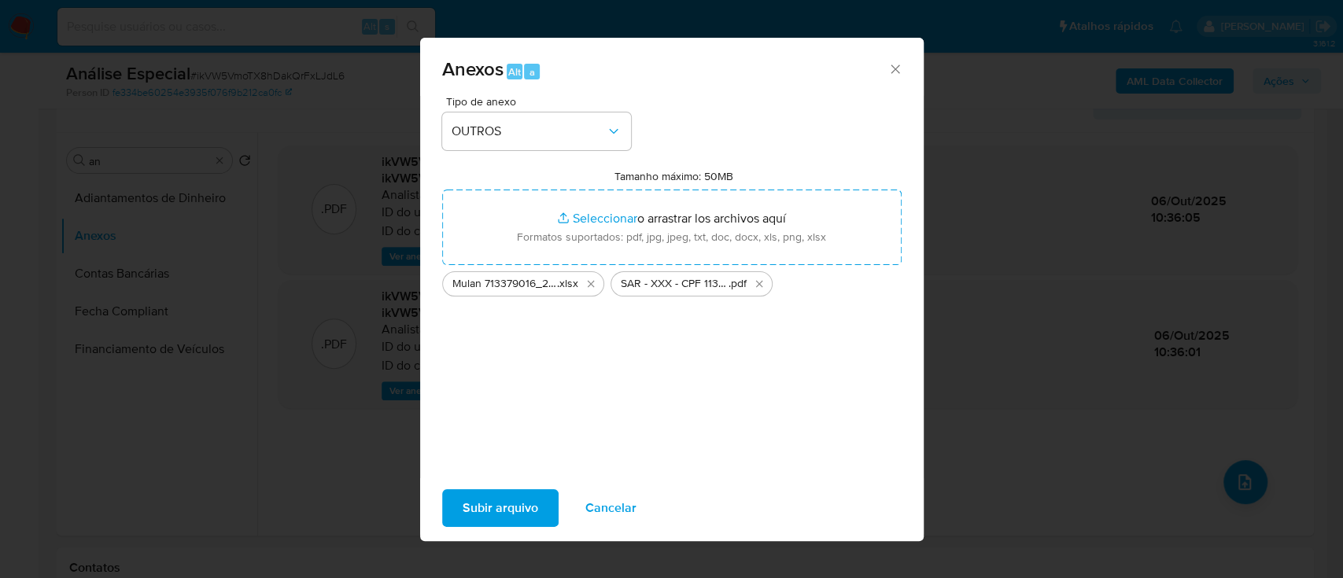
drag, startPoint x: 723, startPoint y: 242, endPoint x: 492, endPoint y: 508, distance: 352.5
click at [492, 508] on span "Subir arquivo" at bounding box center [501, 508] width 76 height 35
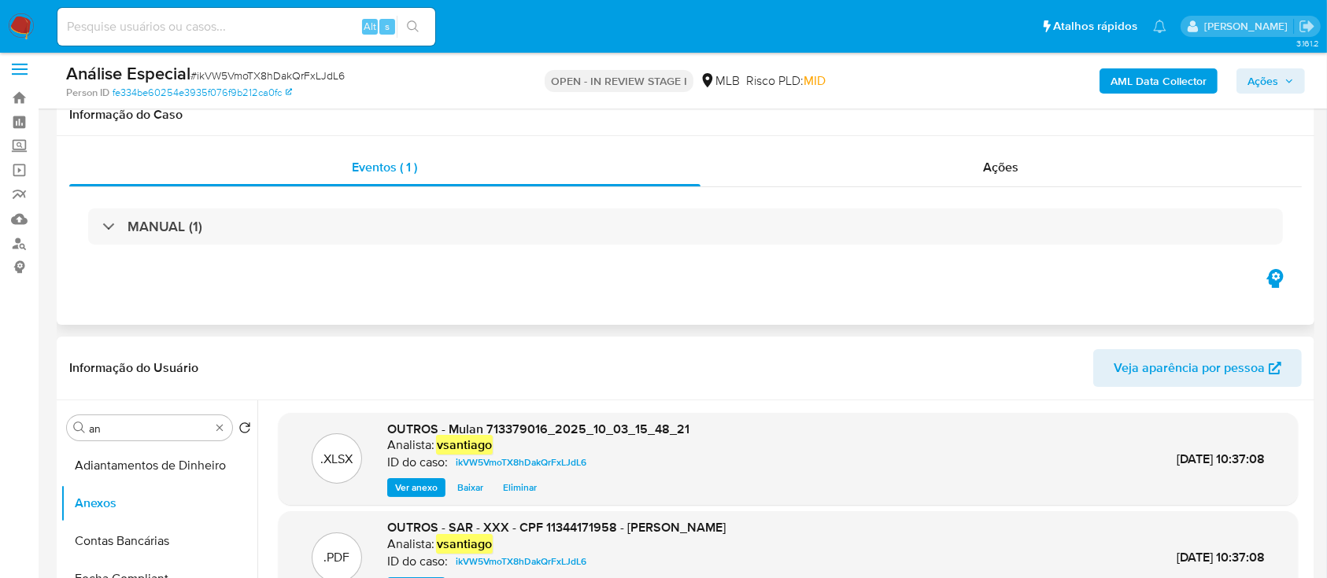
scroll to position [0, 0]
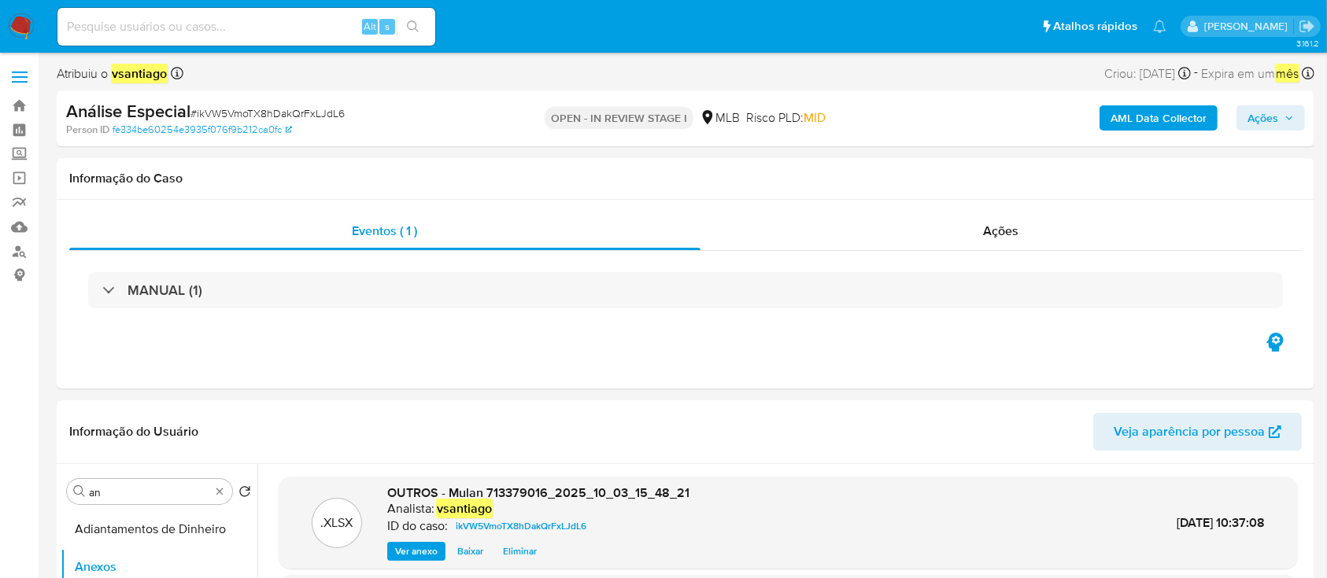
click at [1265, 118] on span "Ações" at bounding box center [1262, 117] width 31 height 25
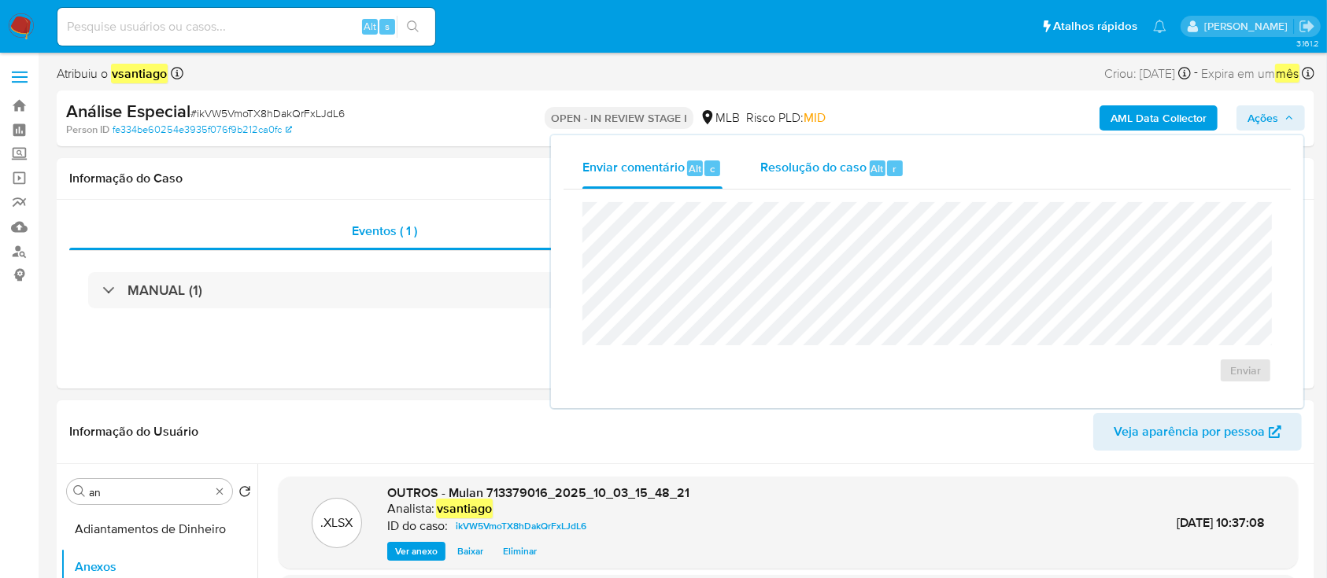
click at [814, 157] on div "Resolução do caso Alt r" at bounding box center [832, 168] width 144 height 41
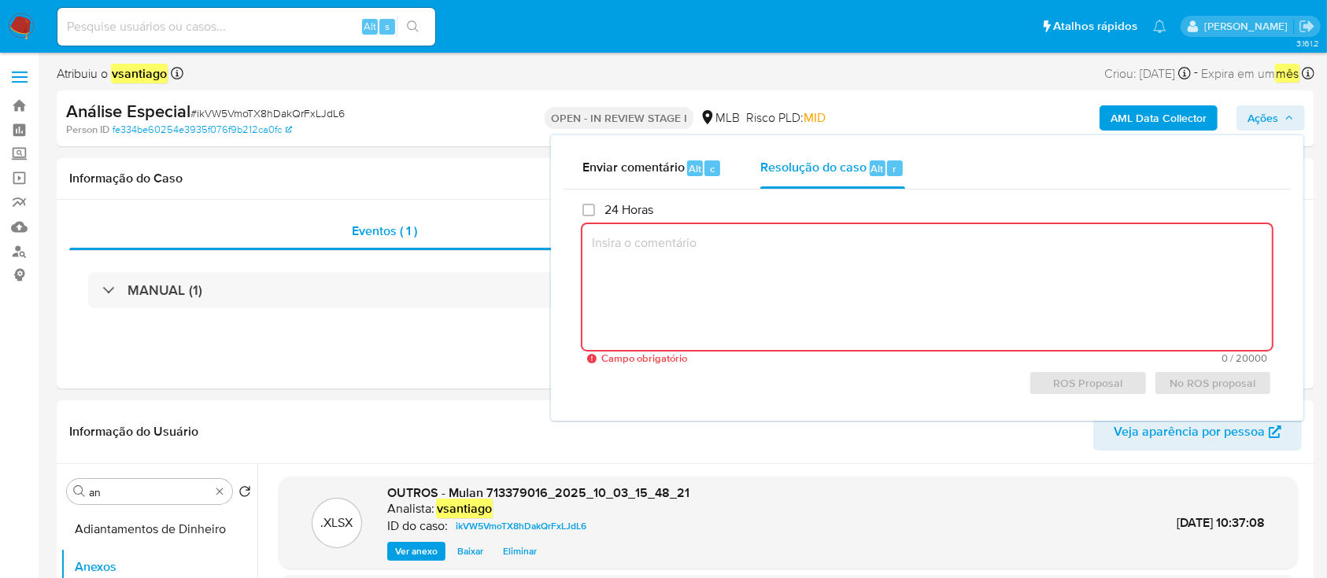
click at [837, 257] on textarea at bounding box center [926, 287] width 689 height 126
paste textarea "Fatos relevantes concluídos pelo analista: Titular possui pouca idade (24 anos …"
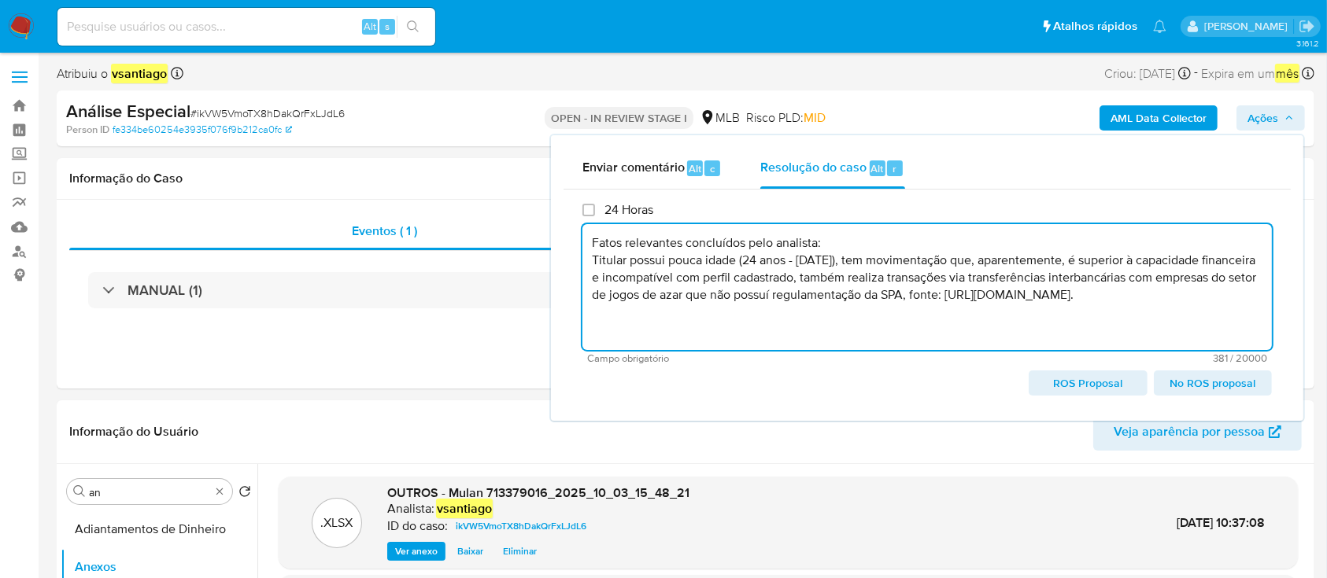
type textarea "Fatos relevantes concluídos pelo analista: Titular possui pouca idade (24 anos …"
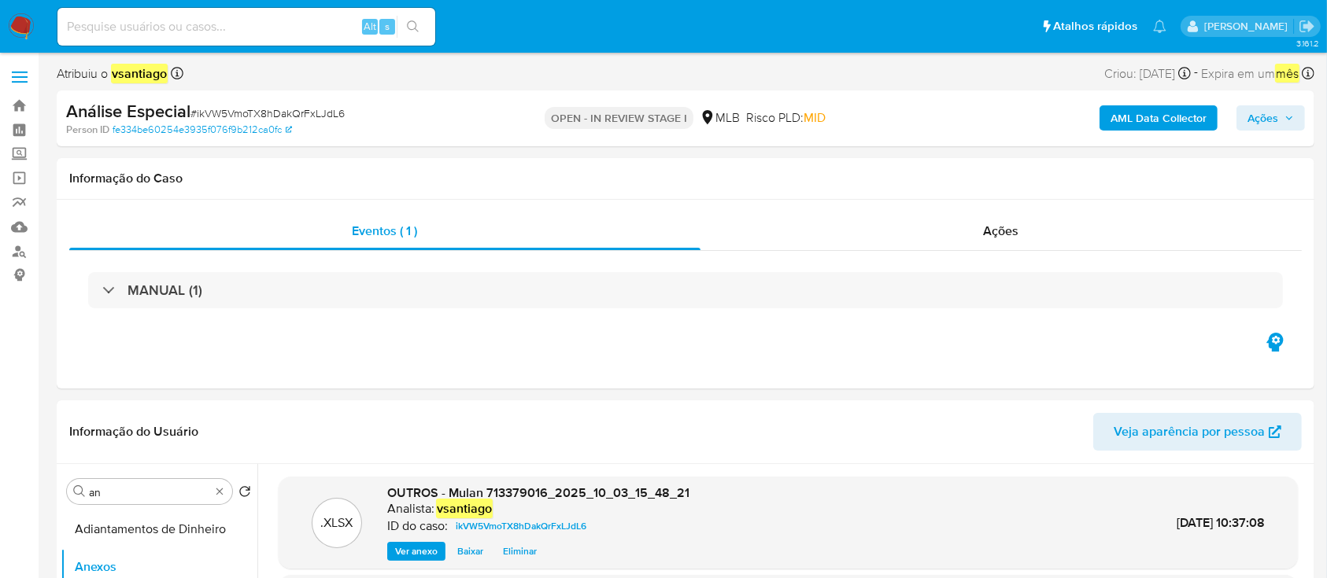
click at [1267, 117] on span "Ações" at bounding box center [1262, 117] width 31 height 25
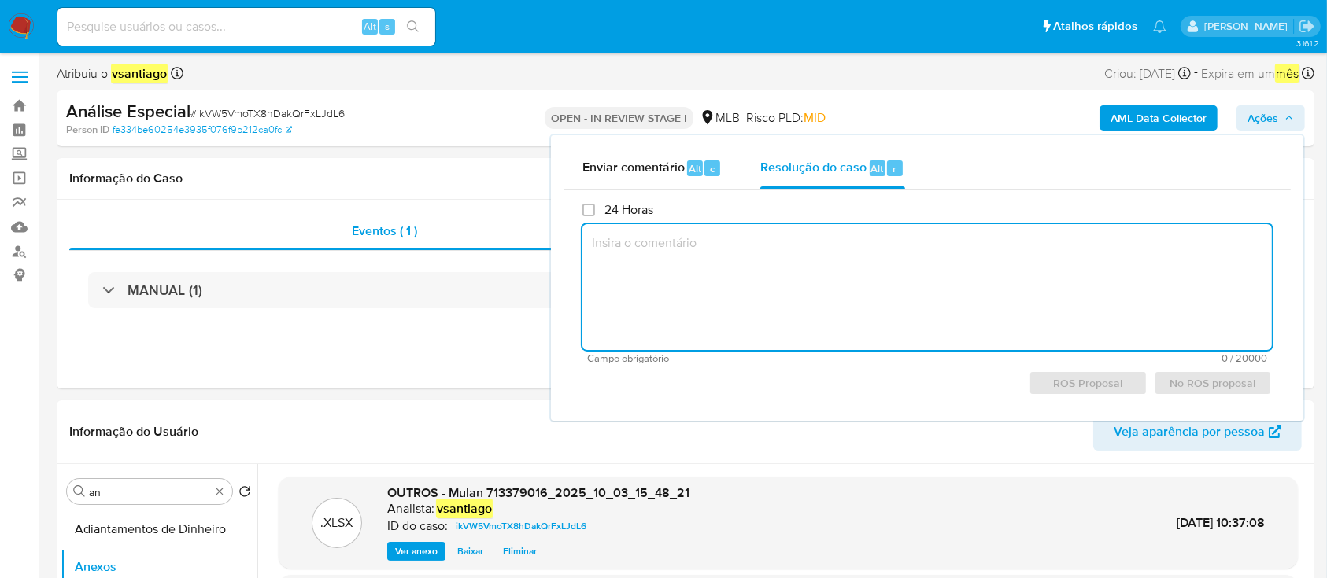
click at [801, 247] on textarea at bounding box center [926, 287] width 689 height 126
paste textarea "Fatos relevantes concluídos pelo analista: Titular possui pouca idade (24 anos …"
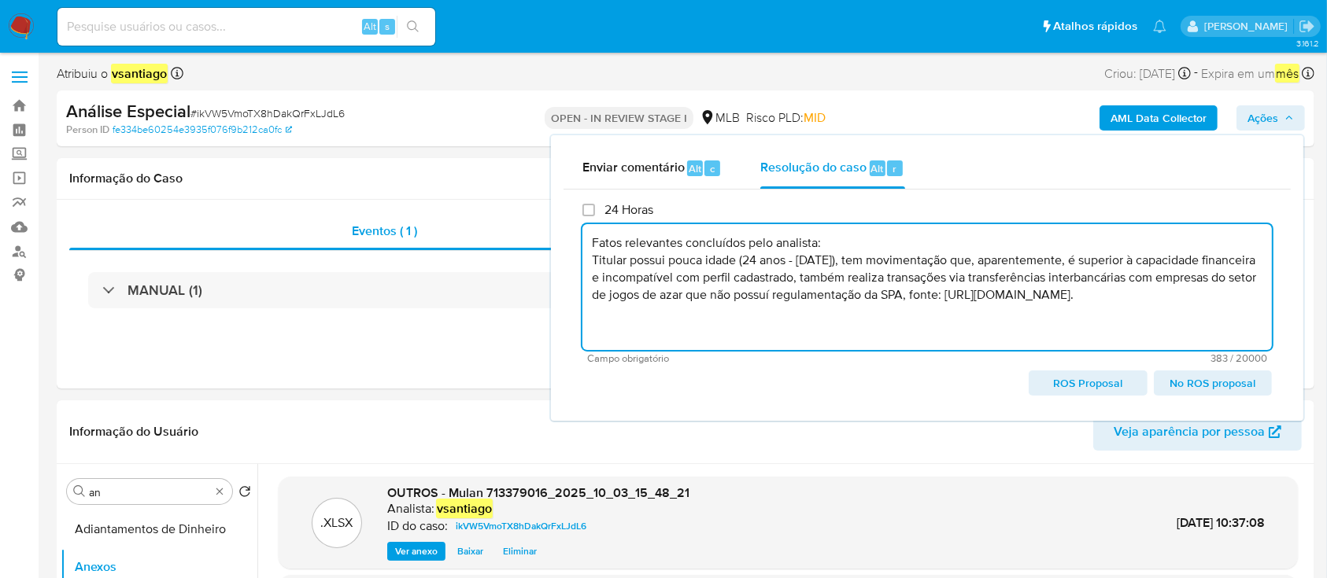
paste textarea "Conclusão do caso: - Comunicação ao COAF - Manutenção do relacionamento com a i…"
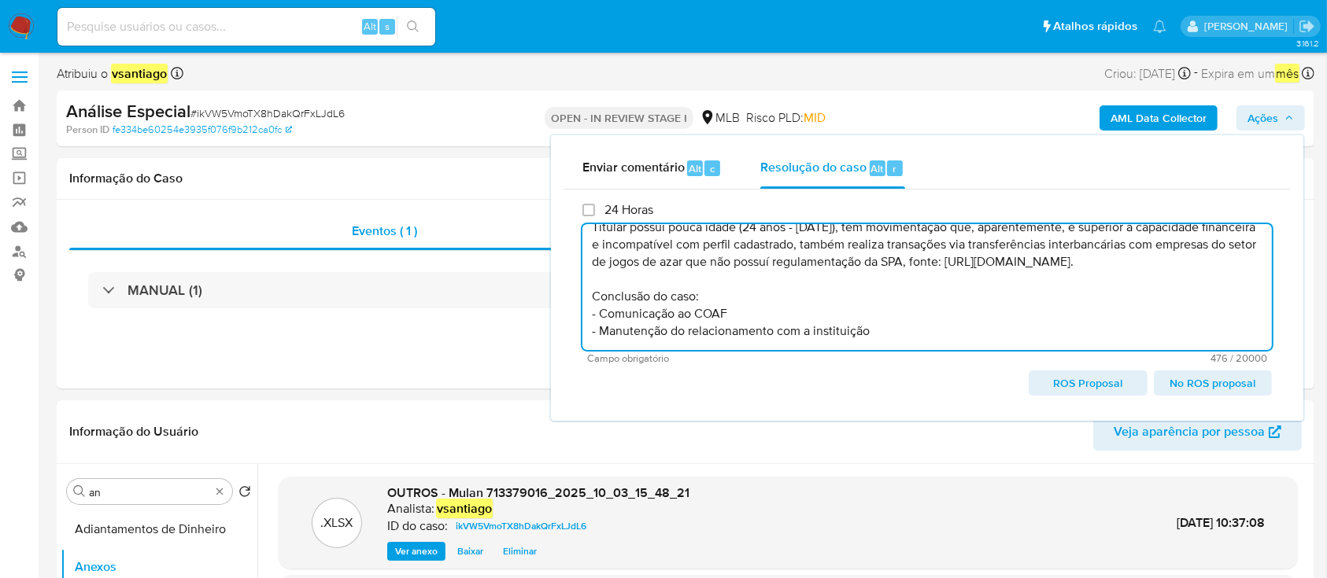
click at [715, 333] on textarea "Fatos relevantes concluídos pelo analista: Titular possui pouca idade (24 anos …" at bounding box center [926, 287] width 689 height 126
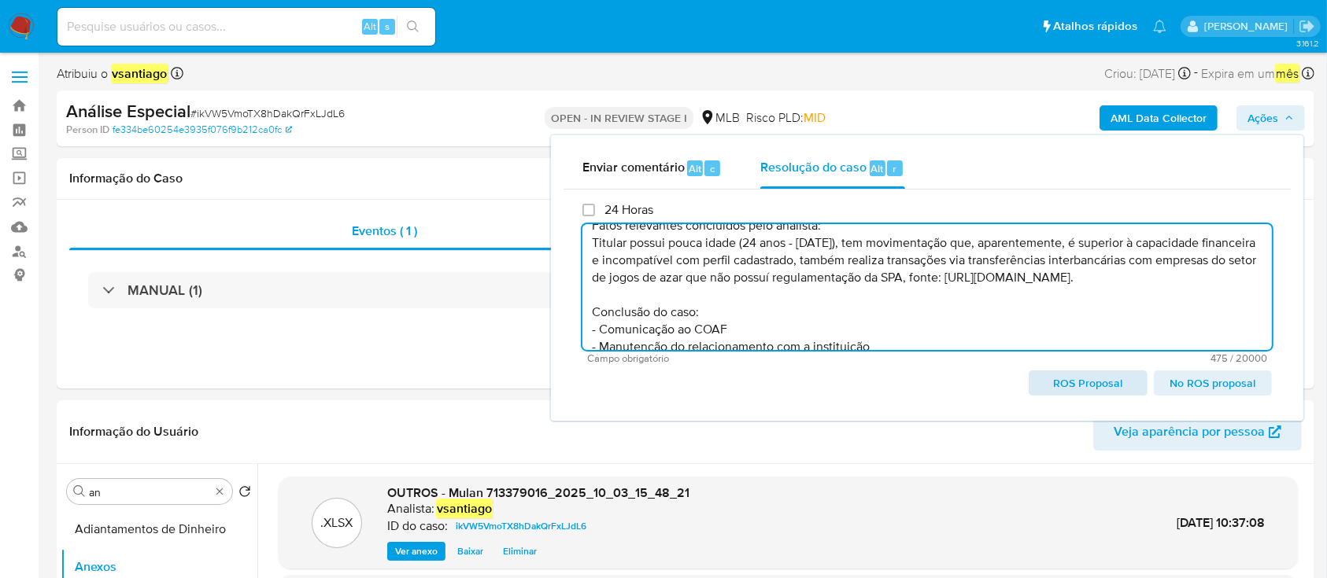
scroll to position [32, 0]
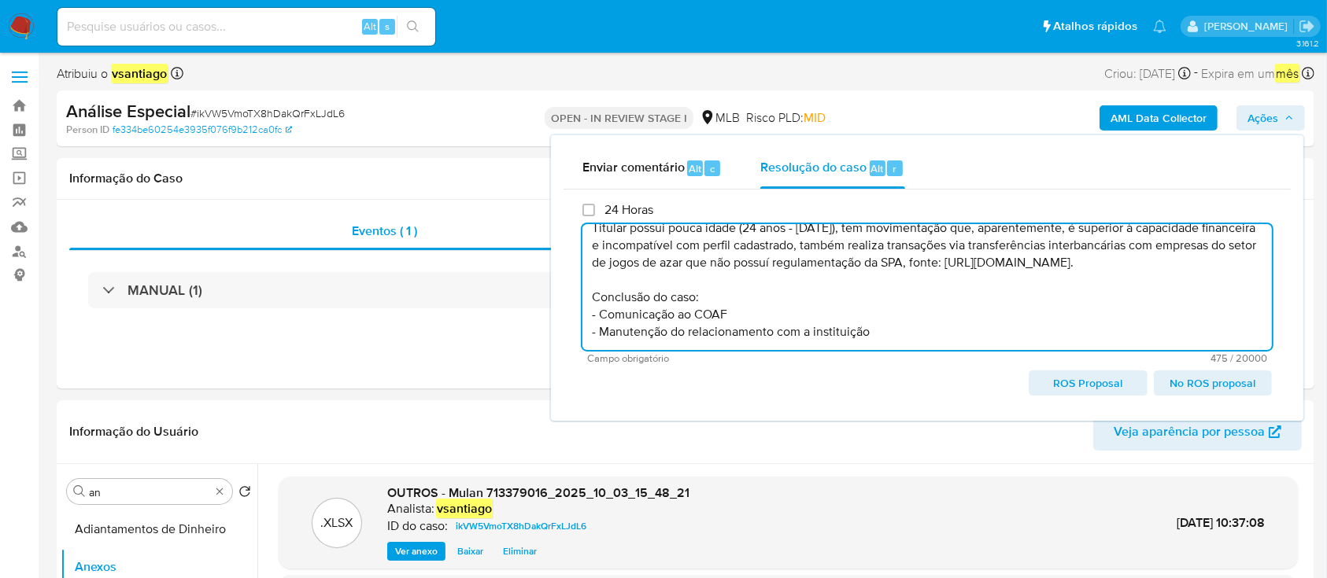
click at [1064, 379] on span "ROS Proposal" at bounding box center [1088, 383] width 96 height 22
type textarea "Fatos relevantes concluídos pelo analista: Titular possui pouca idade (24 anos …"
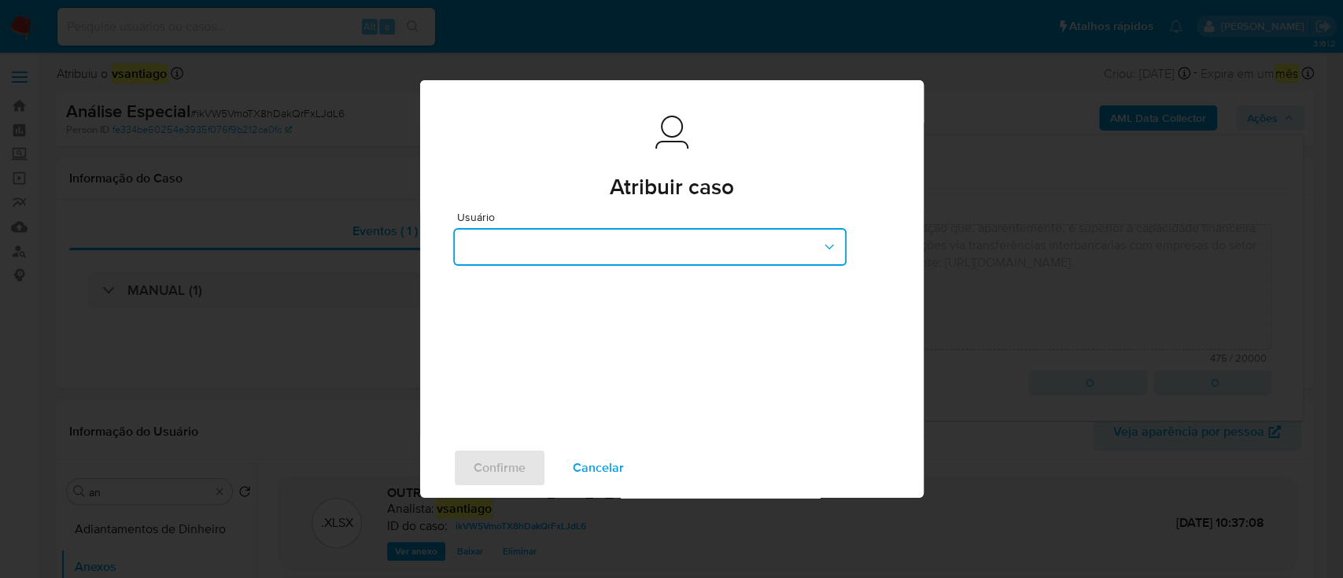
click at [534, 253] on button "button" at bounding box center [649, 247] width 393 height 38
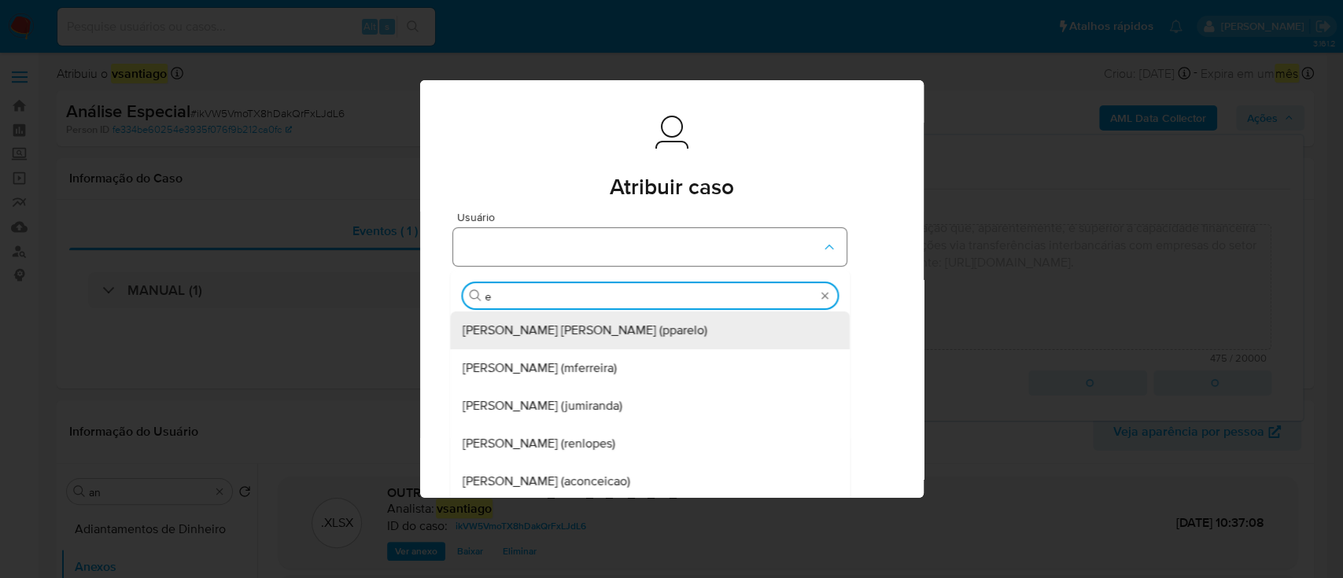
type input "ed"
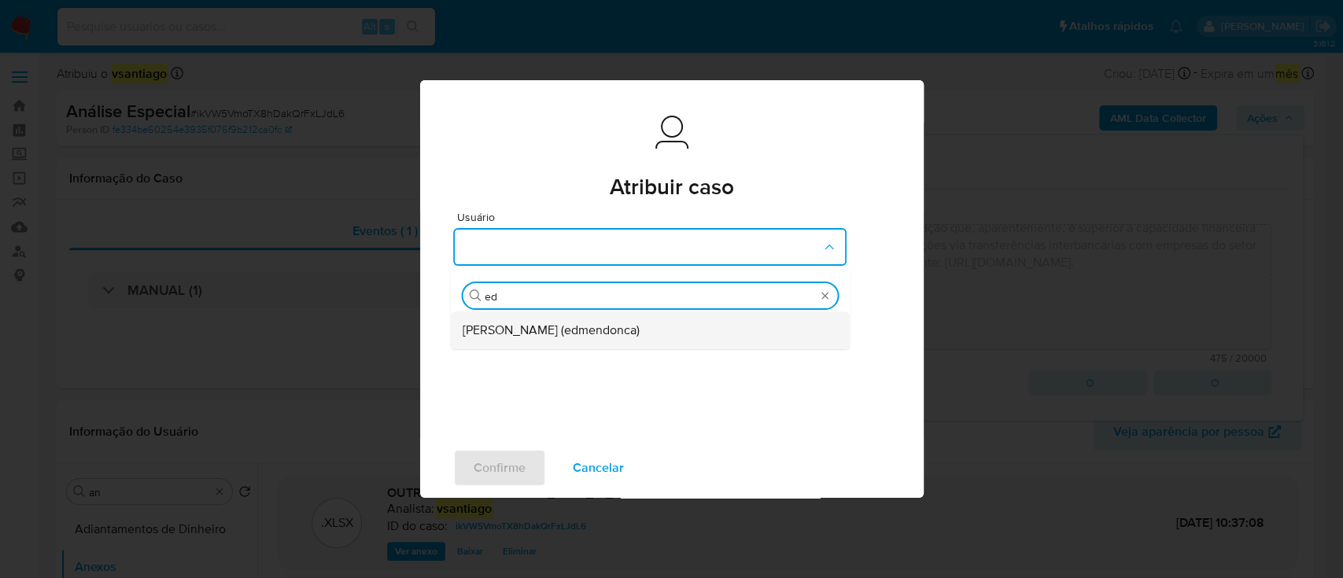
click at [623, 343] on div "Eduardo Mendonca Dutra (edmendonca)" at bounding box center [645, 331] width 365 height 38
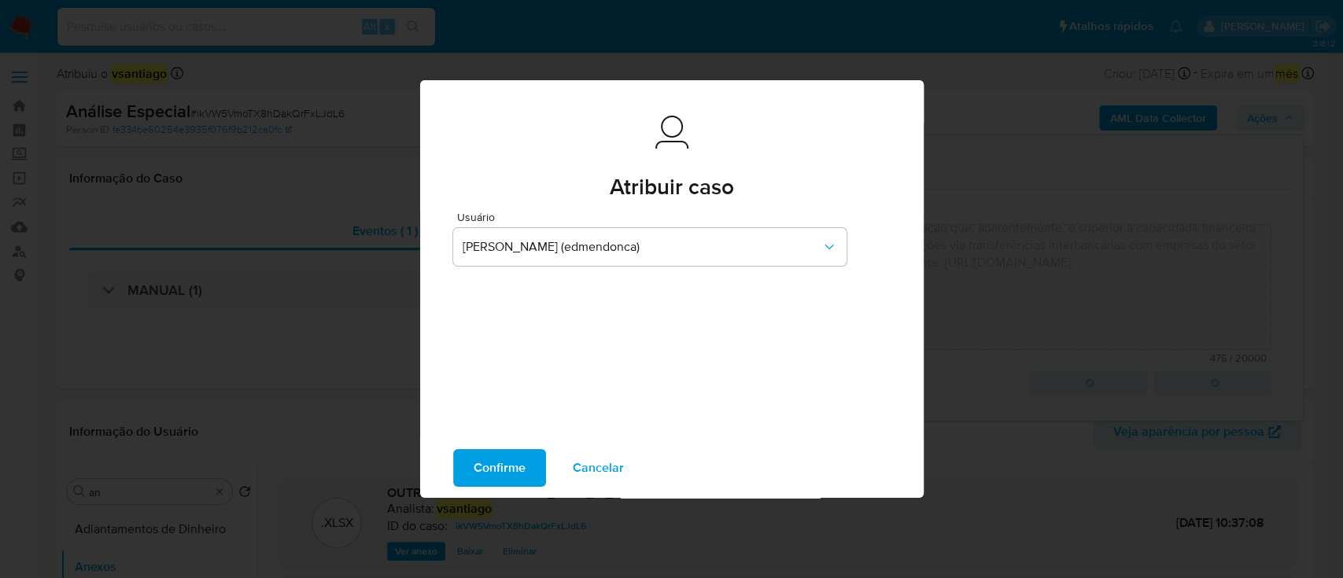
click at [512, 478] on span "Confirme" at bounding box center [500, 468] width 52 height 35
type textarea "Fatos relevantes concluídos pelo analista: Titular possui pouca idade (24 anos …"
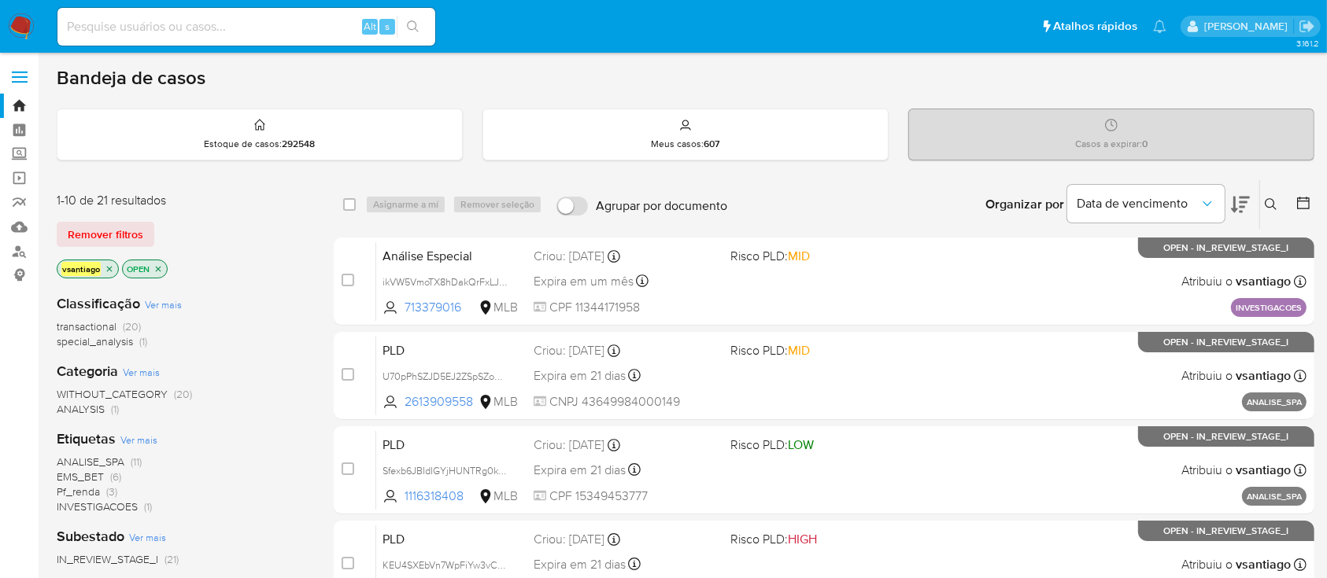
drag, startPoint x: 396, startPoint y: 78, endPoint x: 403, endPoint y: 35, distance: 43.9
click at [397, 76] on div "Bandeja de casos" at bounding box center [686, 78] width 1258 height 24
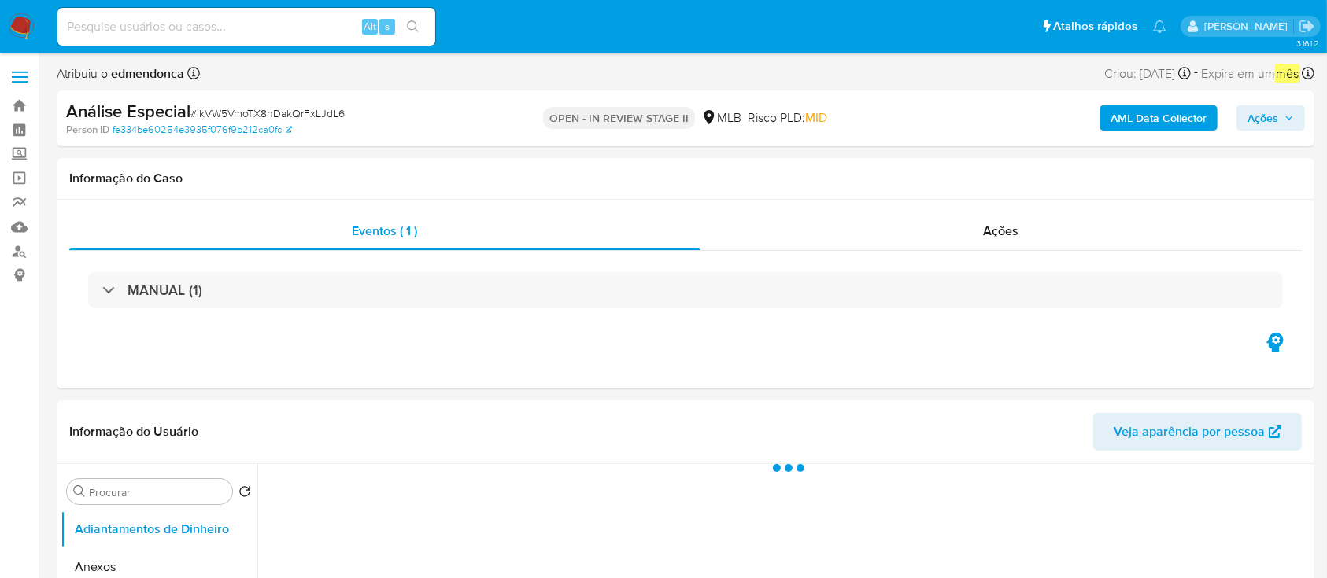
select select "10"
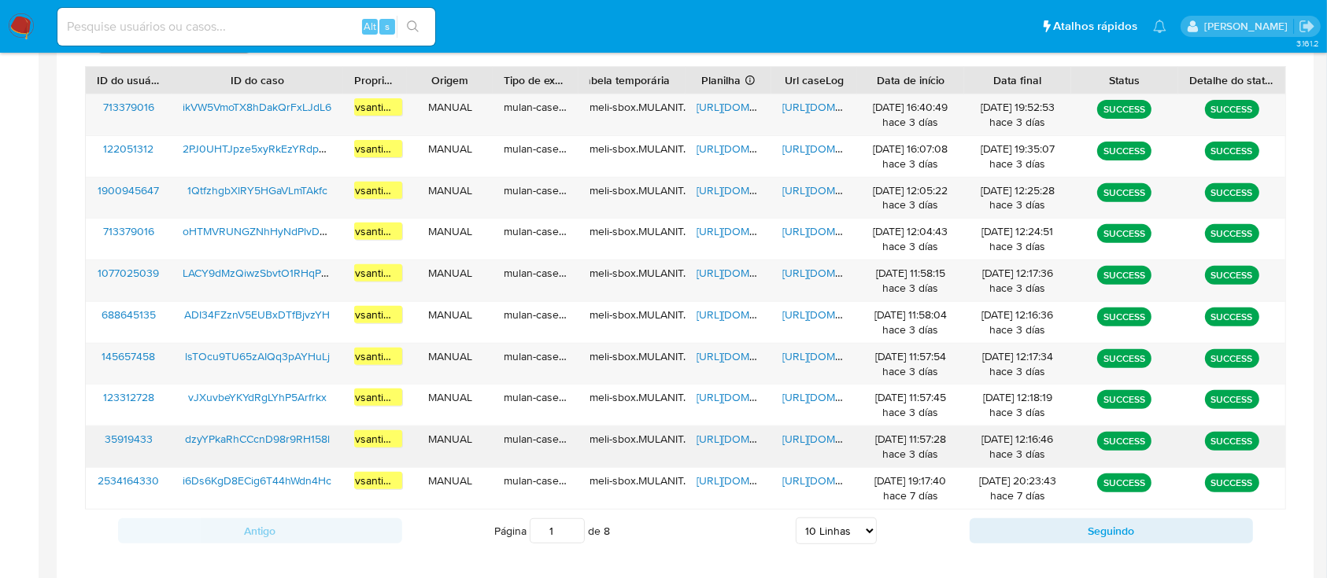
scroll to position [650, 0]
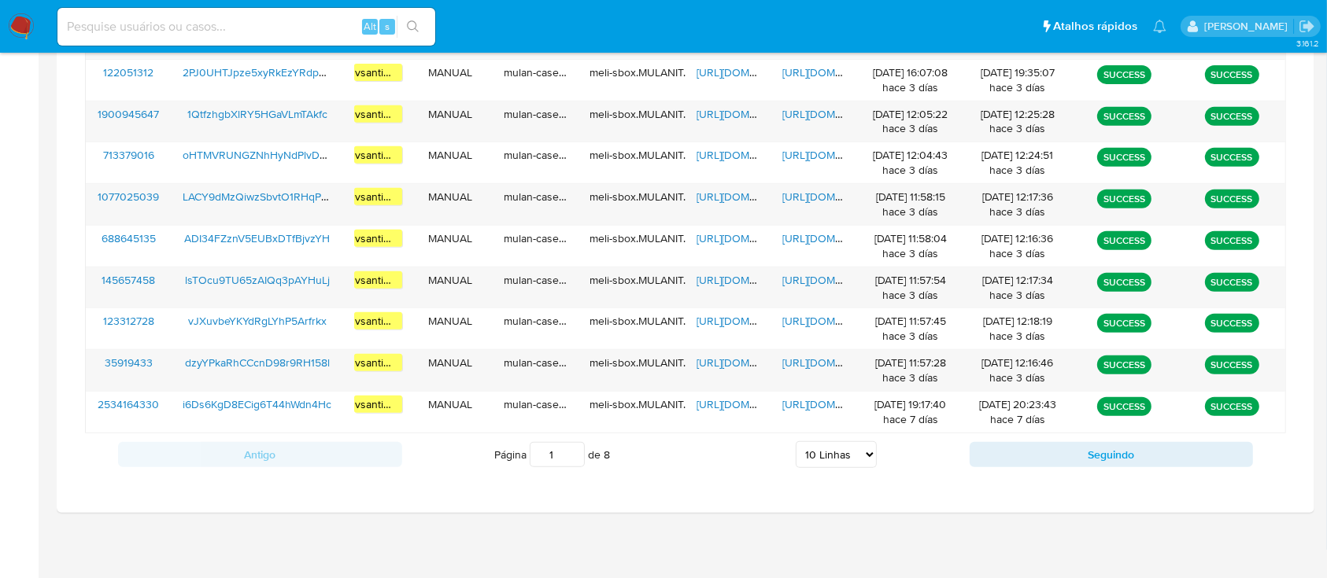
drag, startPoint x: 850, startPoint y: 450, endPoint x: 846, endPoint y: 471, distance: 20.8
click at [850, 450] on select "5 Linhas 10 Linhas 20 Linhas 25 Linhas 50 Linhas 100 Linhas" at bounding box center [836, 455] width 81 height 27
select select "100"
click at [796, 442] on select "5 Linhas 10 Linhas 20 Linhas 25 Linhas 50 Linhas 100 Linhas" at bounding box center [836, 455] width 81 height 27
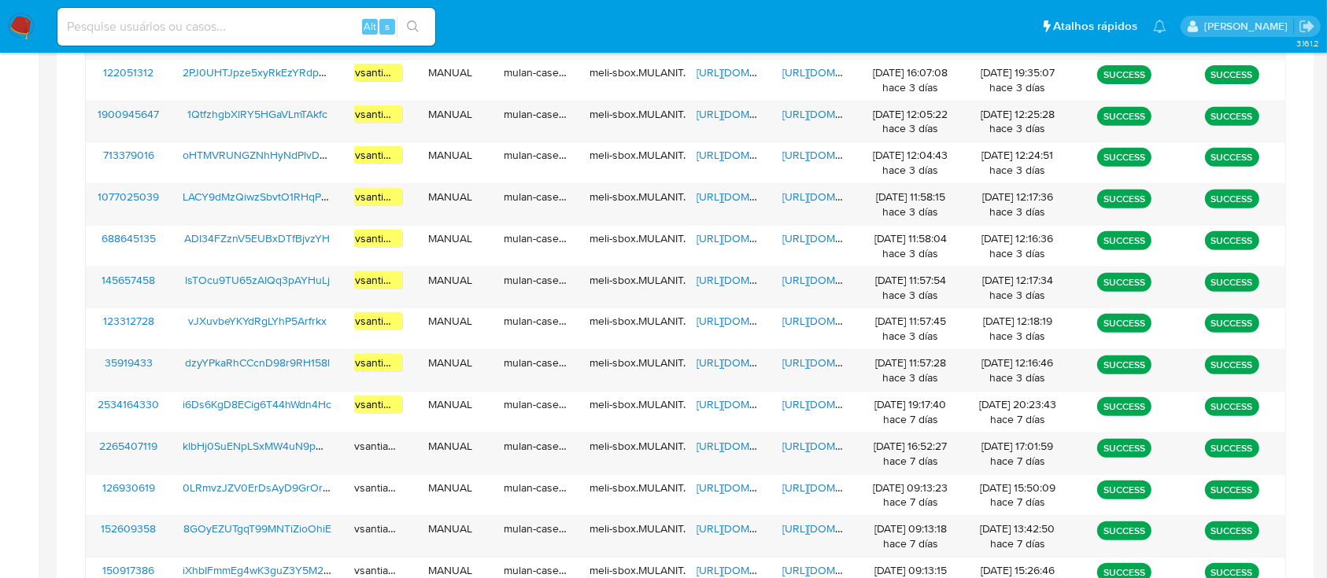
scroll to position [1428, 0]
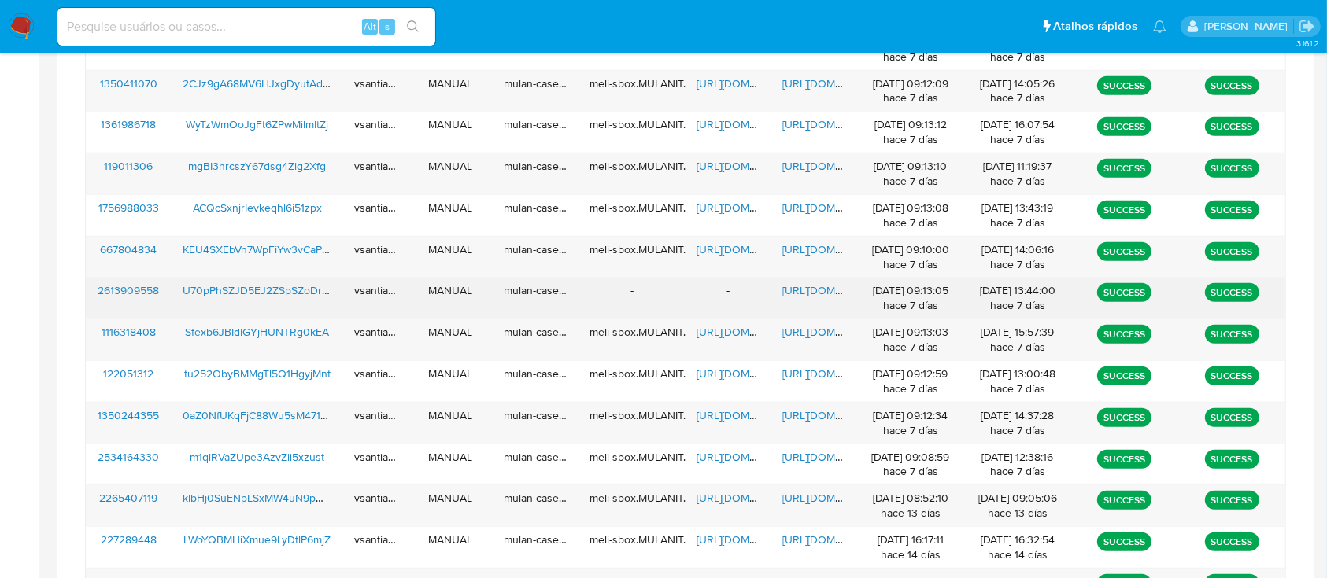
click at [586, 290] on div "-" at bounding box center [631, 298] width 107 height 41
click at [638, 290] on div "-" at bounding box center [631, 298] width 107 height 41
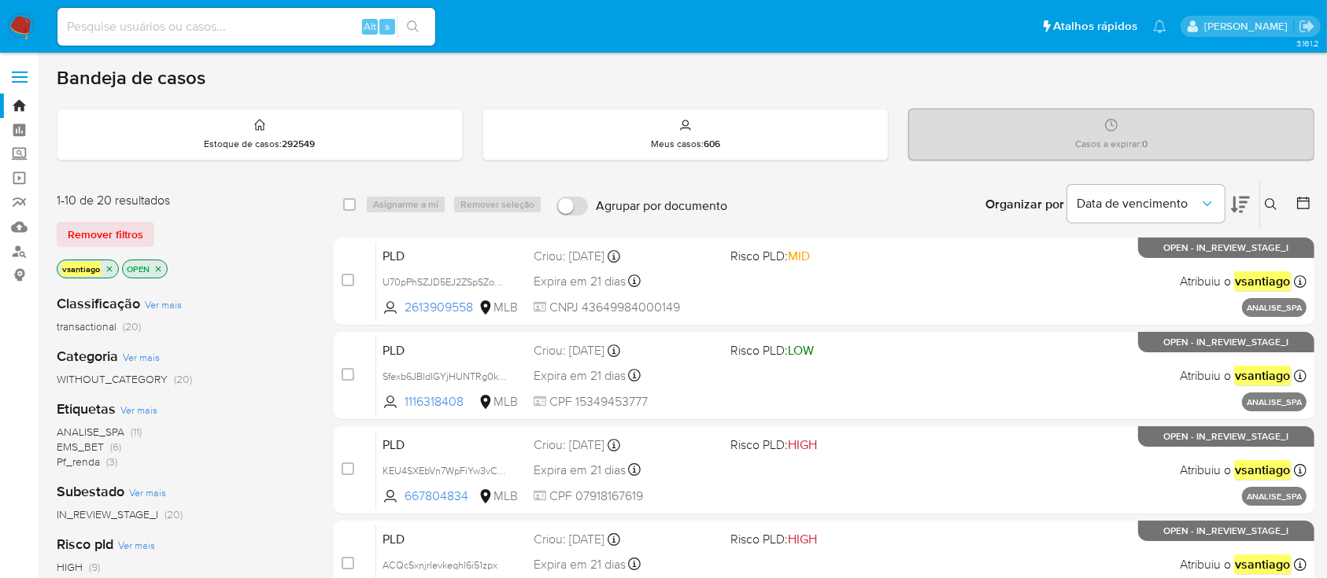
drag, startPoint x: 264, startPoint y: 231, endPoint x: 271, endPoint y: 279, distance: 48.4
click at [264, 231] on div "Remover filtros" at bounding box center [183, 234] width 252 height 25
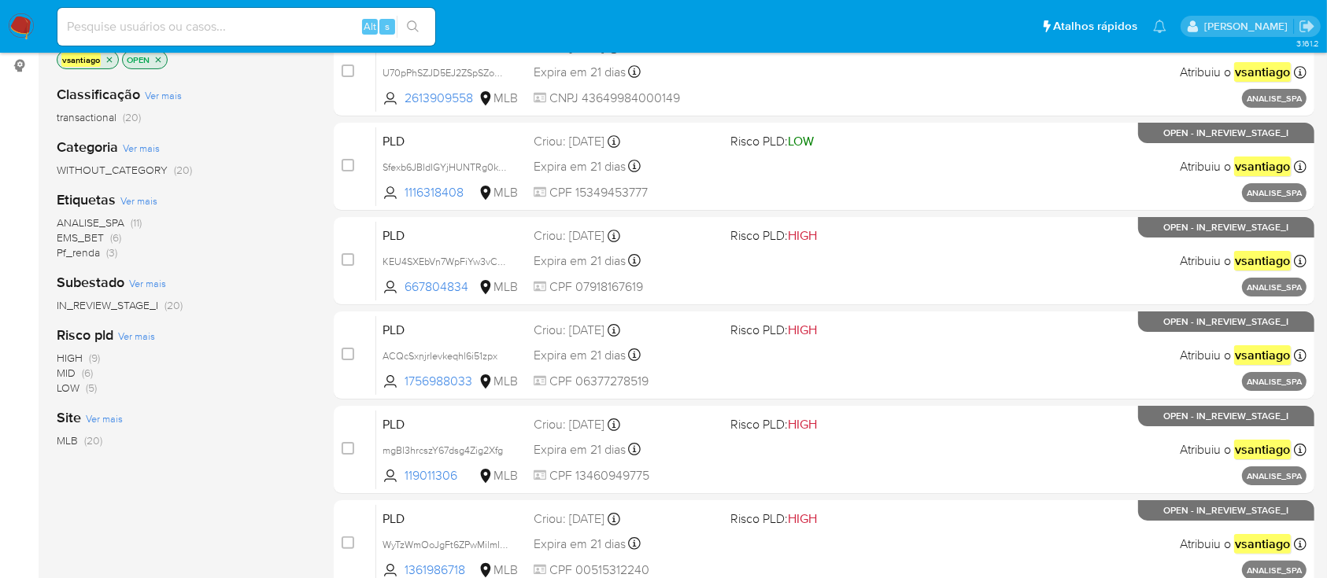
scroll to position [105, 0]
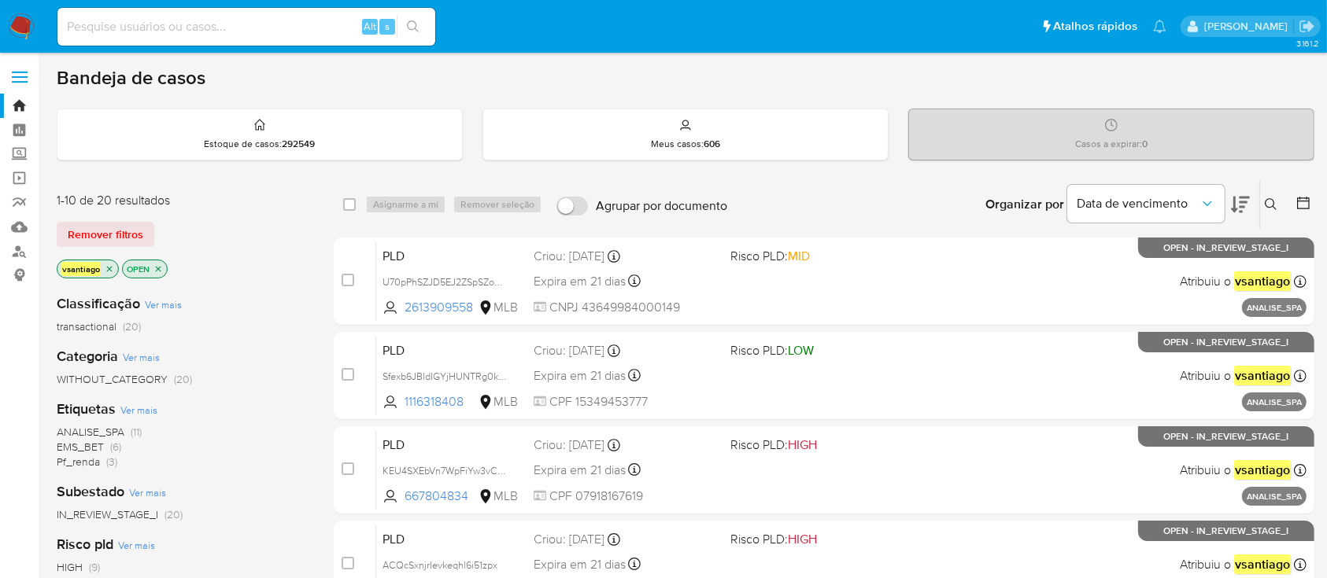
click at [268, 268] on div "vsantiago OPEN" at bounding box center [183, 271] width 252 height 22
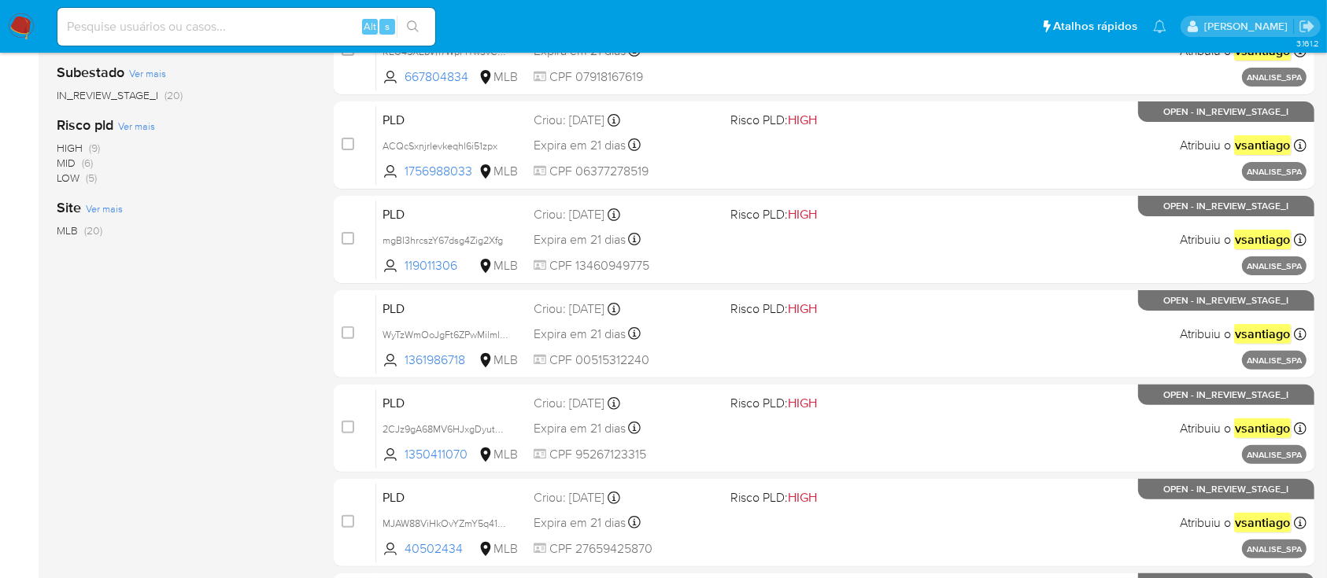
scroll to position [719, 0]
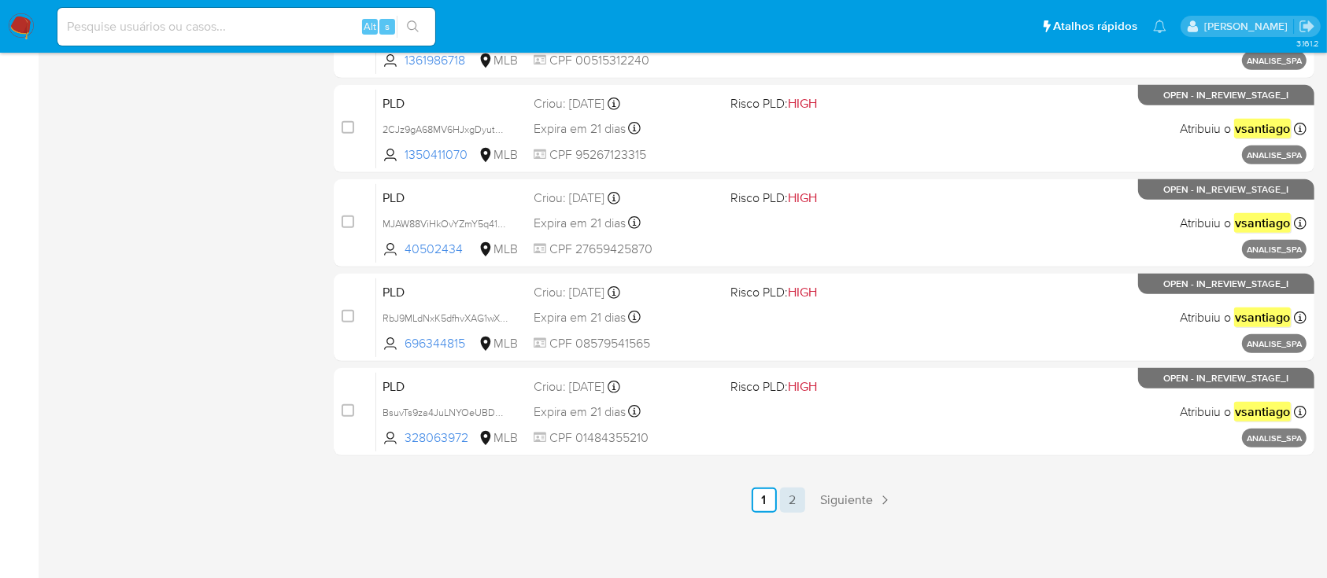
click at [789, 499] on link "2" at bounding box center [792, 500] width 25 height 25
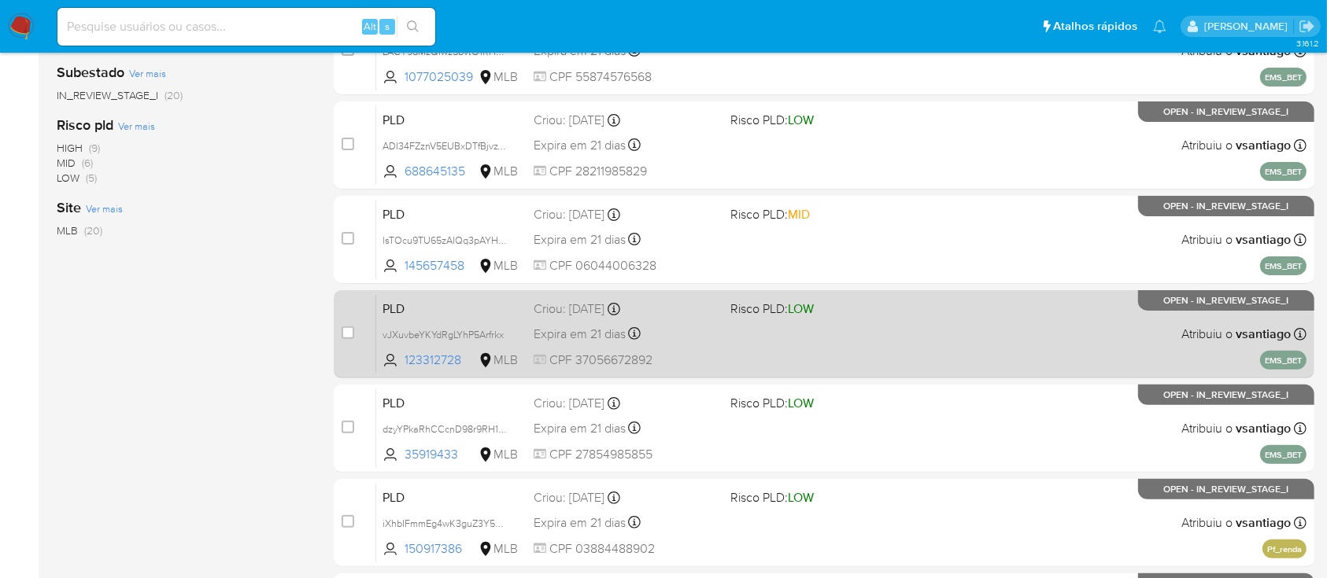
scroll to position [719, 0]
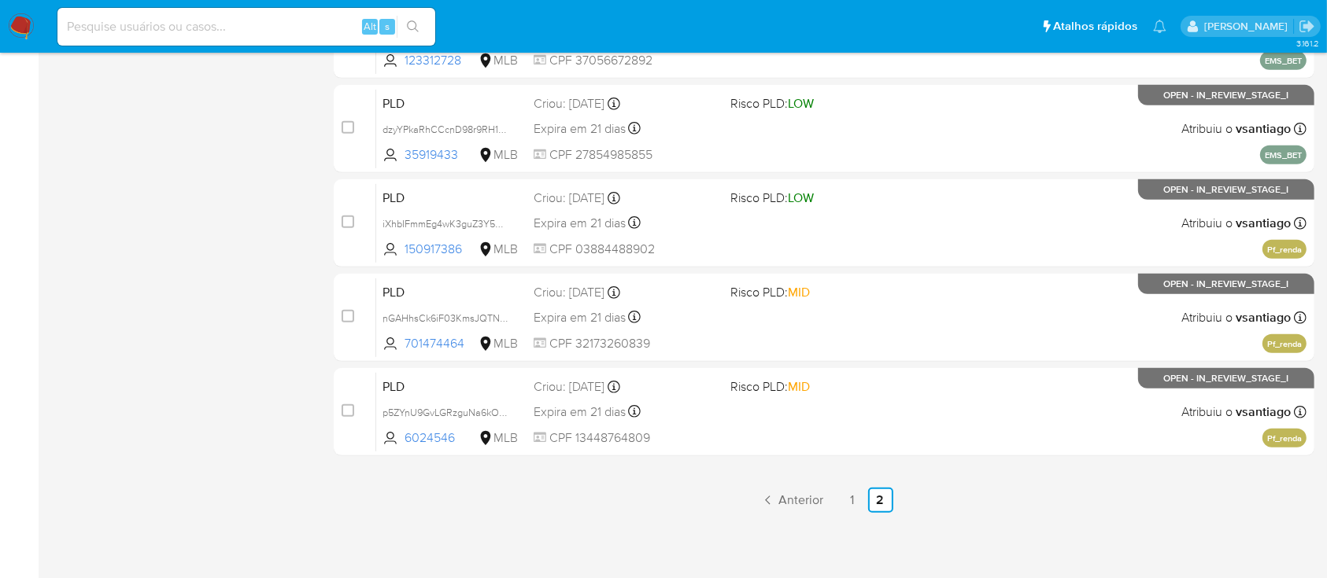
click at [667, 507] on ul "Anterior 1 2 Siguiente" at bounding box center [824, 500] width 981 height 25
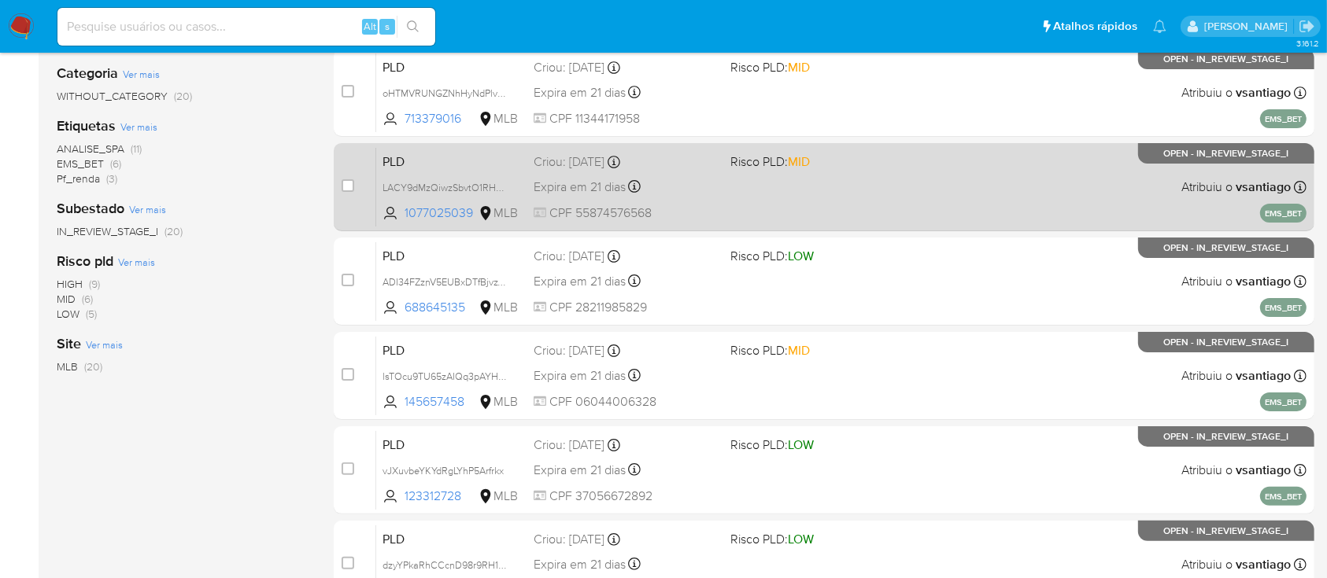
scroll to position [0, 0]
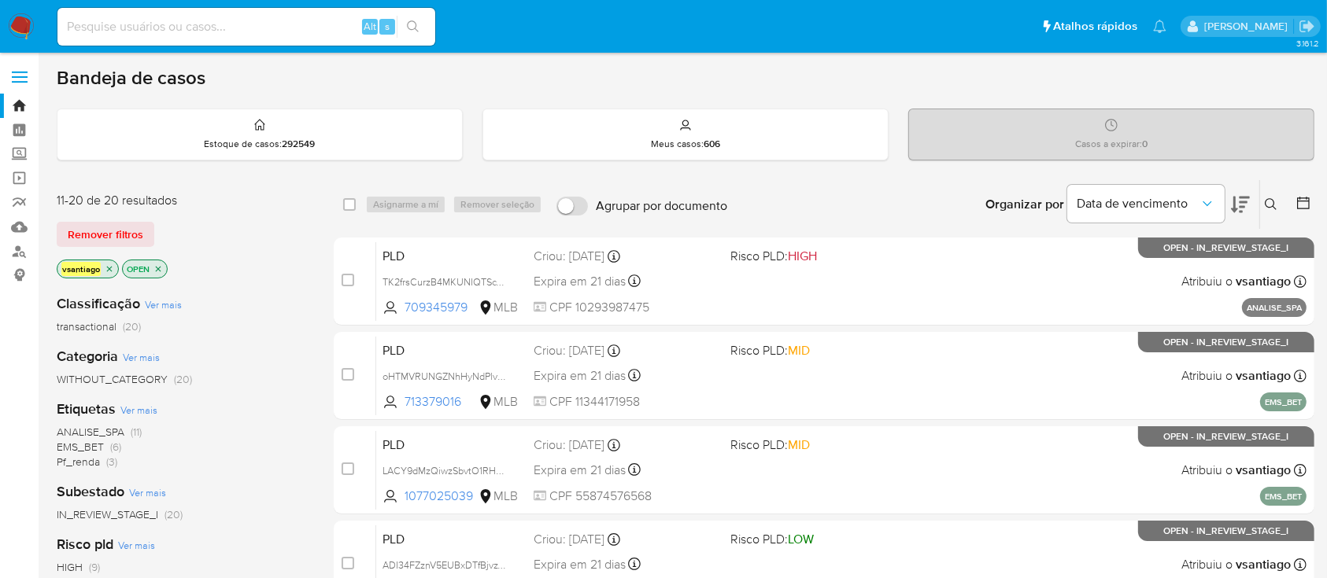
click at [264, 264] on div "vsantiago OPEN" at bounding box center [183, 271] width 252 height 22
click at [127, 428] on span "ANALISE_SPA (11)" at bounding box center [99, 432] width 85 height 15
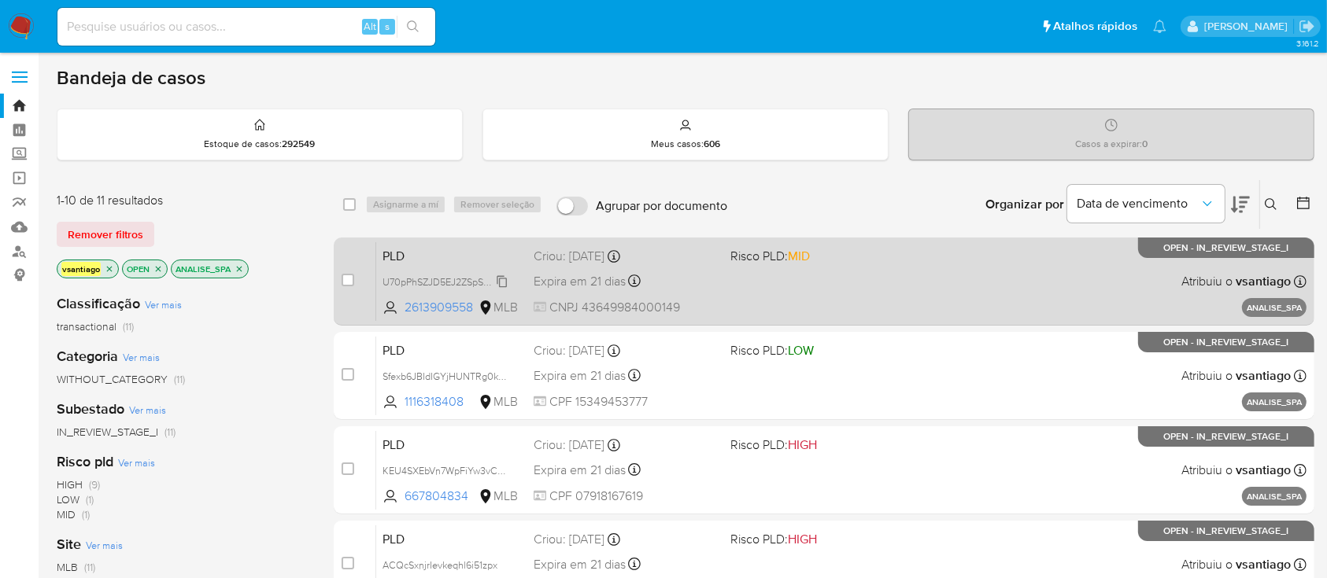
click at [481, 277] on span "U70pPhSZJD5EJ2ZSpSZoDrnv" at bounding box center [448, 280] width 132 height 17
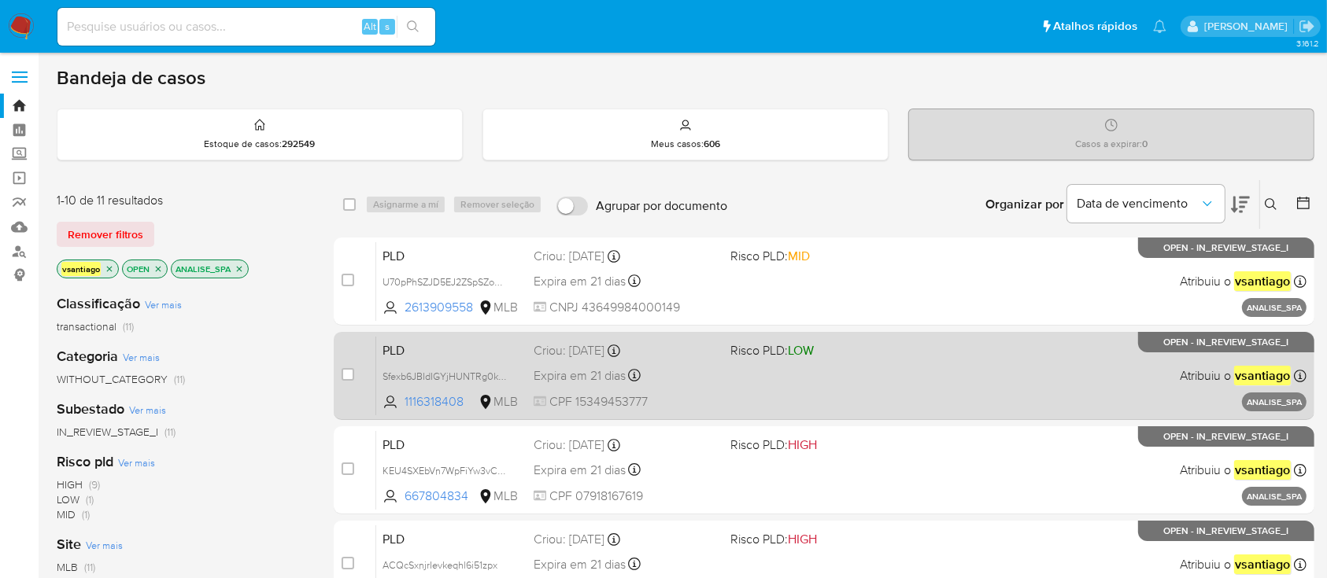
drag, startPoint x: 485, startPoint y: 378, endPoint x: 482, endPoint y: 357, distance: 21.4
click at [485, 378] on span "Sfexb6JBIdIGYjHUNTRg0kEA" at bounding box center [445, 375] width 127 height 17
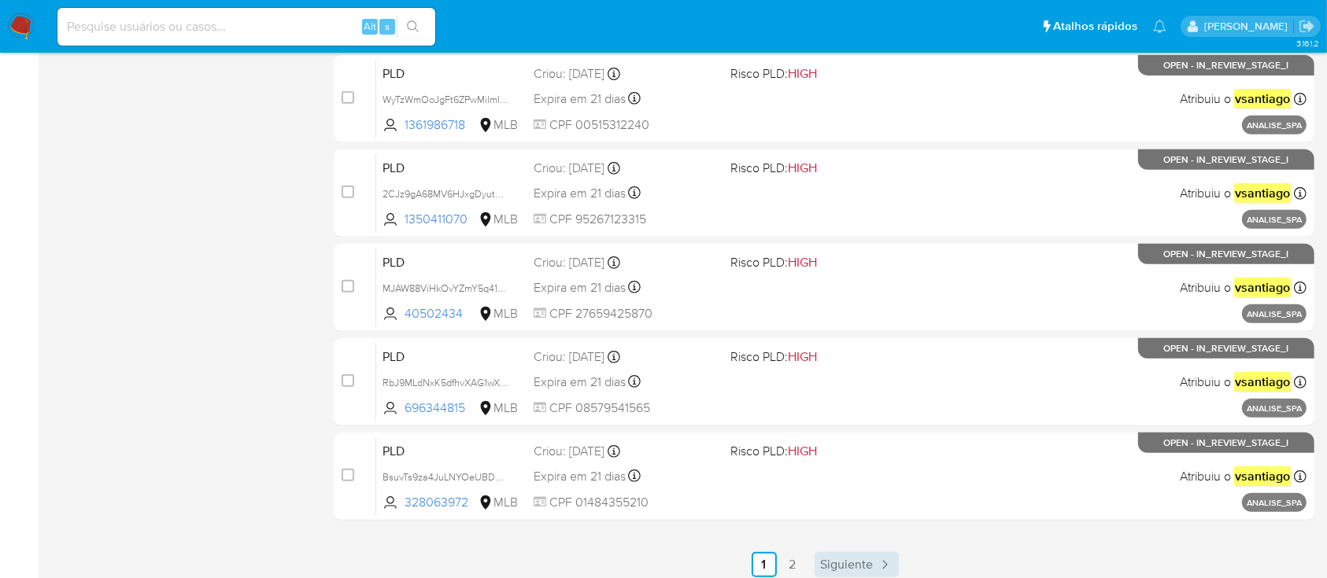
scroll to position [719, 0]
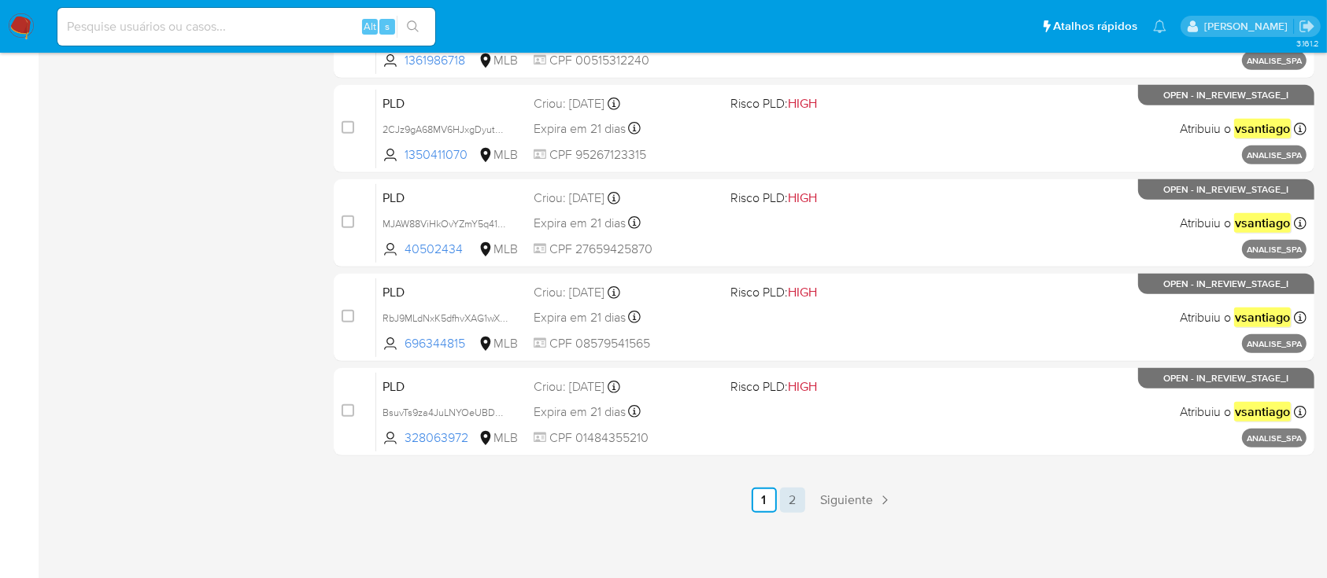
drag, startPoint x: 777, startPoint y: 488, endPoint x: 793, endPoint y: 493, distance: 17.2
click at [777, 488] on ul "Anterior 1 2 Siguiente" at bounding box center [824, 500] width 981 height 25
click at [800, 500] on link "2" at bounding box center [792, 500] width 25 height 25
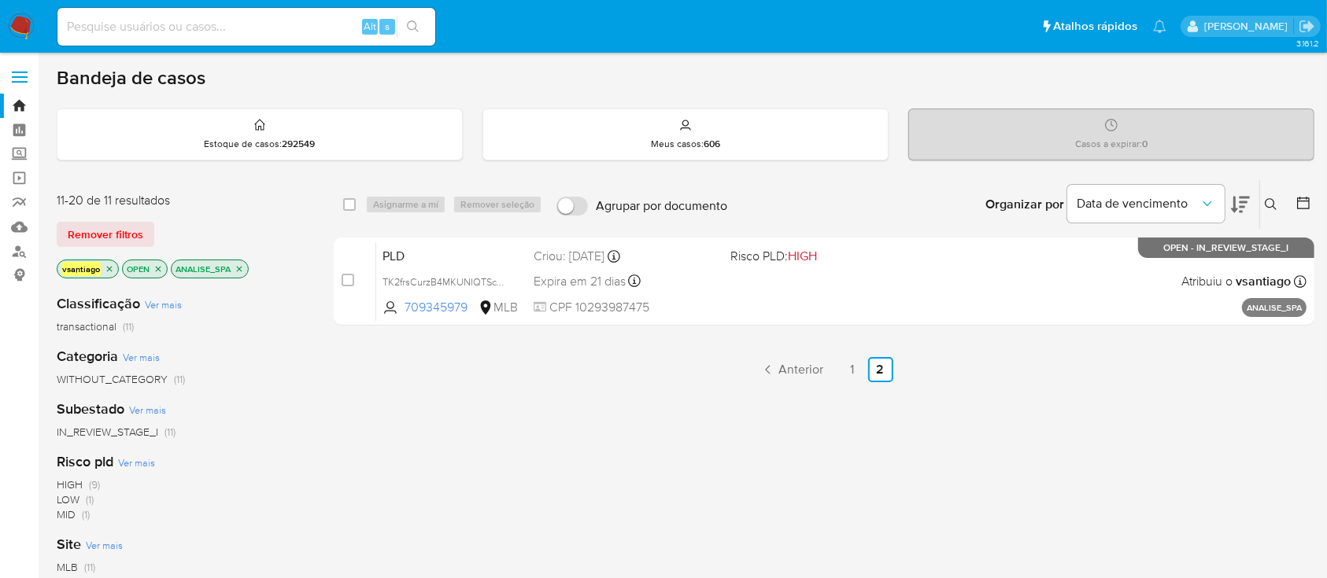
click at [247, 269] on div "ANALISE_SPA" at bounding box center [210, 269] width 78 height 19
click at [237, 264] on icon "close-filter" at bounding box center [239, 268] width 9 height 9
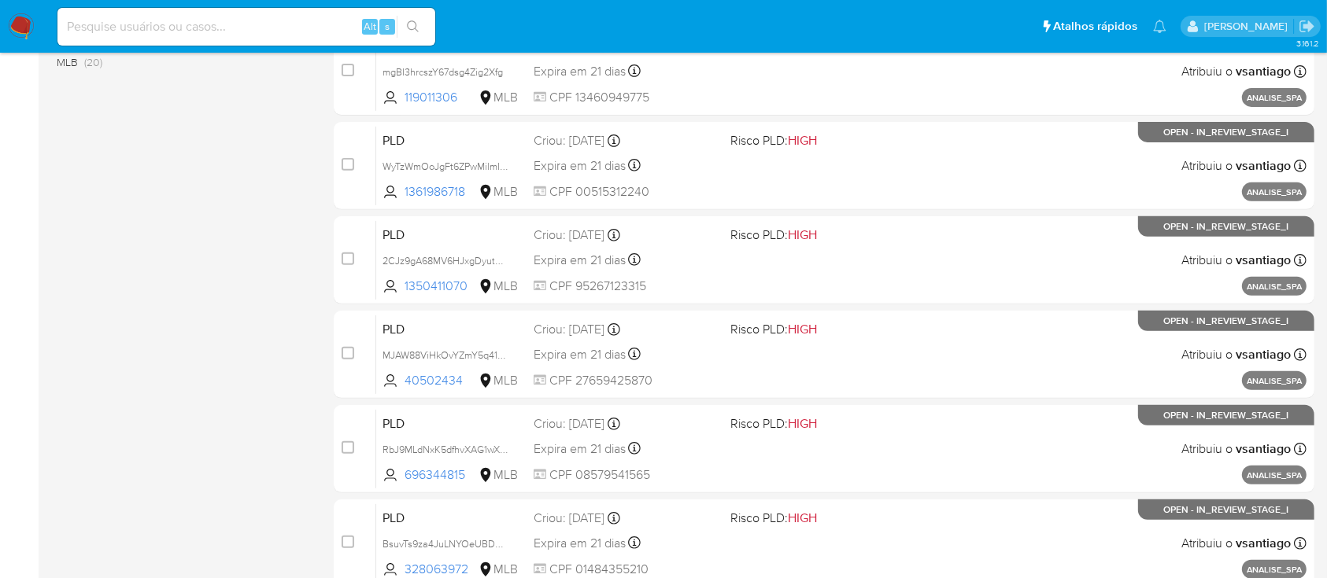
scroll to position [719, 0]
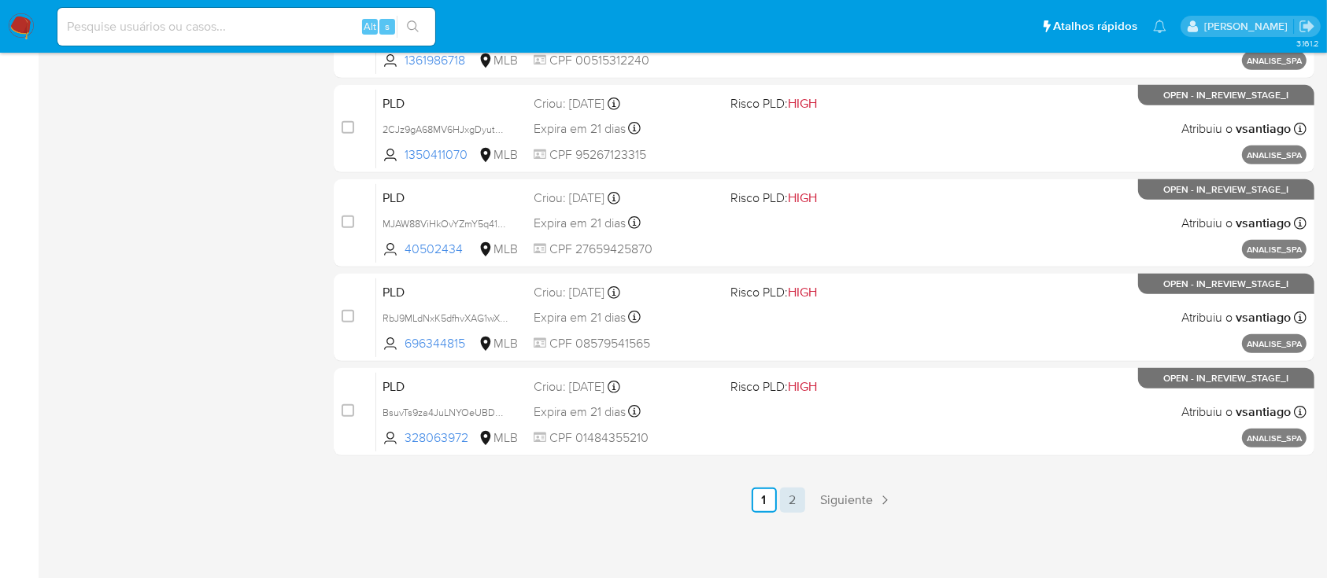
click at [787, 497] on link "2" at bounding box center [792, 500] width 25 height 25
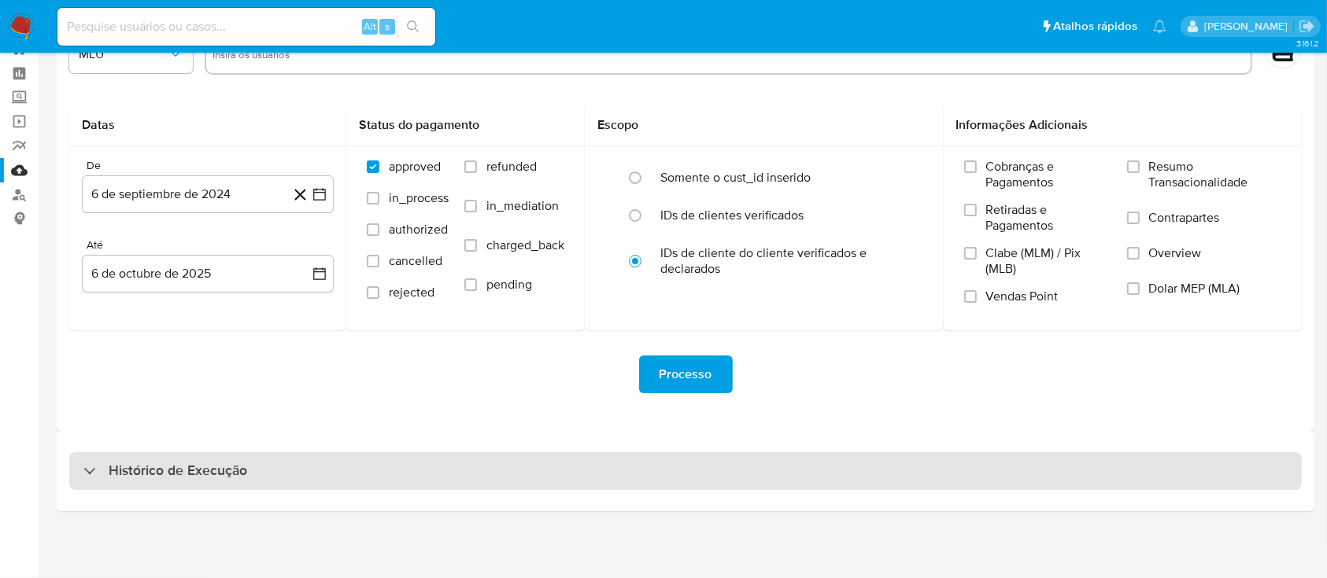
click at [807, 467] on div "Histórico de Execução" at bounding box center [685, 472] width 1232 height 38
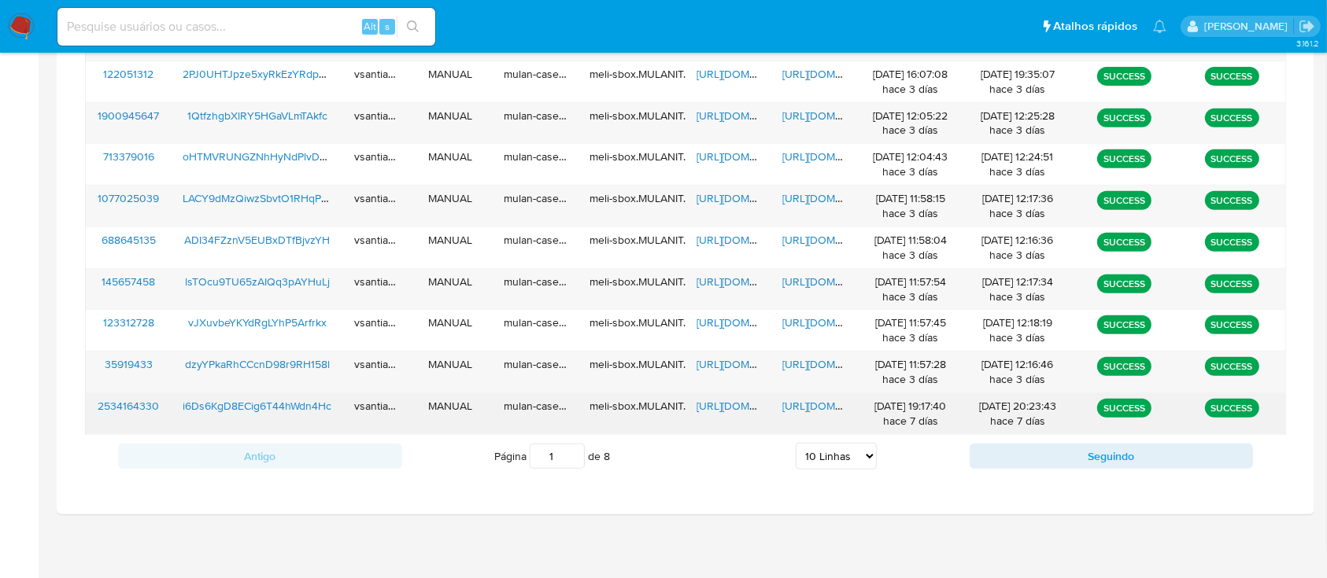
scroll to position [650, 0]
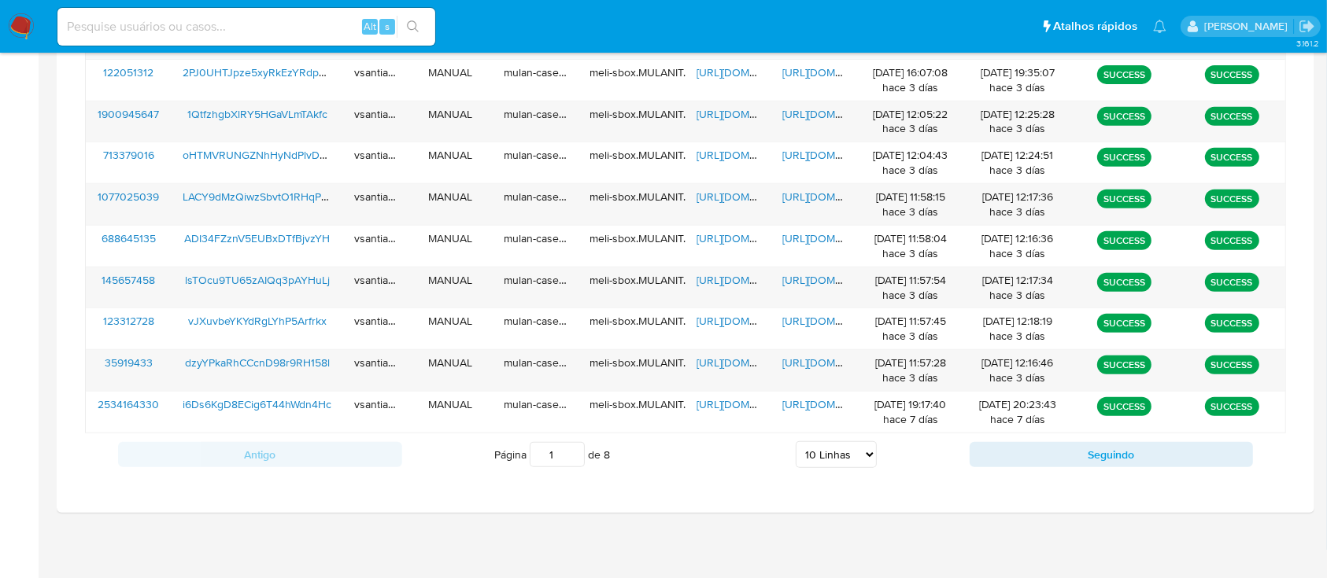
click at [855, 456] on select "5 Linhas 10 Linhas 20 Linhas 25 Linhas 50 Linhas 100 Linhas" at bounding box center [836, 455] width 81 height 27
select select "100"
click at [796, 442] on select "5 Linhas 10 Linhas 20 Linhas 25 Linhas 50 Linhas 100 Linhas" at bounding box center [836, 455] width 81 height 27
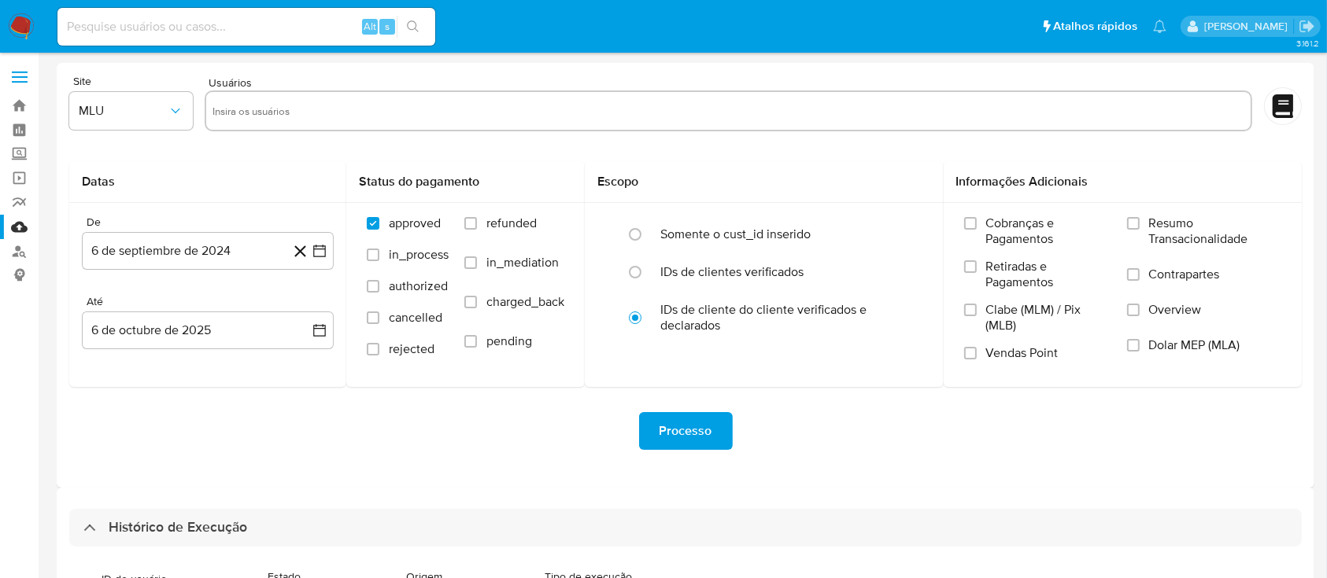
scroll to position [1470, 0]
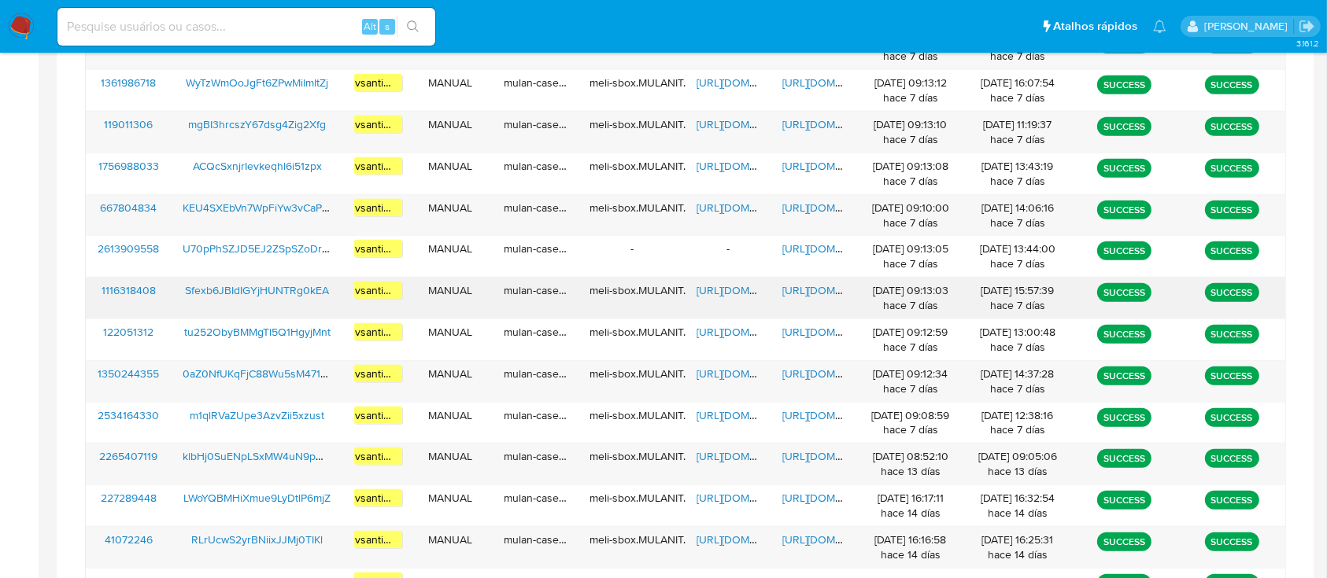
click at [303, 283] on span "Sfexb6JBIdIGYjHUNTRg0kEA" at bounding box center [257, 291] width 144 height 16
click at [726, 304] on div "https://docs.google.com/spreadsheets/d/1BHbMYPnL2nRpQNiGUXCm0gguH_zEOn8t2yivPTN…" at bounding box center [728, 298] width 86 height 41
click at [722, 286] on span "https://docs.google.com/spreadsheets/d/1BHbMYPnL2nRpQNiGUXCm0gguH_zEOn8t2yivPTN…" at bounding box center [750, 291] width 109 height 16
click at [831, 289] on span "https://docs.google.com/document/d/14XxuAnpxbJxKjd8bdRKyG68U3-1lA4h_Sjw-keUPJ4A…" at bounding box center [836, 291] width 109 height 16
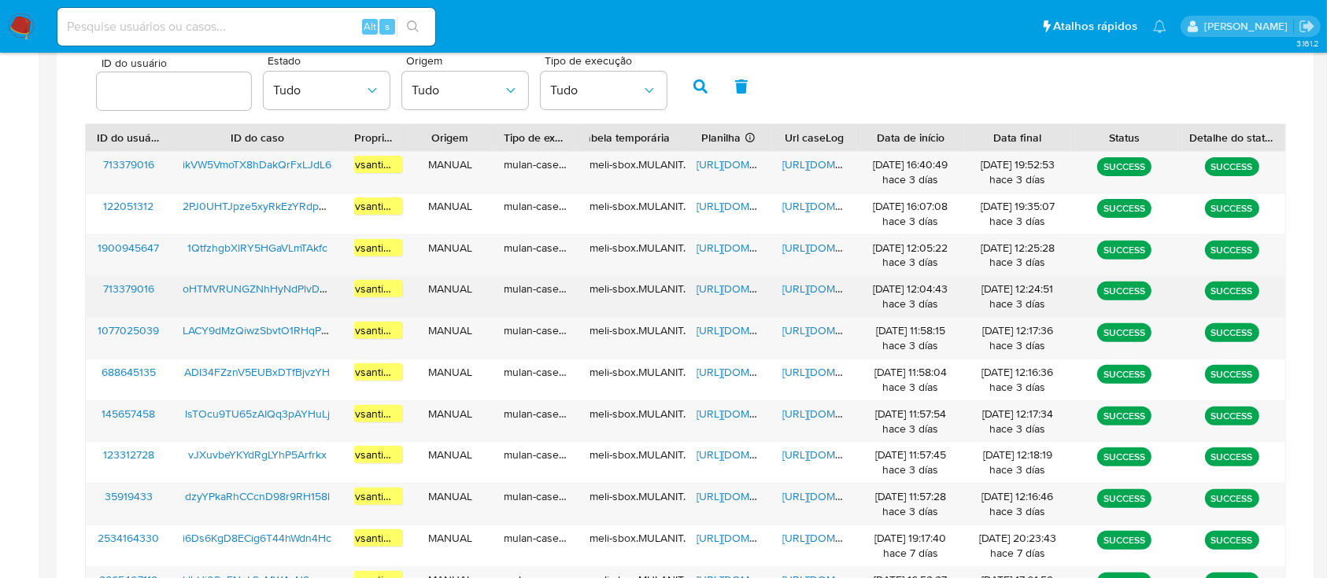
click at [306, 289] on span "oHTMVRUNGZNhHyNdPlvDBWhh" at bounding box center [266, 289] width 166 height 16
click at [706, 291] on span "https://docs.google.com/spreadsheets/d/1yB6h-Yv_QsF7wV2CmoOXR6EqYvP7p8-1JMZPuuX…" at bounding box center [750, 289] width 109 height 16
click at [822, 290] on span "https://docs.google.com/document/d/1DHVG0WKSKnm_k6ZYAA5kV5lOIuhYxPFIYzQPZE2AaaI…" at bounding box center [836, 289] width 109 height 16
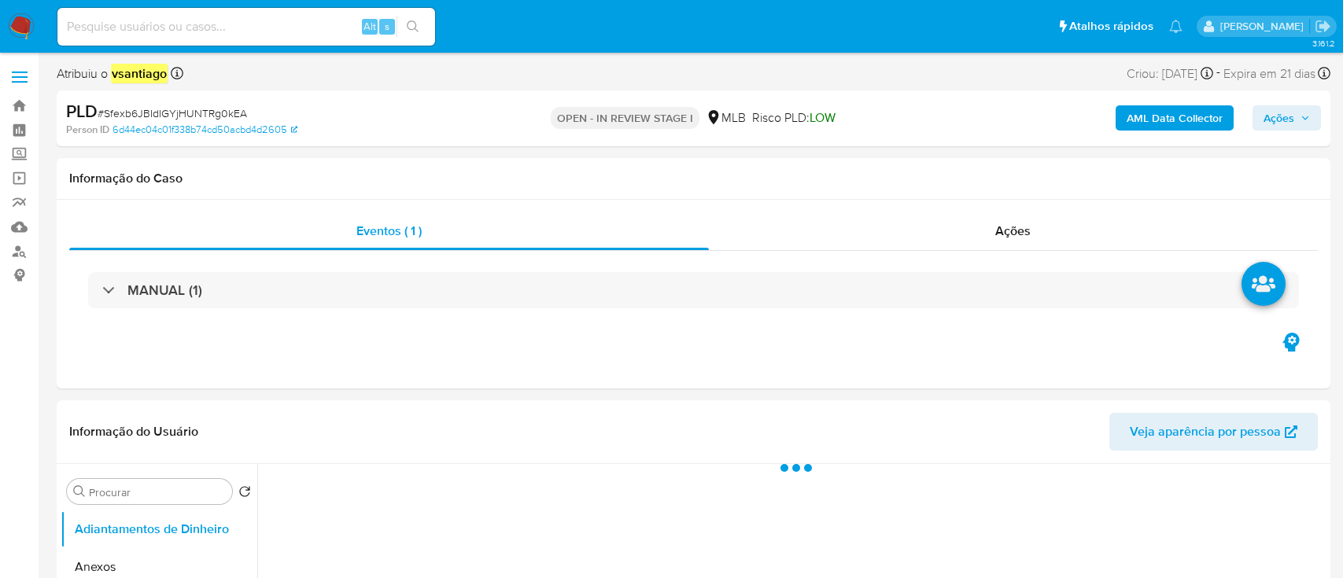
select select "10"
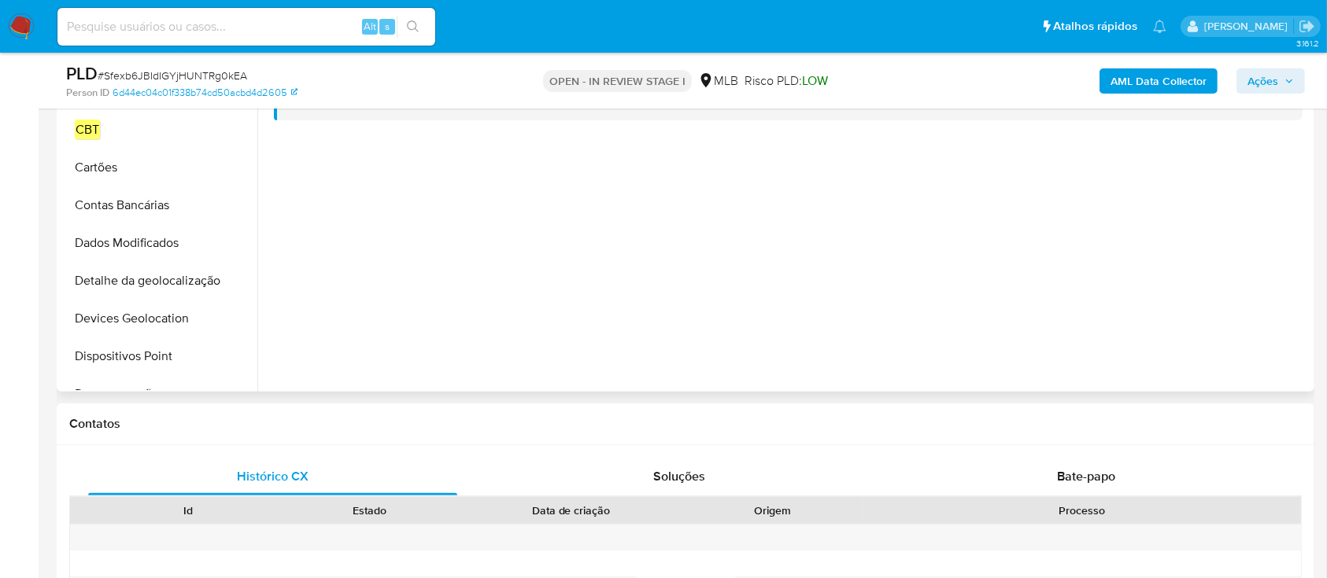
scroll to position [209, 0]
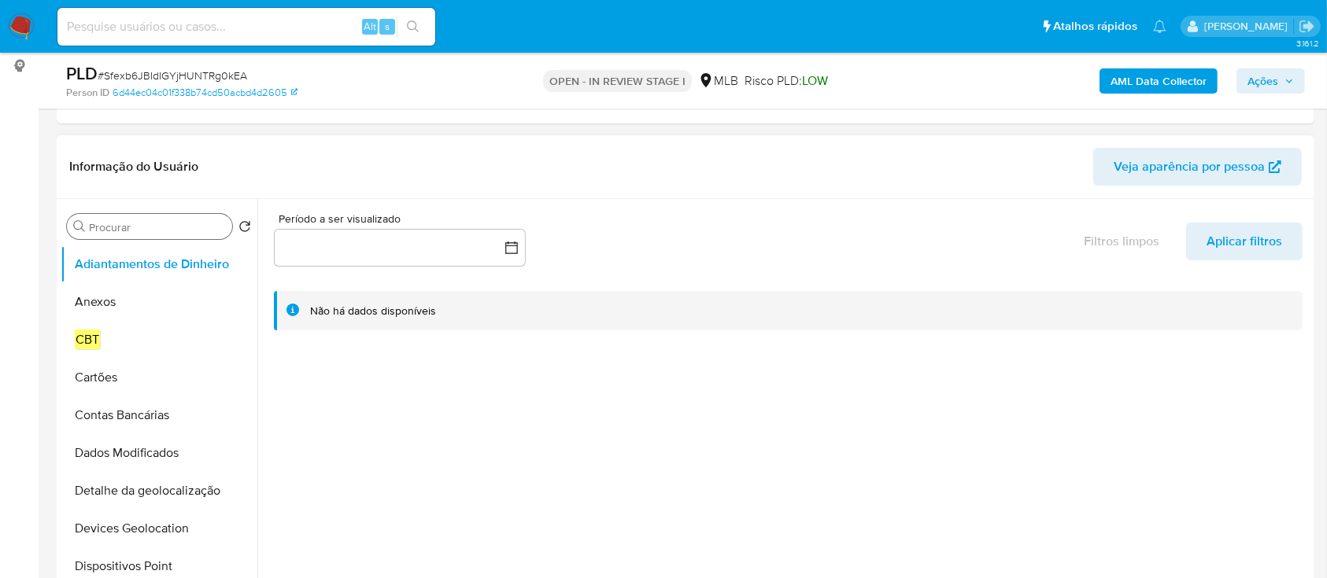
click at [128, 223] on input "Procurar" at bounding box center [157, 227] width 137 height 14
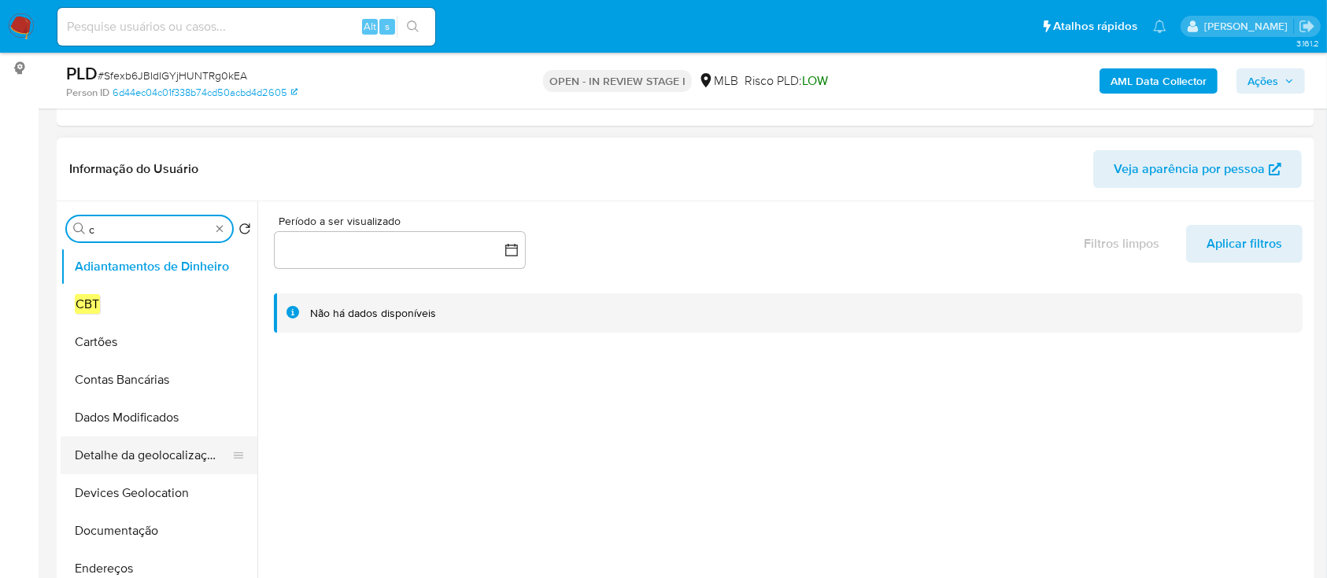
scroll to position [315, 0]
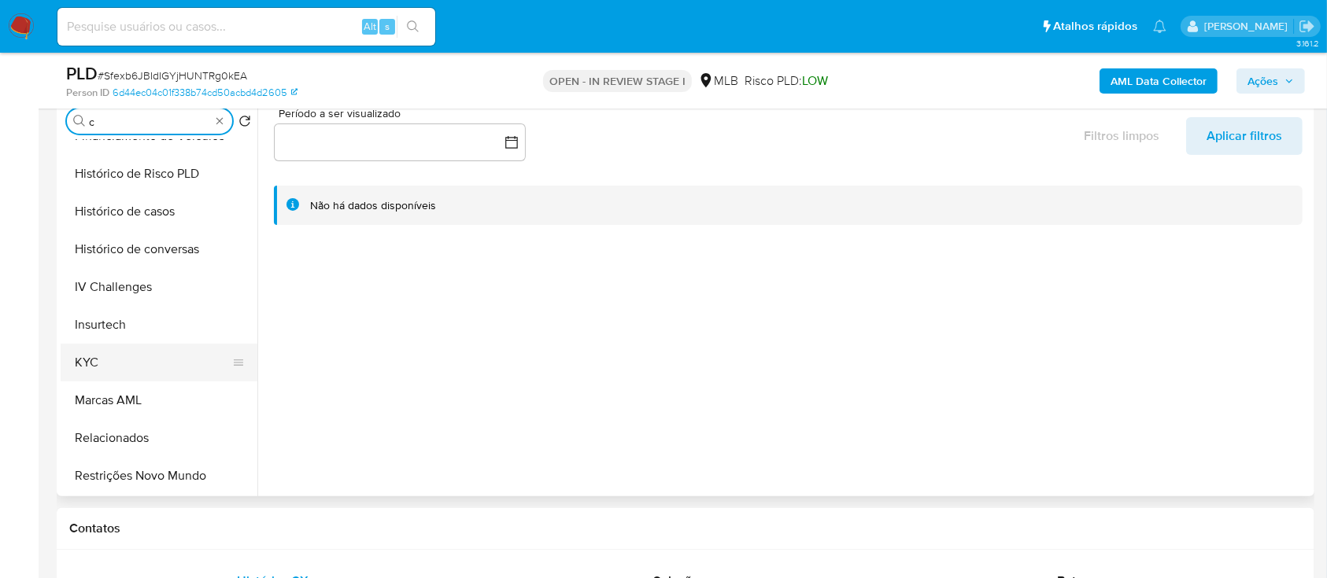
type input "c"
click at [109, 354] on button "KYC" at bounding box center [153, 363] width 184 height 38
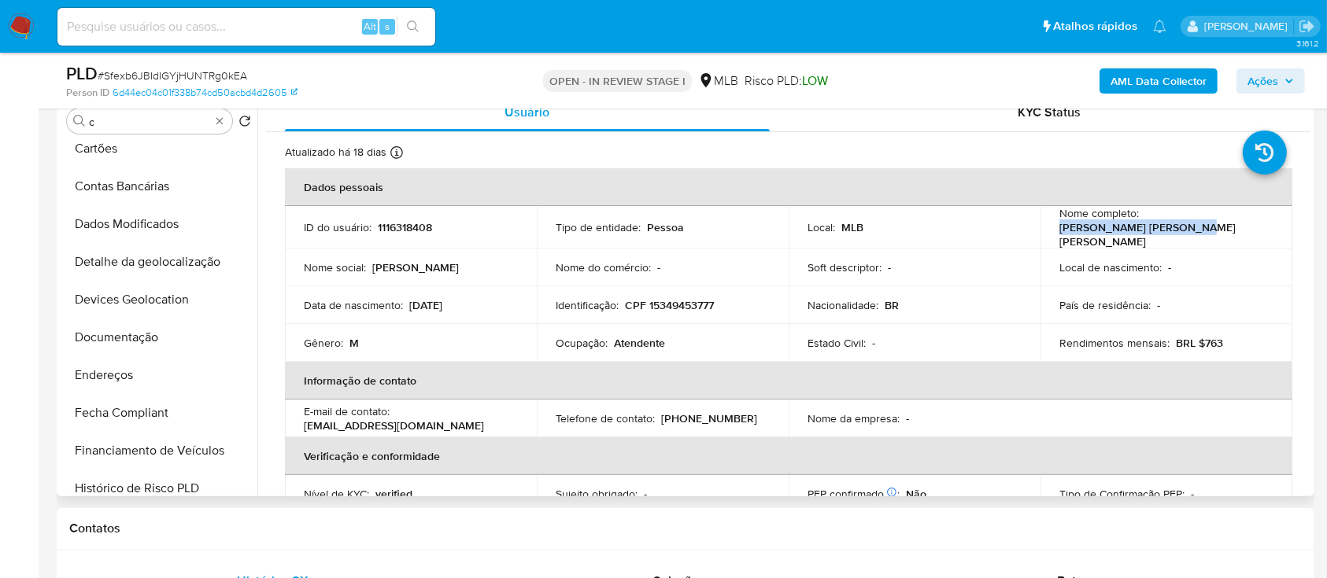
drag, startPoint x: 1055, startPoint y: 232, endPoint x: 1186, endPoint y: 235, distance: 131.5
click at [1198, 235] on div "Nome completo : Juan Banega Simoes Neves" at bounding box center [1166, 227] width 214 height 42
copy p "Juan Banega Simoes Neves"
click at [674, 301] on p "CPF 15349453777" at bounding box center [669, 305] width 89 height 14
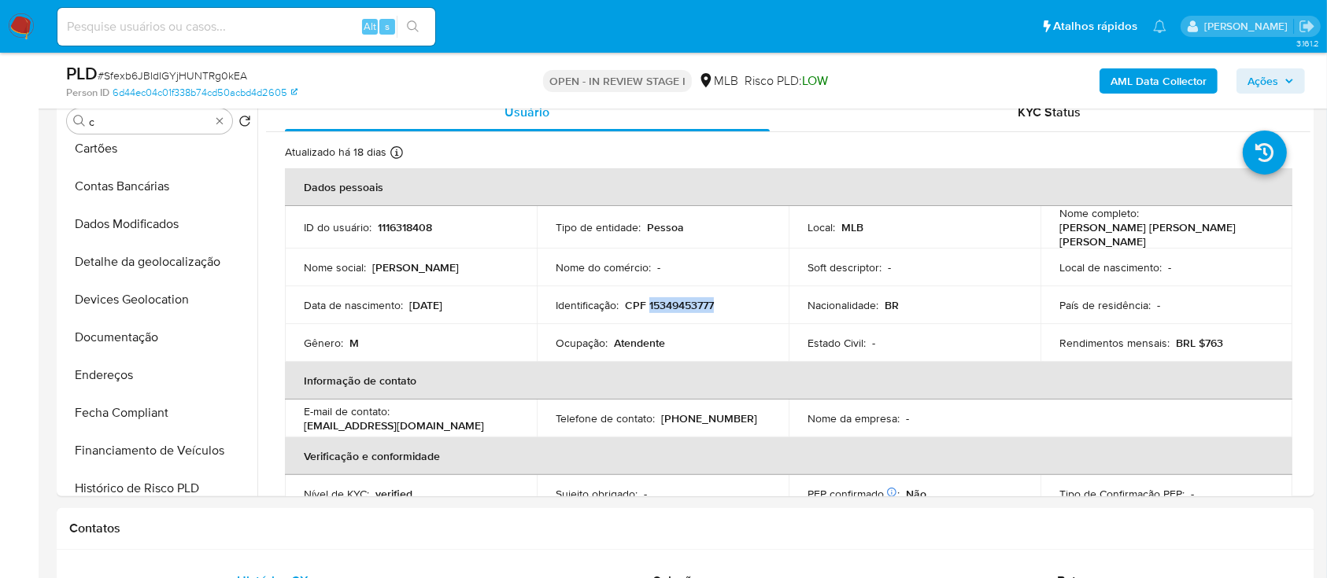
copy p "15349453777"
click at [899, 94] on div "AML Data Collector Ações" at bounding box center [1100, 80] width 408 height 37
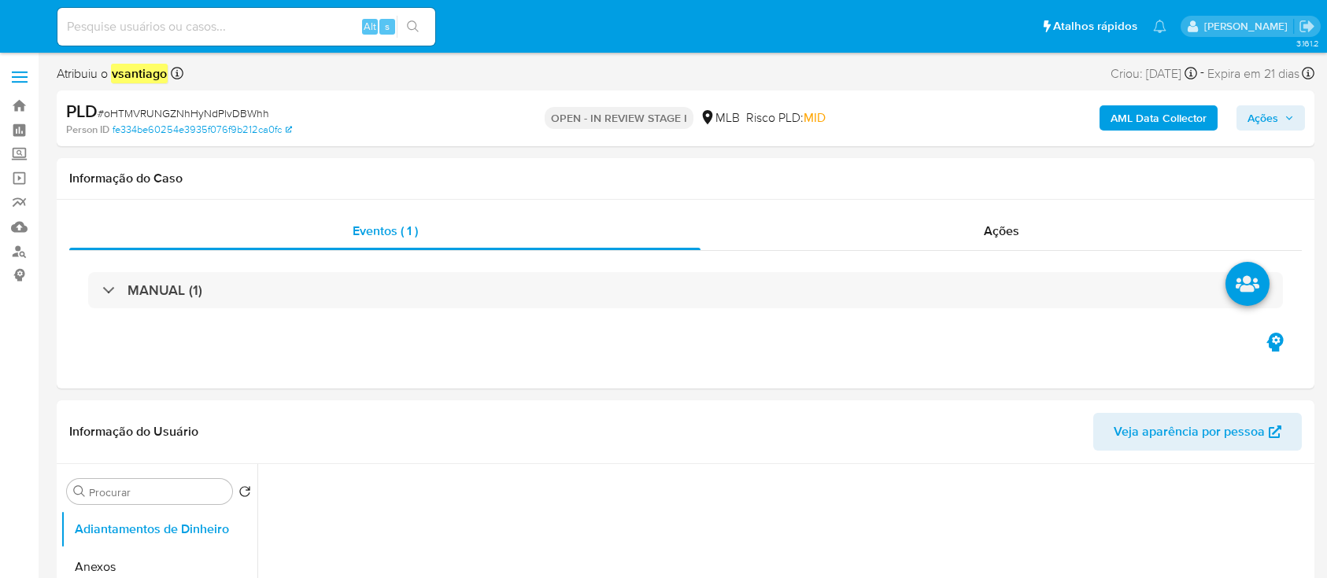
select select "10"
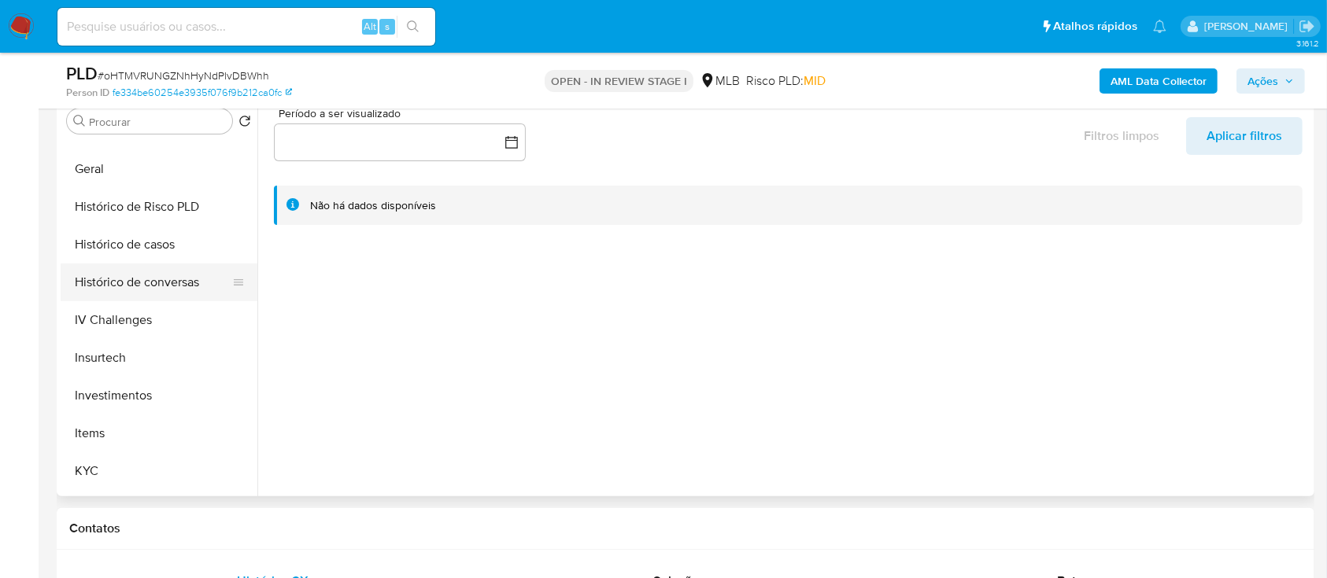
scroll to position [524, 0]
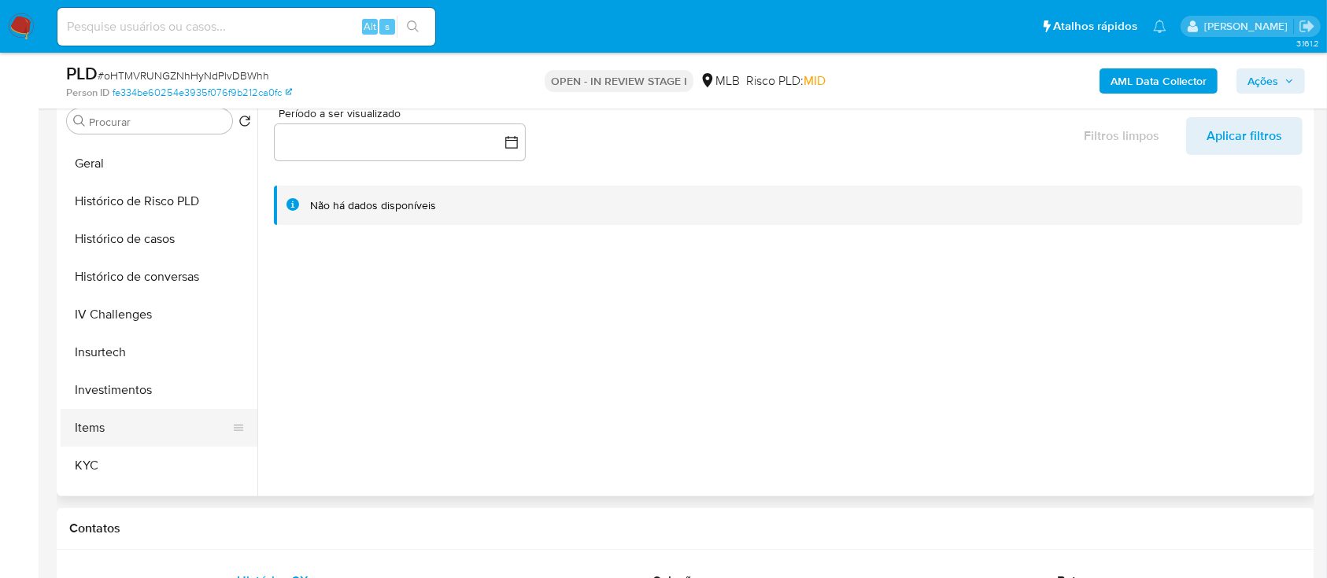
drag, startPoint x: 122, startPoint y: 467, endPoint x: 143, endPoint y: 434, distance: 39.3
click at [133, 416] on ul "Adiantamentos de Dinheiro Anexos CBT Cartões Contas Bancárias Dados Modificados…" at bounding box center [159, 317] width 197 height 355
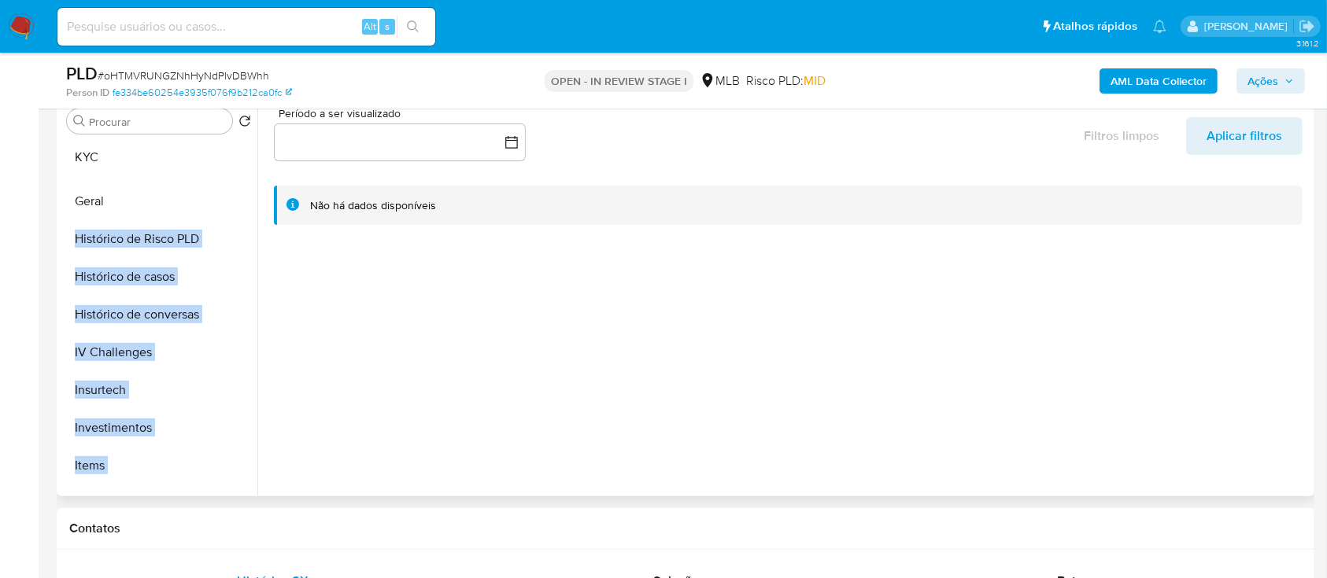
drag, startPoint x: 235, startPoint y: 469, endPoint x: 224, endPoint y: 161, distance: 307.9
click at [224, 161] on ul "Adiantamentos de Dinheiro Anexos CBT Cartões Contas Bancárias Dados Modificados…" at bounding box center [159, 317] width 197 height 355
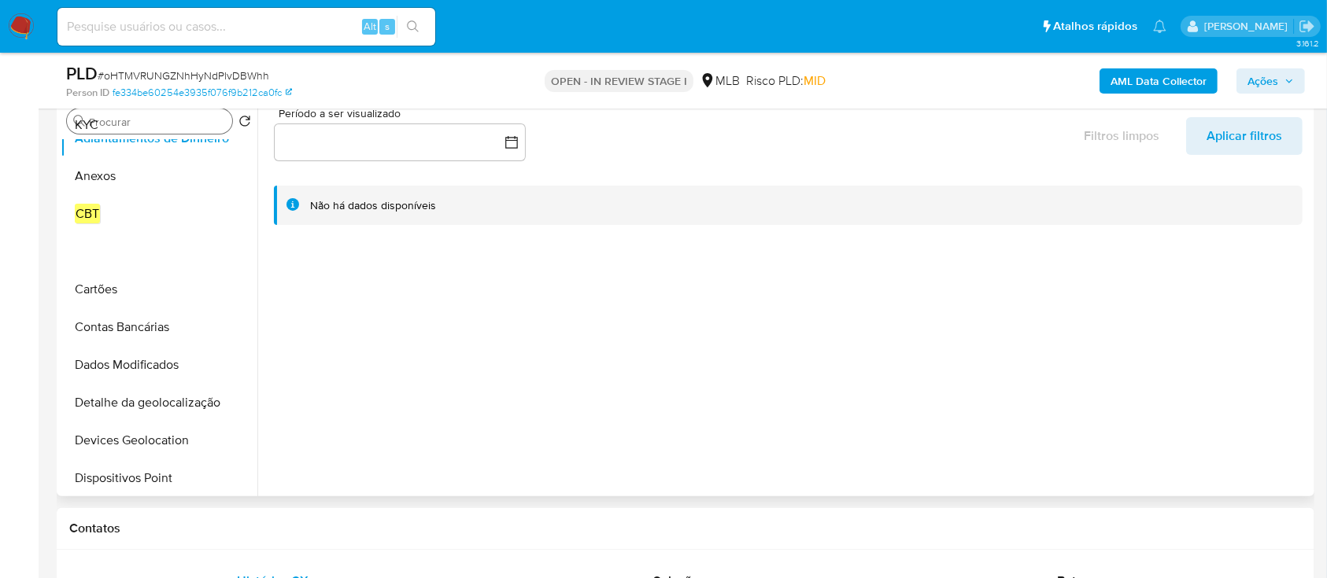
scroll to position [0, 0]
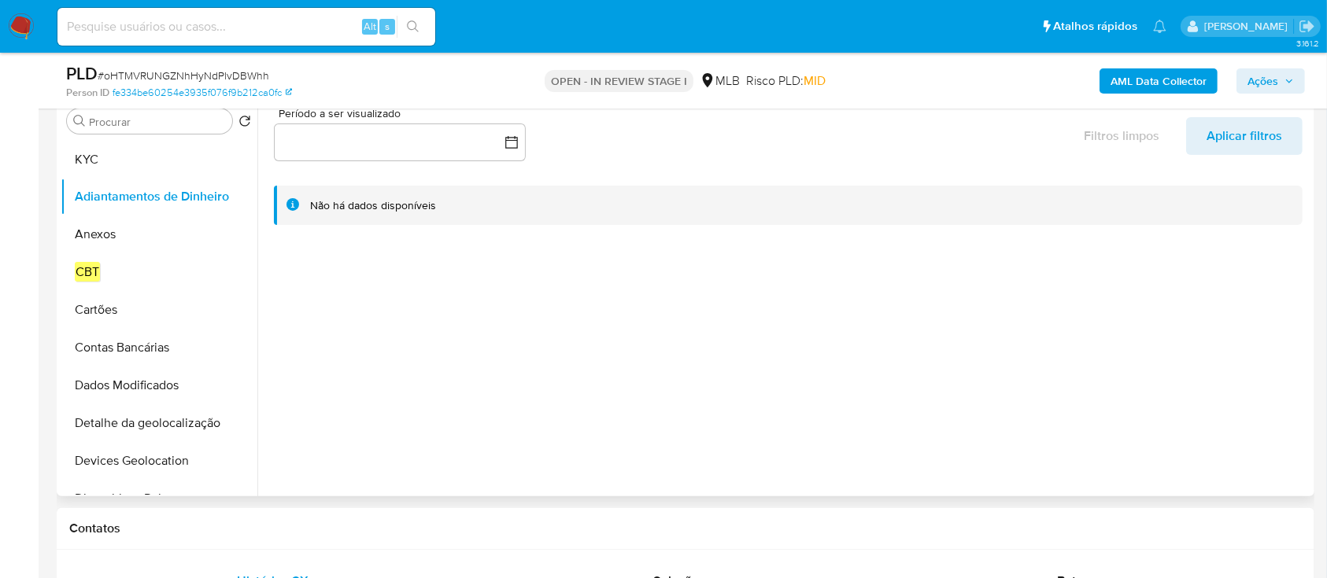
click at [195, 161] on ul "Adiantamentos de Dinheiro Anexos CBT Cartões Contas Bancárias Dados Modificados…" at bounding box center [159, 317] width 197 height 355
click at [153, 124] on input "Procurar" at bounding box center [157, 122] width 137 height 14
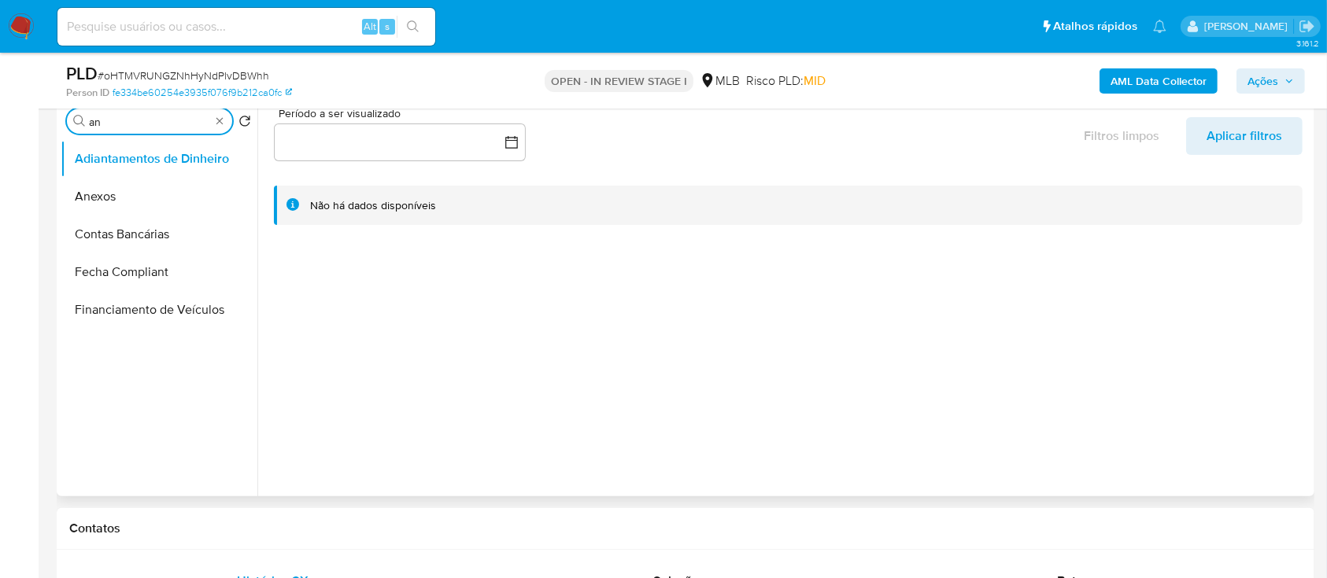
type input "a"
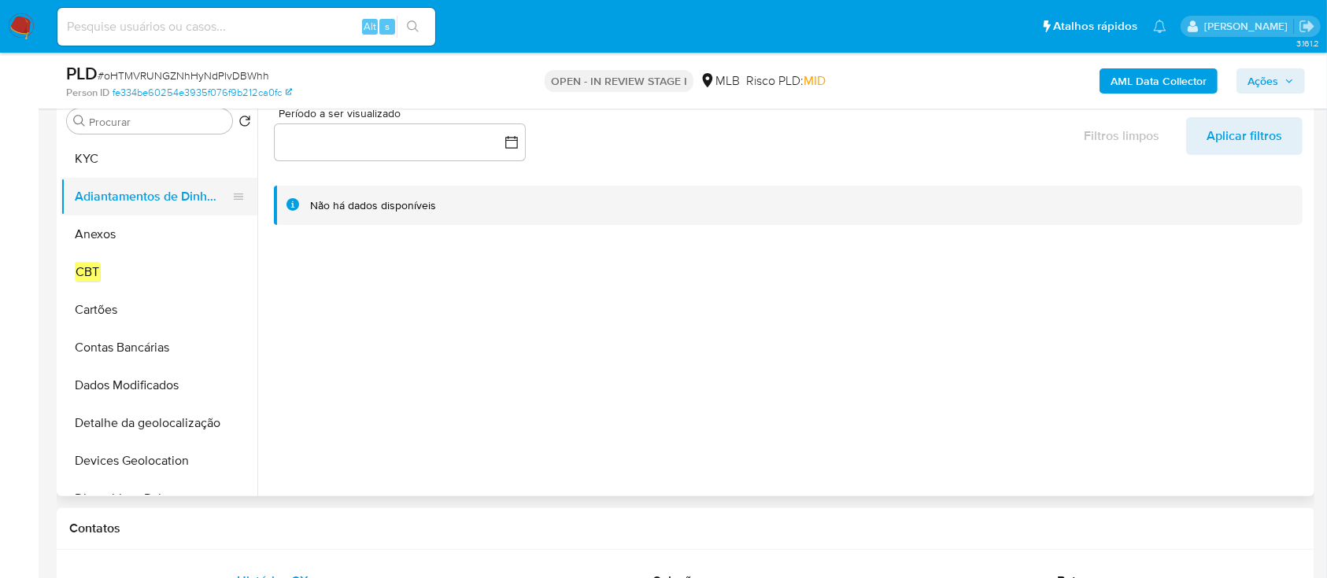
drag, startPoint x: 241, startPoint y: 236, endPoint x: 235, endPoint y: 192, distance: 44.5
click at [235, 187] on ul "KYC Adiantamentos de Dinheiro Anexos CBT Cartões Contas Bancárias Dados Modific…" at bounding box center [159, 317] width 197 height 355
drag, startPoint x: 233, startPoint y: 232, endPoint x: 224, endPoint y: 186, distance: 47.2
click at [224, 186] on ul "KYC Adiantamentos de Dinheiro Anexos CBT Cartões Contas Bancárias Dados Modific…" at bounding box center [159, 317] width 197 height 355
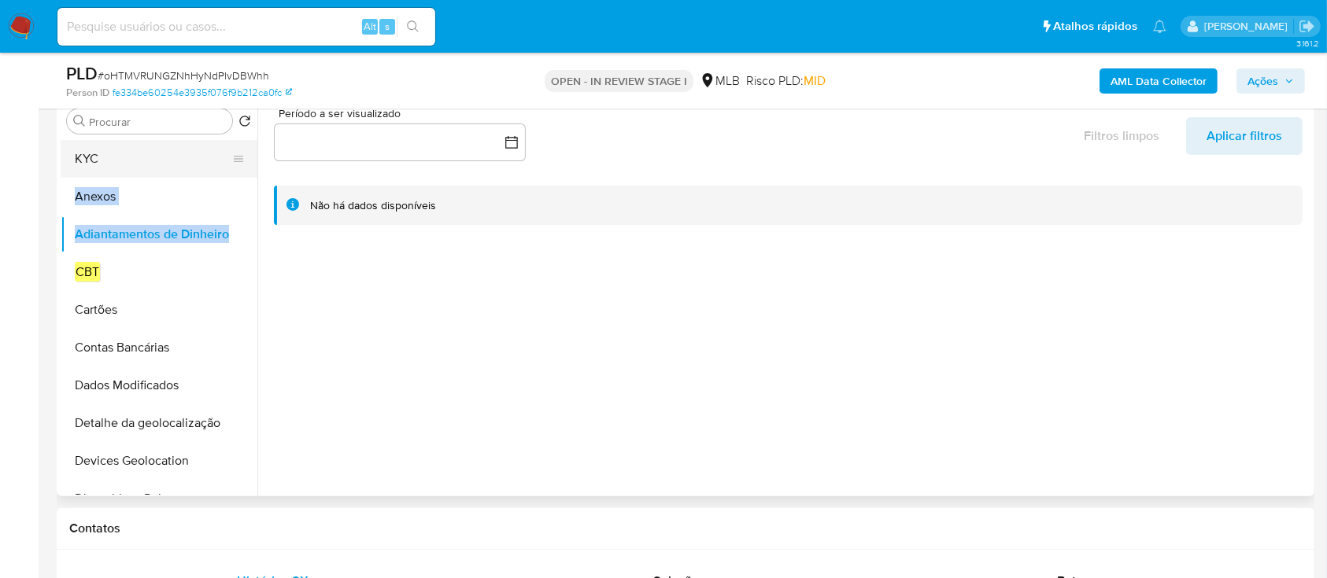
click at [126, 158] on button "KYC" at bounding box center [153, 159] width 184 height 38
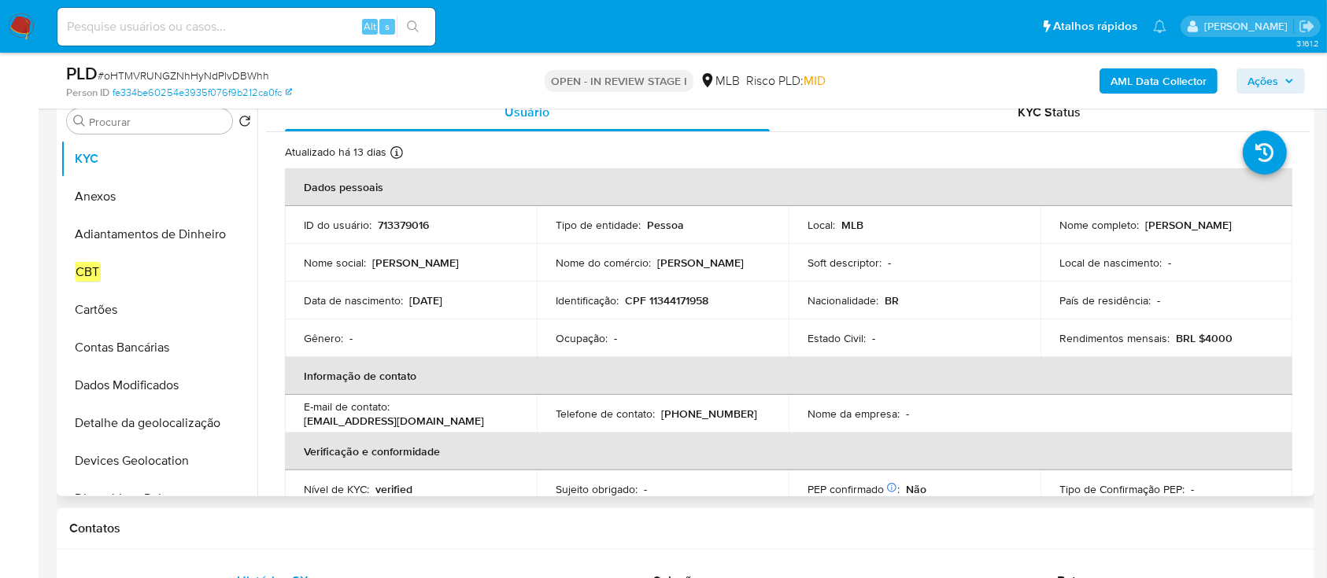
click at [738, 290] on td "Identificação : CPF 11344171958" at bounding box center [663, 301] width 252 height 38
click at [667, 299] on p "CPF 11344171958" at bounding box center [666, 301] width 83 height 14
copy p "11344171958"
click at [412, 224] on p "713379016" at bounding box center [403, 225] width 51 height 14
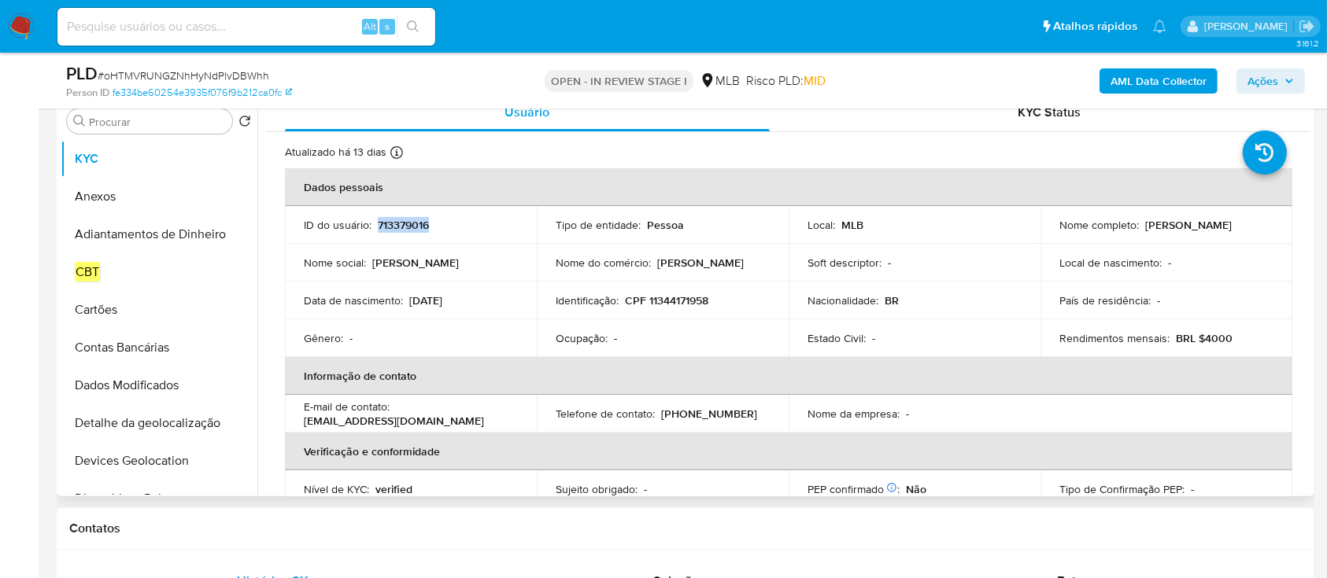
click at [412, 224] on p "713379016" at bounding box center [403, 225] width 51 height 14
copy p "713379016"
